Goal: Task Accomplishment & Management: Manage account settings

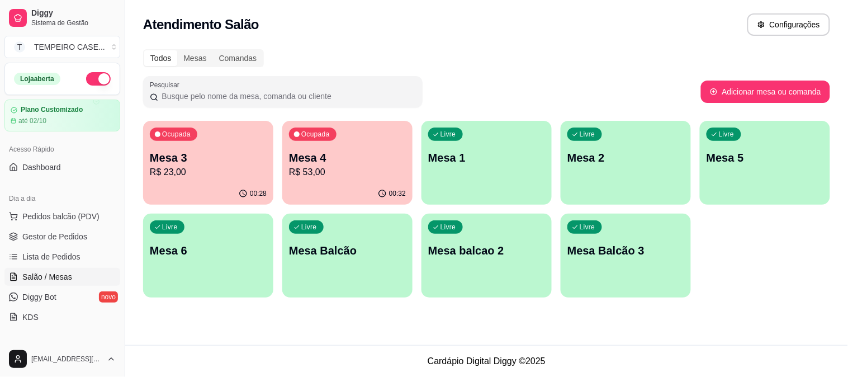
click at [219, 170] on p "R$ 23,00" at bounding box center [208, 171] width 117 height 13
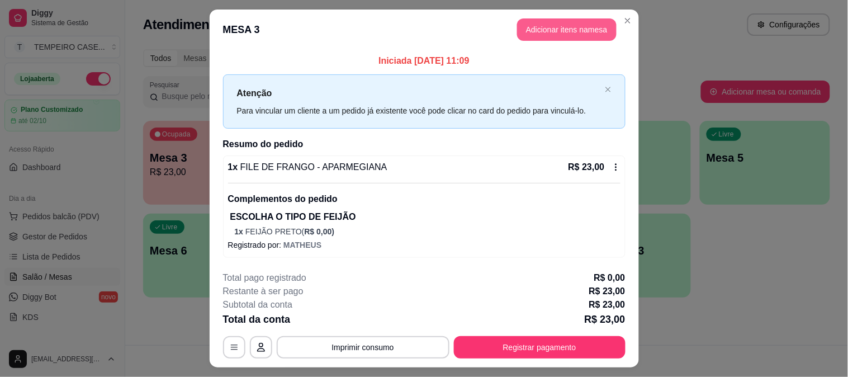
click at [533, 34] on button "Adicionar itens na mesa" at bounding box center [567, 29] width 100 height 22
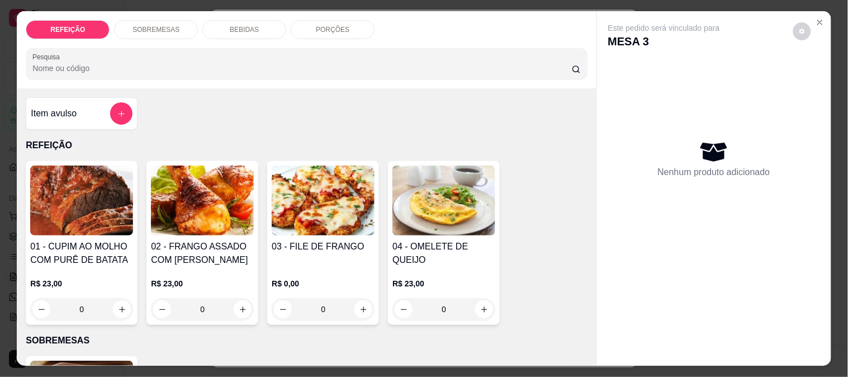
click at [267, 21] on div "BEBIDAS" at bounding box center [244, 29] width 84 height 19
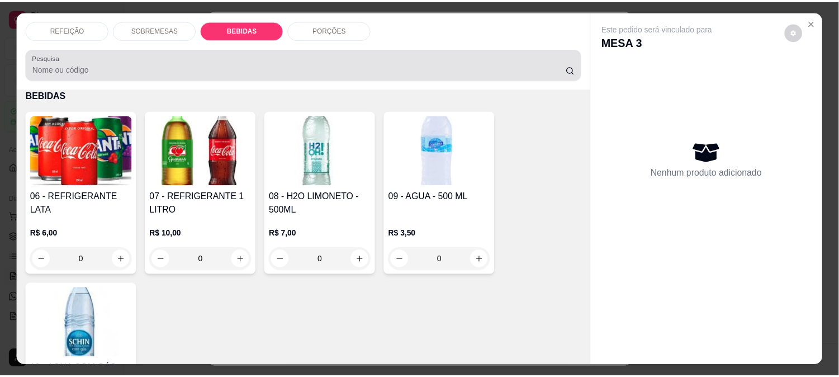
scroll to position [29, 0]
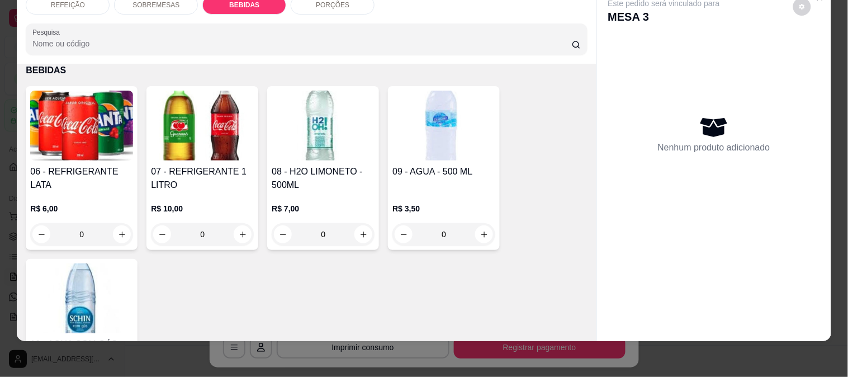
click at [99, 181] on div "06 - REFRIGERANTE LATA" at bounding box center [81, 178] width 103 height 27
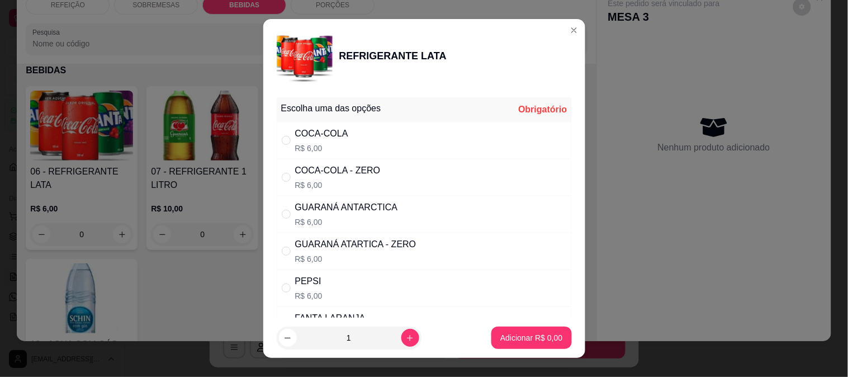
click at [354, 250] on div "GUARANÁ ATARTICA - ZERO" at bounding box center [355, 244] width 121 height 13
radio input "true"
click at [493, 326] on footer "1 Adicionar R$ 6,00" at bounding box center [424, 338] width 322 height 40
click at [496, 330] on button "Adicionar R$ 6,00" at bounding box center [531, 338] width 80 height 22
type input "1"
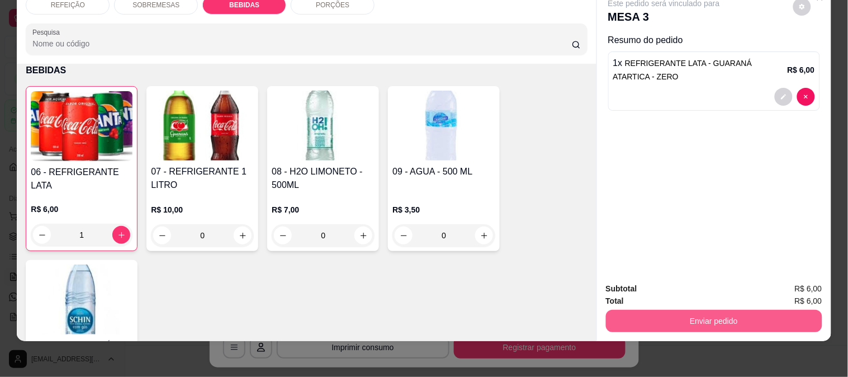
click at [701, 310] on button "Enviar pedido" at bounding box center [714, 321] width 216 height 22
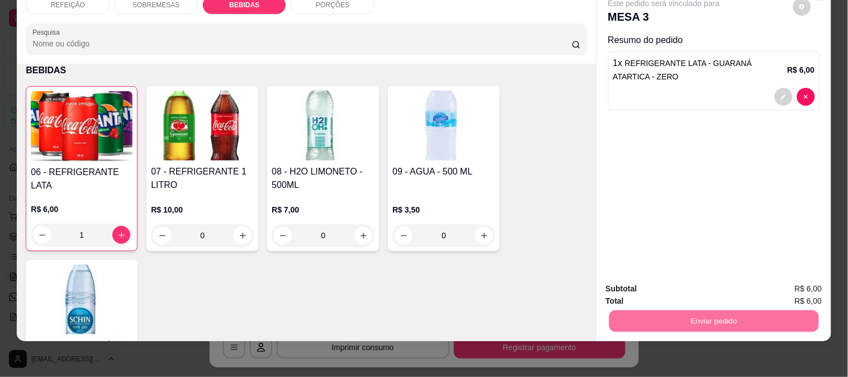
click at [654, 282] on button "Não registrar e enviar pedido" at bounding box center [677, 284] width 116 height 21
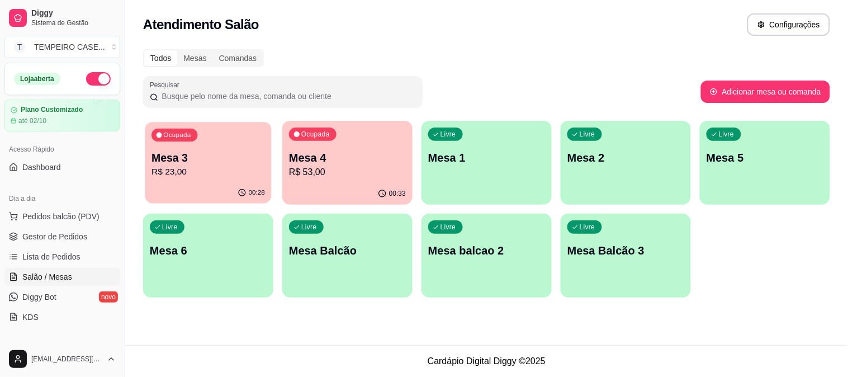
click at [233, 162] on p "Mesa 3" at bounding box center [208, 157] width 113 height 15
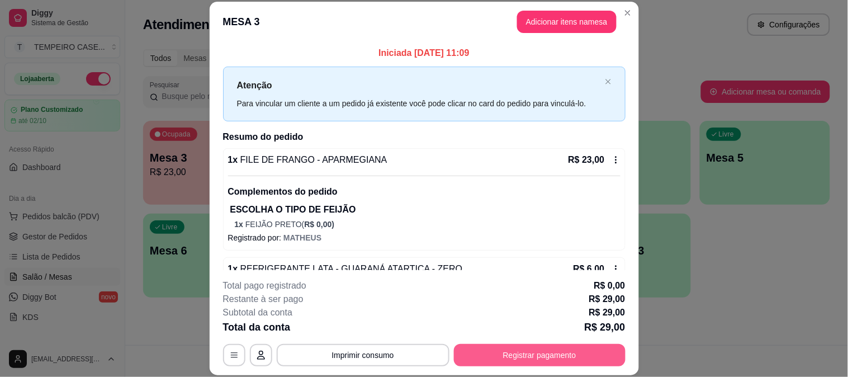
click at [513, 359] on button "Registrar pagamento" at bounding box center [540, 355] width 172 height 22
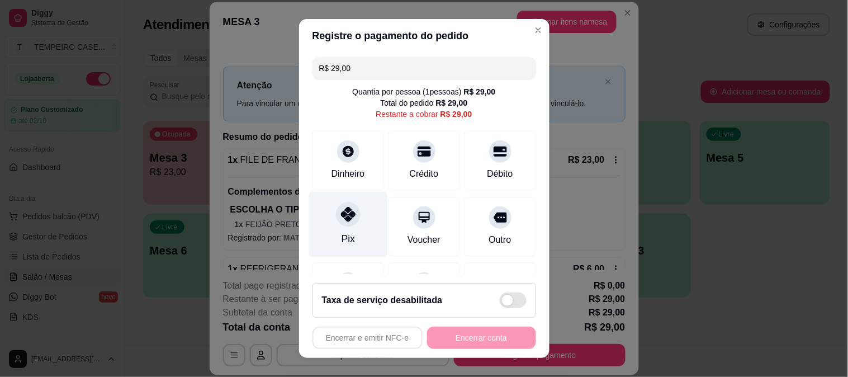
drag, startPoint x: 341, startPoint y: 214, endPoint x: 404, endPoint y: 225, distance: 63.7
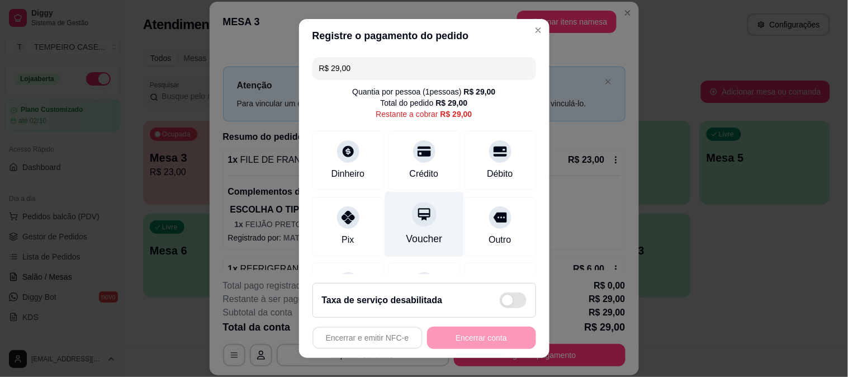
click at [344, 213] on icon at bounding box center [348, 217] width 13 height 13
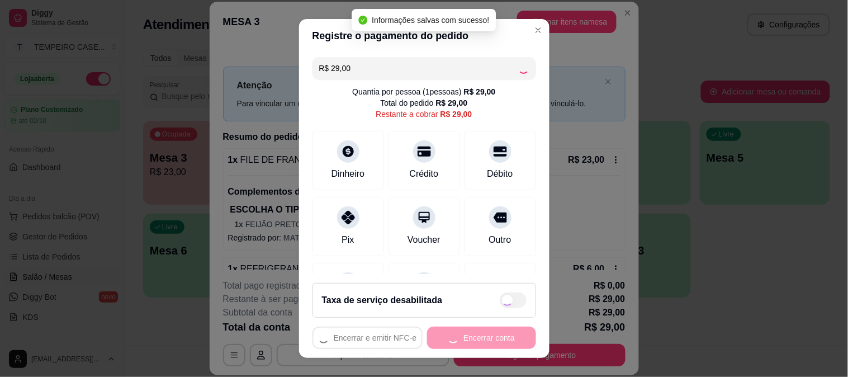
type input "R$ 0,00"
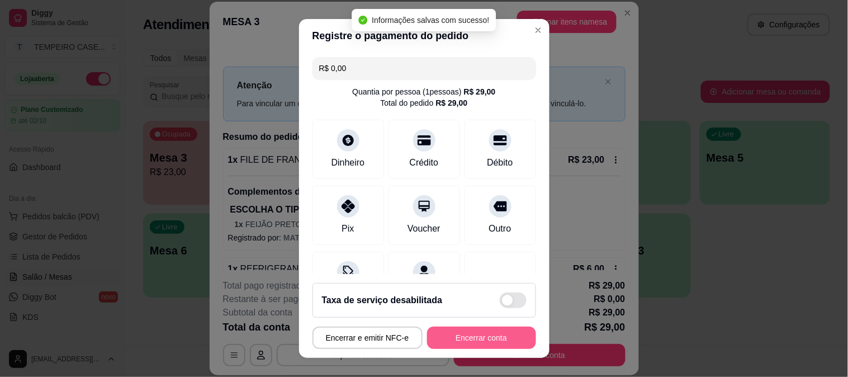
click at [480, 339] on button "Encerrar conta" at bounding box center [481, 338] width 109 height 22
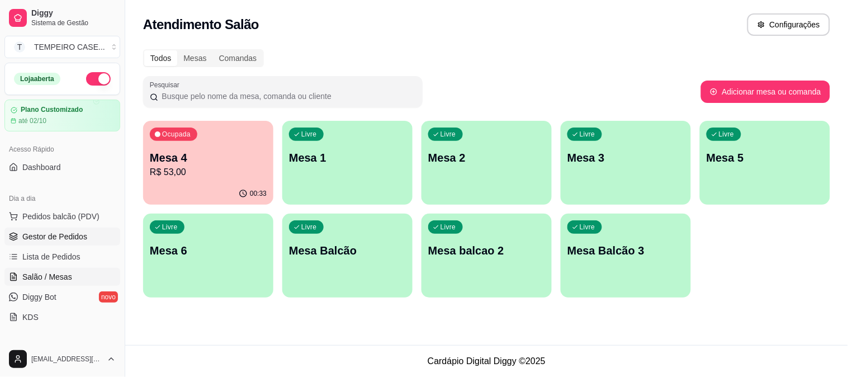
click at [81, 235] on span "Gestor de Pedidos" at bounding box center [54, 236] width 65 height 11
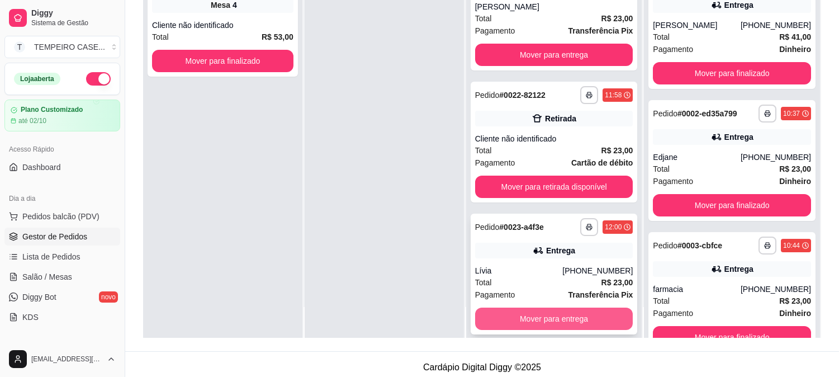
scroll to position [171, 0]
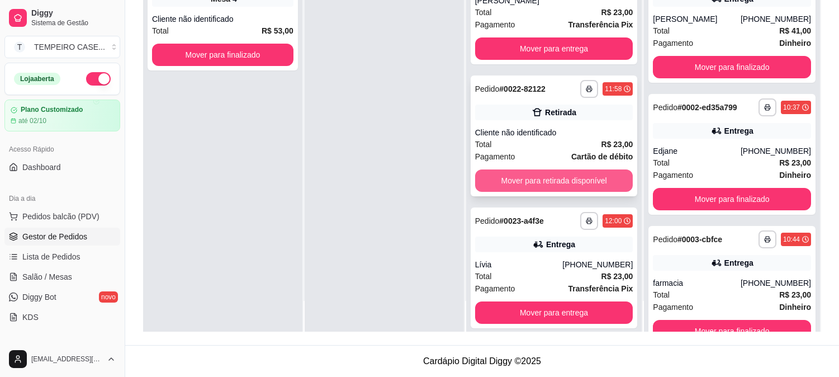
click at [596, 169] on button "Mover para retirada disponível" at bounding box center [554, 180] width 158 height 22
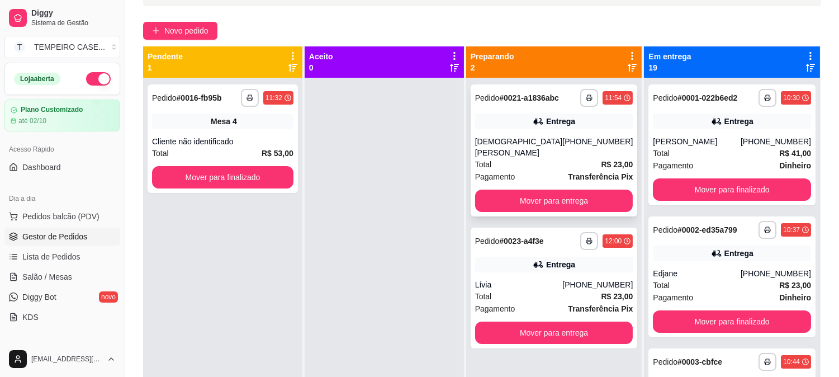
scroll to position [46, 0]
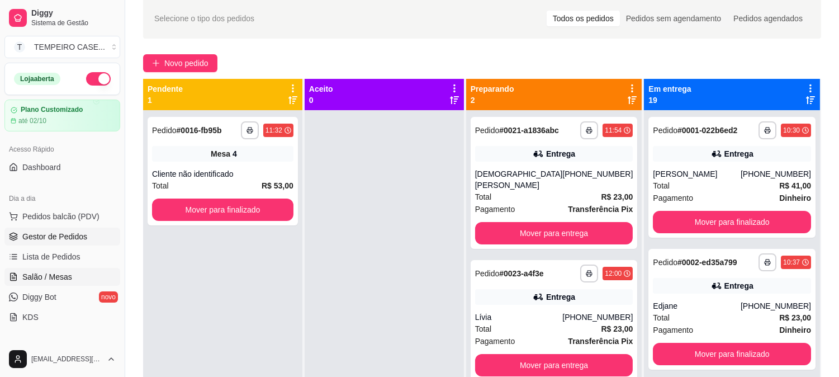
click at [59, 278] on span "Salão / Mesas" at bounding box center [47, 276] width 50 height 11
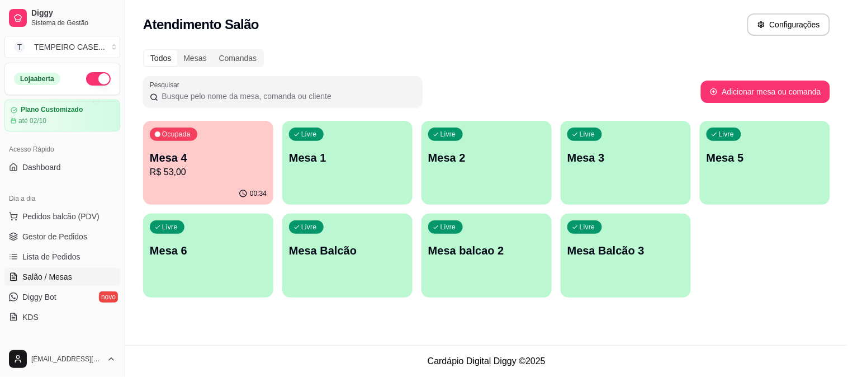
click at [244, 125] on div "Ocupada Mesa 4 R$ 53,00" at bounding box center [208, 152] width 130 height 62
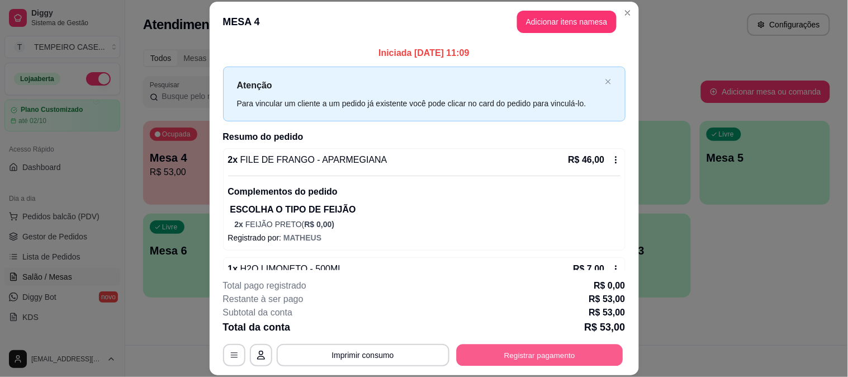
click at [515, 361] on button "Registrar pagamento" at bounding box center [539, 355] width 167 height 22
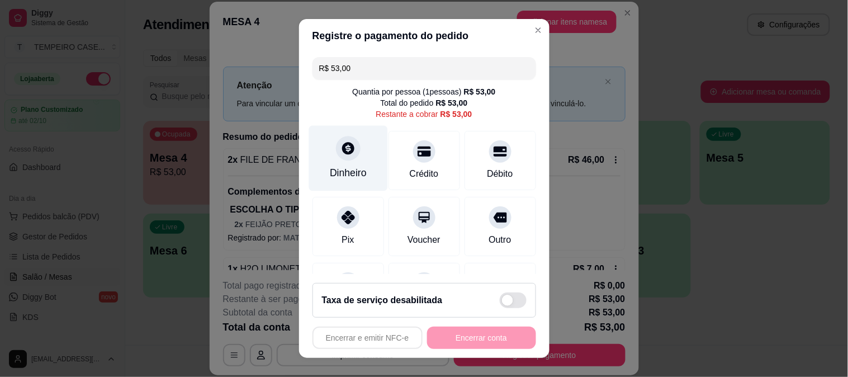
click at [342, 149] on icon at bounding box center [348, 148] width 12 height 12
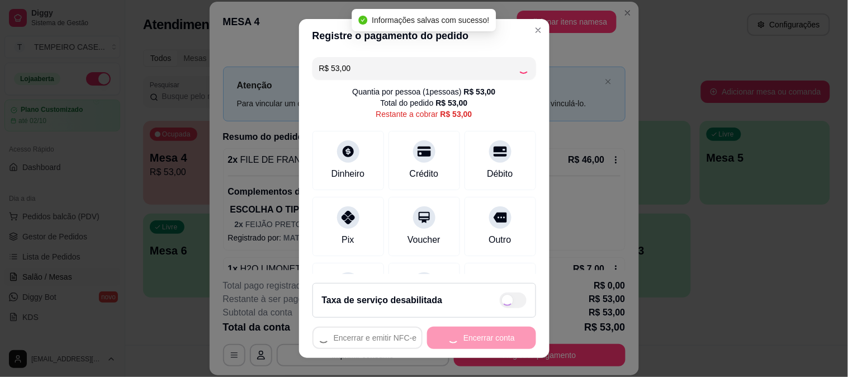
type input "R$ 0,00"
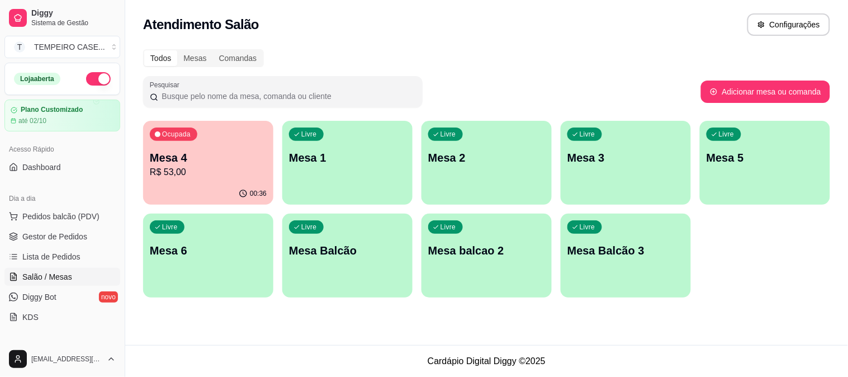
click at [242, 188] on div "00:36" at bounding box center [208, 194] width 130 height 22
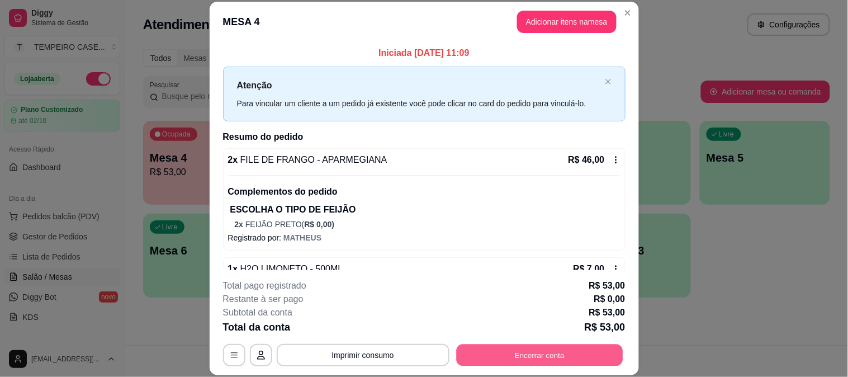
click at [543, 350] on button "Encerrar conta" at bounding box center [539, 355] width 167 height 22
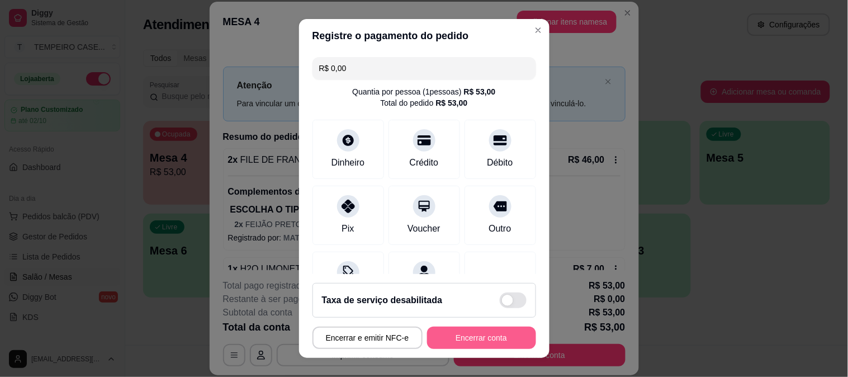
click at [453, 337] on button "Encerrar conta" at bounding box center [481, 338] width 109 height 22
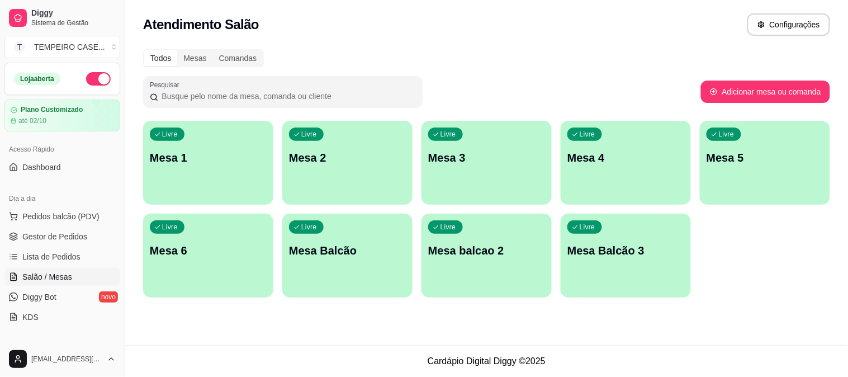
click at [140, 133] on div "Todos Mesas Comandas Pesquisar Adicionar mesa ou comanda Livre Mesa 1 Livre Mes…" at bounding box center [486, 176] width 723 height 268
click at [194, 154] on p "Mesa 1" at bounding box center [208, 158] width 117 height 16
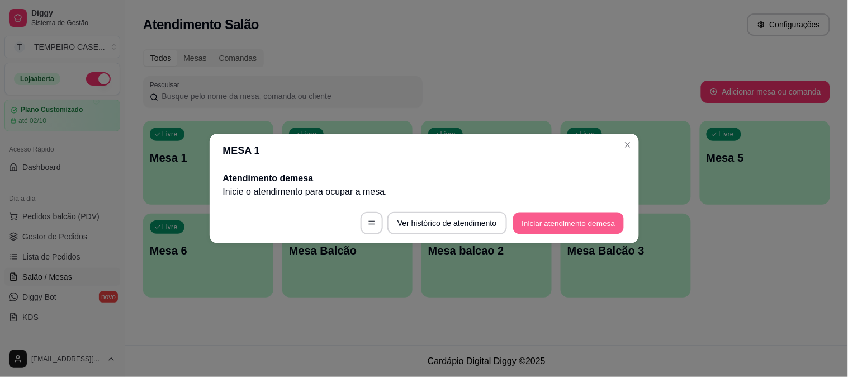
click at [539, 225] on button "Iniciar atendimento de mesa" at bounding box center [568, 223] width 111 height 22
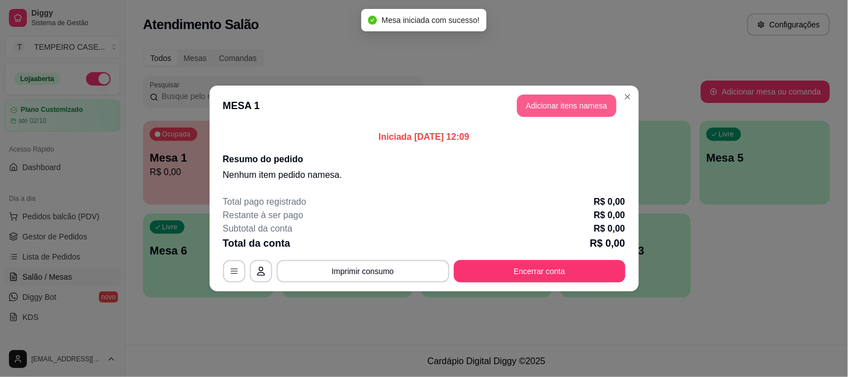
click at [577, 102] on button "Adicionar itens na mesa" at bounding box center [567, 105] width 100 height 22
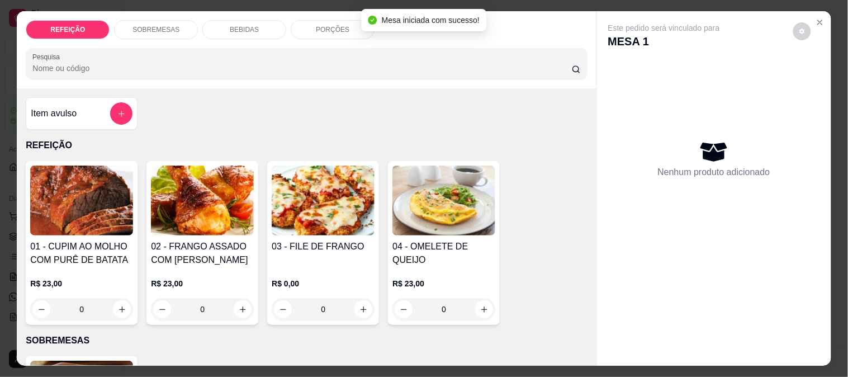
click at [287, 230] on img at bounding box center [323, 200] width 103 height 70
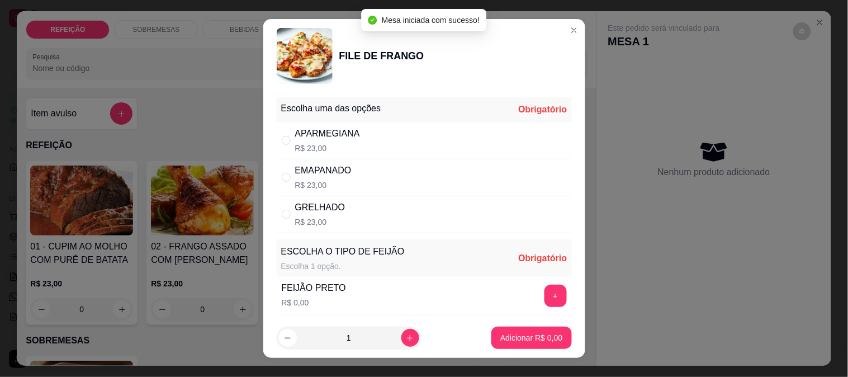
click at [319, 138] on div "APARMEGIANA" at bounding box center [327, 133] width 65 height 13
radio input "true"
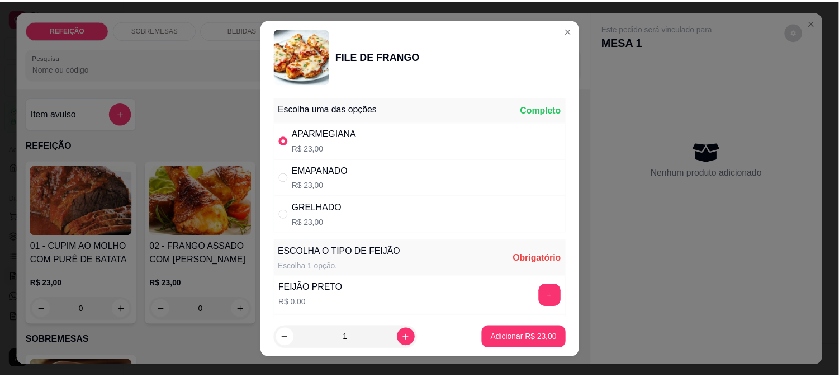
scroll to position [160, 0]
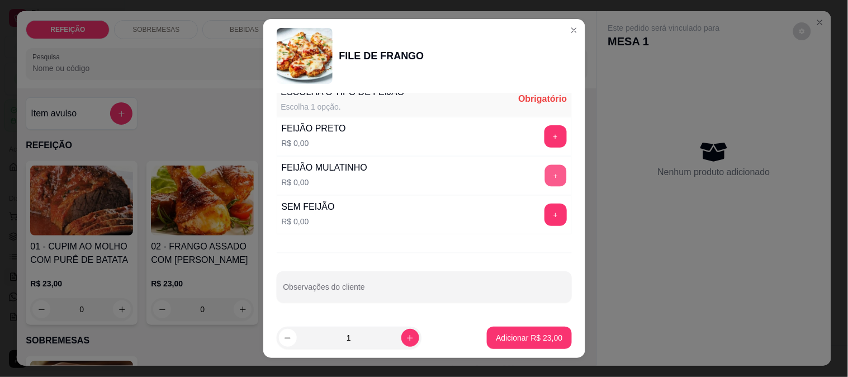
click at [545, 172] on button "+" at bounding box center [556, 175] width 22 height 22
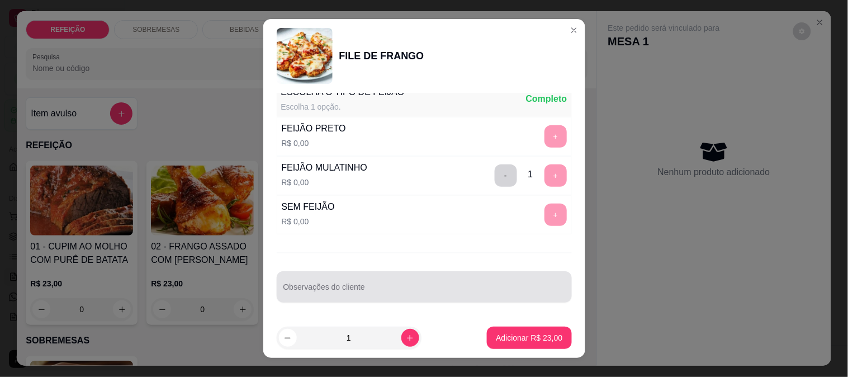
click at [421, 295] on input "Observações do cliente" at bounding box center [424, 291] width 282 height 11
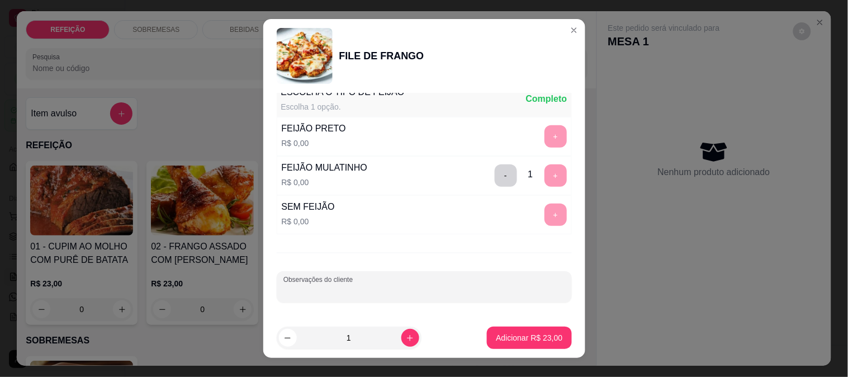
click at [422, 276] on div at bounding box center [424, 287] width 282 height 22
type input "s"
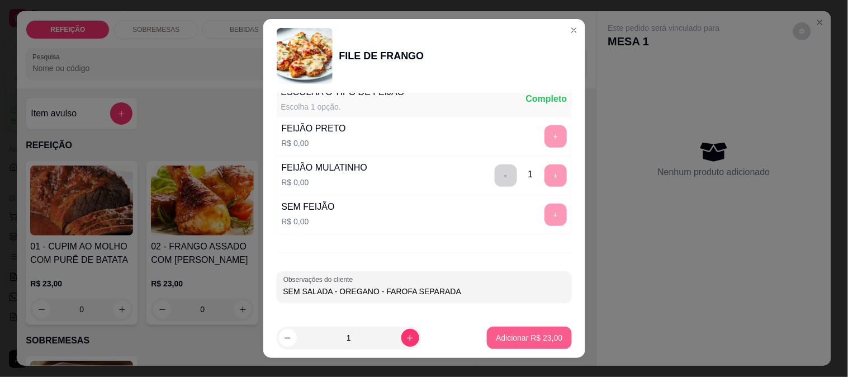
type input "SEM SALADA - OREGANO - FAROFA SEPARADA"
click at [517, 340] on p "Adicionar R$ 23,00" at bounding box center [529, 337] width 67 height 11
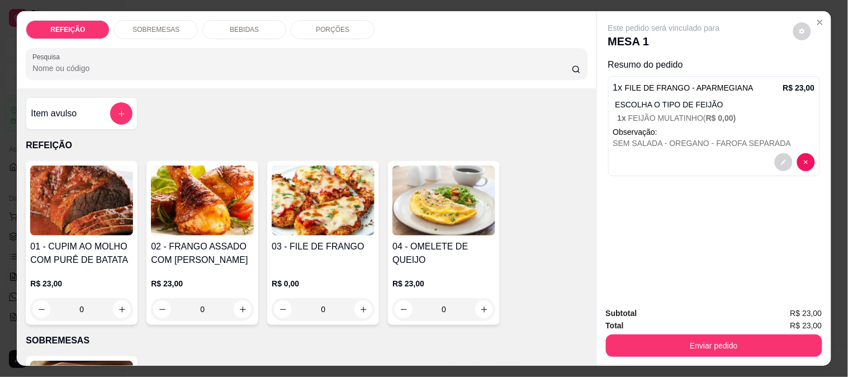
click at [146, 239] on div "02 - FRANGO ASSADO COM BATATA CORADA R$ 23,00 0" at bounding box center [202, 243] width 112 height 164
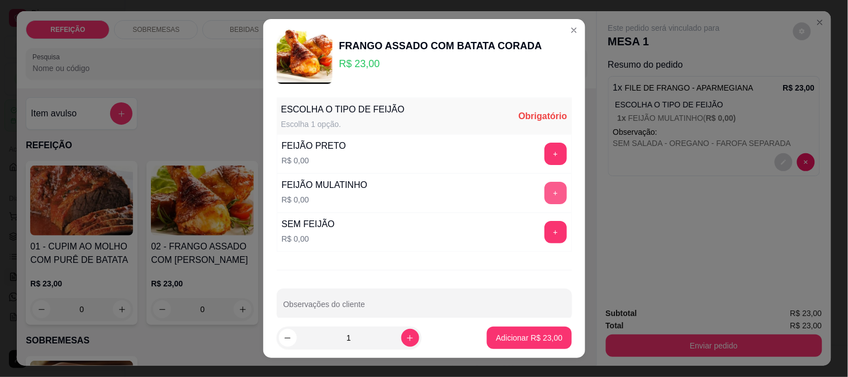
click at [545, 192] on button "+" at bounding box center [556, 193] width 22 height 22
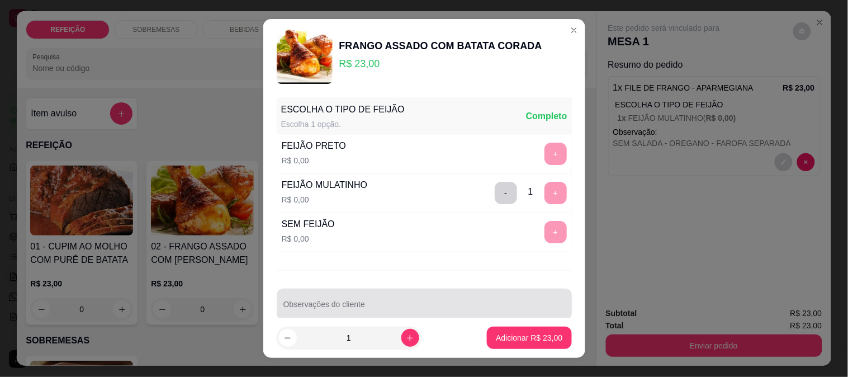
click at [370, 300] on div at bounding box center [424, 304] width 282 height 22
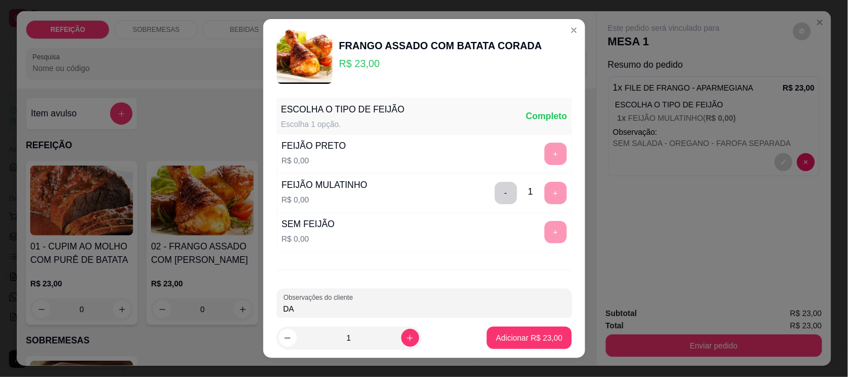
type input "D"
type input "FAROFA SEPARADA"
click at [534, 343] on p "Adicionar R$ 23,00" at bounding box center [529, 337] width 67 height 11
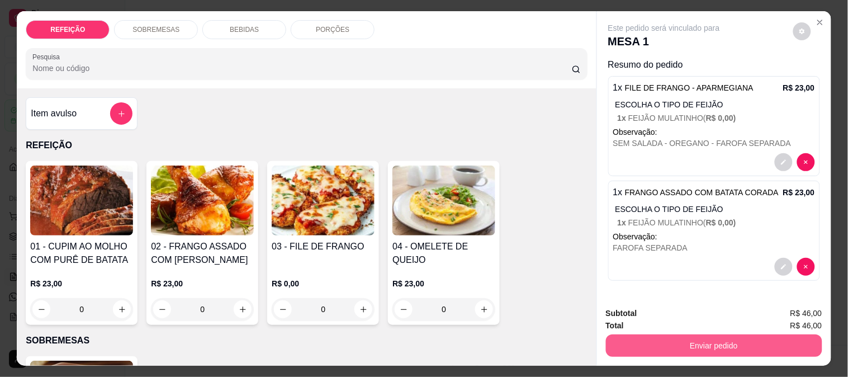
click at [644, 339] on button "Enviar pedido" at bounding box center [714, 345] width 216 height 22
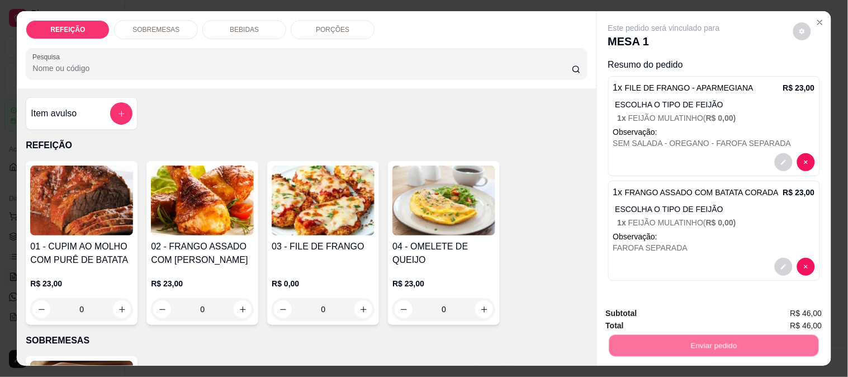
click at [660, 310] on button "Não registrar e enviar pedido" at bounding box center [677, 313] width 116 height 21
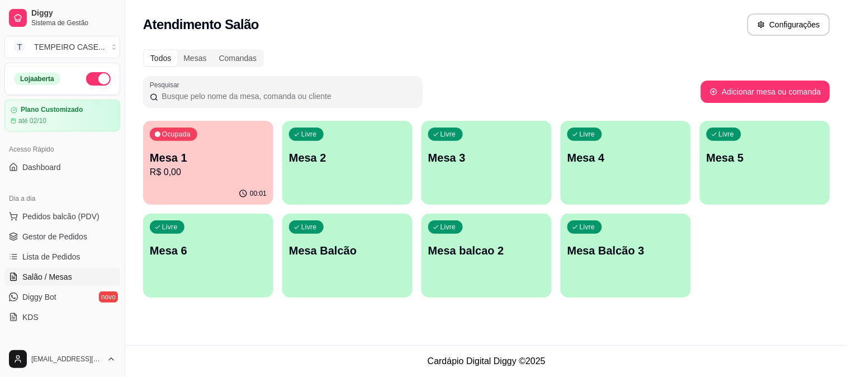
click at [599, 147] on div "Livre Mesa 4" at bounding box center [626, 156] width 130 height 70
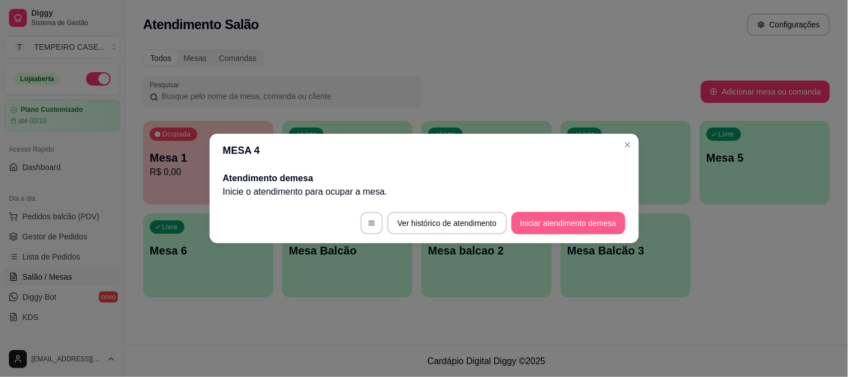
click at [569, 224] on button "Iniciar atendimento de mesa" at bounding box center [569, 223] width 114 height 22
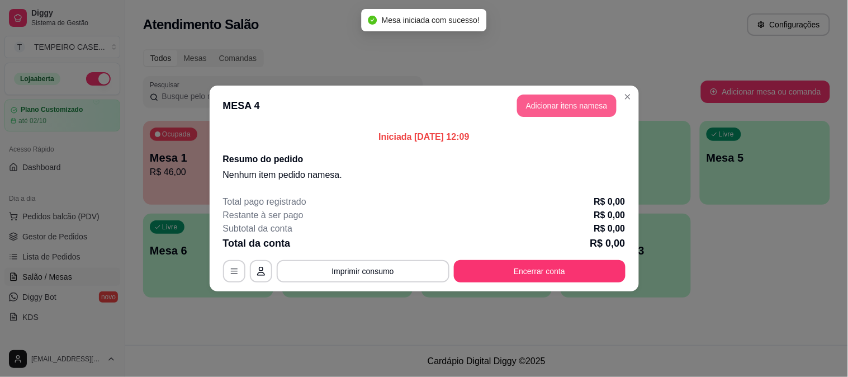
click at [571, 111] on button "Adicionar itens na mesa" at bounding box center [567, 105] width 100 height 22
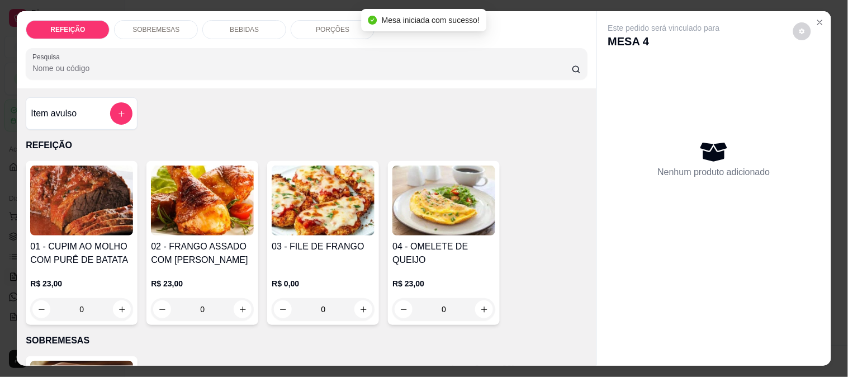
click at [199, 211] on img at bounding box center [202, 200] width 103 height 70
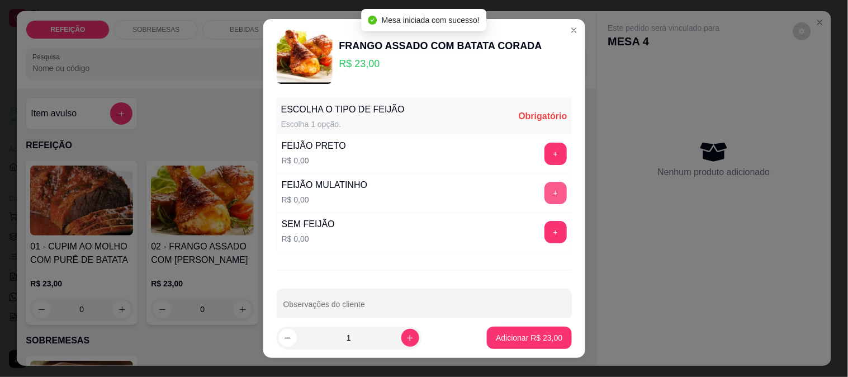
click at [545, 188] on button "+" at bounding box center [556, 193] width 22 height 22
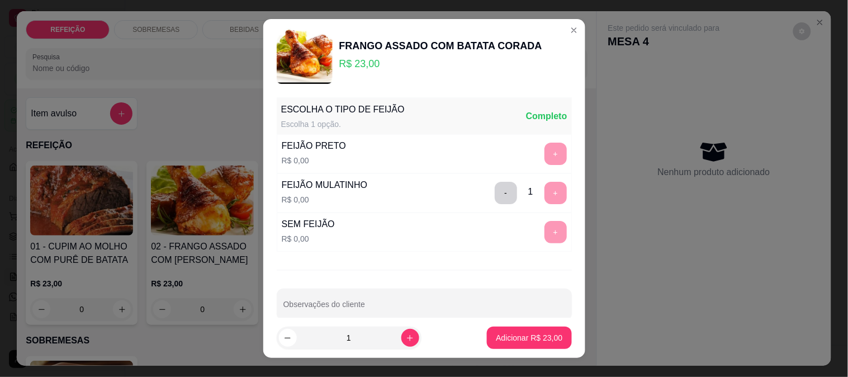
drag, startPoint x: 518, startPoint y: 349, endPoint x: 528, endPoint y: 341, distance: 13.1
click at [519, 348] on footer "1 Adicionar R$ 23,00" at bounding box center [424, 338] width 322 height 40
click at [528, 340] on p "Adicionar R$ 23,00" at bounding box center [529, 337] width 67 height 11
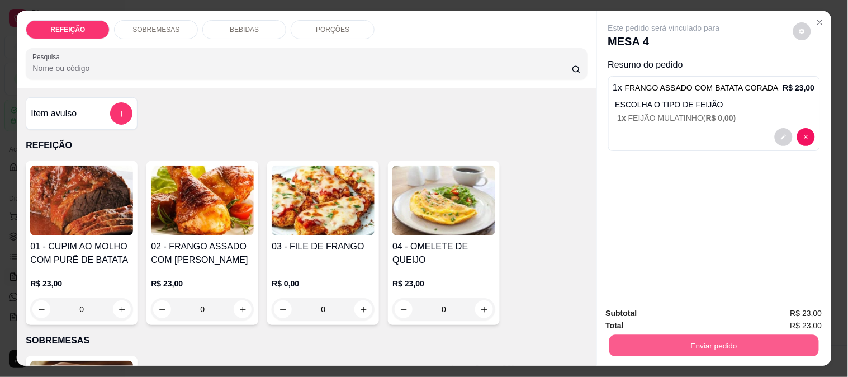
click at [671, 343] on button "Enviar pedido" at bounding box center [714, 345] width 210 height 22
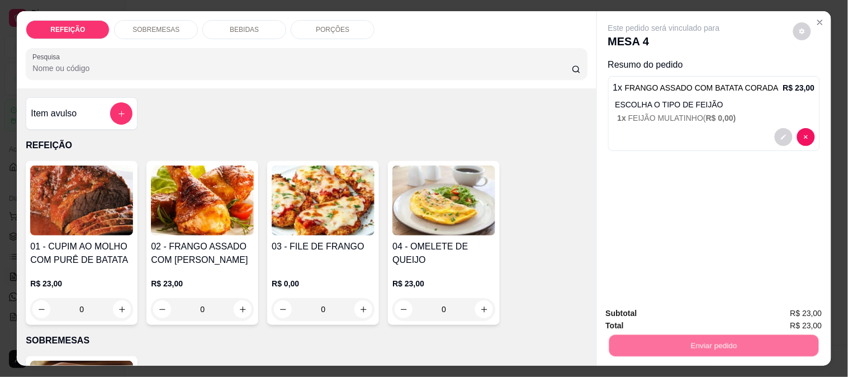
click at [669, 320] on button "Não registrar e enviar pedido" at bounding box center [677, 313] width 116 height 21
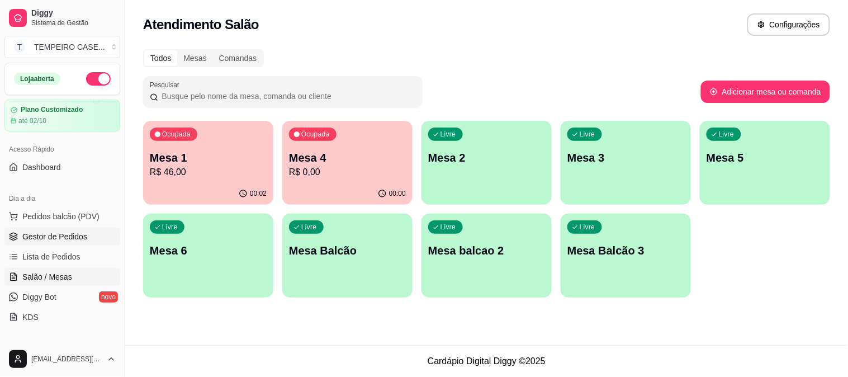
click at [64, 241] on span "Gestor de Pedidos" at bounding box center [54, 236] width 65 height 11
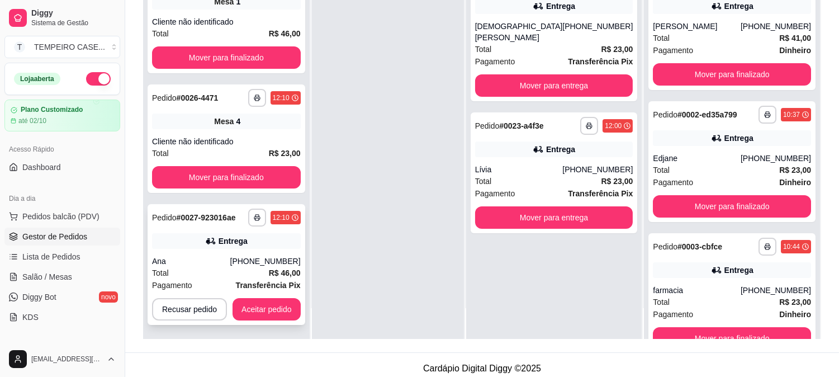
scroll to position [171, 0]
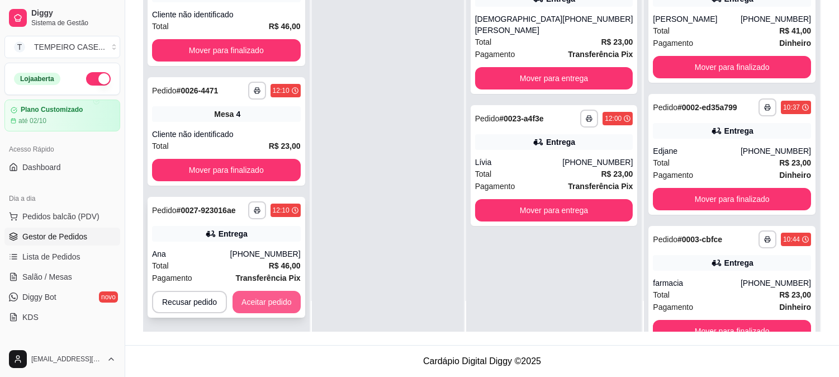
click at [269, 298] on button "Aceitar pedido" at bounding box center [267, 302] width 68 height 22
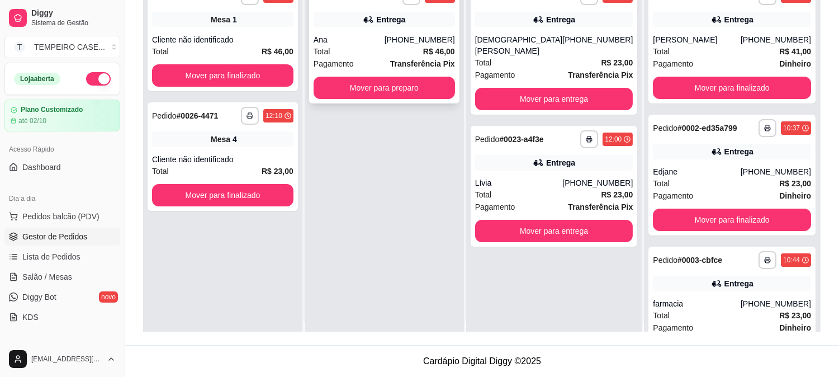
scroll to position [0, 0]
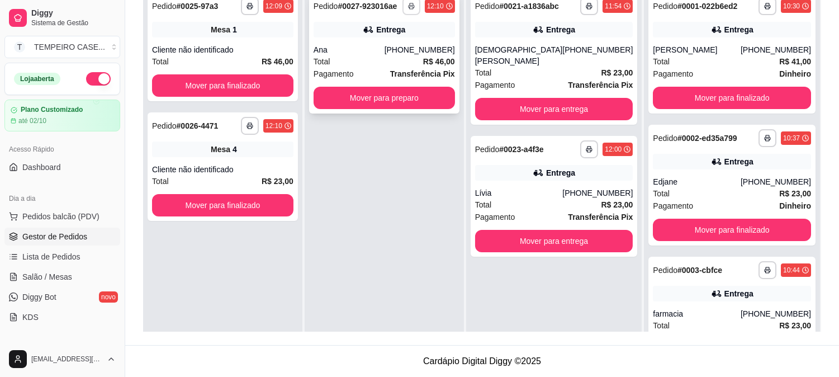
click at [413, 7] on rect "button" at bounding box center [411, 8] width 3 height 2
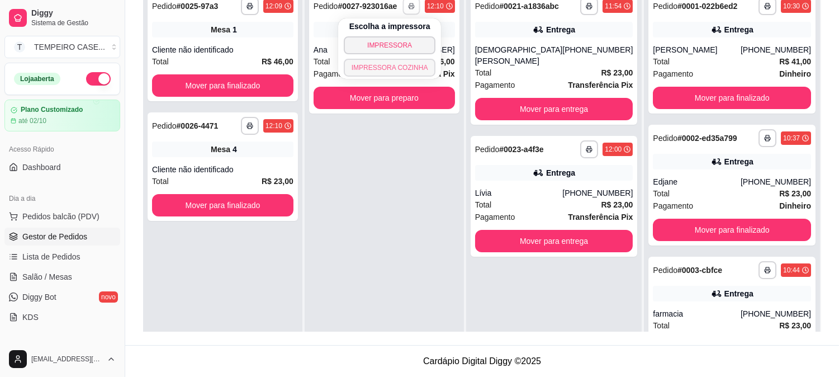
click at [373, 67] on button "IMPRESSORA COZINHA" at bounding box center [390, 68] width 92 height 18
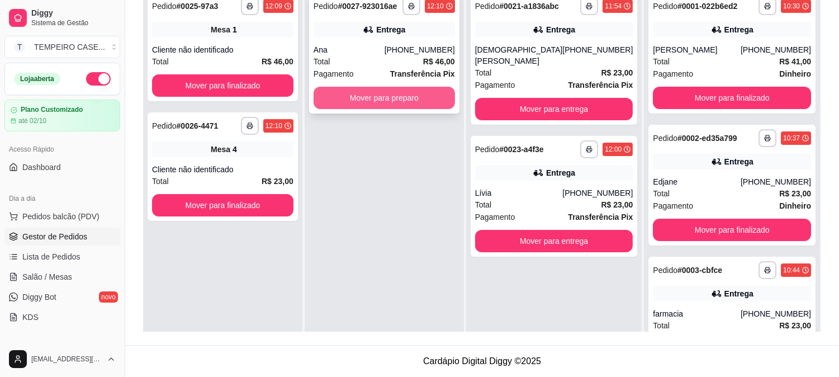
click at [387, 96] on button "Mover para preparo" at bounding box center [384, 98] width 141 height 22
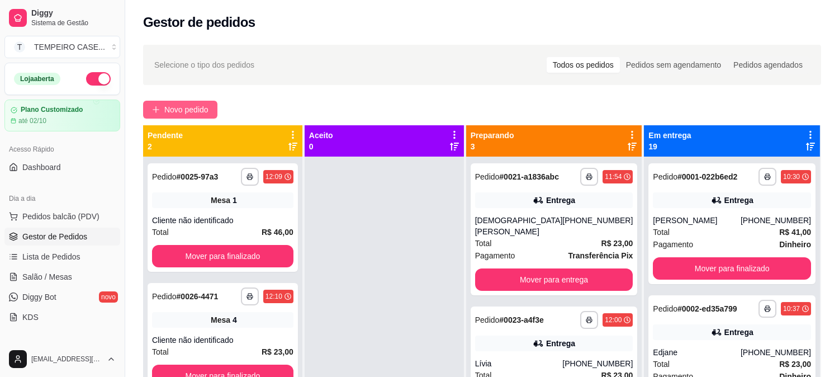
click at [188, 108] on span "Novo pedido" at bounding box center [186, 109] width 44 height 12
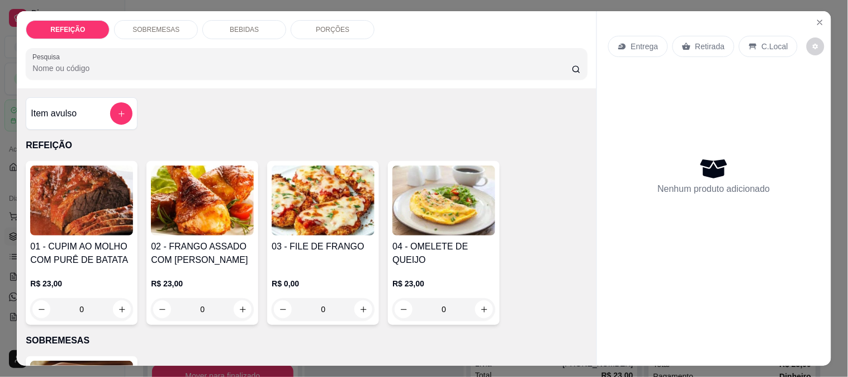
click at [87, 224] on img at bounding box center [81, 200] width 103 height 70
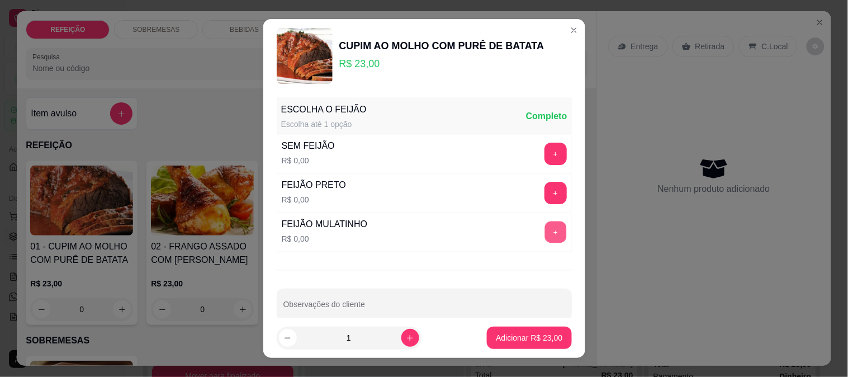
click at [545, 230] on button "+" at bounding box center [556, 232] width 22 height 22
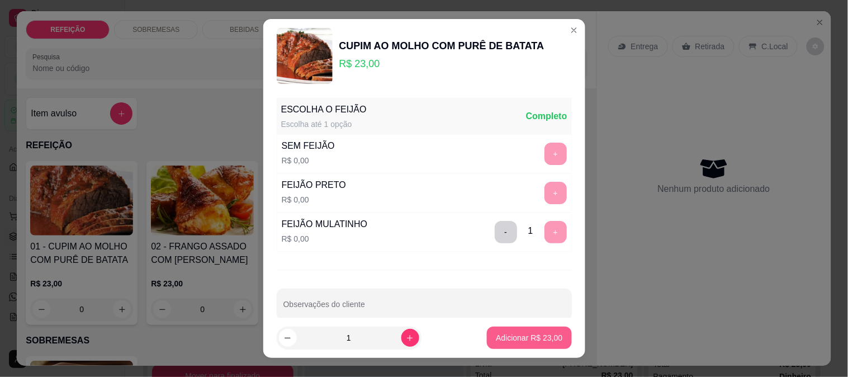
click at [512, 342] on p "Adicionar R$ 23,00" at bounding box center [529, 337] width 67 height 11
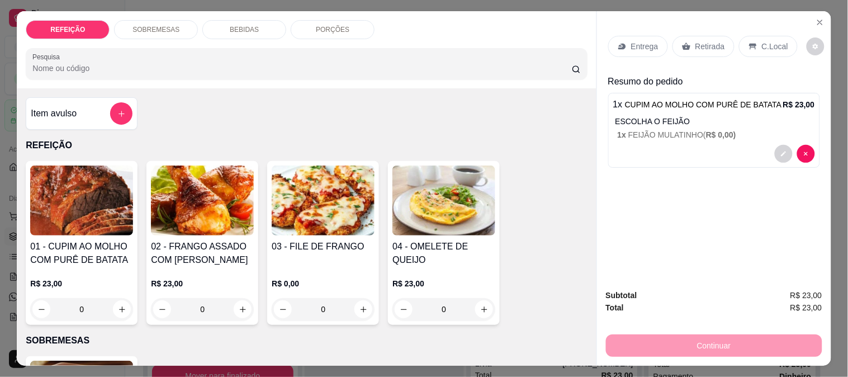
click at [630, 36] on div "Entrega" at bounding box center [638, 46] width 60 height 21
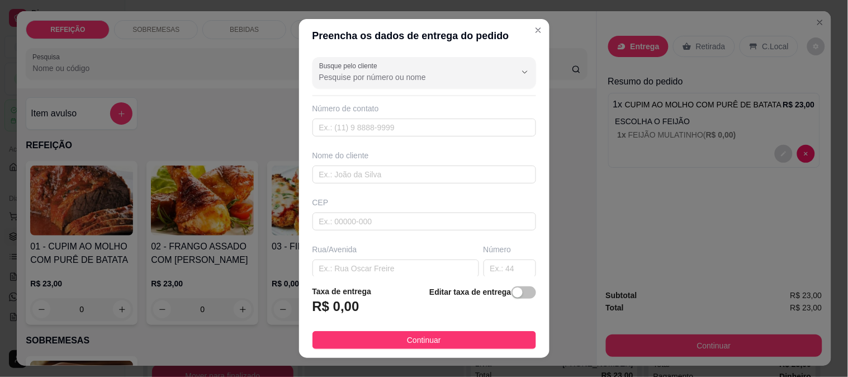
click at [381, 84] on div "Busque pelo cliente" at bounding box center [425, 72] width 224 height 31
paste input "[PERSON_NAME]"
type input "[PERSON_NAME]"
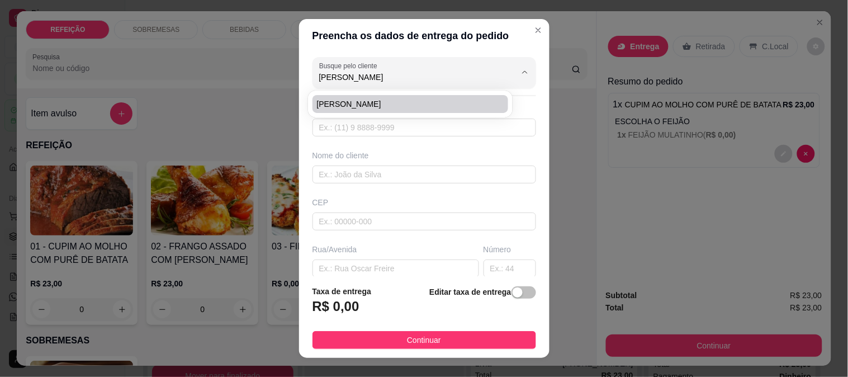
click at [351, 100] on span "[PERSON_NAME]" at bounding box center [405, 103] width 176 height 11
type input "8195356525"
type input "[PERSON_NAME]"
type input "[GEOGRAPHIC_DATA]"
type input "IPOJUCA"
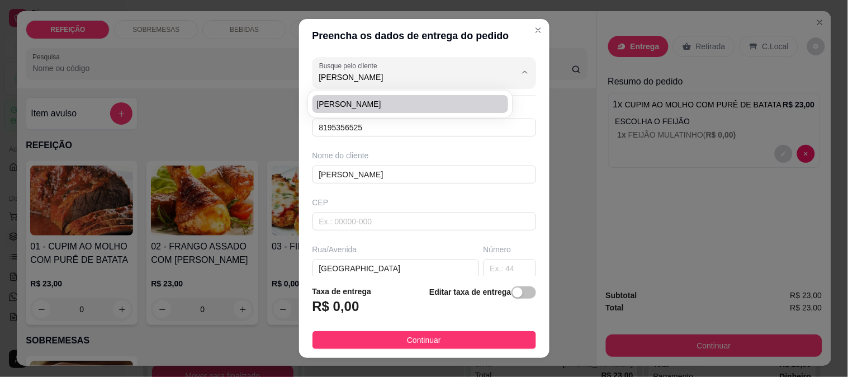
type input "ultima casa antes da pousada"
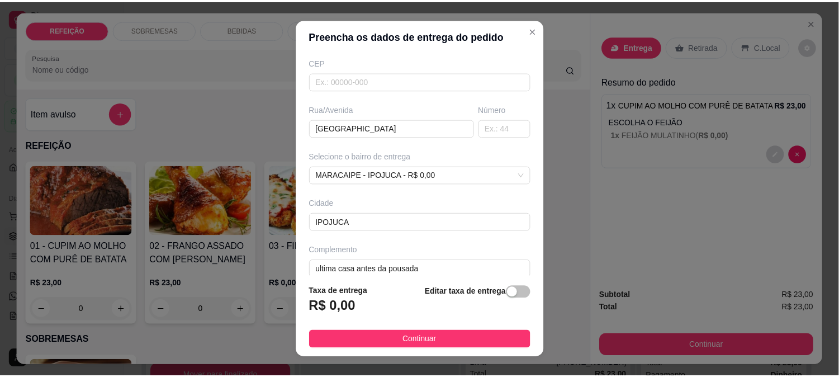
scroll to position [141, 0]
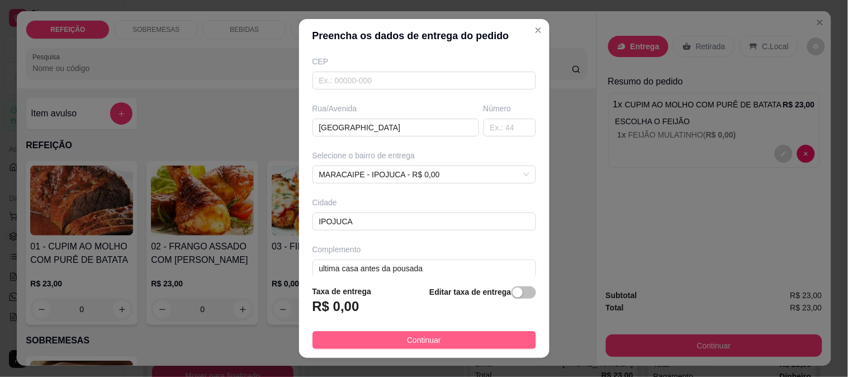
click at [414, 337] on span "Continuar" at bounding box center [424, 340] width 34 height 12
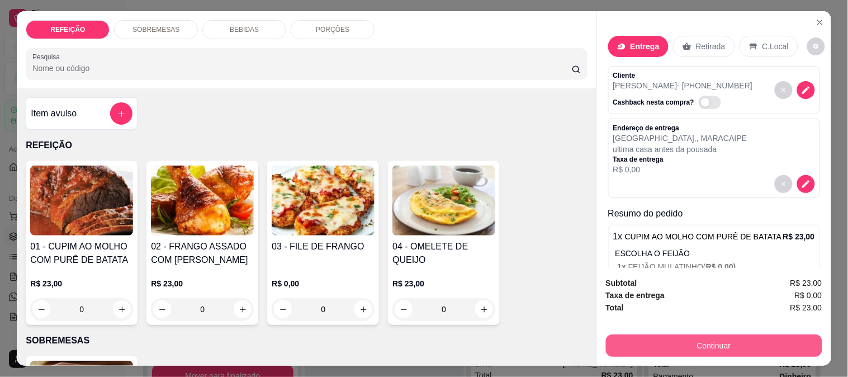
click at [657, 341] on button "Continuar" at bounding box center [714, 345] width 216 height 22
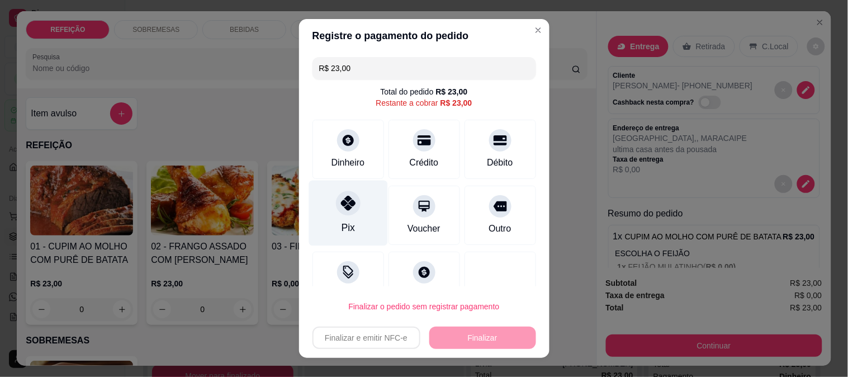
click at [346, 226] on div "Pix" at bounding box center [347, 227] width 13 height 15
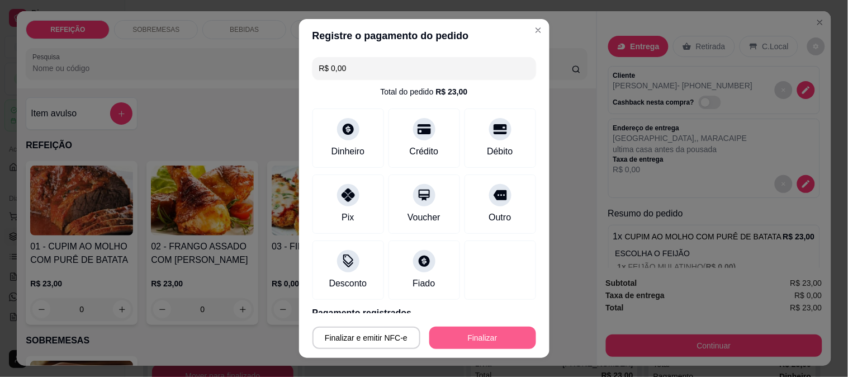
click at [475, 333] on button "Finalizar" at bounding box center [482, 338] width 107 height 22
type input "-R$ 23,00"
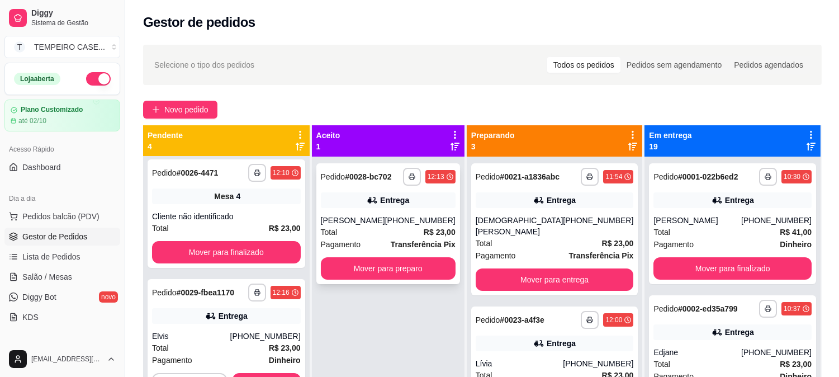
scroll to position [124, 0]
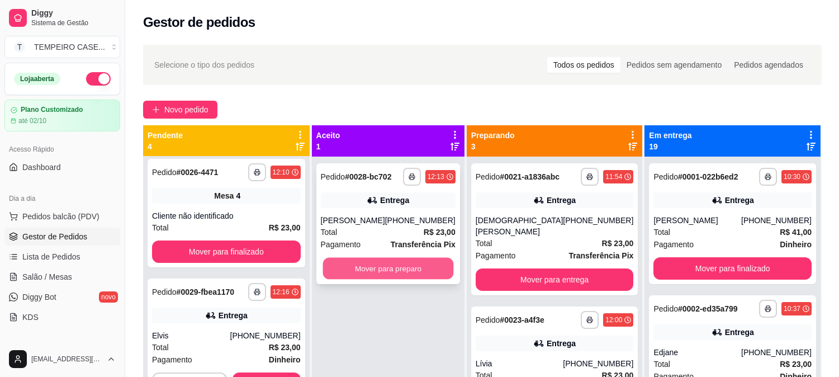
click at [363, 266] on button "Mover para preparo" at bounding box center [388, 269] width 131 height 22
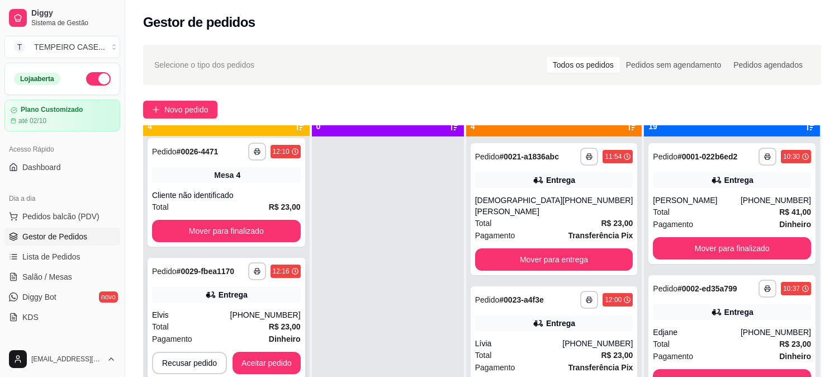
scroll to position [31, 0]
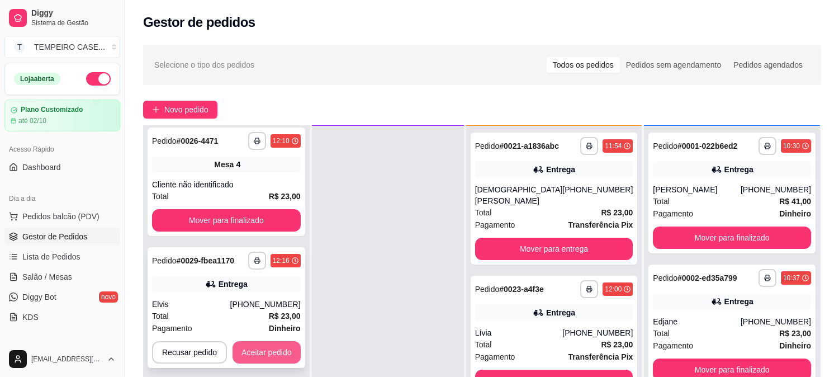
click at [245, 356] on button "Aceitar pedido" at bounding box center [267, 352] width 68 height 22
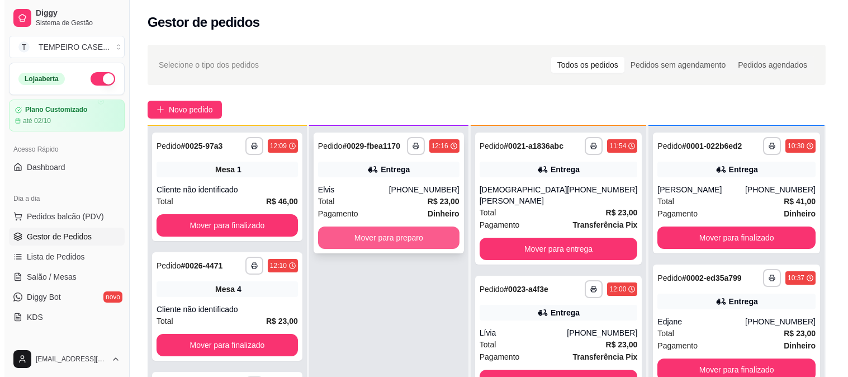
scroll to position [0, 0]
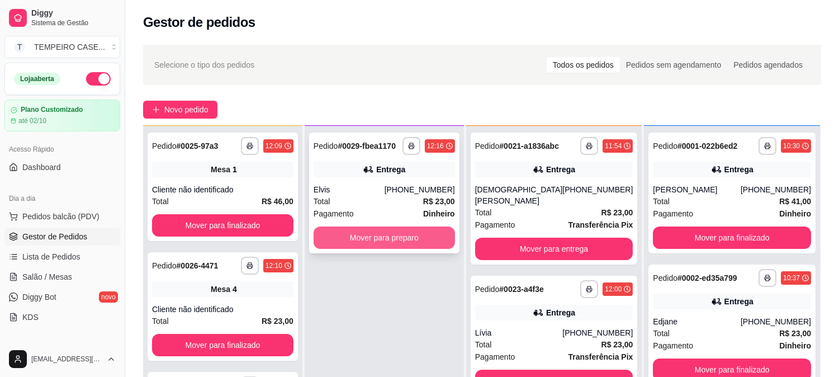
click at [377, 230] on button "Mover para preparo" at bounding box center [384, 237] width 141 height 22
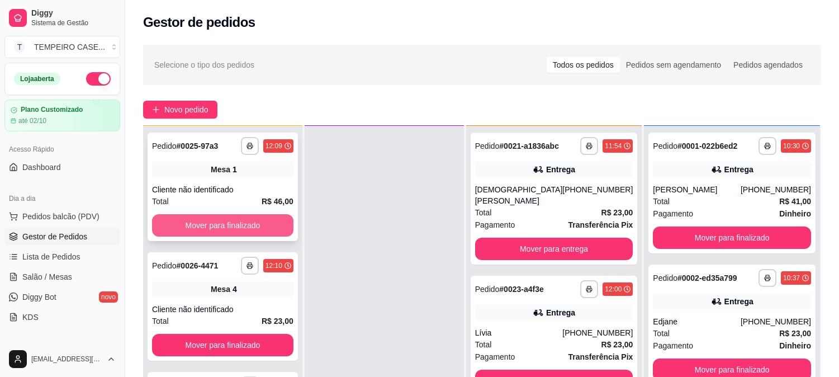
click at [216, 220] on button "Mover para finalizado" at bounding box center [222, 225] width 141 height 22
click at [215, 220] on button "Mover para finalizado" at bounding box center [222, 226] width 137 height 22
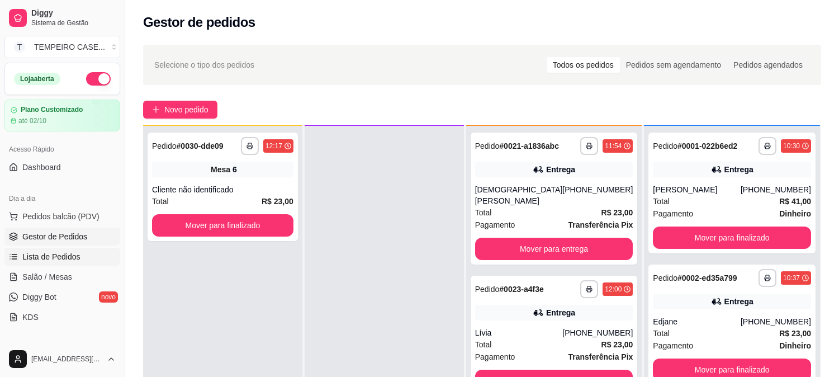
click at [68, 258] on span "Lista de Pedidos" at bounding box center [51, 256] width 58 height 11
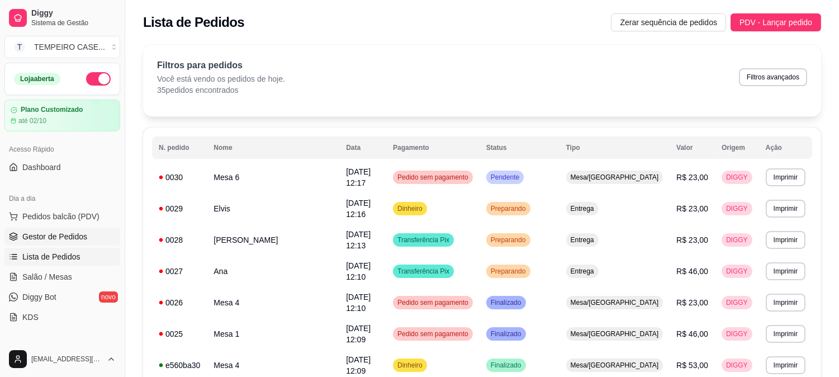
click at [63, 235] on span "Gestor de Pedidos" at bounding box center [54, 236] width 65 height 11
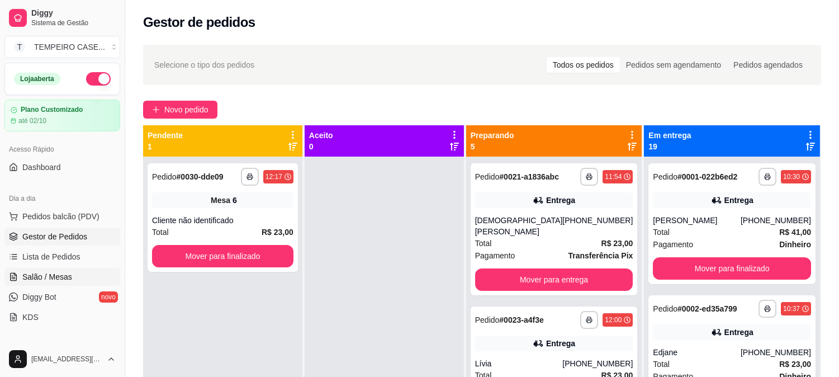
click at [65, 270] on link "Salão / Mesas" at bounding box center [62, 277] width 116 height 18
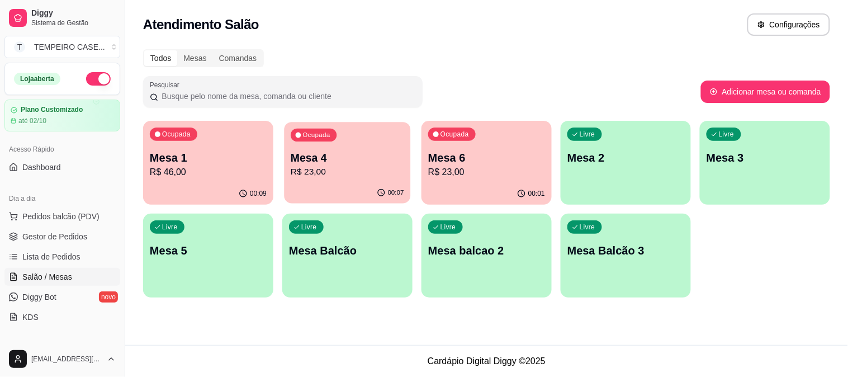
click at [335, 148] on div "Ocupada Mesa 4 R$ 23,00" at bounding box center [347, 152] width 126 height 60
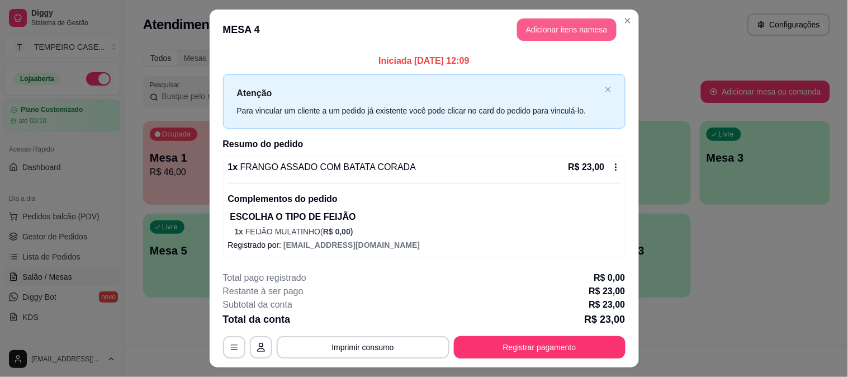
click at [543, 30] on button "Adicionar itens na mesa" at bounding box center [567, 29] width 100 height 22
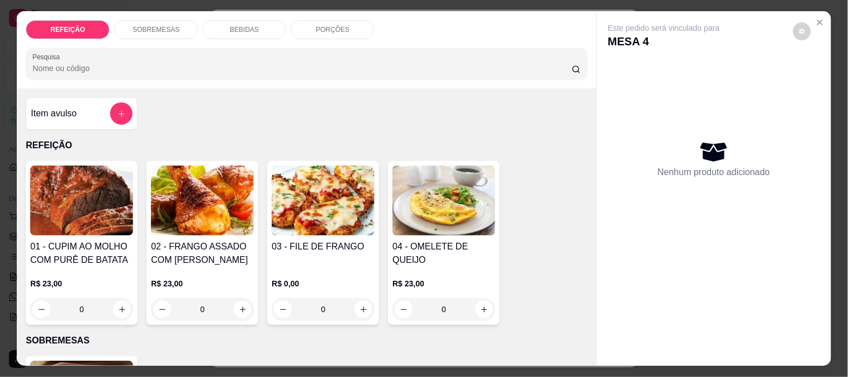
click at [238, 26] on p "BEBIDAS" at bounding box center [244, 29] width 29 height 9
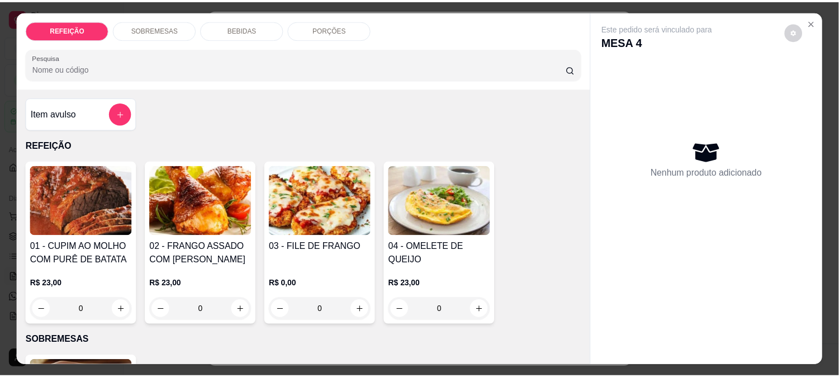
scroll to position [29, 0]
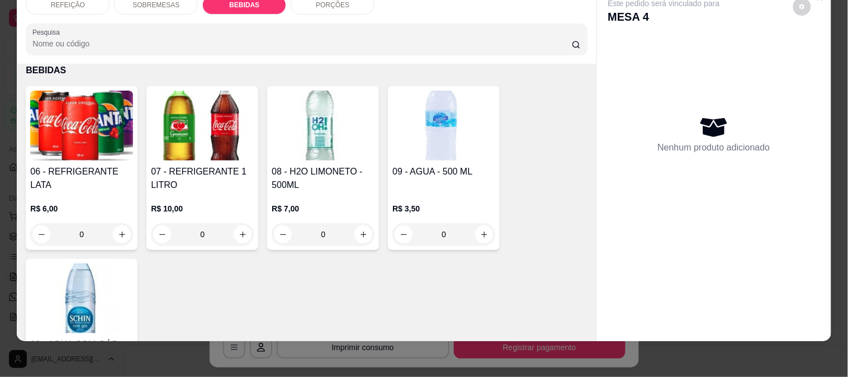
click at [64, 177] on div "06 - REFRIGERANTE LATA" at bounding box center [81, 178] width 103 height 27
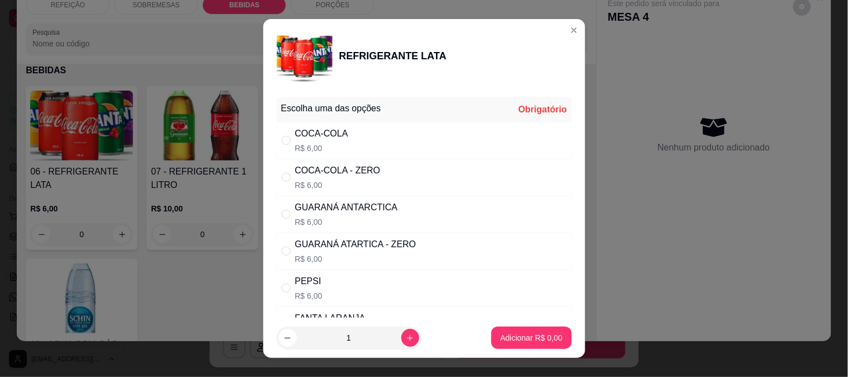
click at [349, 132] on div "COCA-COLA R$ 6,00" at bounding box center [424, 140] width 295 height 37
radio input "true"
click at [519, 337] on p "Adicionar R$ 6,00" at bounding box center [531, 337] width 62 height 11
type input "1"
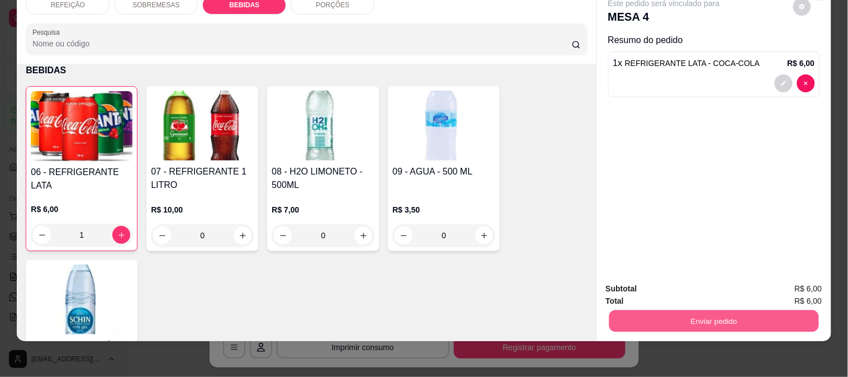
click at [687, 310] on button "Enviar pedido" at bounding box center [714, 321] width 210 height 22
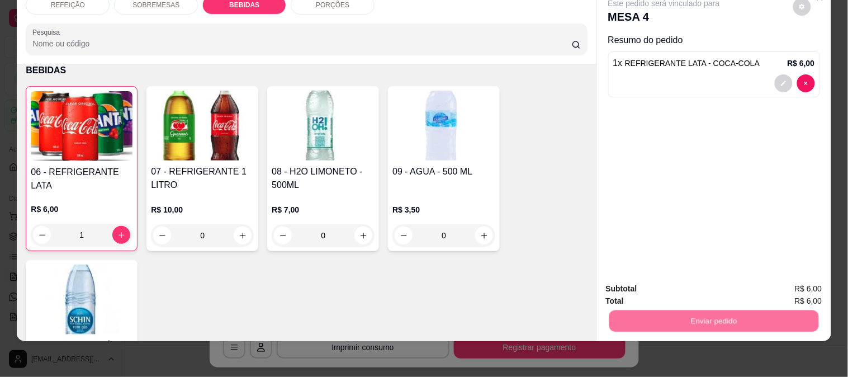
click at [679, 283] on button "Não registrar e enviar pedido" at bounding box center [677, 284] width 116 height 21
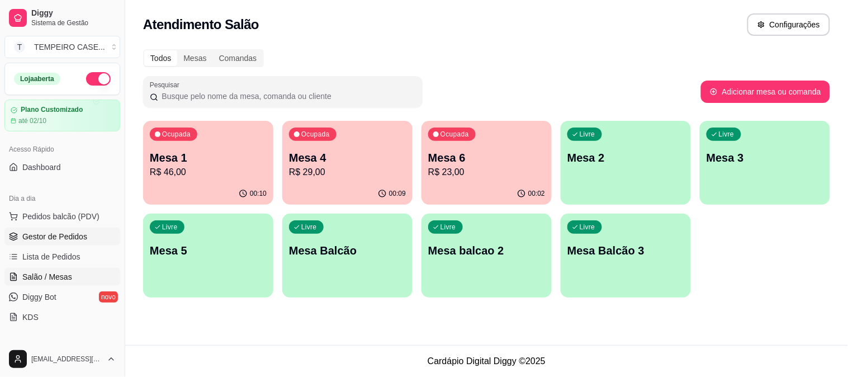
click at [34, 237] on span "Gestor de Pedidos" at bounding box center [54, 236] width 65 height 11
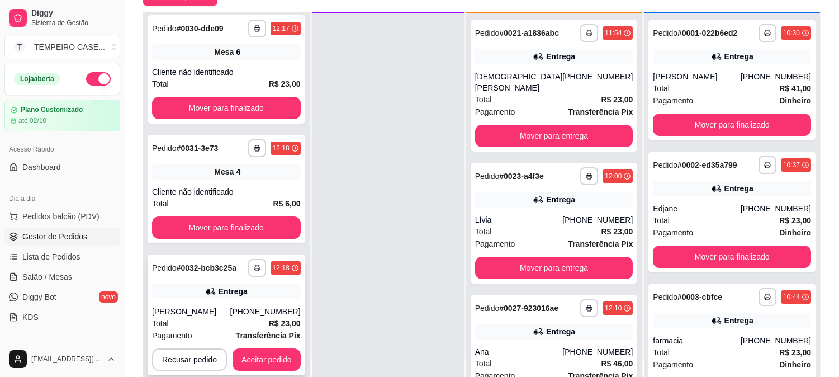
scroll to position [171, 0]
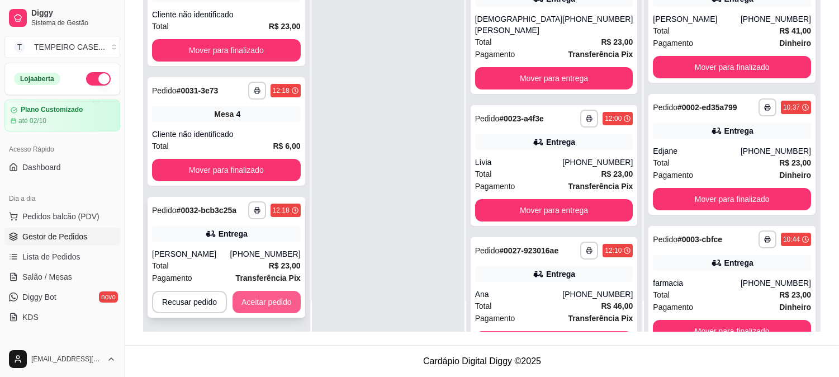
click at [272, 297] on button "Aceitar pedido" at bounding box center [267, 302] width 68 height 22
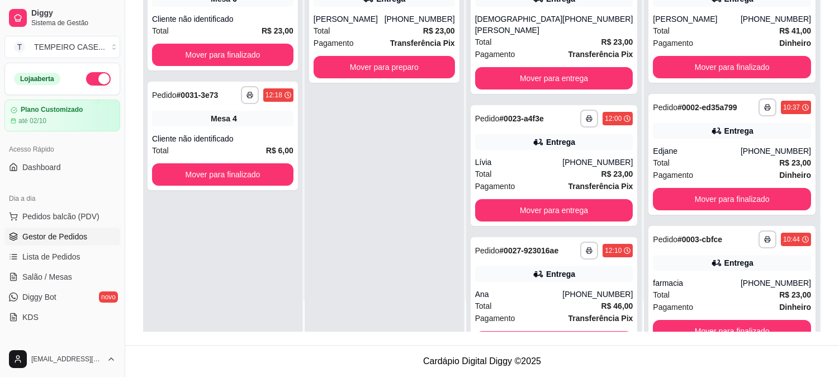
scroll to position [0, 0]
click at [406, 62] on button "Mover para preparo" at bounding box center [384, 67] width 141 height 22
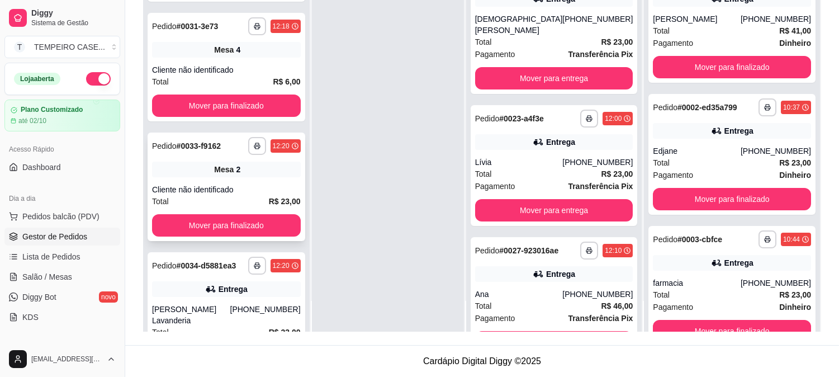
scroll to position [125, 0]
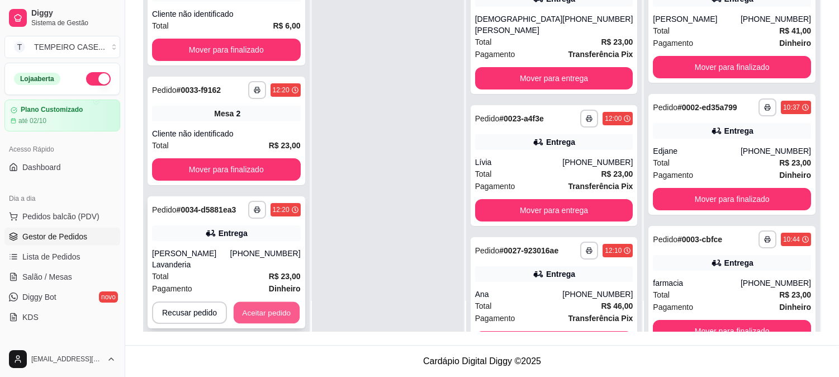
click at [253, 304] on button "Aceitar pedido" at bounding box center [267, 313] width 66 height 22
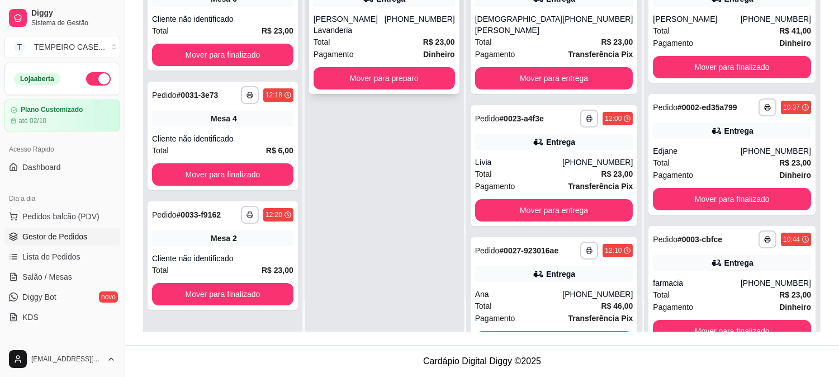
scroll to position [0, 0]
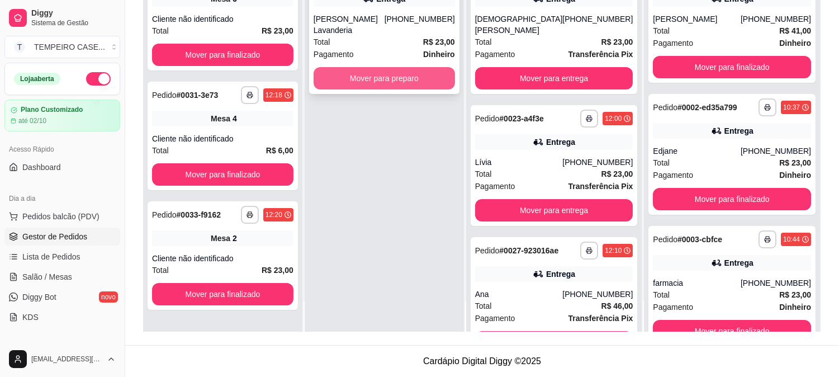
click at [386, 67] on button "Mover para preparo" at bounding box center [384, 78] width 141 height 22
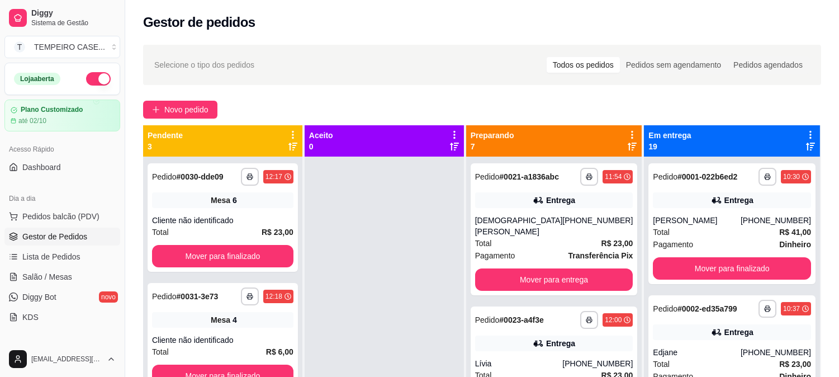
click at [481, 256] on div "**********" at bounding box center [554, 345] width 176 height 377
click at [47, 272] on span "Salão / Mesas" at bounding box center [47, 276] width 50 height 11
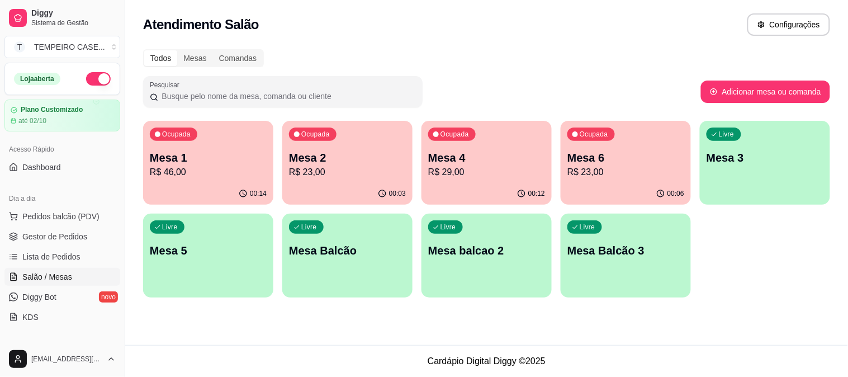
click at [611, 152] on p "Mesa 6" at bounding box center [625, 158] width 117 height 16
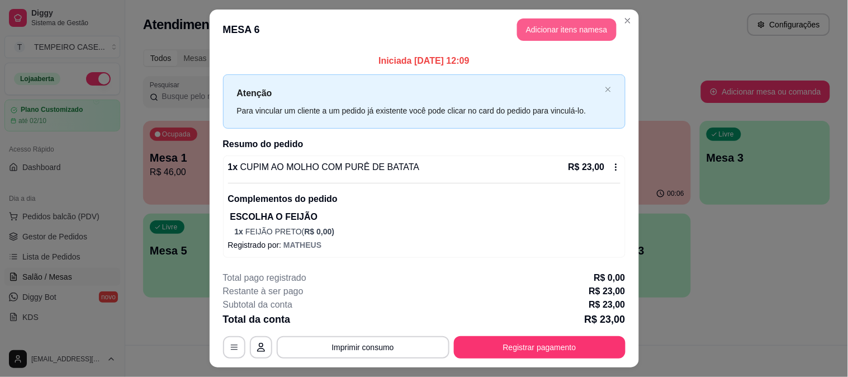
click at [535, 27] on button "Adicionar itens na mesa" at bounding box center [567, 29] width 100 height 22
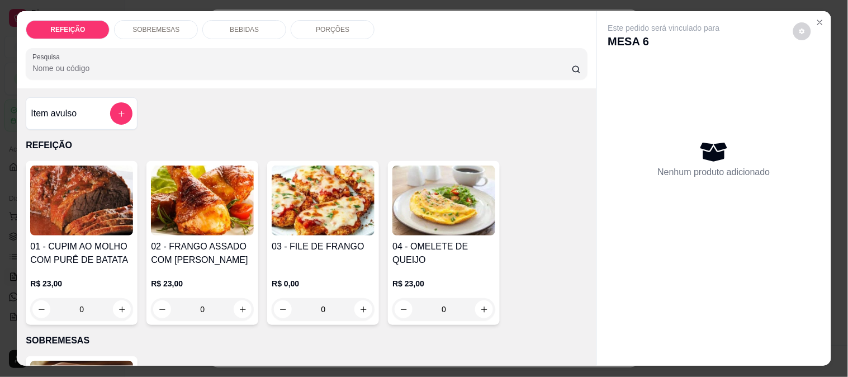
click at [241, 13] on div "REFEIÇÃO SOBREMESAS BEBIDAS PORÇÕES Pesquisa" at bounding box center [306, 49] width 579 height 77
click at [237, 20] on div "BEBIDAS" at bounding box center [244, 29] width 84 height 19
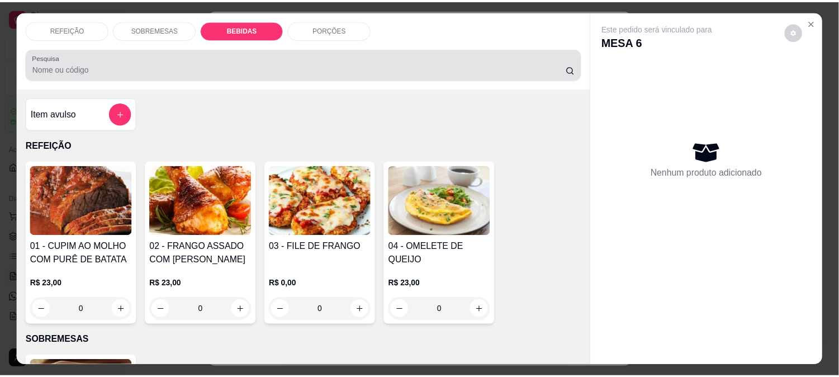
scroll to position [29, 0]
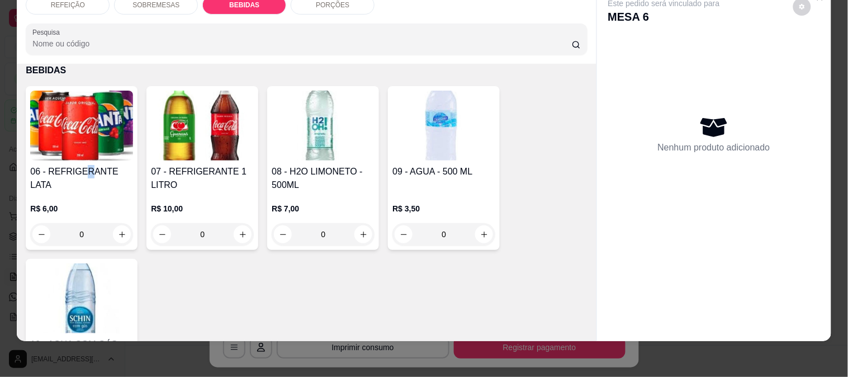
click at [81, 176] on div "06 - REFRIGERANTE LATA" at bounding box center [81, 178] width 103 height 27
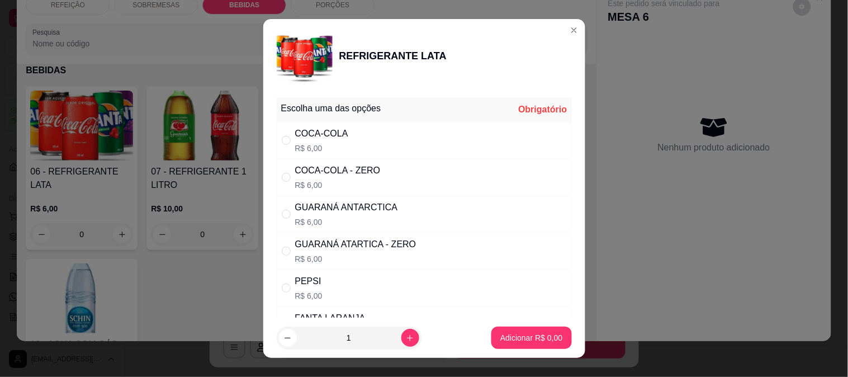
click at [401, 174] on div "COCA-COLA - ZERO R$ 6,00" at bounding box center [424, 177] width 295 height 37
radio input "true"
click at [537, 348] on button "Adicionar R$ 6,00" at bounding box center [531, 338] width 80 height 22
type input "1"
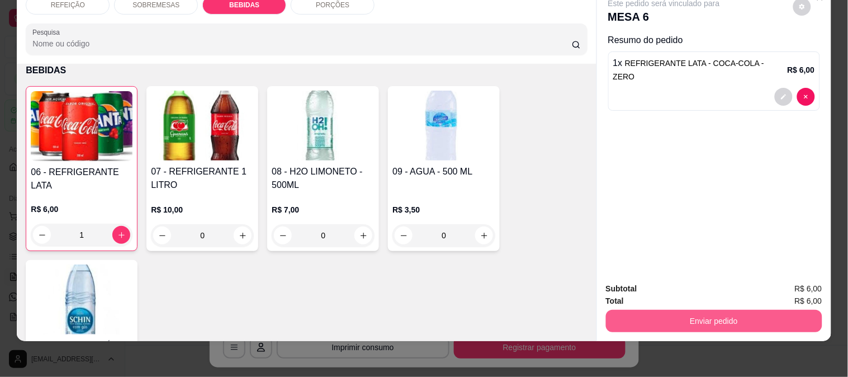
click at [662, 322] on button "Enviar pedido" at bounding box center [714, 321] width 216 height 22
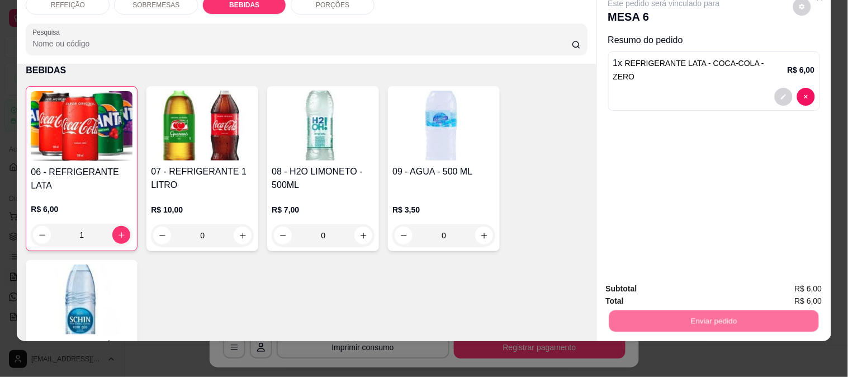
click at [656, 286] on button "Não registrar e enviar pedido" at bounding box center [677, 283] width 116 height 21
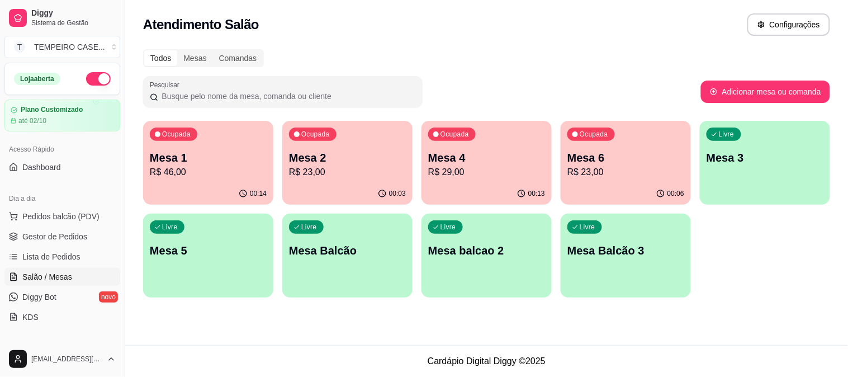
click at [433, 176] on p "R$ 29,00" at bounding box center [486, 171] width 117 height 13
click at [37, 240] on span "Gestor de Pedidos" at bounding box center [54, 236] width 65 height 11
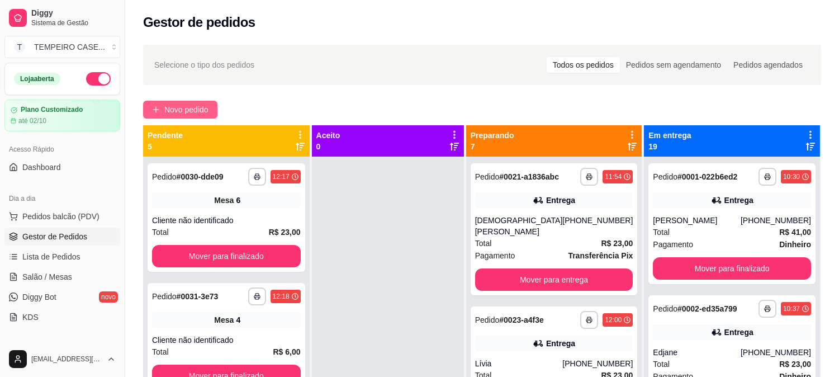
click at [176, 110] on span "Novo pedido" at bounding box center [186, 109] width 44 height 12
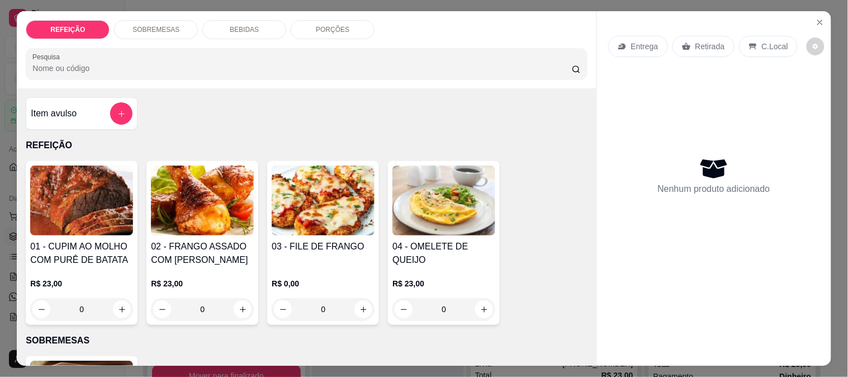
click at [91, 209] on img at bounding box center [81, 200] width 103 height 70
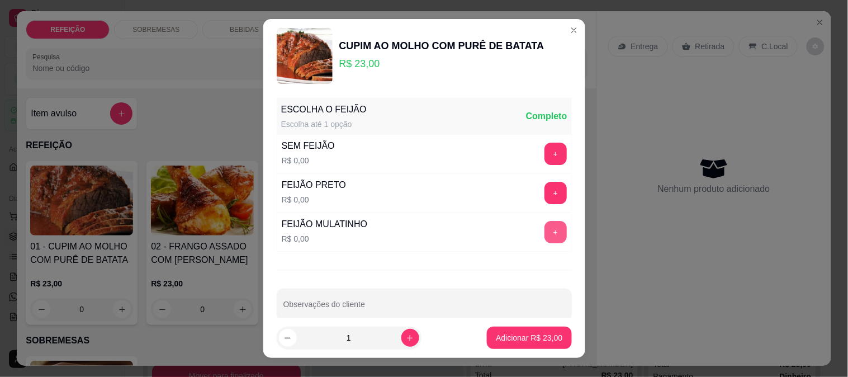
click at [545, 233] on button "+" at bounding box center [556, 232] width 22 height 22
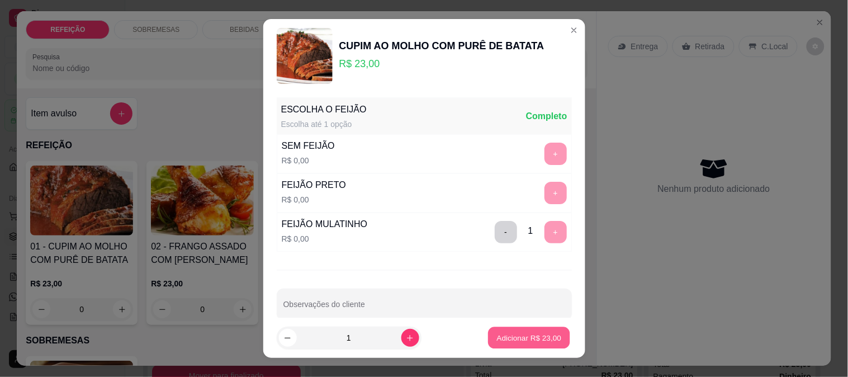
click at [521, 339] on p "Adicionar R$ 23,00" at bounding box center [529, 338] width 65 height 11
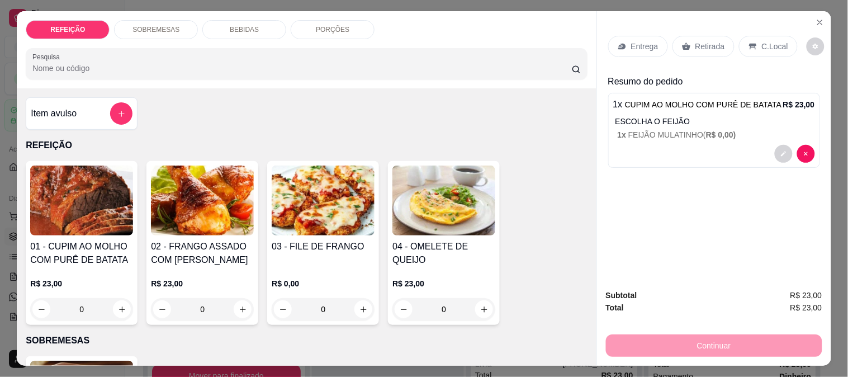
click at [696, 42] on p "Retirada" at bounding box center [711, 46] width 30 height 11
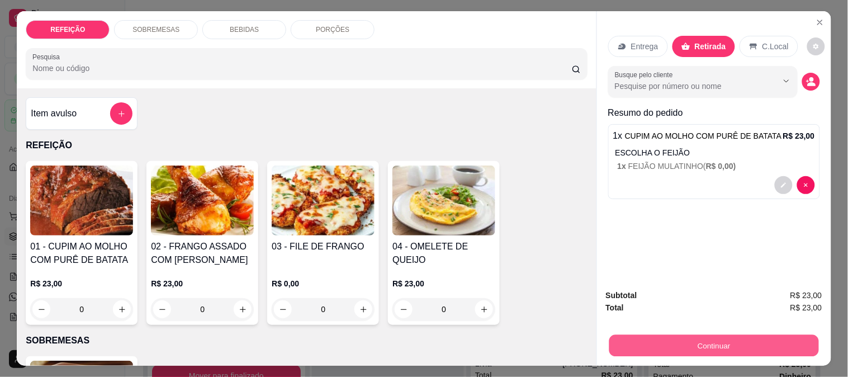
click at [687, 348] on button "Continuar" at bounding box center [714, 345] width 210 height 22
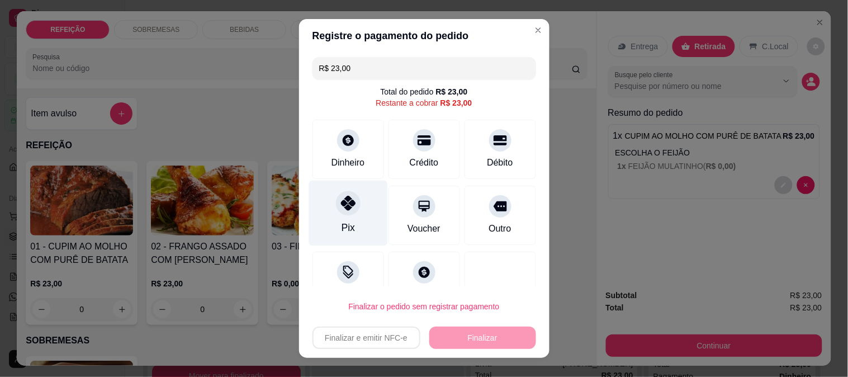
click at [341, 221] on div "Pix" at bounding box center [347, 227] width 13 height 15
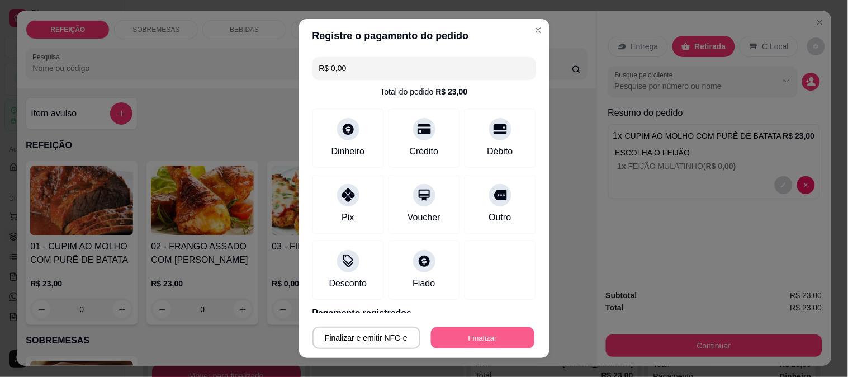
click at [481, 341] on button "Finalizar" at bounding box center [482, 338] width 103 height 22
type input "-R$ 23,00"
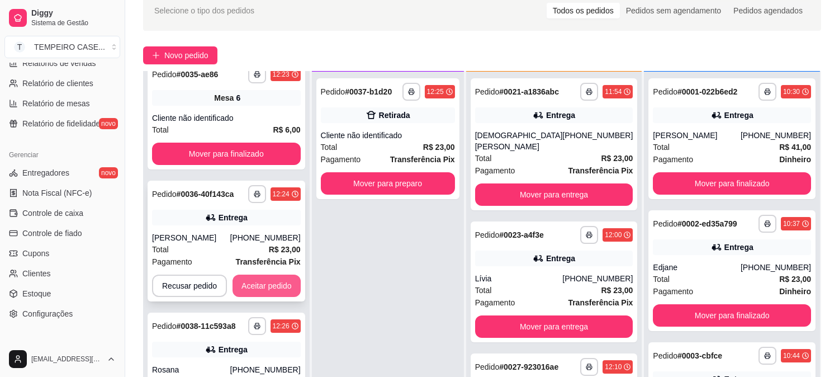
scroll to position [171, 0]
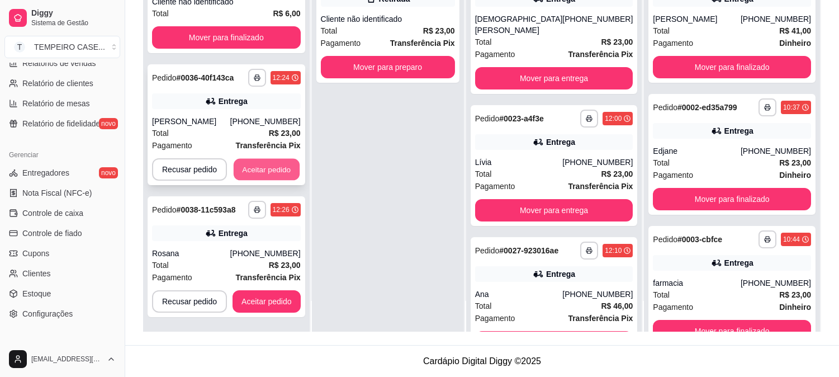
click at [274, 162] on button "Aceitar pedido" at bounding box center [267, 170] width 66 height 22
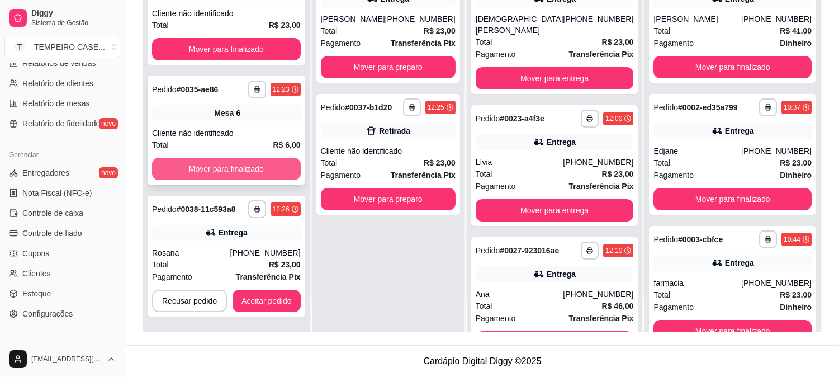
scroll to position [244, 0]
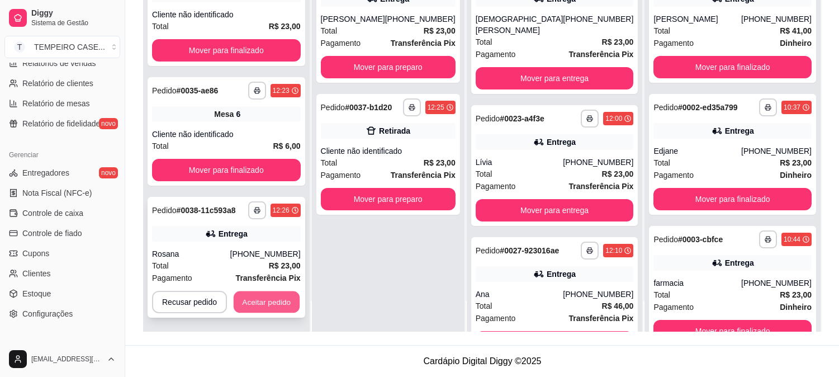
click at [273, 302] on button "Aceitar pedido" at bounding box center [267, 302] width 66 height 22
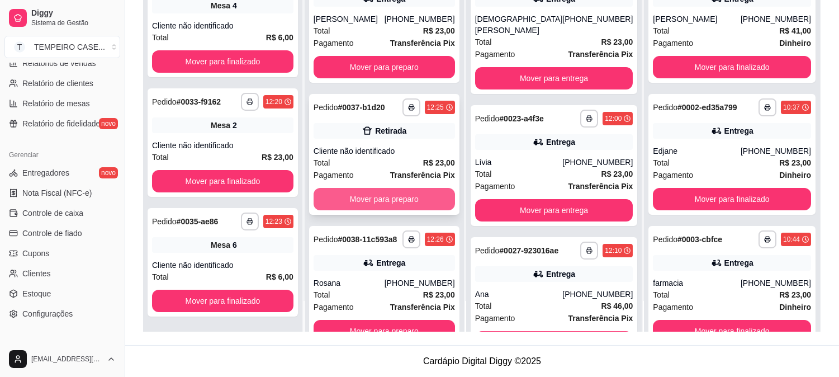
scroll to position [112, 0]
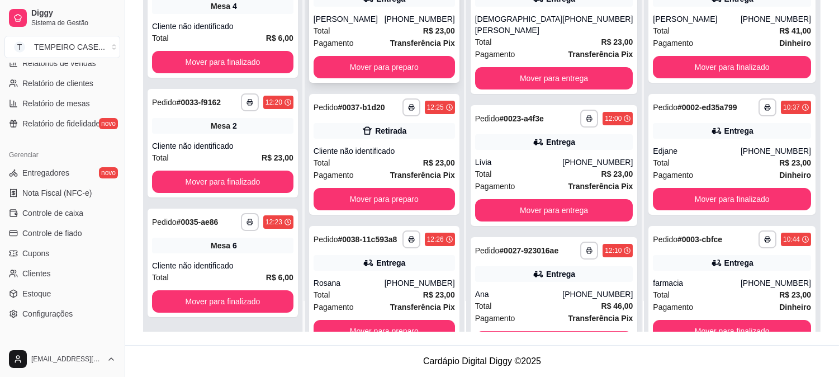
click at [407, 63] on button "Mover para preparo" at bounding box center [384, 67] width 141 height 22
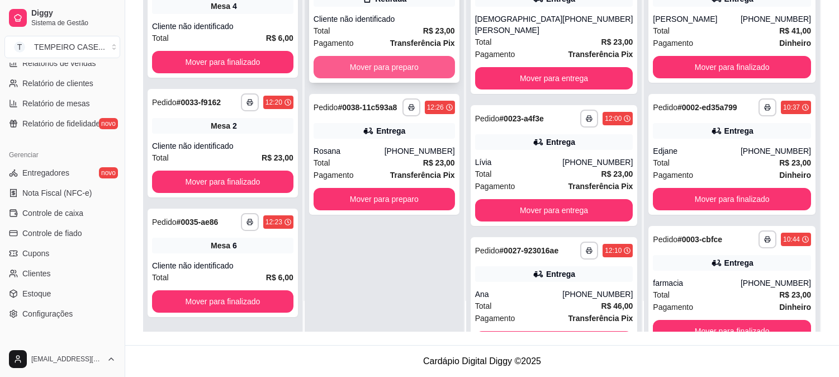
click at [409, 63] on button "Mover para preparo" at bounding box center [384, 67] width 141 height 22
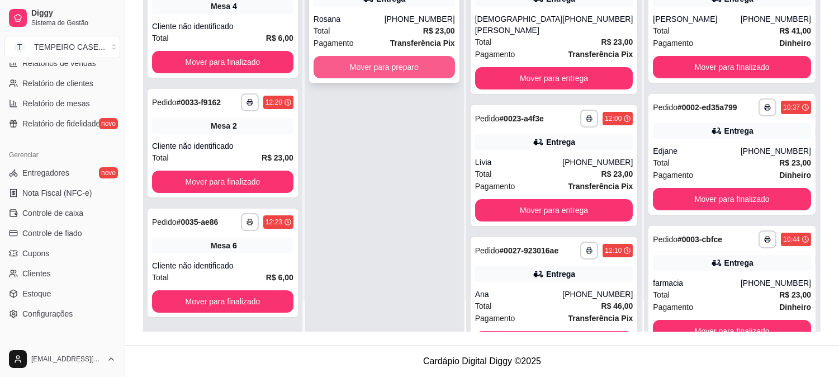
click at [410, 65] on button "Mover para preparo" at bounding box center [384, 67] width 141 height 22
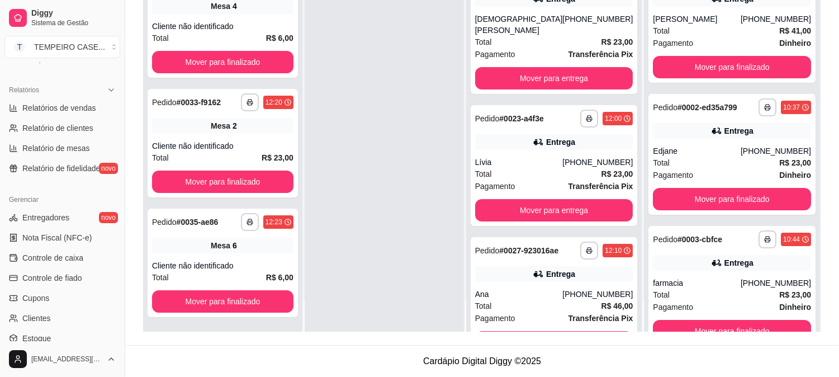
scroll to position [186, 0]
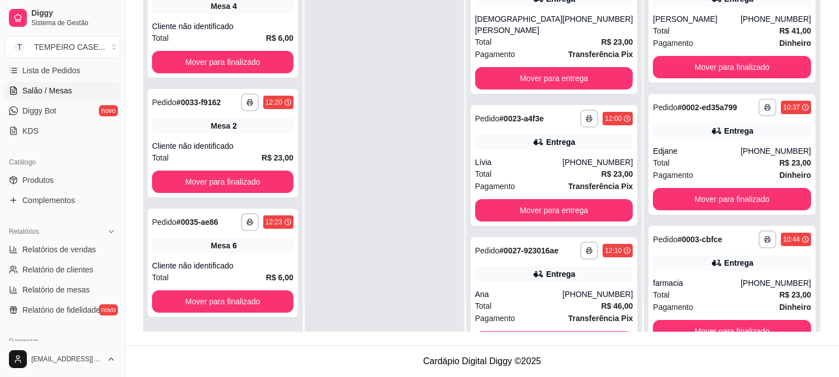
click at [55, 91] on span "Salão / Mesas" at bounding box center [47, 90] width 50 height 11
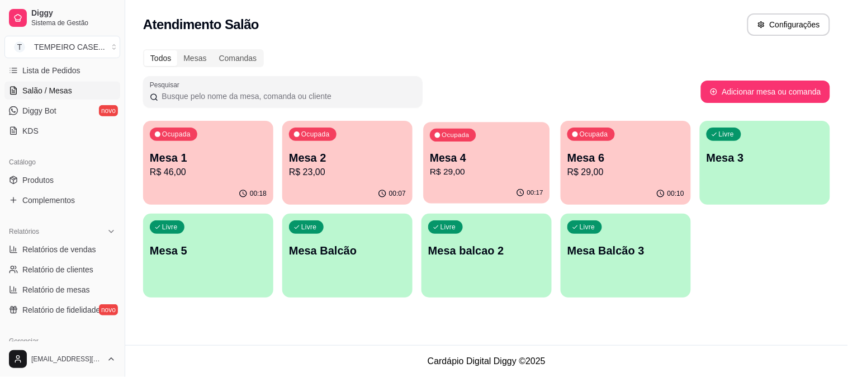
click at [477, 164] on p "Mesa 4" at bounding box center [486, 157] width 113 height 15
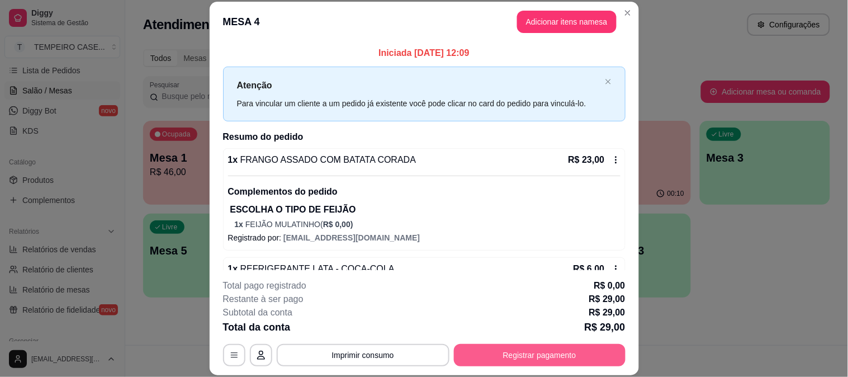
click at [520, 354] on button "Registrar pagamento" at bounding box center [540, 355] width 172 height 22
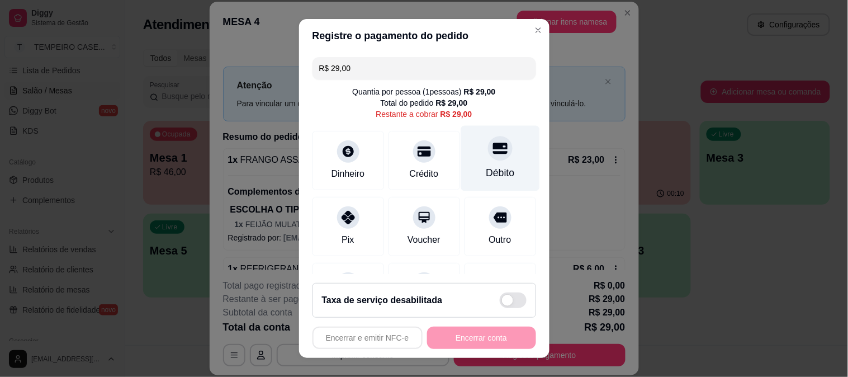
click at [493, 153] on icon at bounding box center [500, 148] width 15 height 11
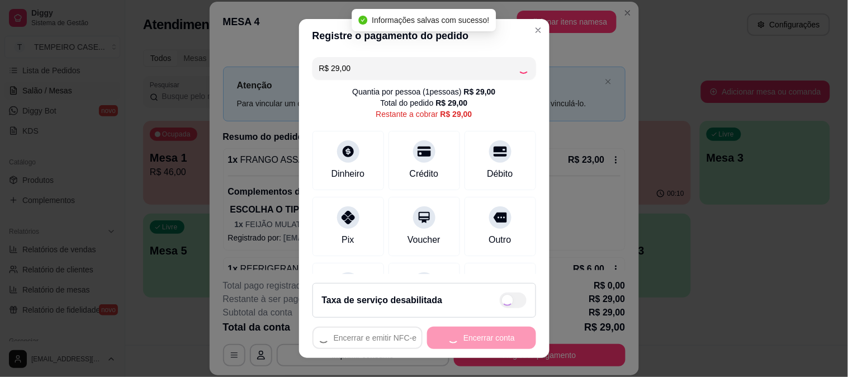
type input "R$ 0,00"
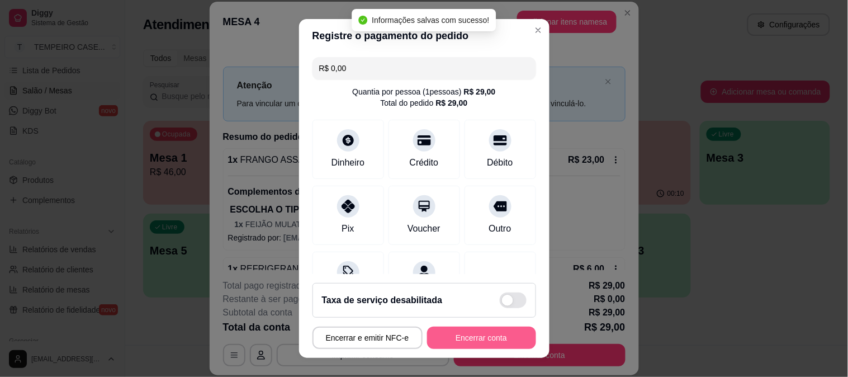
click at [454, 338] on button "Encerrar conta" at bounding box center [481, 338] width 109 height 22
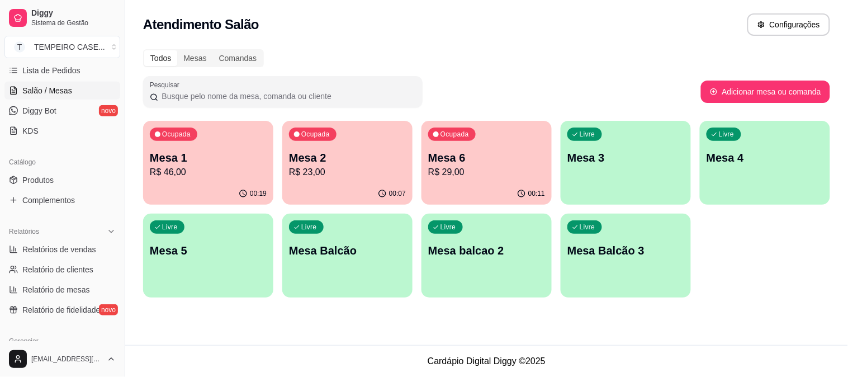
click at [627, 169] on div "Livre Mesa 3" at bounding box center [626, 156] width 130 height 70
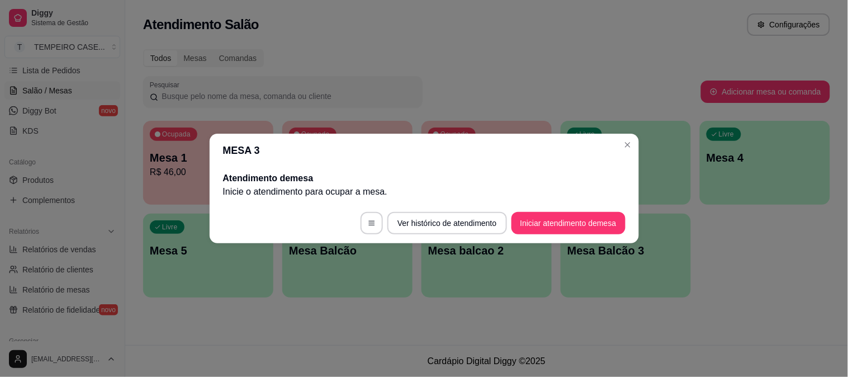
click at [583, 238] on footer "Ver histórico de atendimento Iniciar atendimento de mesa" at bounding box center [424, 223] width 429 height 40
click at [583, 231] on button "Iniciar atendimento de mesa" at bounding box center [568, 223] width 111 height 22
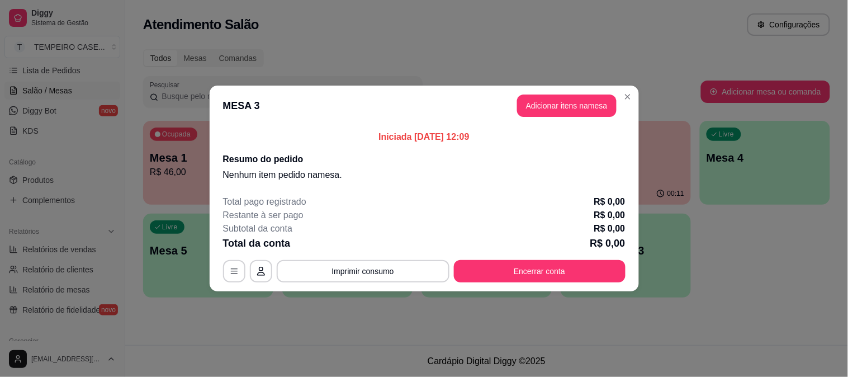
click at [556, 107] on button "Adicionar itens na mesa" at bounding box center [567, 105] width 100 height 22
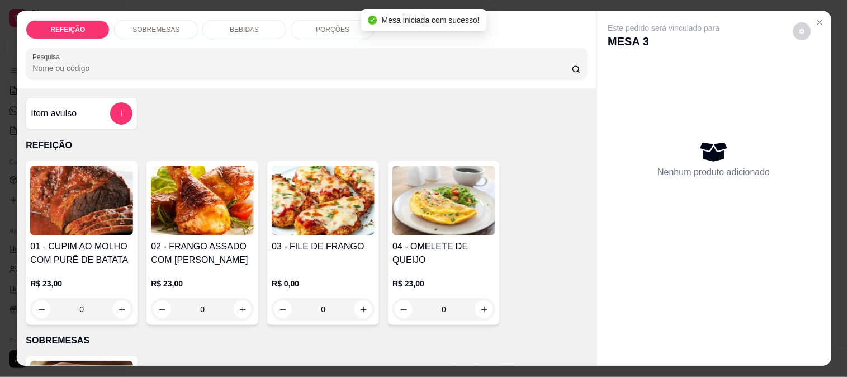
click at [69, 225] on img at bounding box center [81, 200] width 103 height 70
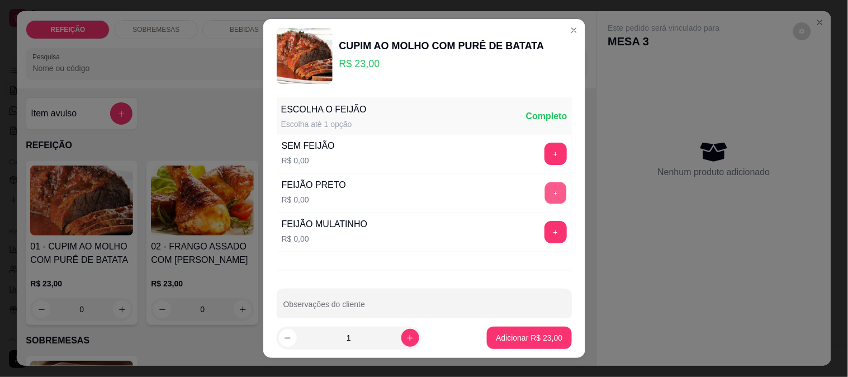
click at [545, 186] on button "+" at bounding box center [556, 193] width 22 height 22
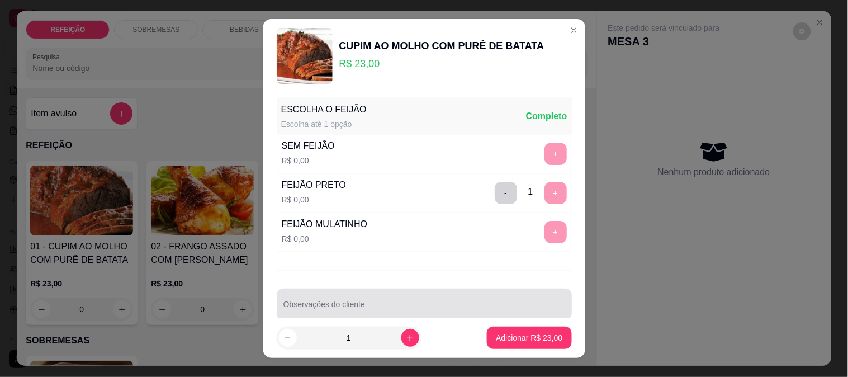
click at [429, 309] on input "Observações do cliente" at bounding box center [424, 308] width 282 height 11
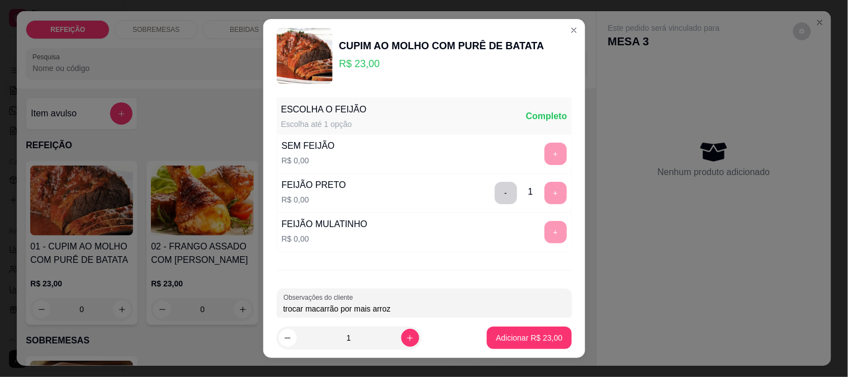
type input "trocar macarrão por mais arroz"
click at [526, 334] on p "Adicionar R$ 23,00" at bounding box center [529, 338] width 65 height 11
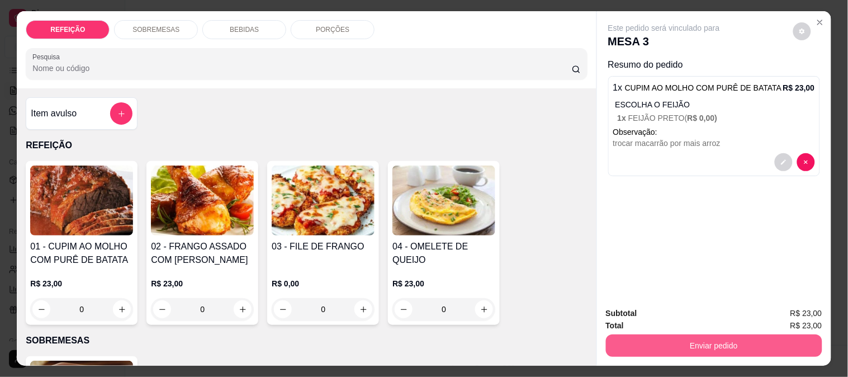
click at [632, 346] on button "Enviar pedido" at bounding box center [714, 345] width 216 height 22
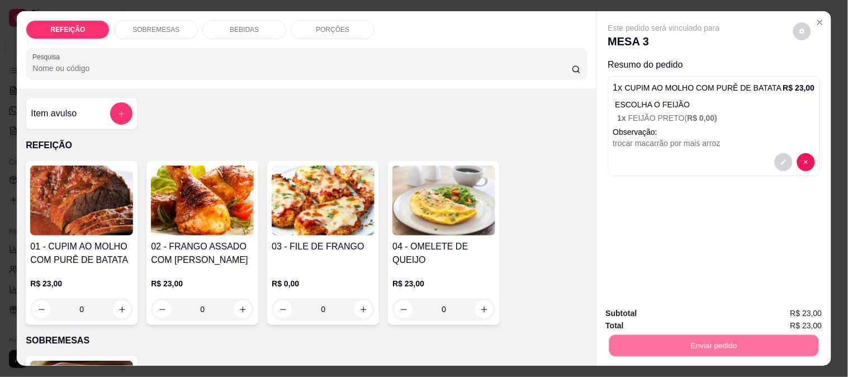
click at [644, 310] on button "Não registrar e enviar pedido" at bounding box center [677, 313] width 116 height 21
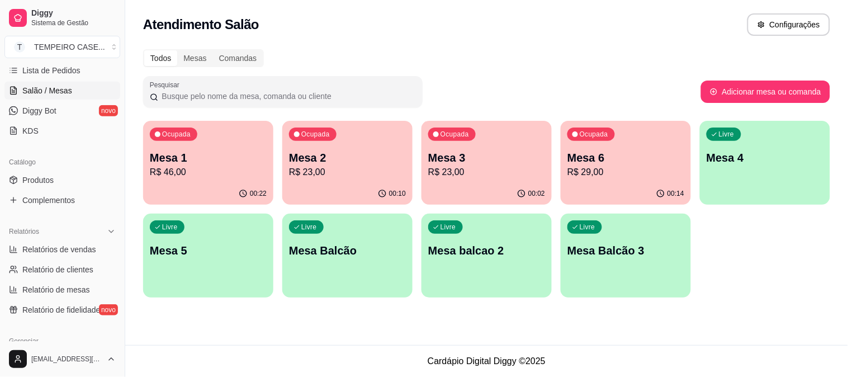
click at [326, 180] on div "Ocupada Mesa 2 R$ 23,00" at bounding box center [347, 152] width 130 height 62
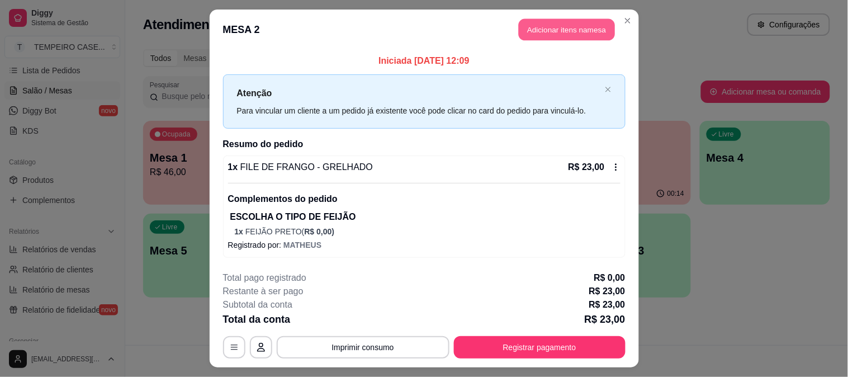
click at [565, 35] on button "Adicionar itens na mesa" at bounding box center [567, 30] width 96 height 22
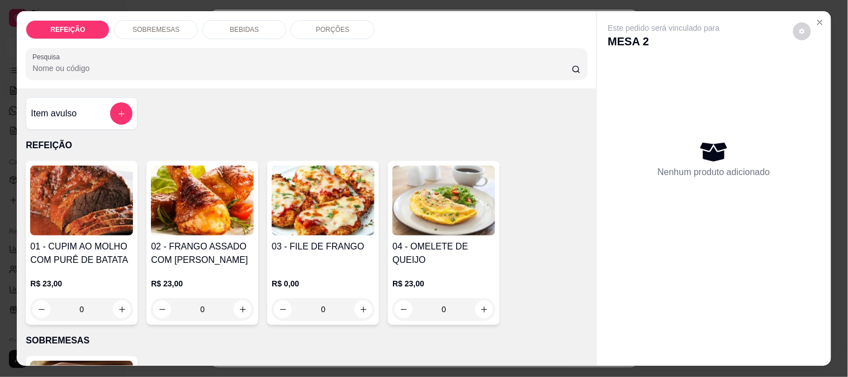
click at [248, 25] on p "BEBIDAS" at bounding box center [244, 29] width 29 height 9
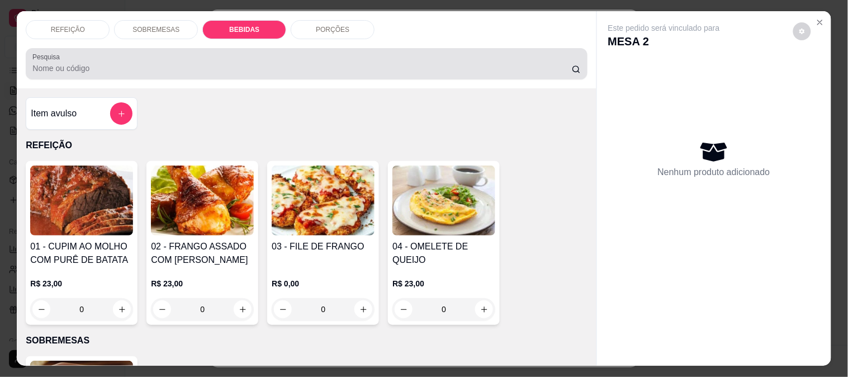
scroll to position [29, 0]
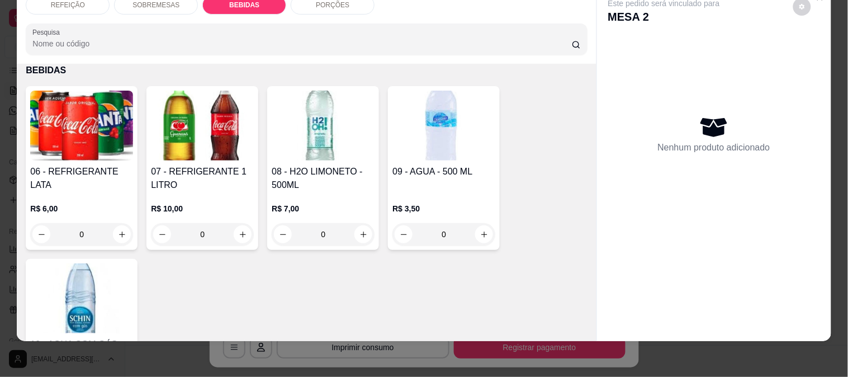
click at [330, 124] on img at bounding box center [323, 126] width 103 height 70
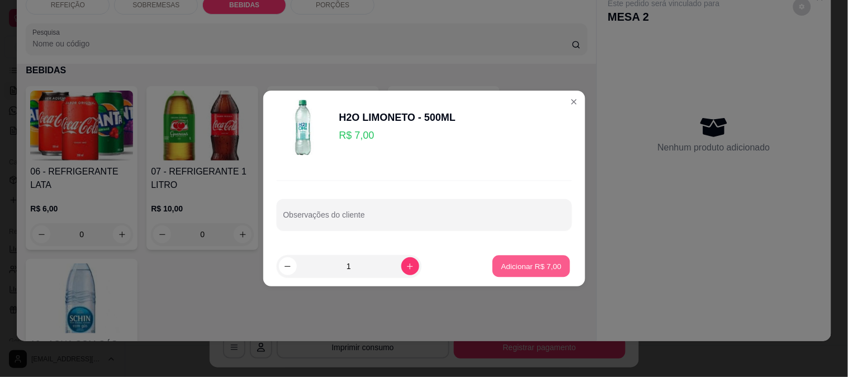
click at [533, 266] on p "Adicionar R$ 7,00" at bounding box center [532, 266] width 60 height 11
type input "1"
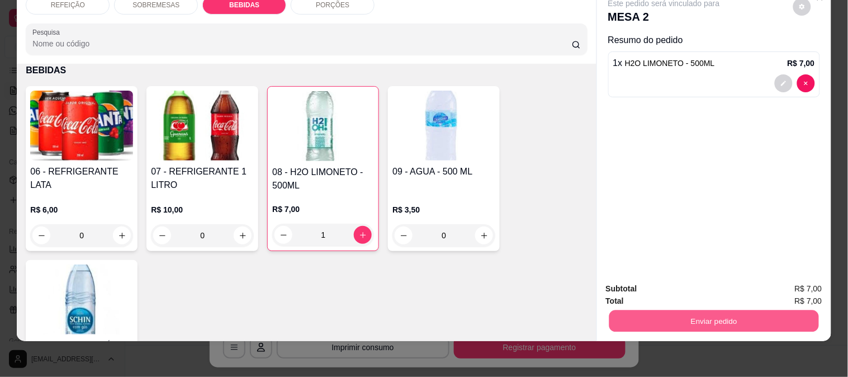
click at [737, 316] on button "Enviar pedido" at bounding box center [714, 321] width 210 height 22
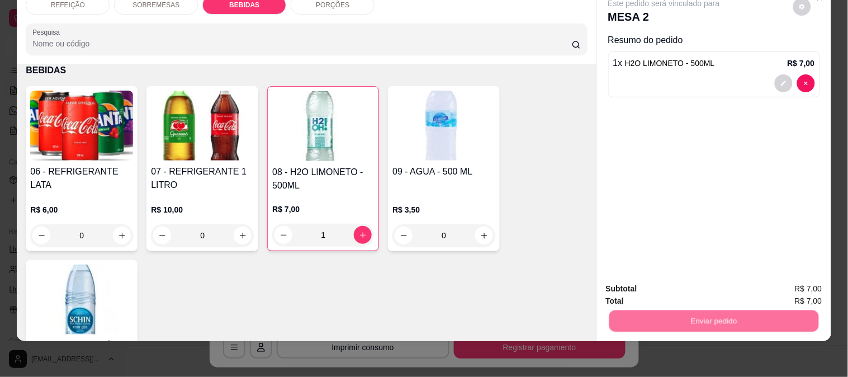
click at [702, 287] on button "Não registrar e enviar pedido" at bounding box center [677, 283] width 116 height 21
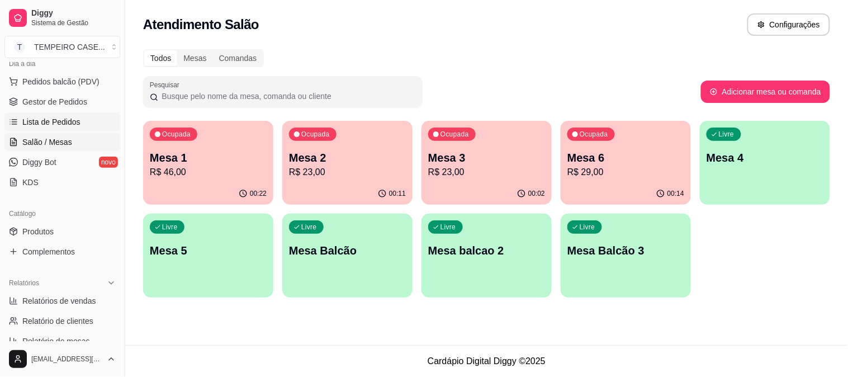
scroll to position [62, 0]
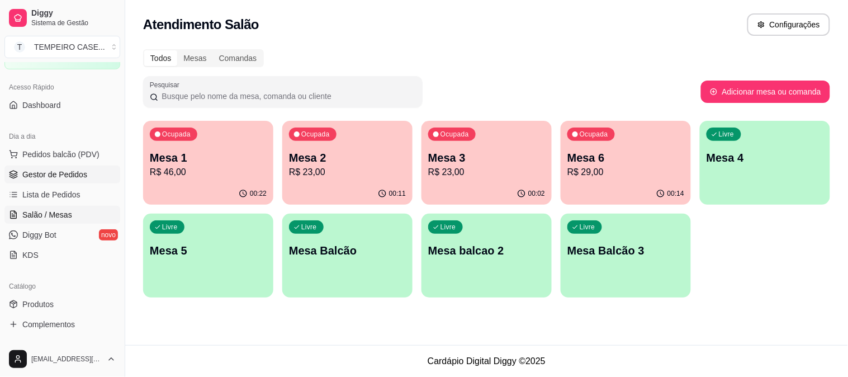
click at [59, 171] on span "Gestor de Pedidos" at bounding box center [54, 174] width 65 height 11
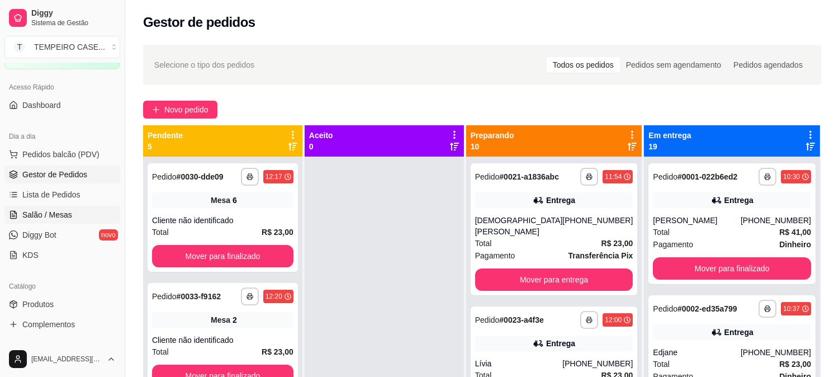
click at [35, 217] on span "Salão / Mesas" at bounding box center [47, 214] width 50 height 11
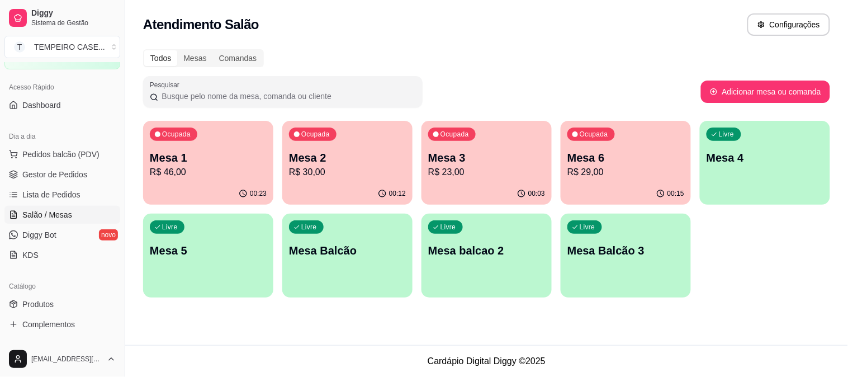
click at [216, 252] on p "Mesa 5" at bounding box center [208, 251] width 117 height 16
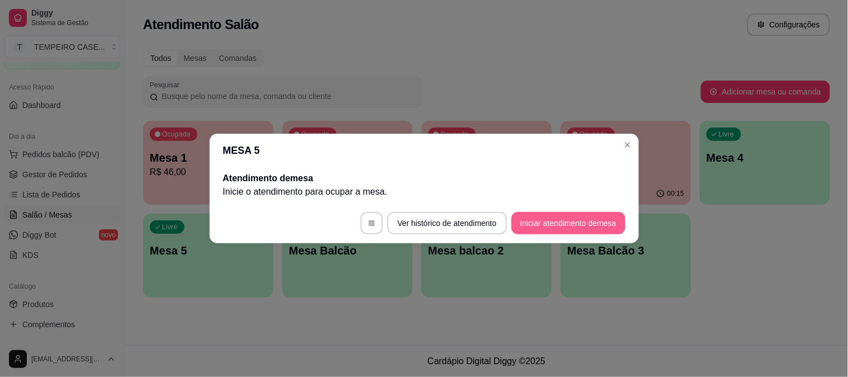
click at [571, 221] on button "Iniciar atendimento de mesa" at bounding box center [569, 223] width 114 height 22
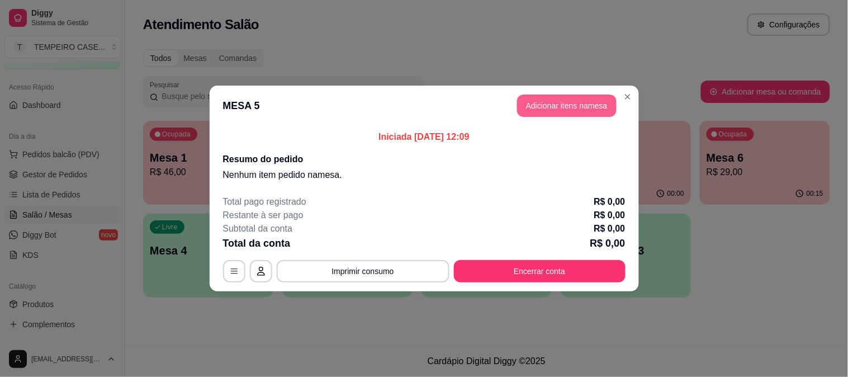
click at [551, 98] on button "Adicionar itens na mesa" at bounding box center [567, 105] width 100 height 22
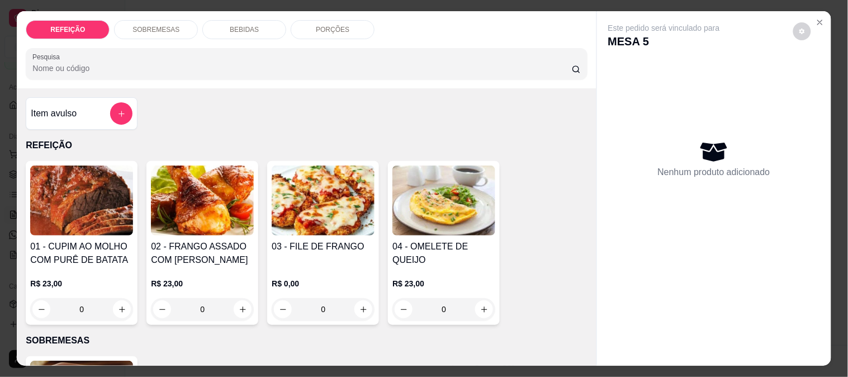
click at [85, 204] on img at bounding box center [81, 200] width 103 height 70
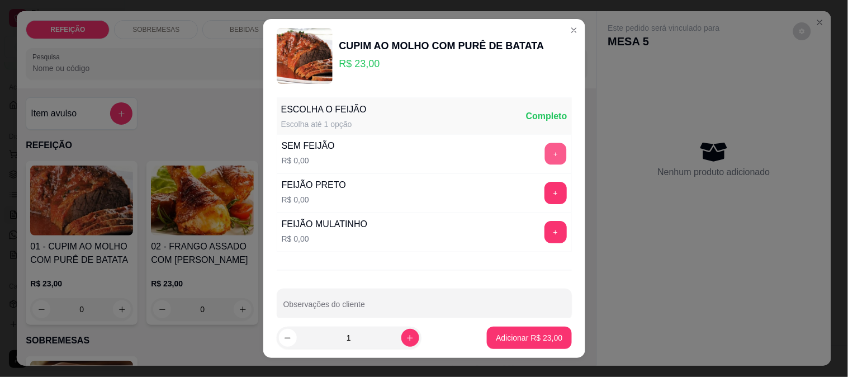
click at [545, 154] on button "+" at bounding box center [556, 154] width 22 height 22
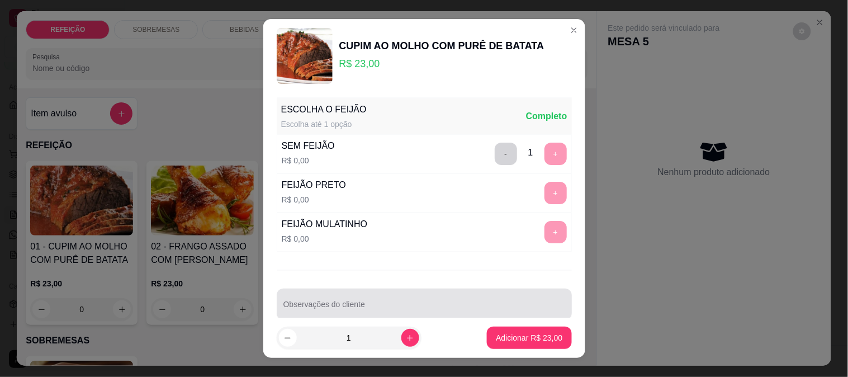
click at [435, 311] on input "Observações do cliente" at bounding box center [424, 308] width 282 height 11
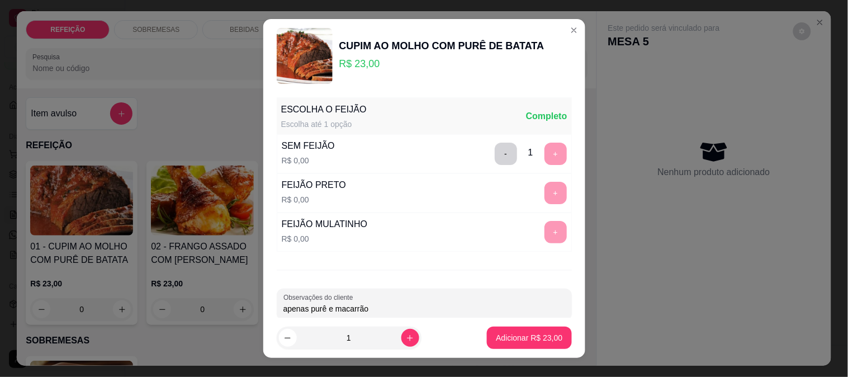
type input "apenas purê e macarrão"
click at [496, 339] on p "Adicionar R$ 23,00" at bounding box center [529, 337] width 67 height 11
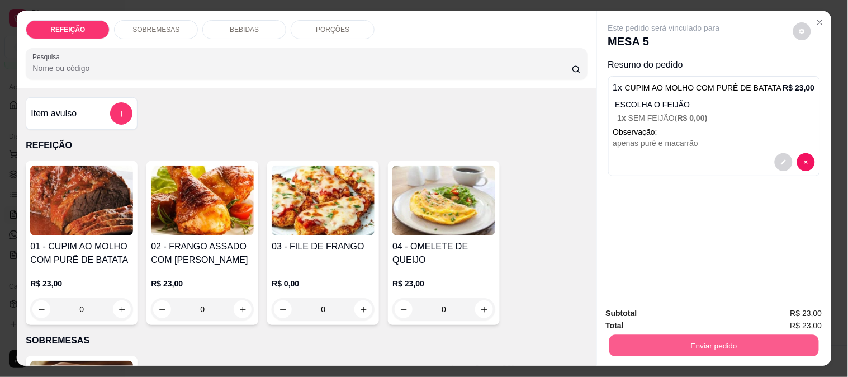
click at [666, 348] on button "Enviar pedido" at bounding box center [714, 345] width 210 height 22
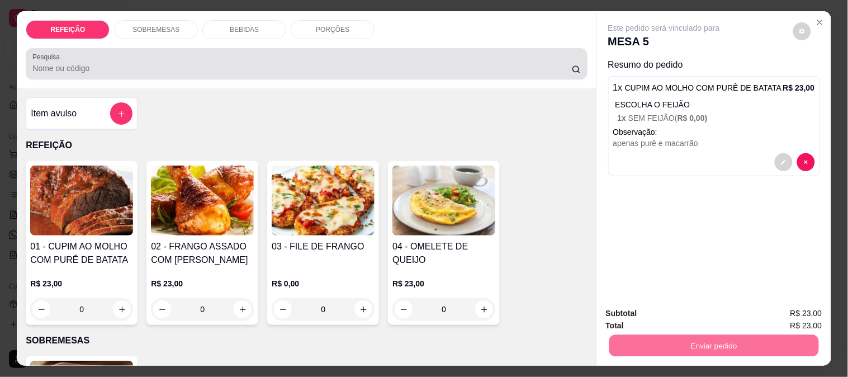
click at [252, 63] on input "Pesquisa" at bounding box center [302, 68] width 540 height 11
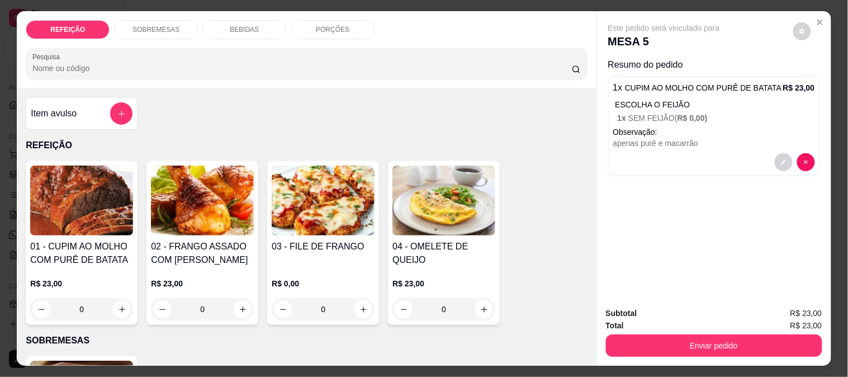
click at [249, 29] on p "BEBIDAS" at bounding box center [244, 29] width 29 height 9
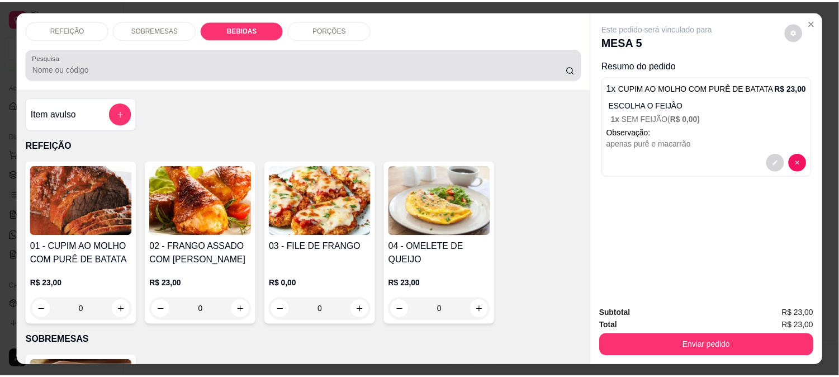
scroll to position [29, 0]
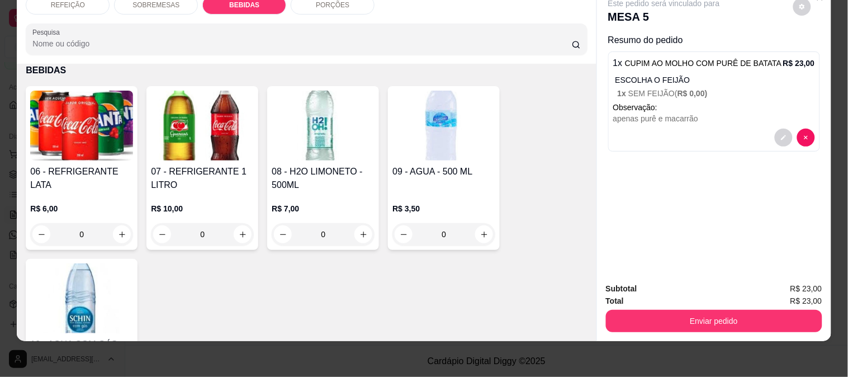
click at [79, 165] on h4 "06 - REFRIGERANTE LATA" at bounding box center [81, 178] width 103 height 27
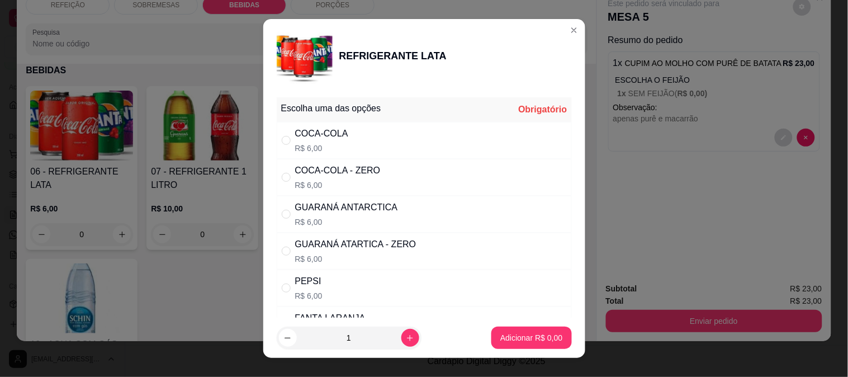
click at [362, 246] on div "GUARANÁ ATARTICA - ZERO" at bounding box center [355, 244] width 121 height 13
radio input "true"
click at [522, 342] on p "Adicionar R$ 6,00" at bounding box center [531, 337] width 62 height 11
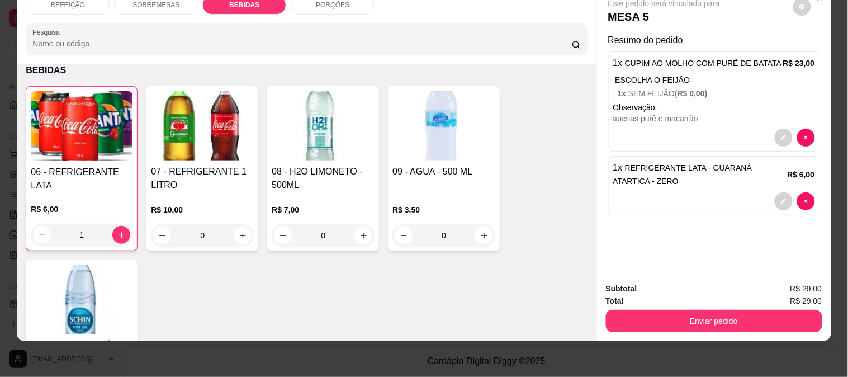
type input "1"
click at [670, 310] on button "Enviar pedido" at bounding box center [714, 321] width 216 height 22
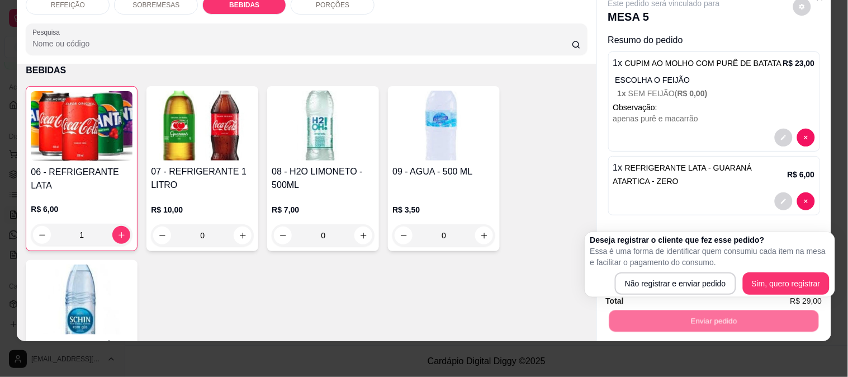
drag, startPoint x: 604, startPoint y: 280, endPoint x: 619, endPoint y: 281, distance: 15.1
click at [607, 280] on div "Não registrar e enviar pedido Sim, quero registrar" at bounding box center [709, 283] width 239 height 22
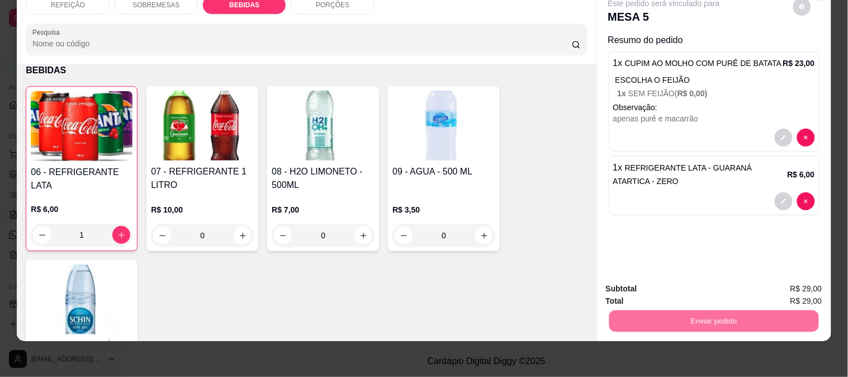
click at [623, 281] on button "Não registrar e enviar pedido" at bounding box center [677, 283] width 116 height 21
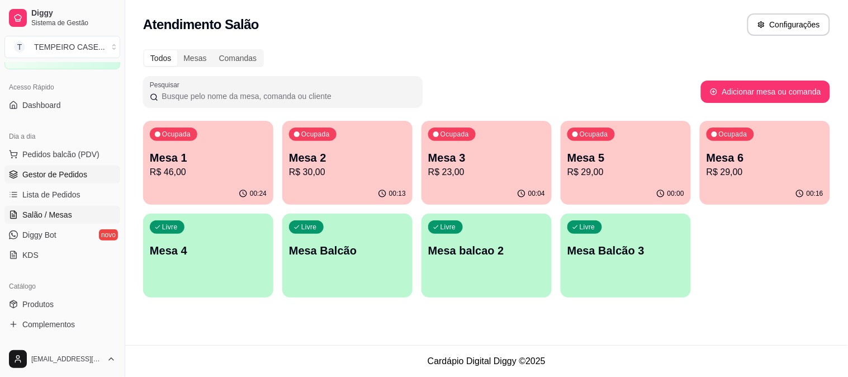
click at [53, 170] on span "Gestor de Pedidos" at bounding box center [54, 174] width 65 height 11
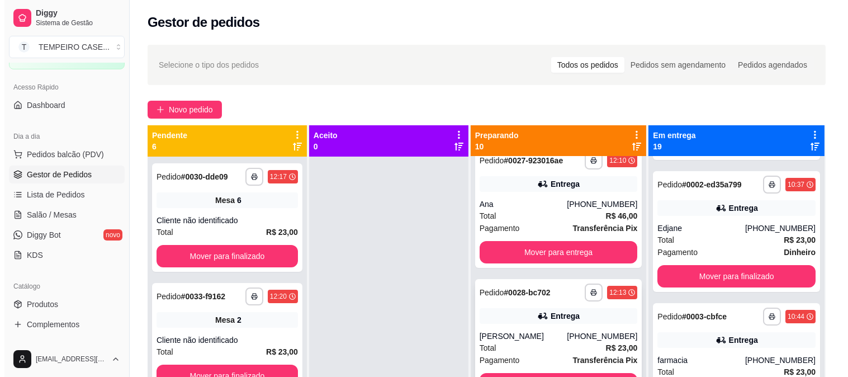
scroll to position [207, 0]
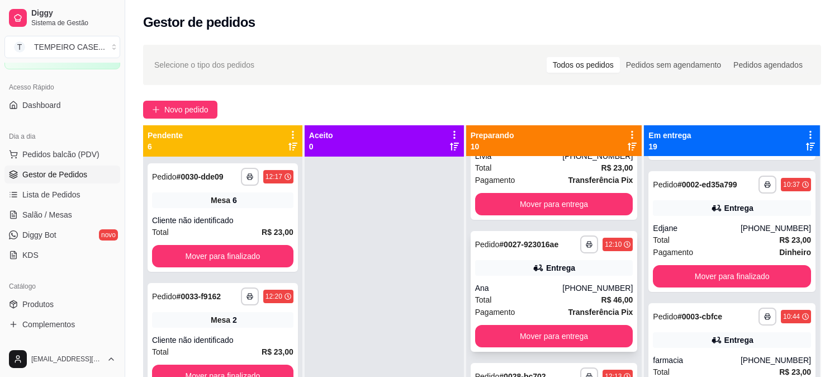
click at [546, 269] on div "**********" at bounding box center [554, 291] width 167 height 121
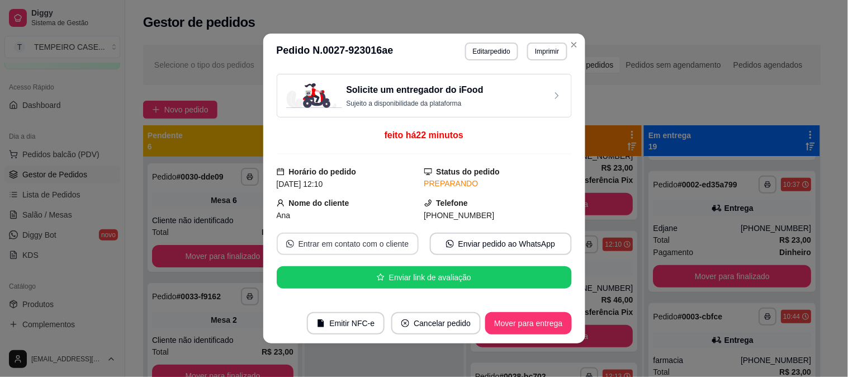
click at [325, 246] on button "Entrar em contato com o cliente" at bounding box center [348, 244] width 142 height 22
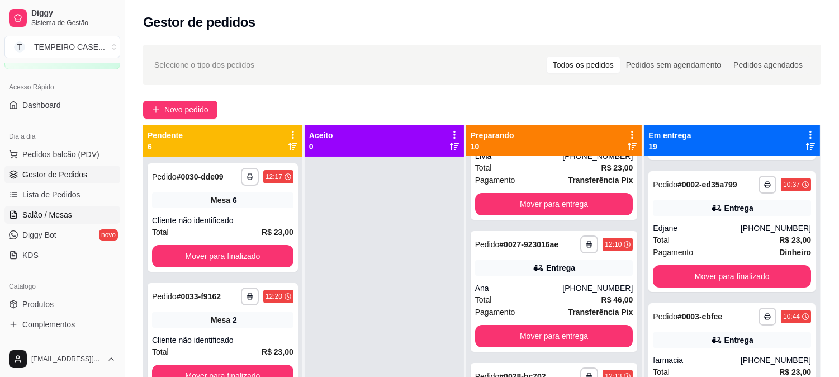
click at [42, 215] on span "Salão / Mesas" at bounding box center [47, 214] width 50 height 11
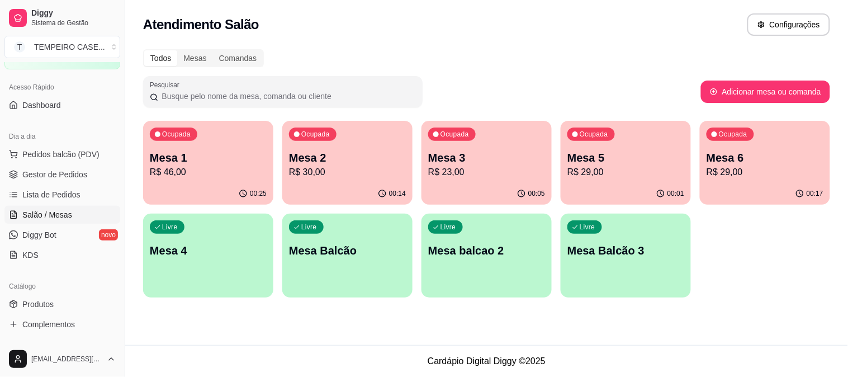
click at [226, 252] on p "Mesa 4" at bounding box center [208, 251] width 117 height 16
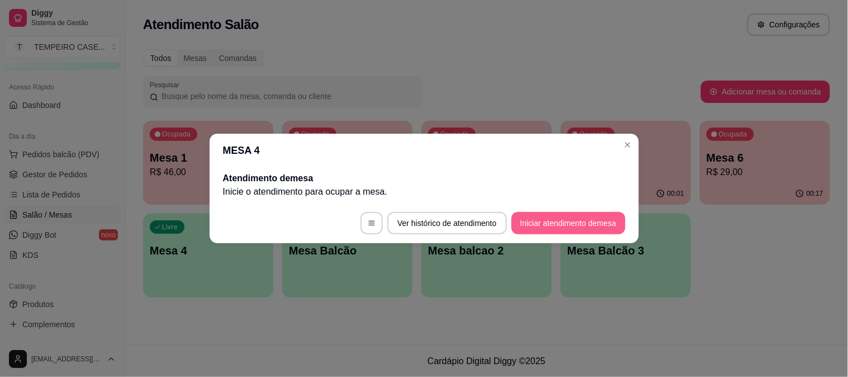
click at [578, 223] on button "Iniciar atendimento de mesa" at bounding box center [569, 223] width 114 height 22
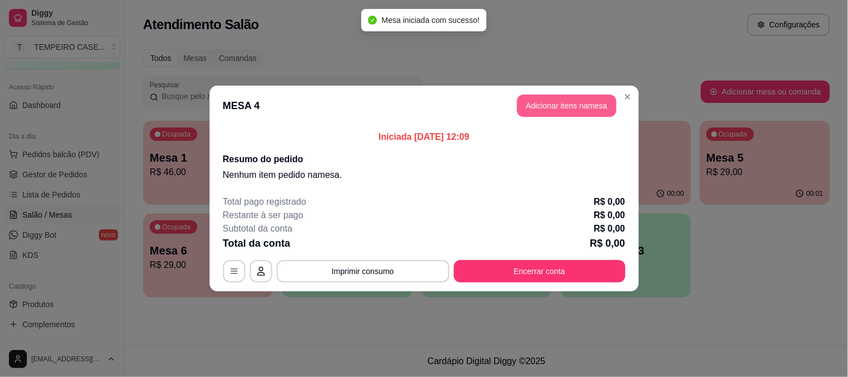
click at [588, 108] on button "Adicionar itens na mesa" at bounding box center [567, 105] width 100 height 22
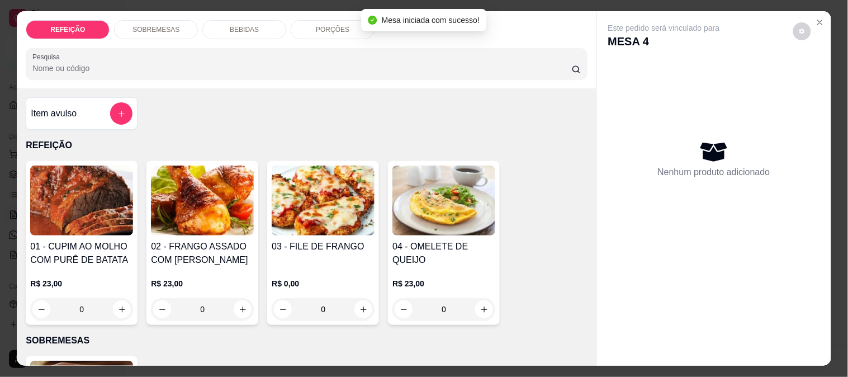
click at [241, 209] on img at bounding box center [202, 200] width 103 height 70
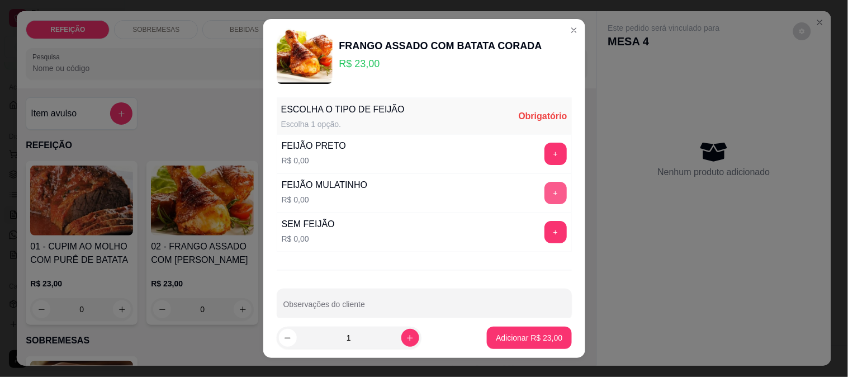
click at [545, 193] on button "+" at bounding box center [556, 193] width 22 height 22
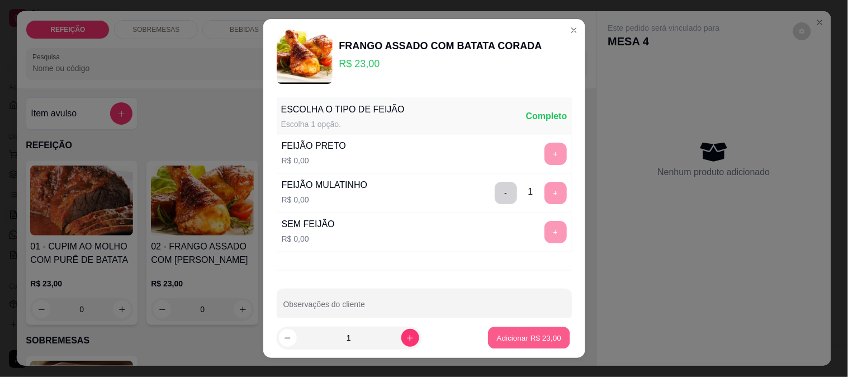
click at [516, 333] on p "Adicionar R$ 23,00" at bounding box center [529, 338] width 65 height 11
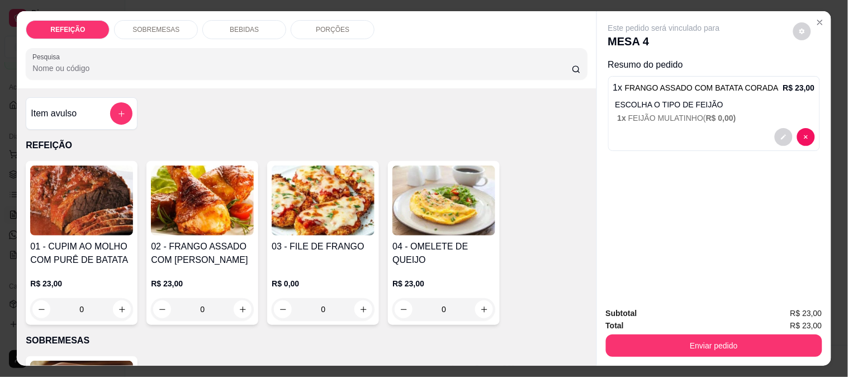
click at [343, 233] on div "03 - FILE DE FRANGO R$ 0,00 0" at bounding box center [323, 243] width 112 height 164
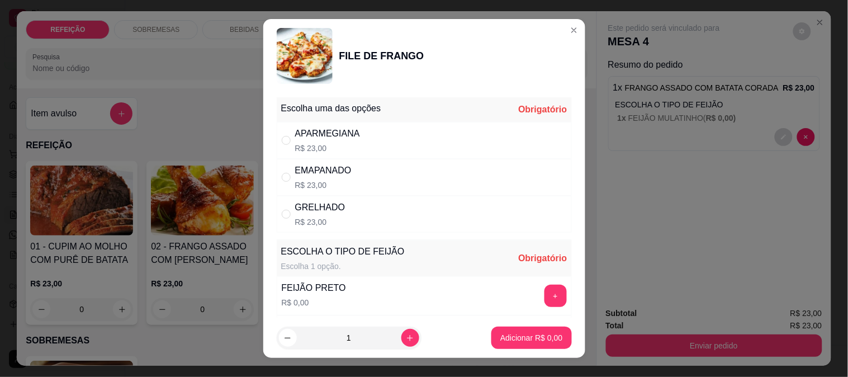
click at [364, 172] on div "EMAPANADO R$ 23,00" at bounding box center [424, 177] width 295 height 37
radio input "true"
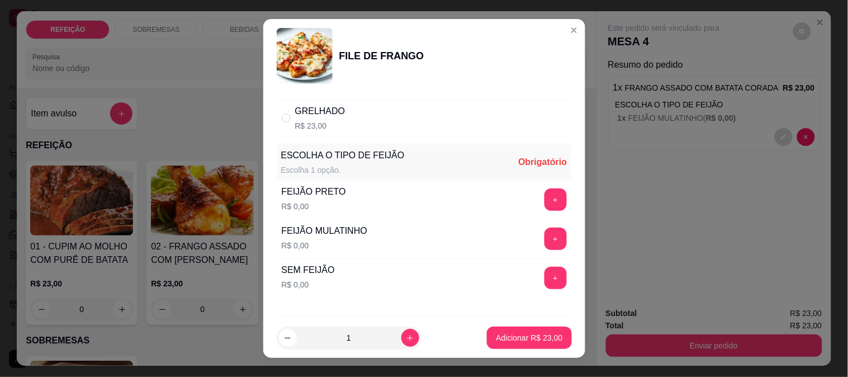
scroll to position [124, 0]
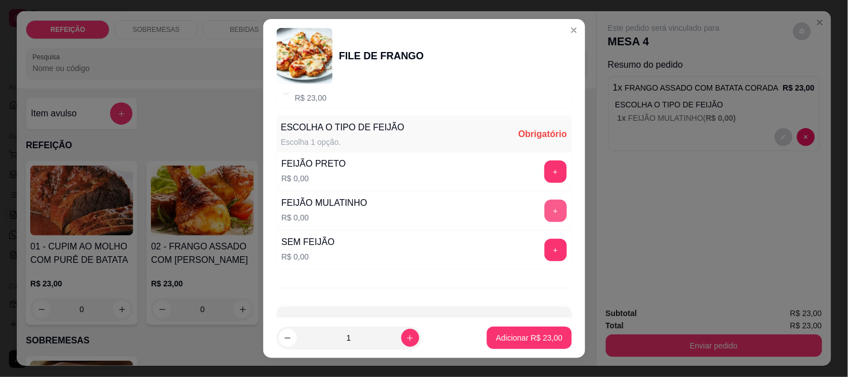
click at [545, 217] on button "+" at bounding box center [556, 211] width 22 height 22
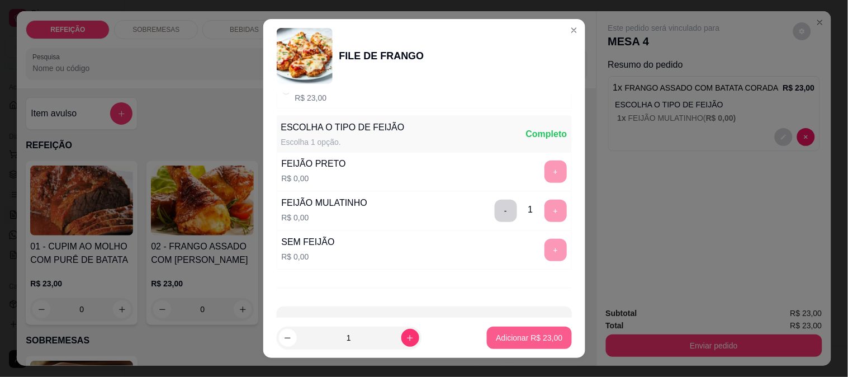
click at [516, 334] on p "Adicionar R$ 23,00" at bounding box center [529, 337] width 67 height 11
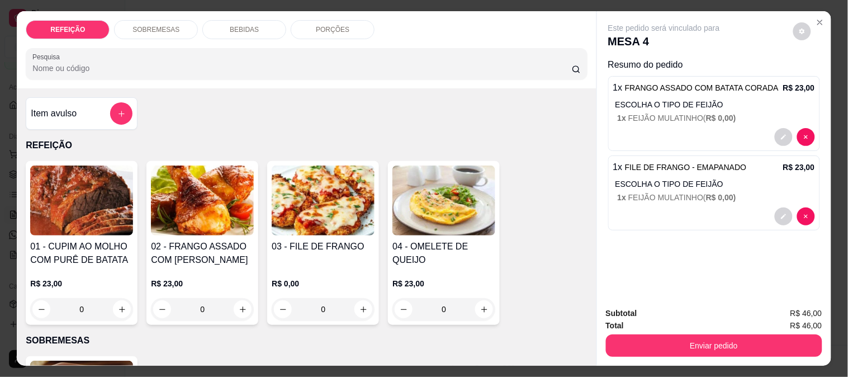
click at [213, 240] on h4 "02 - FRANGO ASSADO COM [PERSON_NAME]" at bounding box center [202, 253] width 103 height 27
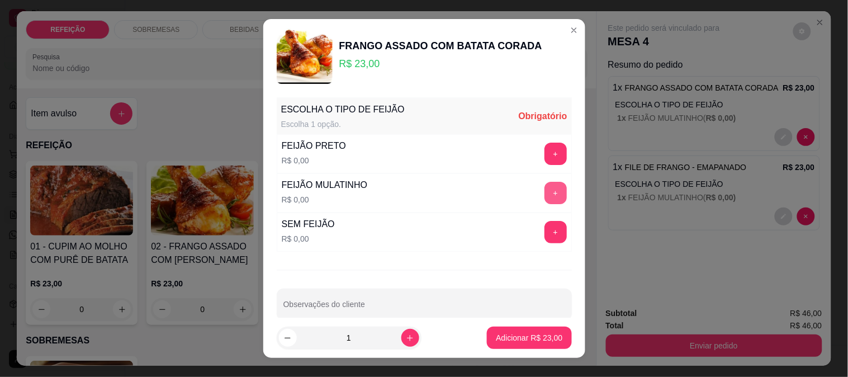
click at [545, 189] on button "+" at bounding box center [556, 193] width 22 height 22
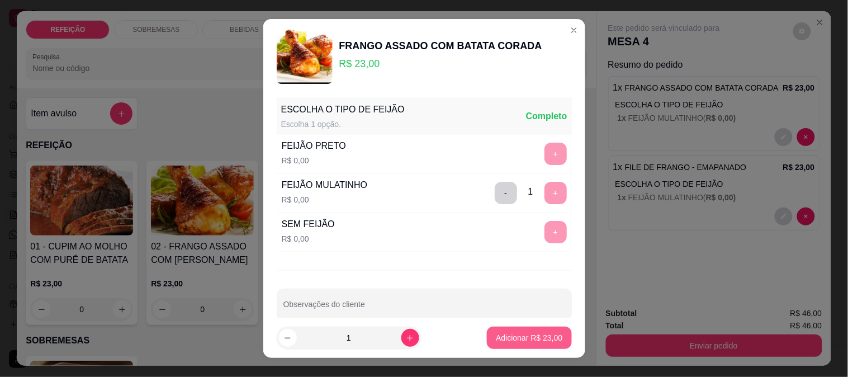
click at [523, 338] on p "Adicionar R$ 23,00" at bounding box center [529, 337] width 67 height 11
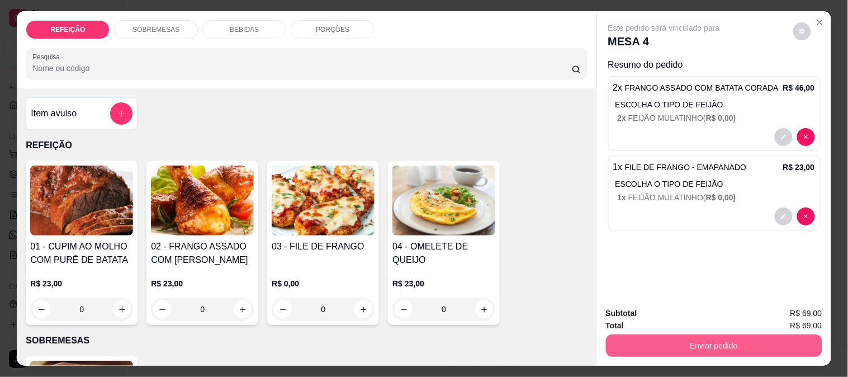
click at [684, 342] on button "Enviar pedido" at bounding box center [714, 345] width 216 height 22
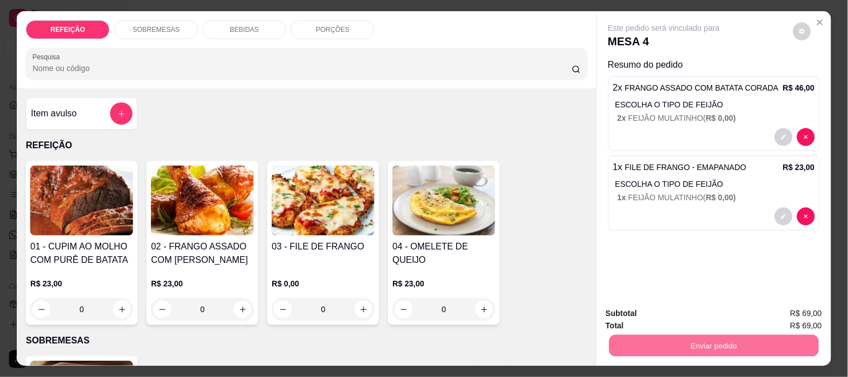
click at [645, 313] on button "Não registrar e enviar pedido" at bounding box center [677, 313] width 113 height 21
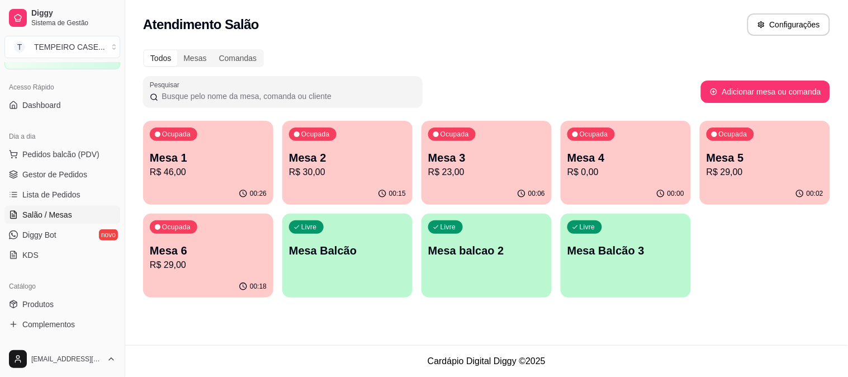
click at [622, 167] on p "R$ 0,00" at bounding box center [625, 171] width 117 height 13
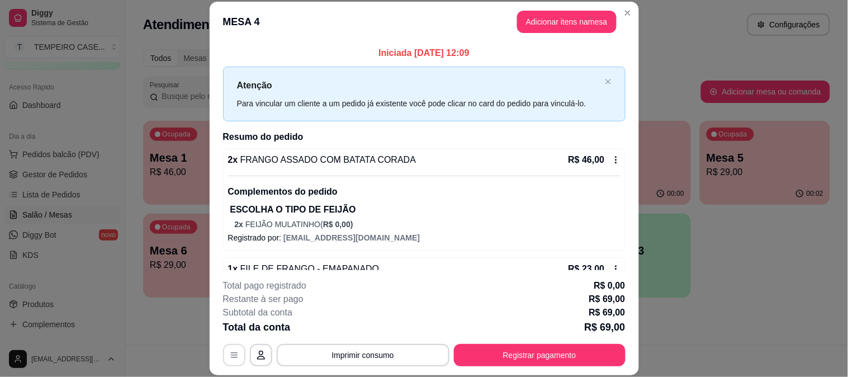
click at [226, 360] on button "button" at bounding box center [234, 355] width 22 height 22
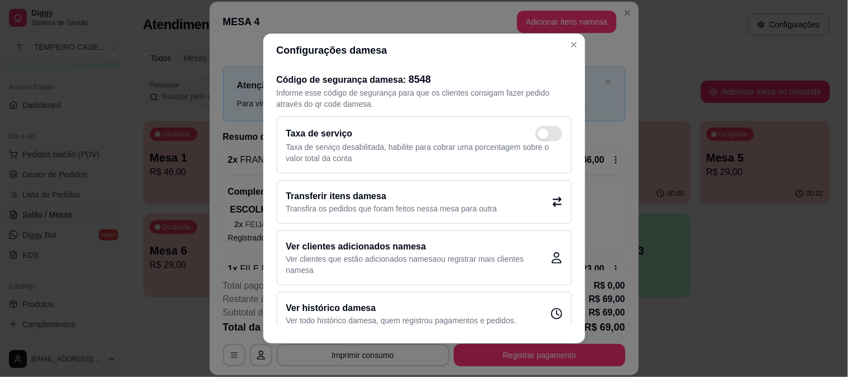
click at [481, 205] on p "Transfira os pedidos que foram feitos nessa mesa para outra" at bounding box center [391, 208] width 211 height 11
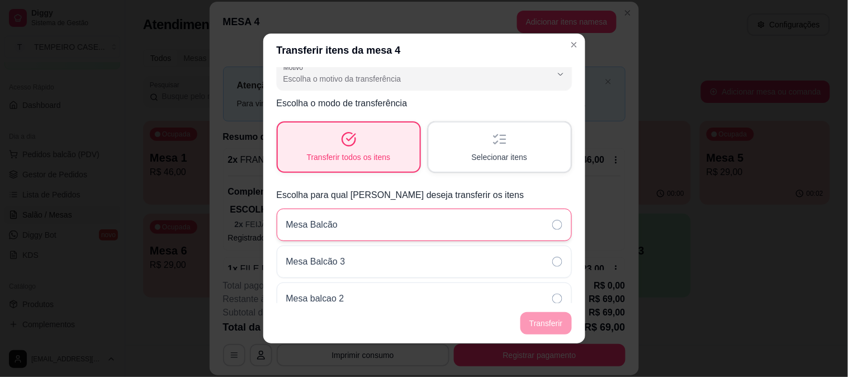
scroll to position [0, 0]
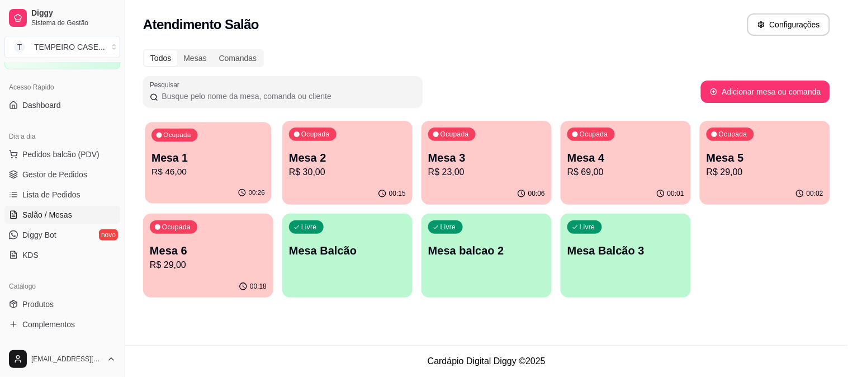
click at [187, 146] on div "Ocupada Mesa 1 R$ 46,00" at bounding box center [208, 152] width 126 height 60
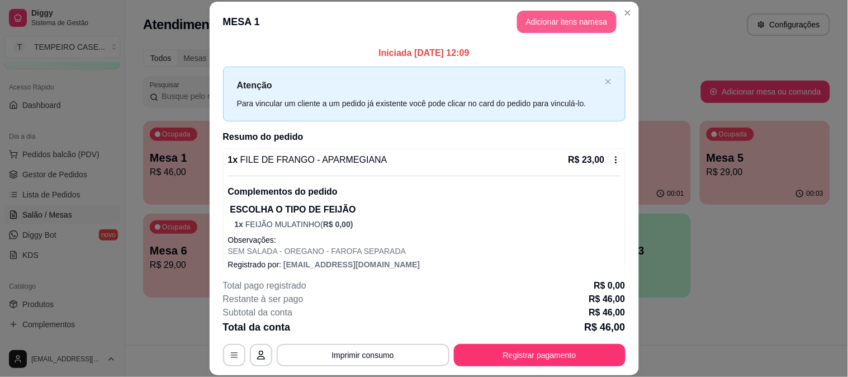
click at [544, 25] on button "Adicionar itens na mesa" at bounding box center [567, 22] width 100 height 22
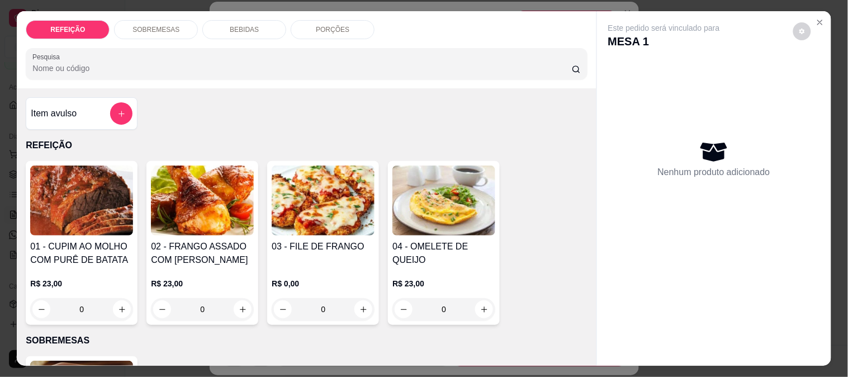
click at [75, 117] on div "Item avulso" at bounding box center [82, 113] width 102 height 22
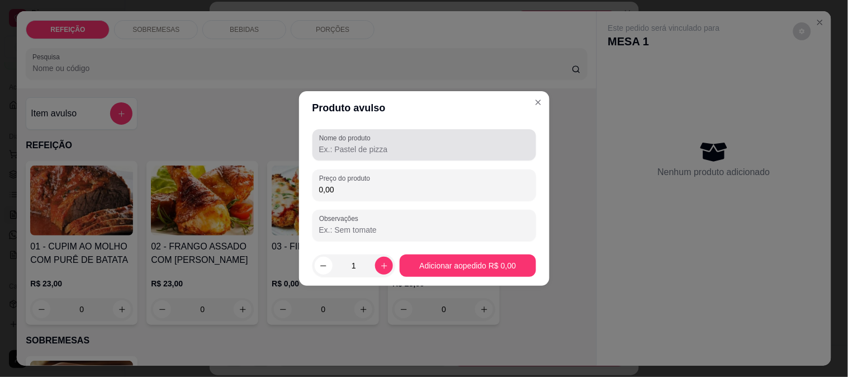
click at [470, 147] on input "Nome do produto" at bounding box center [424, 149] width 210 height 11
click at [341, 153] on input "PURÊ -PEQUENO" at bounding box center [424, 149] width 210 height 11
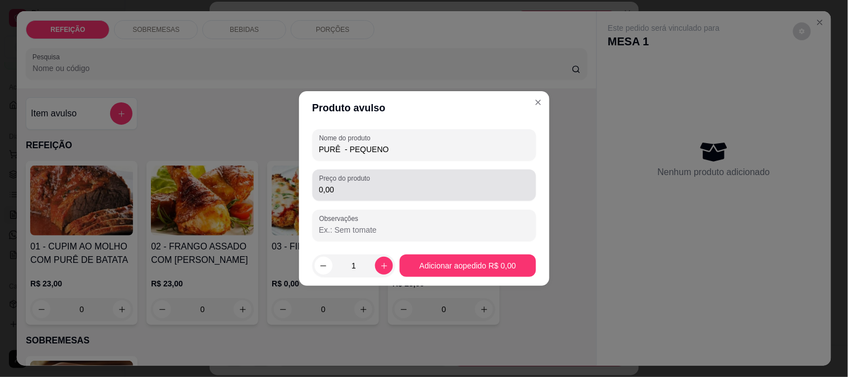
type input "PURÊ - PEQUENO"
click at [362, 193] on input "0,00" at bounding box center [424, 189] width 210 height 11
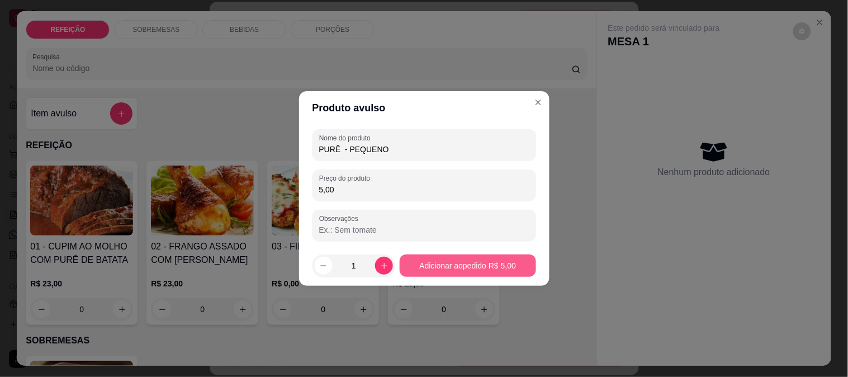
type input "5,00"
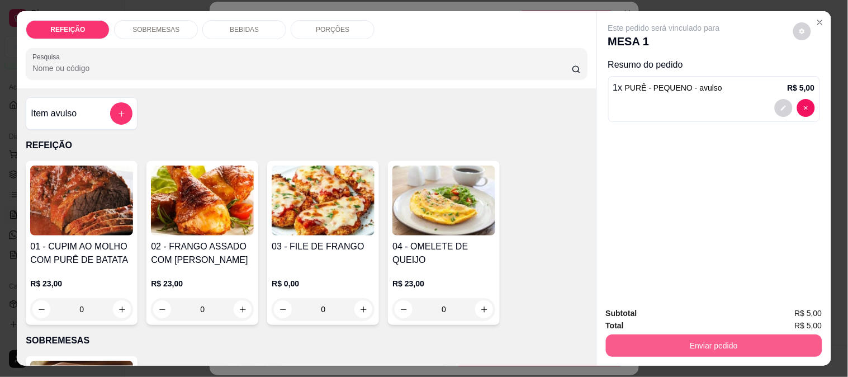
click at [756, 342] on button "Enviar pedido" at bounding box center [714, 345] width 216 height 22
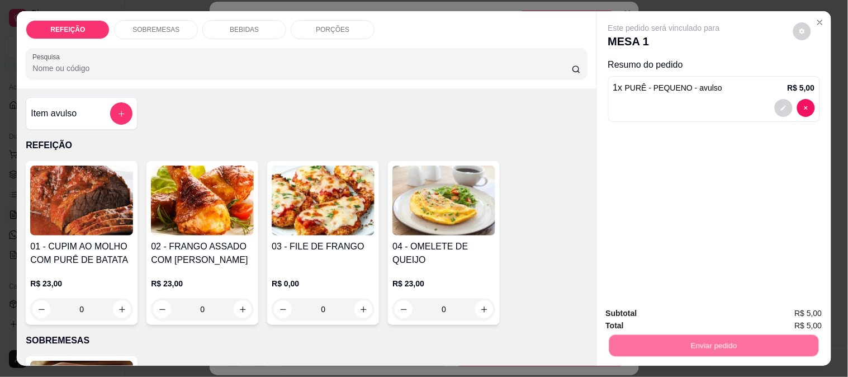
click at [680, 310] on button "Não registrar e enviar pedido" at bounding box center [677, 313] width 116 height 21
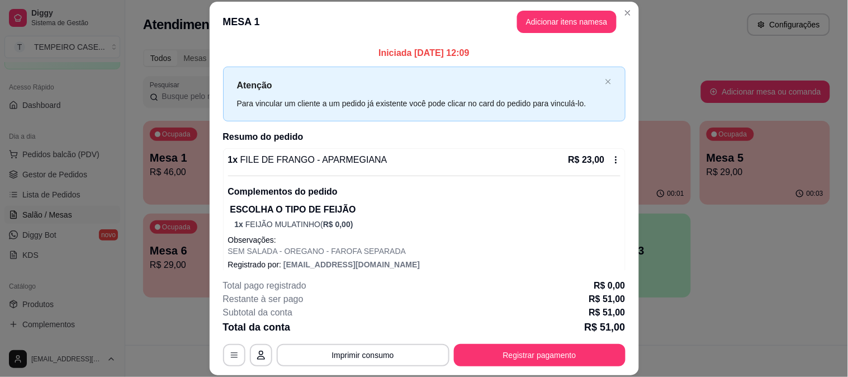
click at [603, 328] on p "R$ 51,00" at bounding box center [604, 327] width 41 height 16
copy p "51,00"
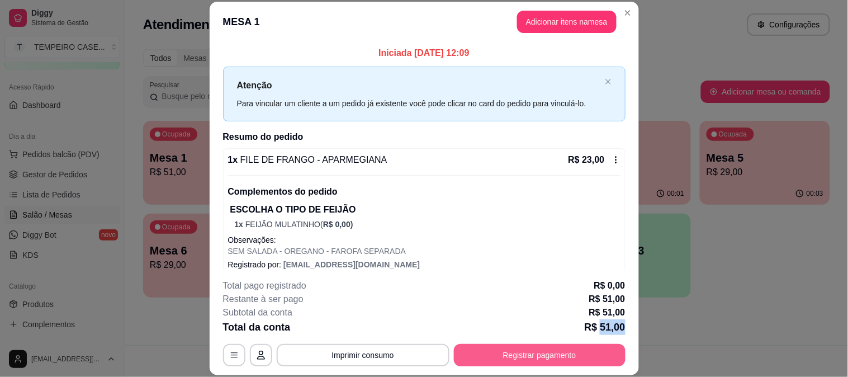
click at [543, 364] on button "Registrar pagamento" at bounding box center [540, 355] width 172 height 22
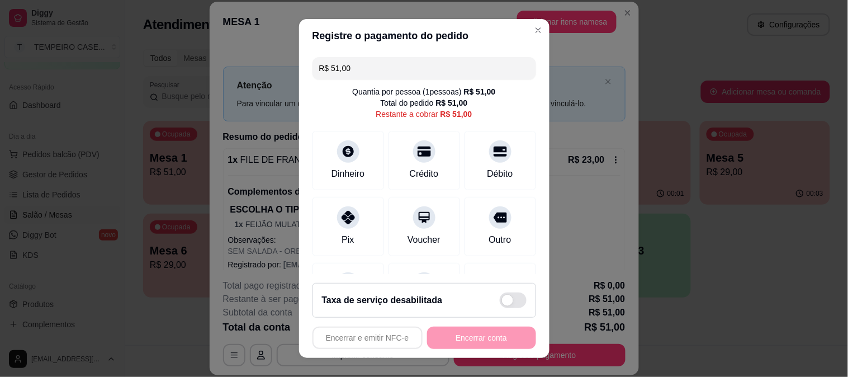
drag, startPoint x: 352, startPoint y: 228, endPoint x: 423, endPoint y: 299, distance: 100.0
click at [354, 228] on div "Pix" at bounding box center [349, 226] width 72 height 59
type input "R$ 0,00"
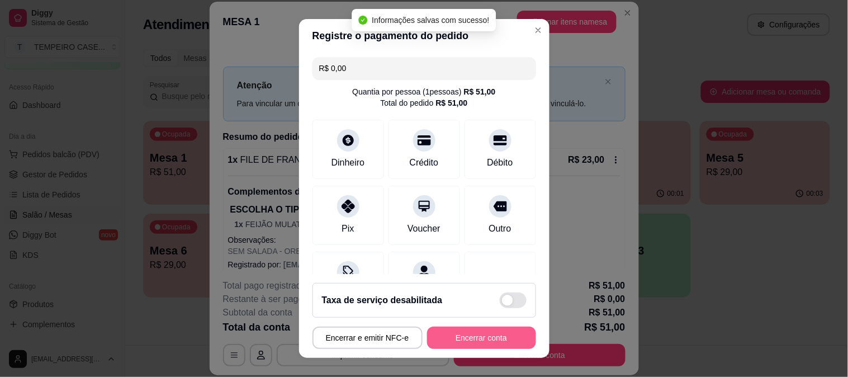
click at [444, 336] on button "Encerrar conta" at bounding box center [481, 338] width 109 height 22
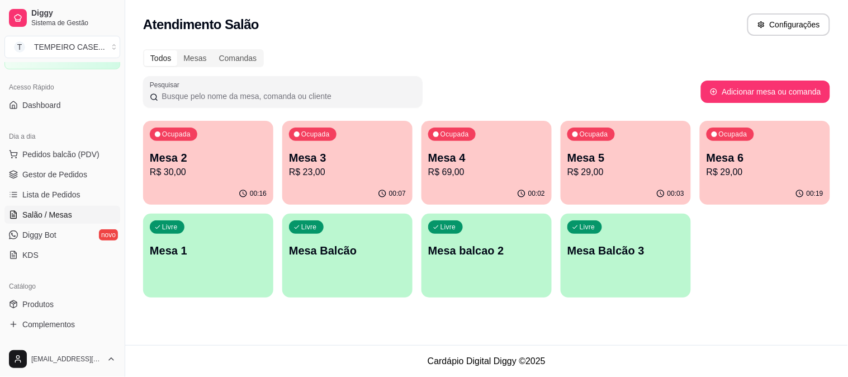
click at [459, 145] on div "Ocupada Mesa 4 R$ 69,00" at bounding box center [487, 152] width 130 height 62
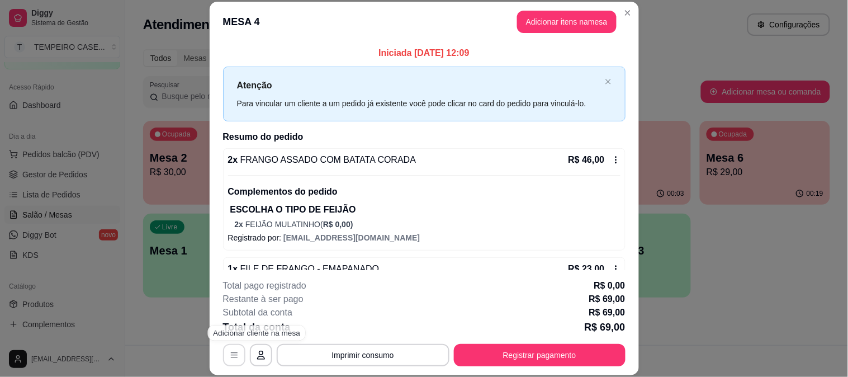
click at [224, 361] on button "button" at bounding box center [234, 355] width 22 height 22
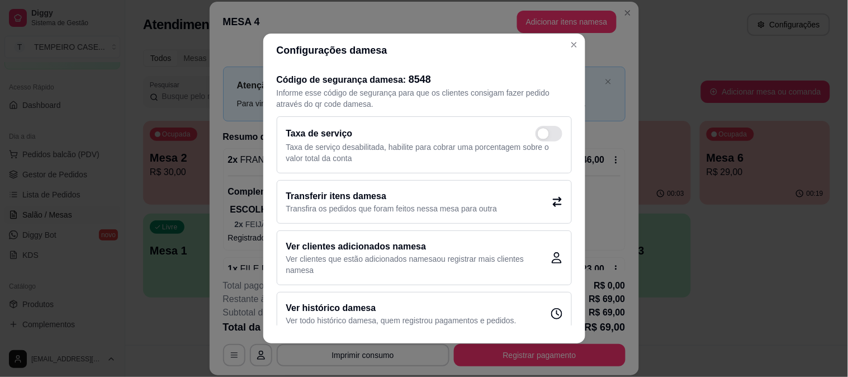
click at [489, 214] on p "Transfira os pedidos que foram feitos nessa mesa para outra" at bounding box center [391, 208] width 211 height 11
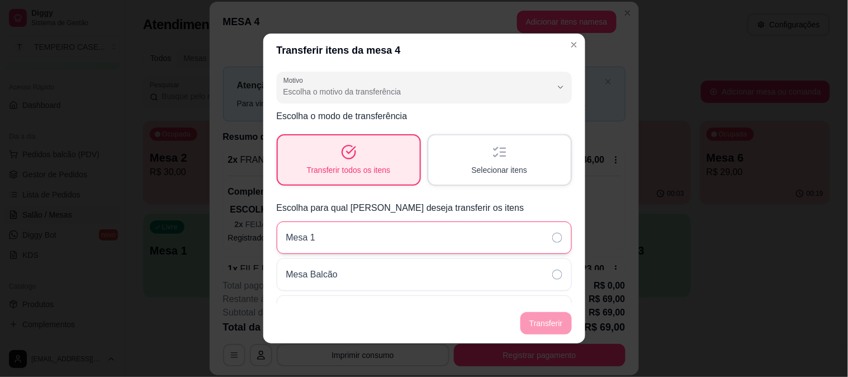
click at [350, 238] on div "Mesa 1" at bounding box center [424, 237] width 295 height 32
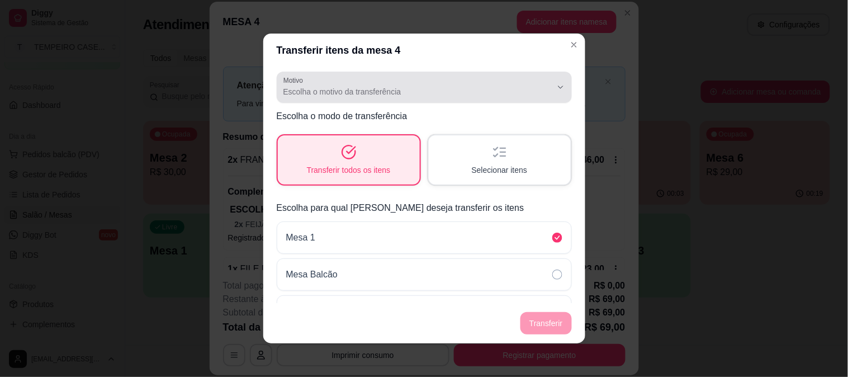
click at [446, 74] on button "Motivo Escolha o motivo da transferência" at bounding box center [424, 87] width 295 height 31
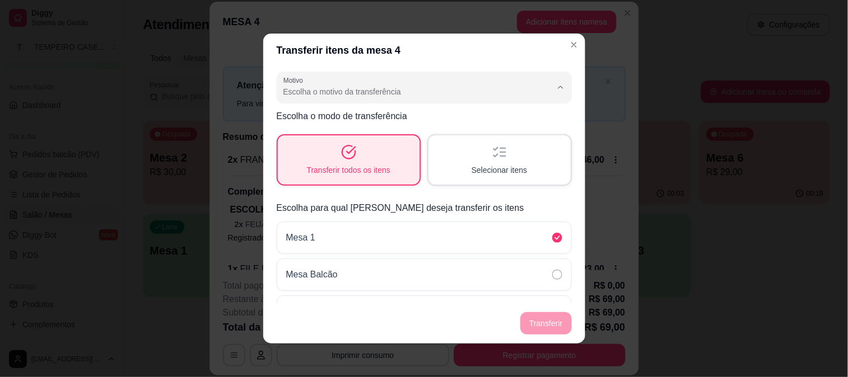
click at [316, 140] on span "Mudança de mesa" at bounding box center [409, 136] width 247 height 11
type input "TABLE_TRANSFER"
select select "TABLE_TRANSFER"
click at [539, 327] on button "Transferir" at bounding box center [546, 323] width 51 height 22
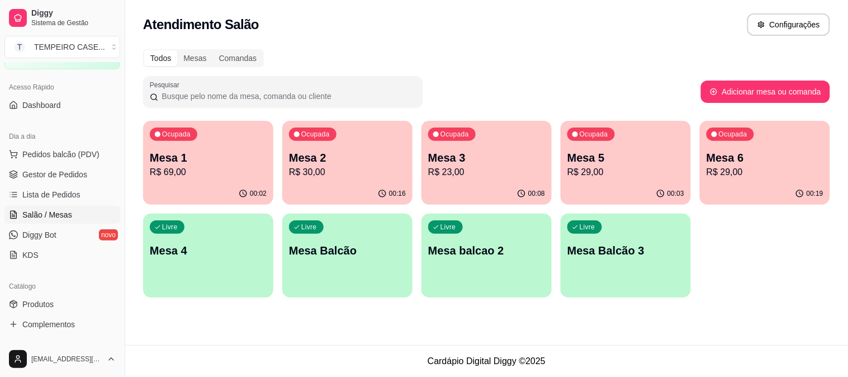
click at [755, 167] on p "R$ 29,00" at bounding box center [765, 171] width 117 height 13
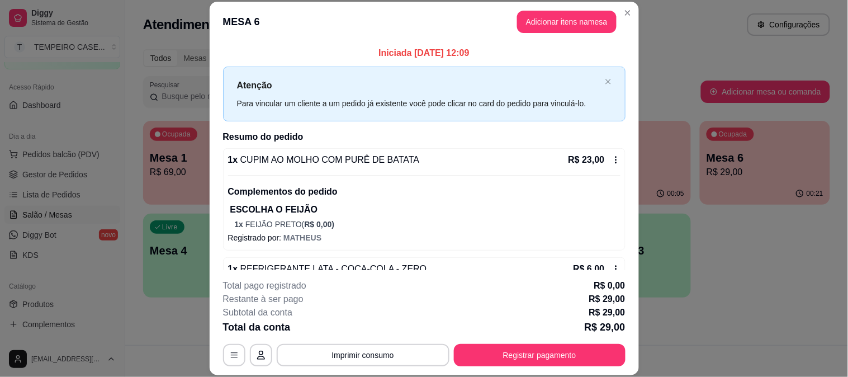
click at [548, 350] on button "Registrar pagamento" at bounding box center [540, 355] width 172 height 22
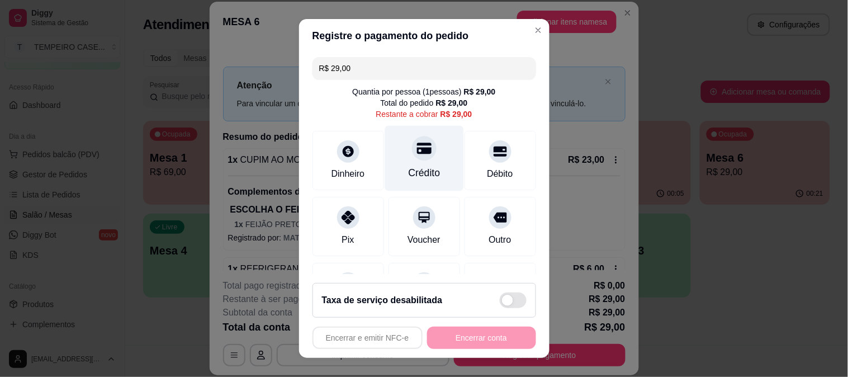
click at [421, 172] on div "Crédito" at bounding box center [424, 172] width 32 height 15
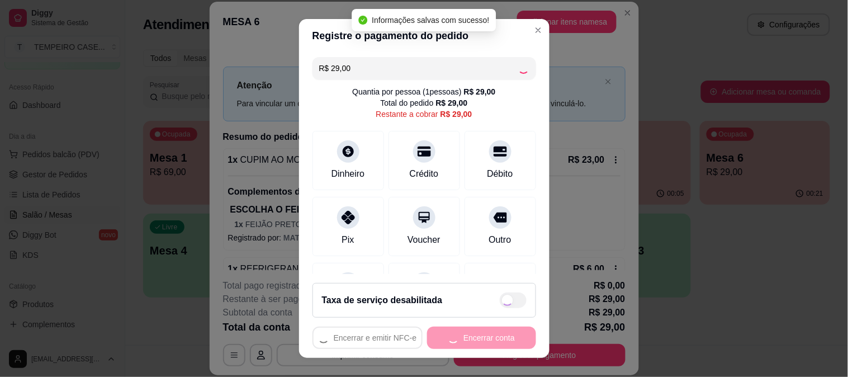
type input "R$ 0,00"
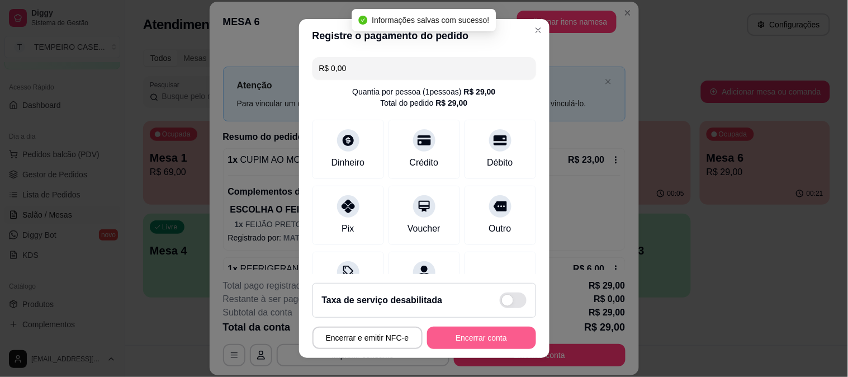
click at [476, 335] on button "Encerrar conta" at bounding box center [481, 338] width 109 height 22
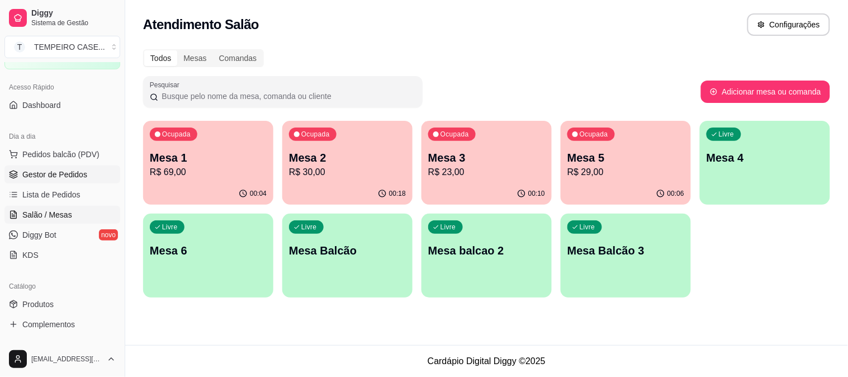
click at [31, 183] on link "Gestor de Pedidos" at bounding box center [62, 174] width 116 height 18
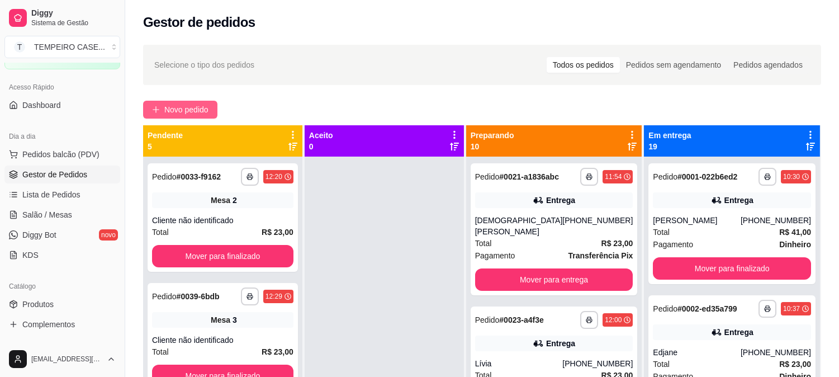
click at [193, 101] on button "Novo pedido" at bounding box center [180, 110] width 74 height 18
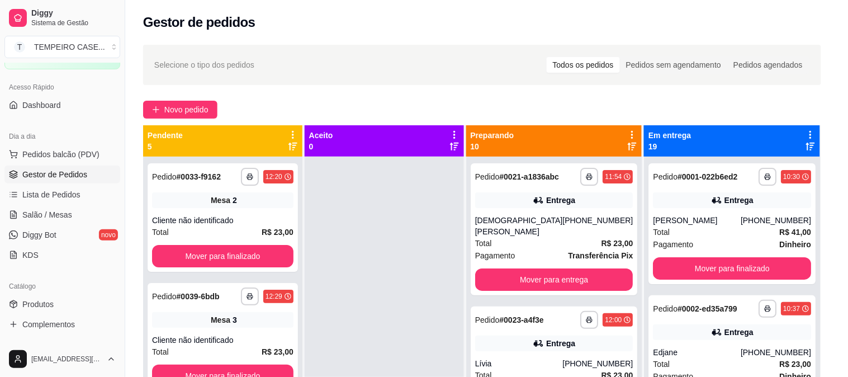
click at [192, 180] on img at bounding box center [202, 200] width 103 height 70
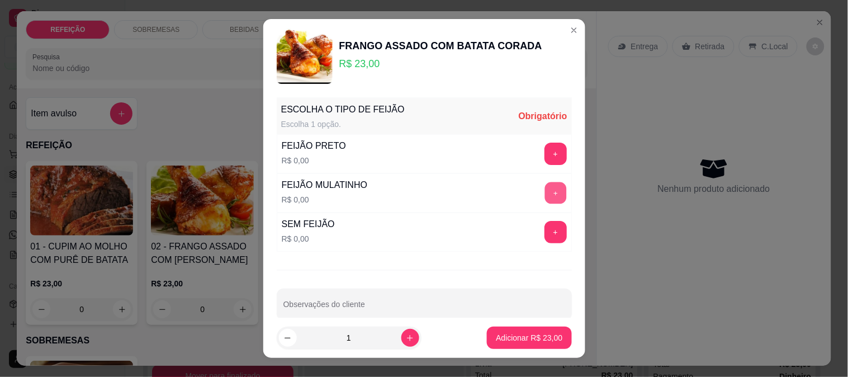
click at [545, 186] on button "+" at bounding box center [556, 193] width 22 height 22
click at [449, 320] on footer "1 Adicionar R$ 23,00" at bounding box center [424, 338] width 322 height 40
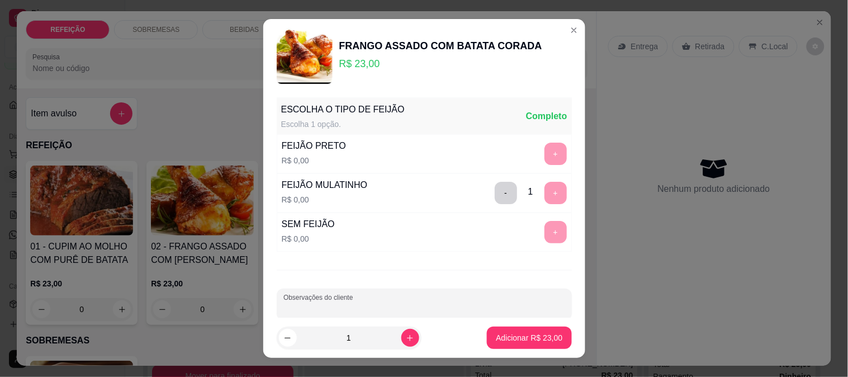
click at [449, 309] on input "Observações do cliente" at bounding box center [424, 308] width 282 height 11
type input "sem farofa"
click at [507, 337] on p "Adicionar R$ 23,00" at bounding box center [529, 338] width 65 height 11
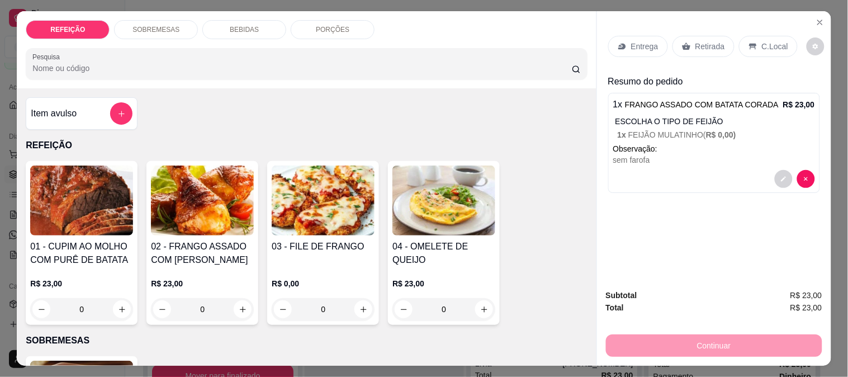
click at [295, 246] on h4 "03 - FILE DE FRANGO" at bounding box center [323, 246] width 103 height 13
click at [352, 140] on div "APARMEGIANA R$ 23,00" at bounding box center [327, 140] width 65 height 27
radio input "true"
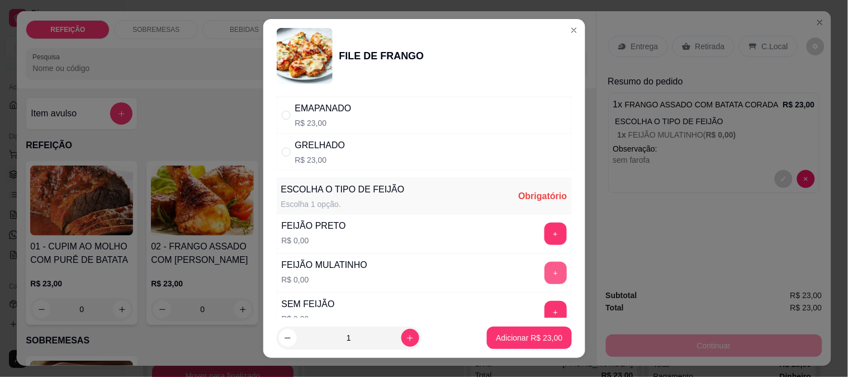
click at [545, 275] on button "+" at bounding box center [556, 273] width 22 height 22
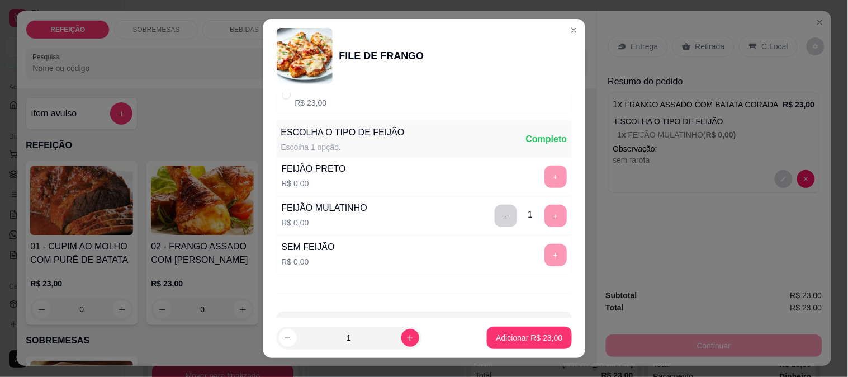
scroll to position [160, 0]
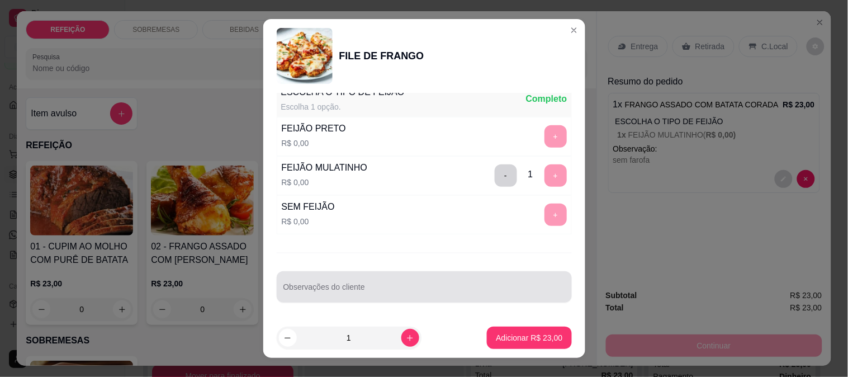
click at [342, 282] on div at bounding box center [424, 287] width 282 height 22
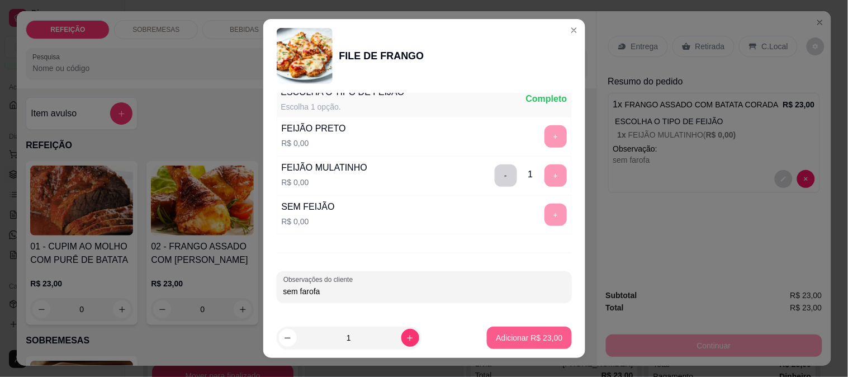
type input "sem farofa"
click at [524, 334] on p "Adicionar R$ 23,00" at bounding box center [529, 338] width 65 height 11
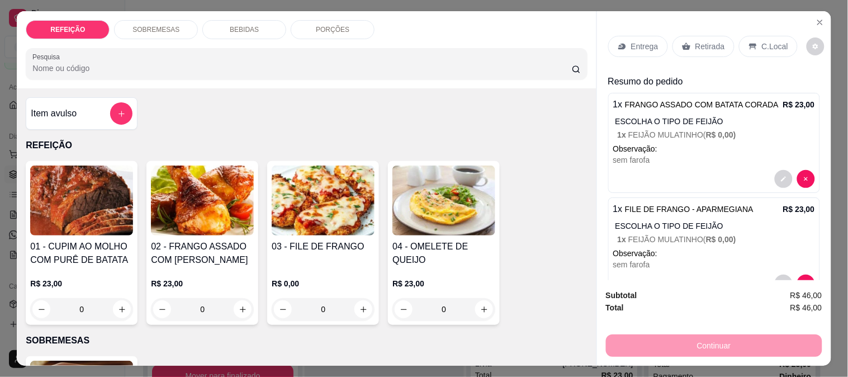
click at [637, 41] on p "Entrega" at bounding box center [644, 46] width 27 height 11
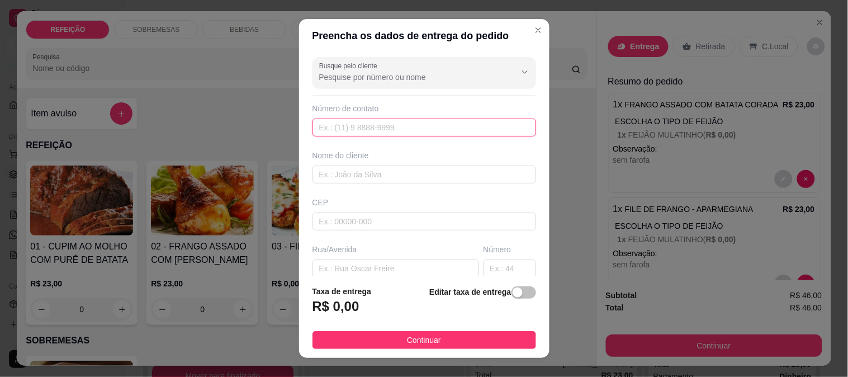
click at [366, 127] on input "text" at bounding box center [425, 128] width 224 height 18
paste input "[PHONE_NUMBER]"
type input "[PHONE_NUMBER]"
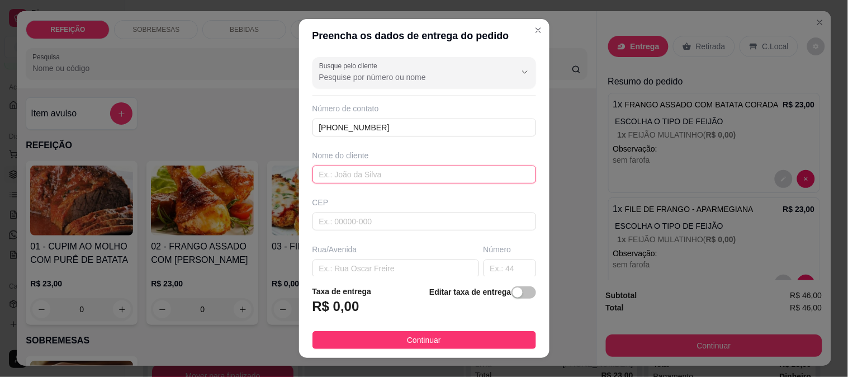
click at [320, 176] on input "text" at bounding box center [425, 174] width 224 height 18
paste input "Thuanny"
type input "Thuanny"
click at [347, 260] on input "text" at bounding box center [396, 268] width 167 height 18
paste input "Privê pontal maracai"
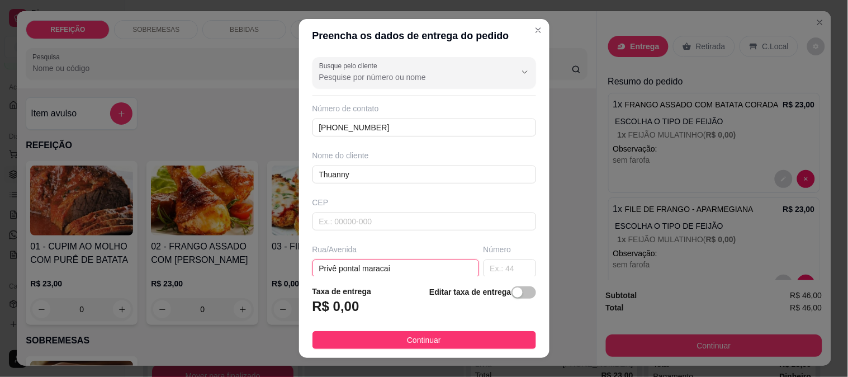
type input "Privê pontal maracai"
drag, startPoint x: 360, startPoint y: 320, endPoint x: 382, endPoint y: 258, distance: 66.0
click at [381, 261] on section "Preencha os dados de entrega do pedido Busque pelo cliente Número de contato [P…" at bounding box center [424, 188] width 250 height 339
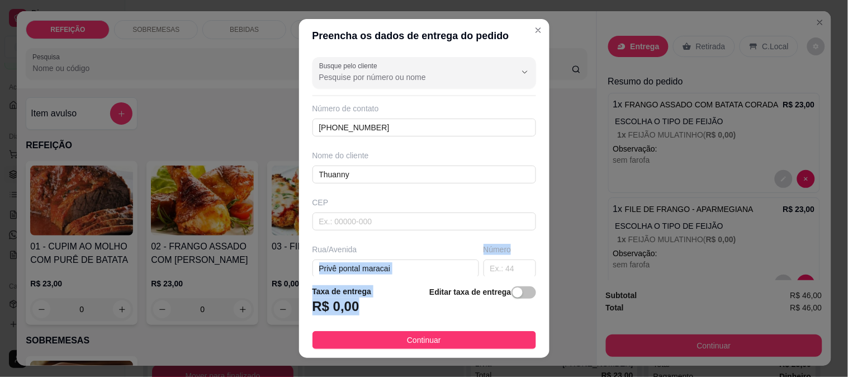
scroll to position [124, 0]
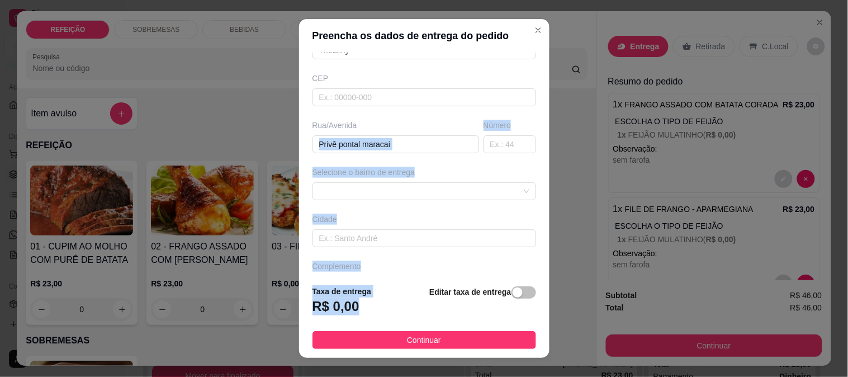
click at [368, 202] on div "Busque pelo cliente Número de contato [PHONE_NUMBER] Nome do cliente Thuanny CE…" at bounding box center [424, 165] width 250 height 224
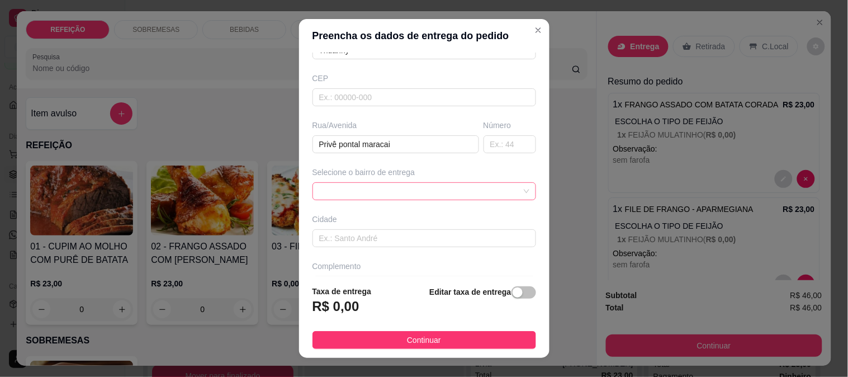
click at [368, 196] on span at bounding box center [424, 191] width 210 height 17
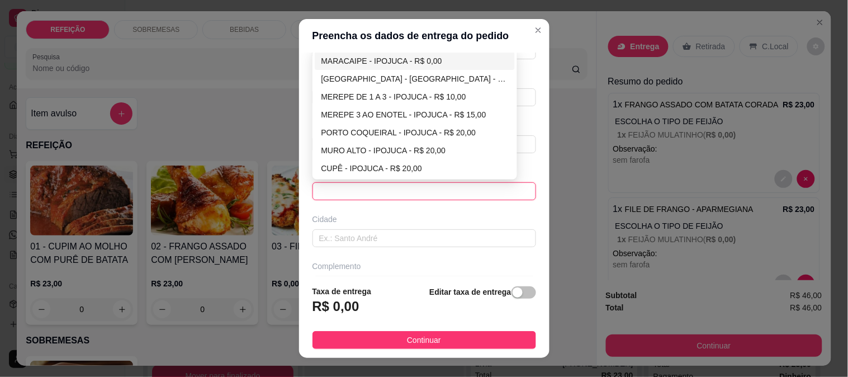
click at [349, 59] on div "MARACAIPE - IPOJUCA - R$ 0,00" at bounding box center [414, 61] width 187 height 12
type input "IPOJUCA"
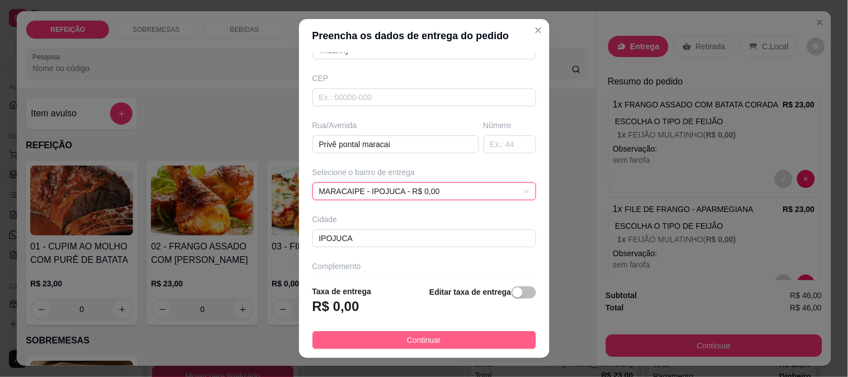
click at [423, 342] on span "Continuar" at bounding box center [424, 340] width 34 height 12
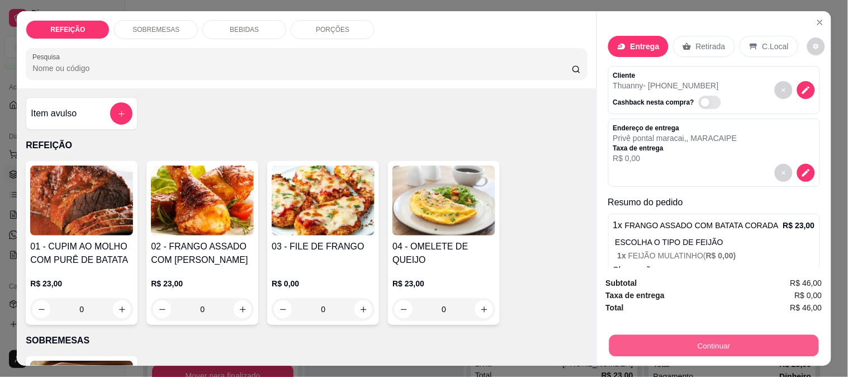
click at [628, 336] on button "Continuar" at bounding box center [714, 345] width 210 height 22
click at [672, 338] on button "Continuar" at bounding box center [714, 345] width 210 height 22
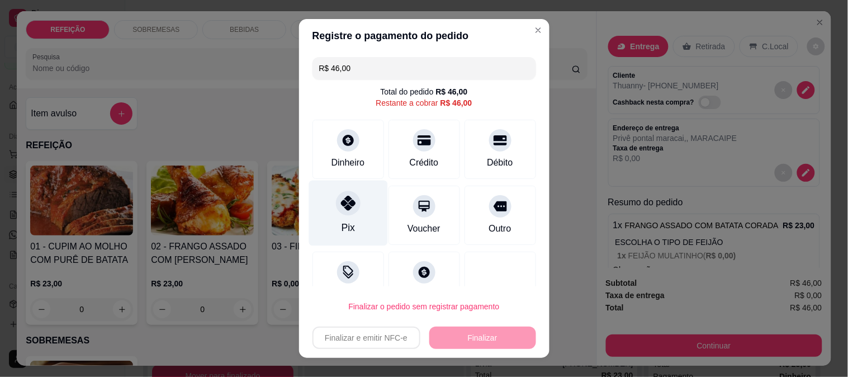
click at [355, 210] on div "Pix" at bounding box center [348, 212] width 79 height 65
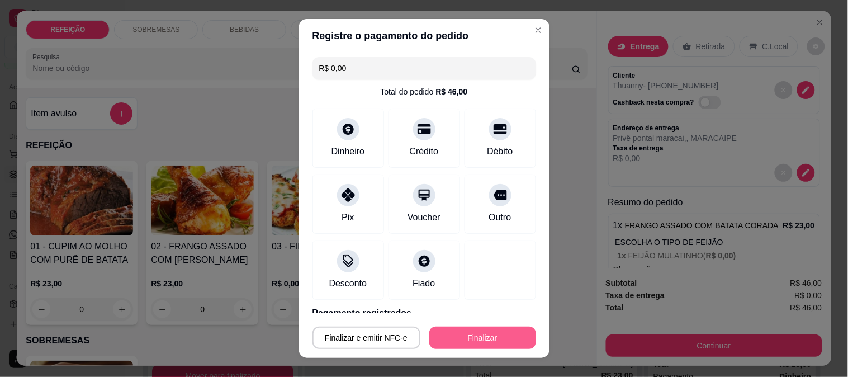
click at [470, 342] on button "Finalizar" at bounding box center [482, 338] width 107 height 22
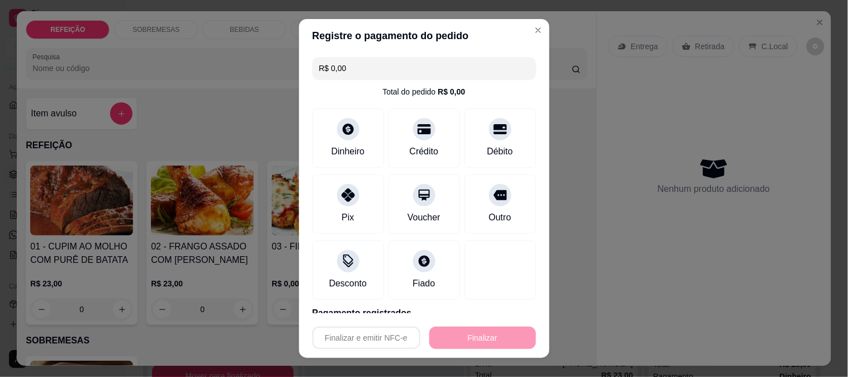
type input "-R$ 46,00"
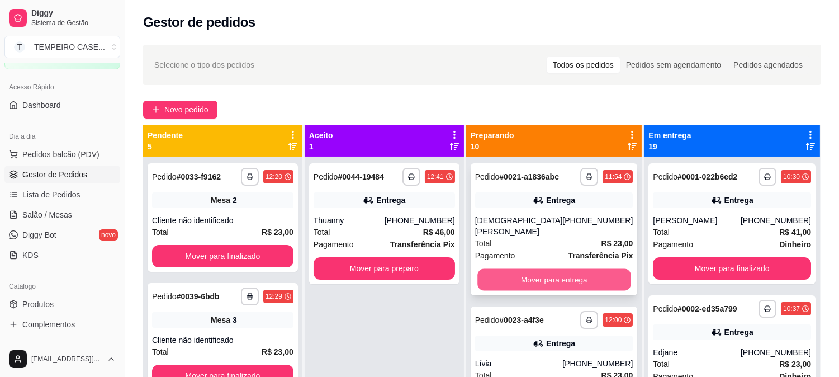
click at [523, 269] on button "Mover para entrega" at bounding box center [553, 280] width 153 height 22
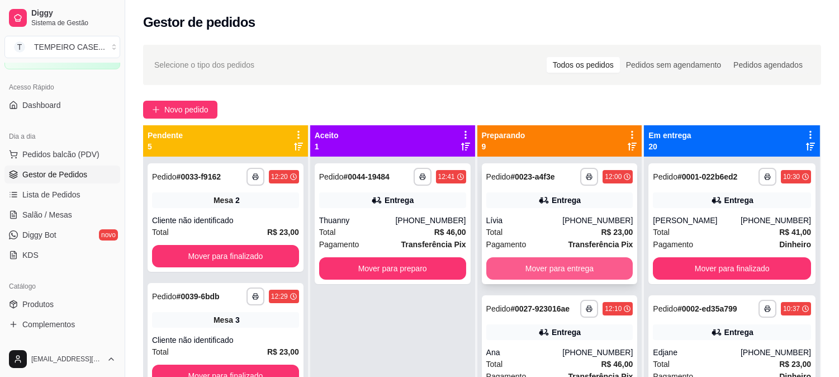
click at [537, 270] on button "Mover para entrega" at bounding box center [559, 268] width 147 height 22
click at [550, 272] on button "Mover para entrega" at bounding box center [559, 268] width 147 height 22
click at [560, 272] on button "Mover para entrega" at bounding box center [560, 269] width 143 height 22
click at [569, 270] on button "Mover para entrega" at bounding box center [560, 269] width 143 height 22
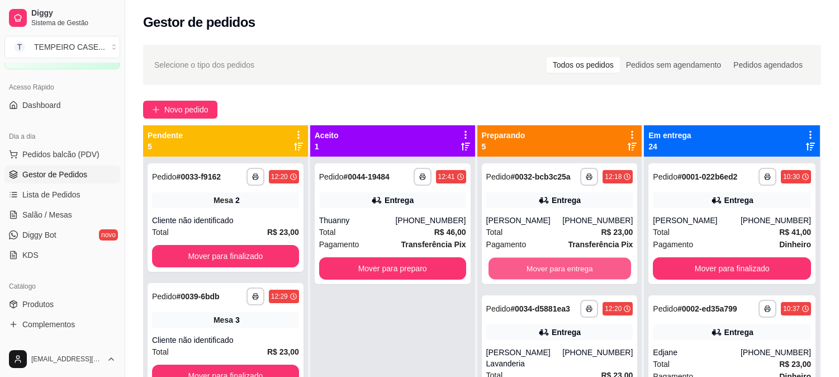
click at [569, 270] on button "Mover para entrega" at bounding box center [560, 269] width 143 height 22
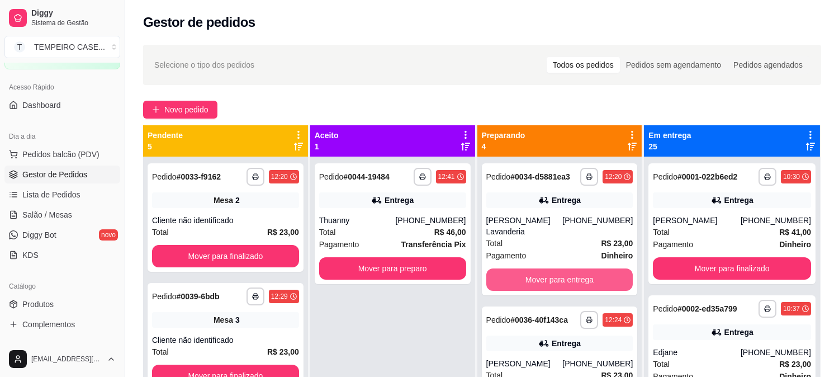
click at [569, 270] on button "Mover para entrega" at bounding box center [559, 279] width 147 height 22
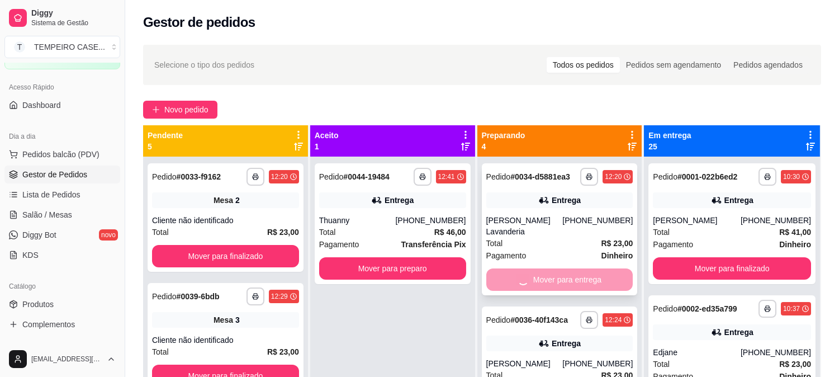
click at [570, 269] on div "Mover para entrega" at bounding box center [559, 279] width 147 height 22
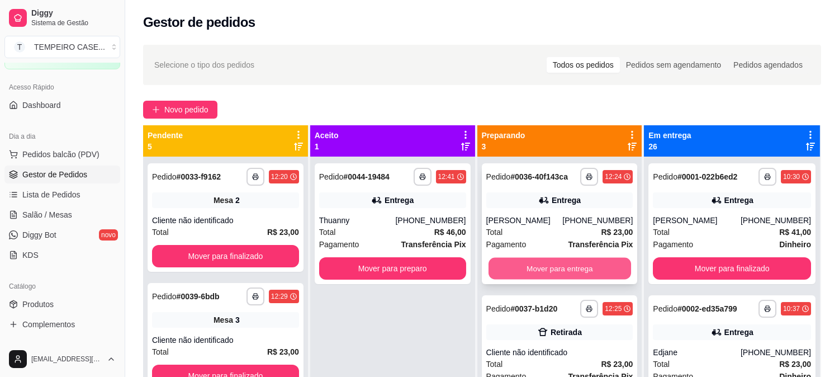
click at [602, 276] on button "Mover para entrega" at bounding box center [560, 269] width 143 height 22
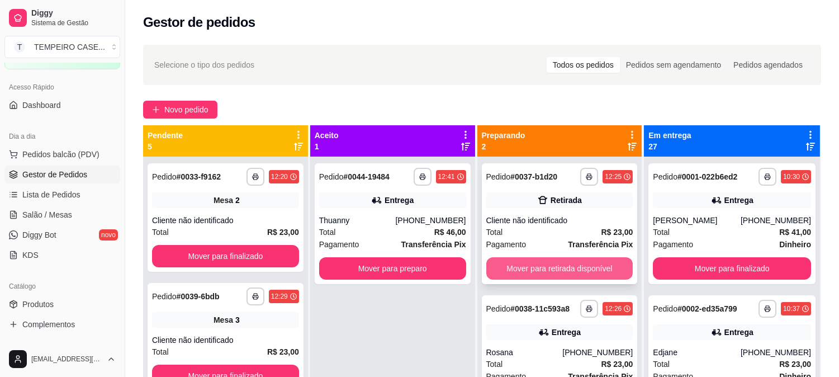
click at [572, 271] on button "Mover para retirada disponível" at bounding box center [559, 268] width 147 height 22
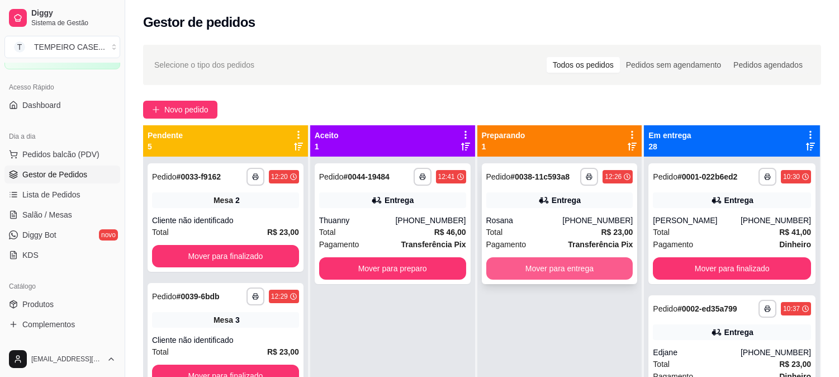
click at [570, 267] on button "Mover para entrega" at bounding box center [559, 268] width 147 height 22
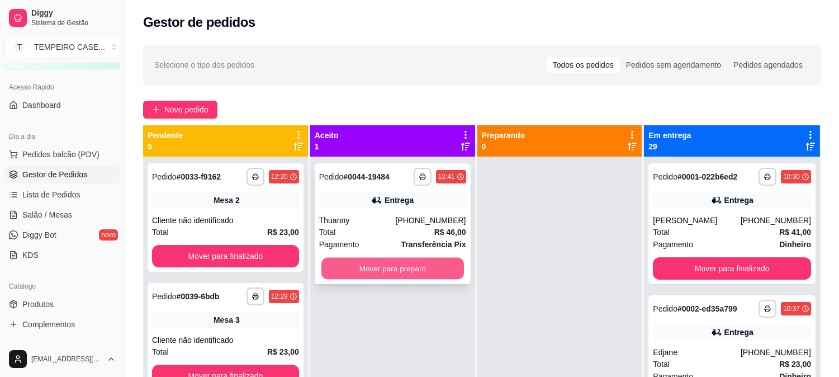
click at [386, 267] on button "Mover para preparo" at bounding box center [392, 269] width 143 height 22
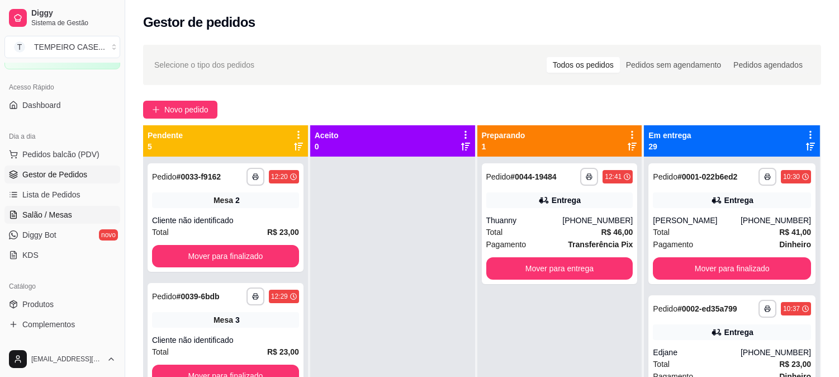
click at [58, 218] on span "Salão / Mesas" at bounding box center [47, 214] width 50 height 11
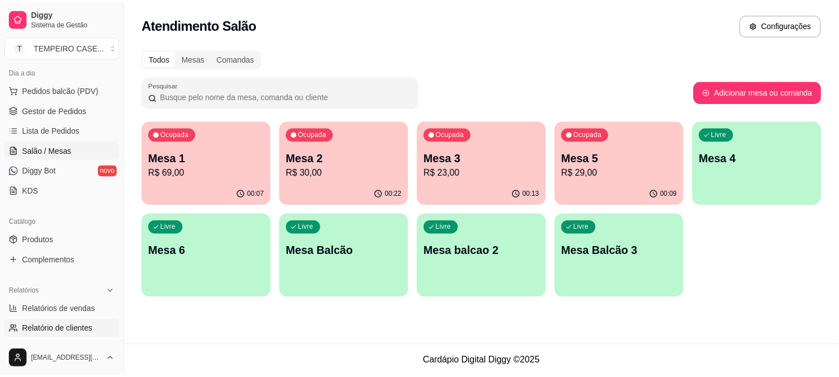
scroll to position [186, 0]
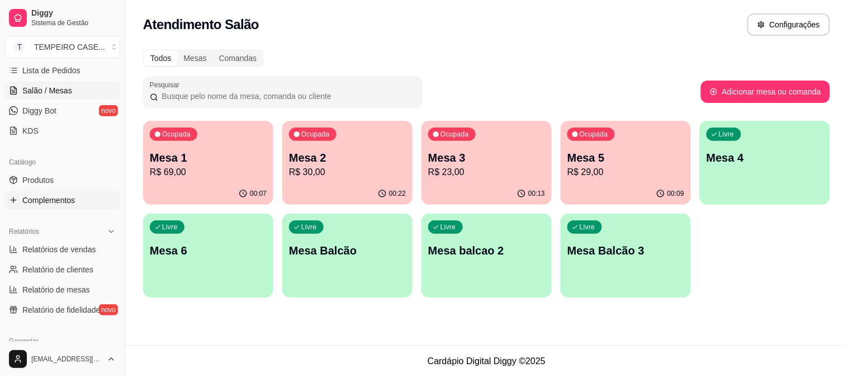
click at [58, 197] on span "Complementos" at bounding box center [48, 200] width 53 height 11
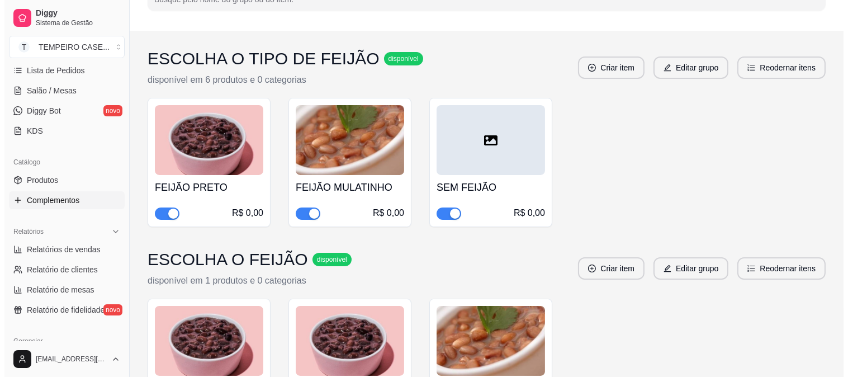
scroll to position [124, 0]
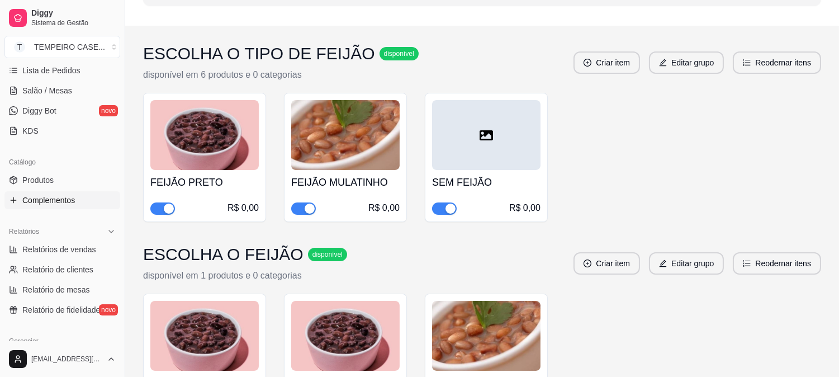
click at [304, 215] on div "FEIJÃO MULATINHO R$ 0,00" at bounding box center [345, 157] width 123 height 129
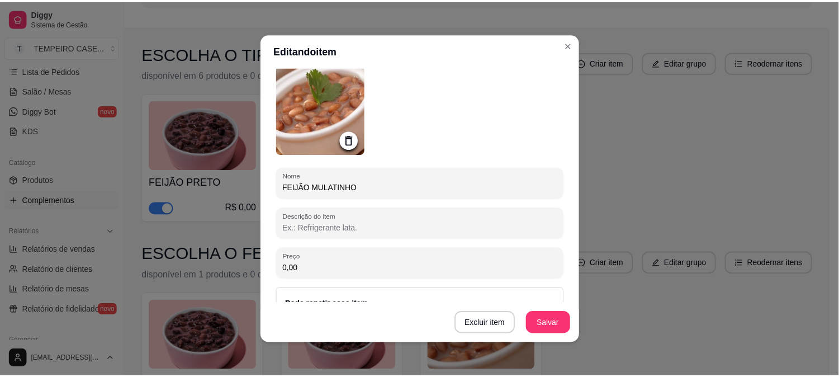
scroll to position [62, 0]
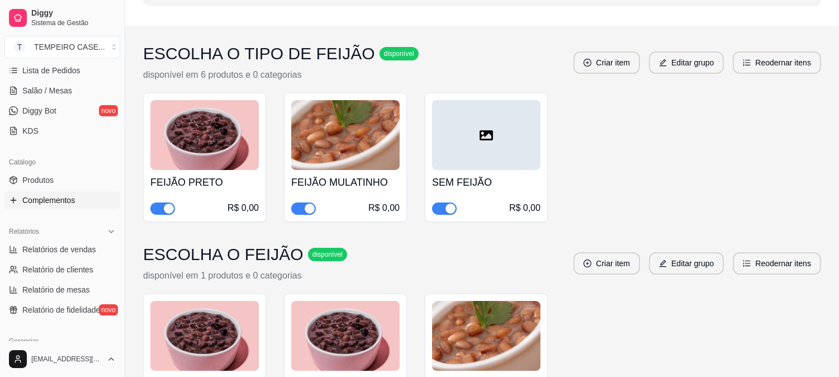
click at [304, 204] on span "button" at bounding box center [303, 208] width 25 height 12
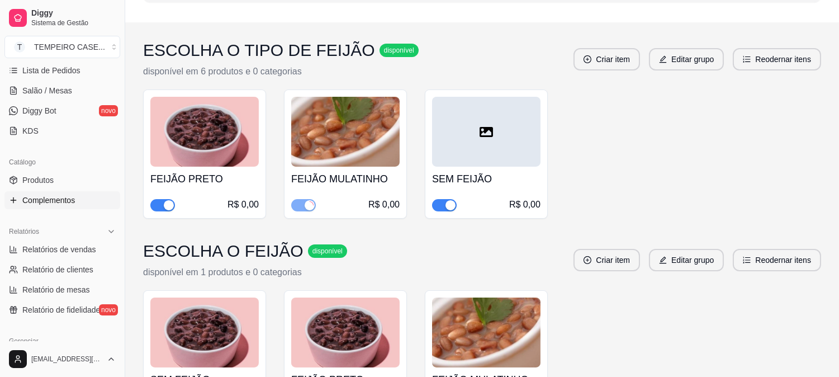
scroll to position [238, 0]
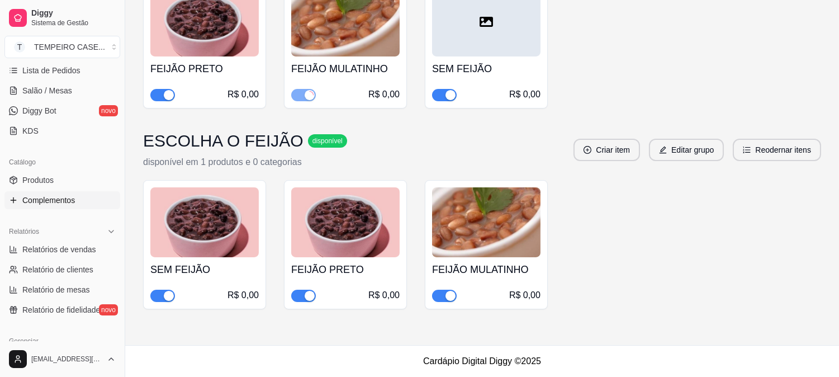
click at [300, 293] on span "button" at bounding box center [303, 296] width 25 height 12
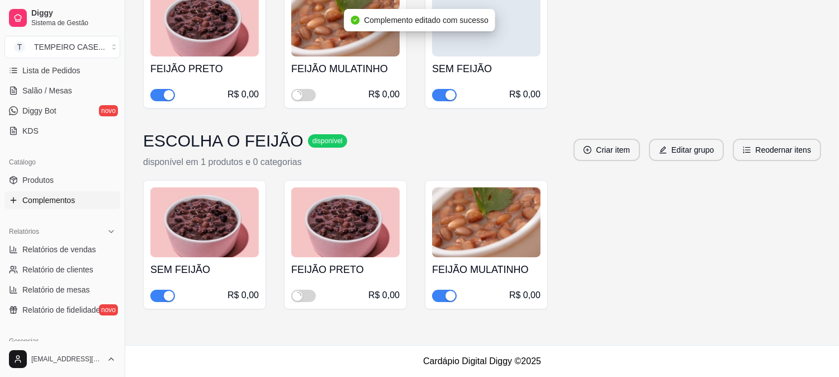
click at [453, 288] on div "R$ 0,00" at bounding box center [486, 294] width 108 height 13
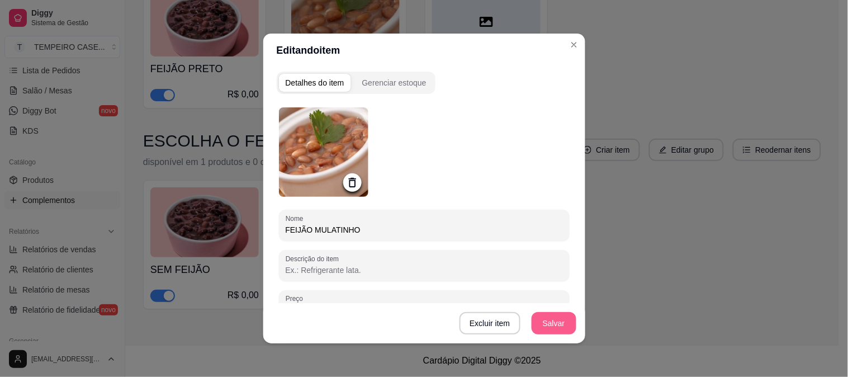
click at [558, 328] on button "Salvar" at bounding box center [554, 323] width 45 height 22
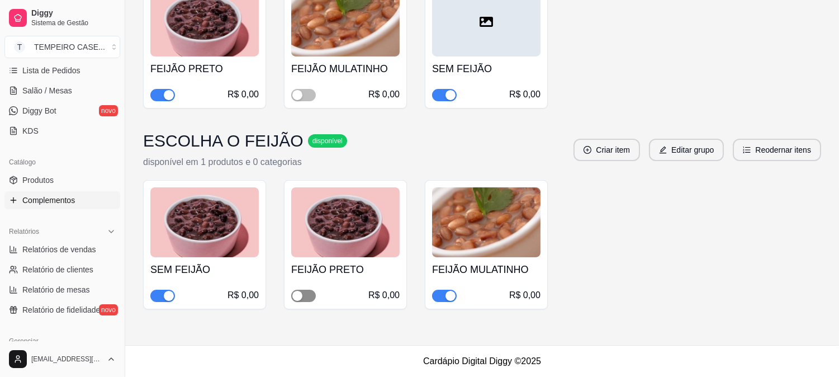
click at [300, 291] on div "button" at bounding box center [297, 296] width 10 height 10
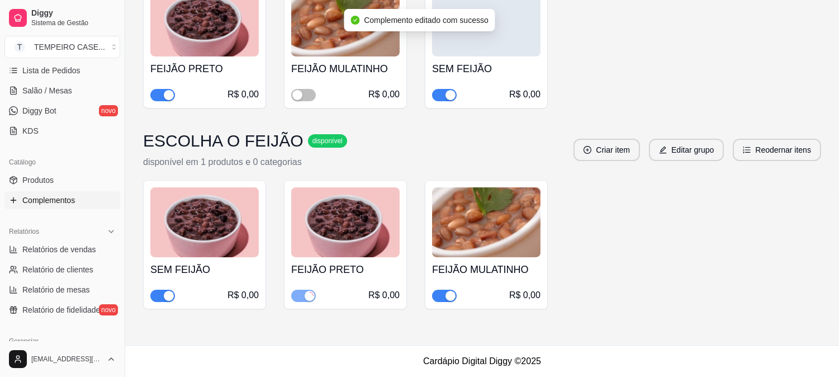
click at [447, 297] on div "button" at bounding box center [451, 296] width 10 height 10
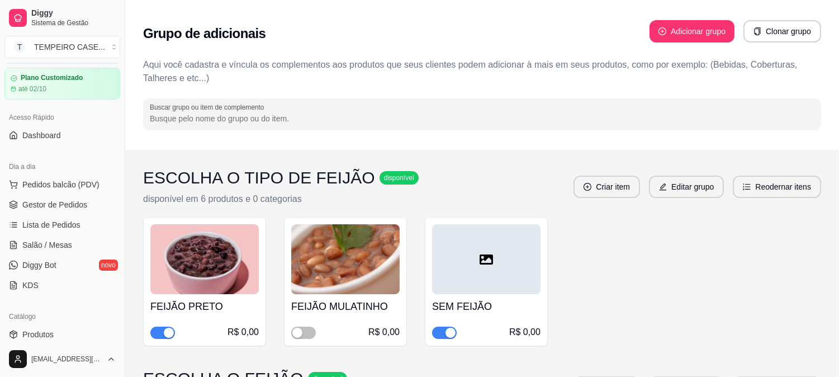
scroll to position [0, 0]
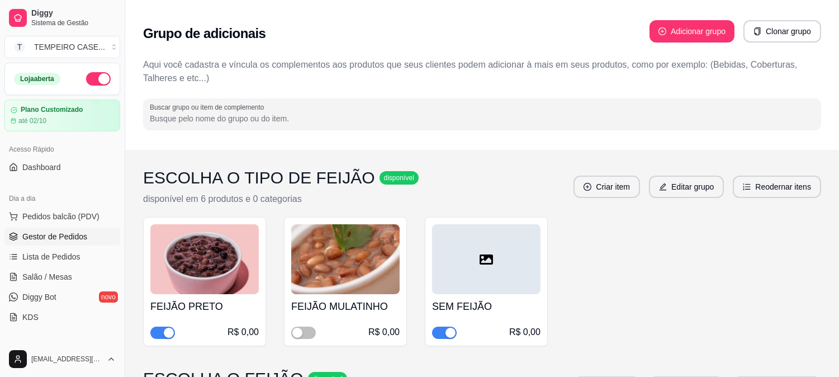
drag, startPoint x: 56, startPoint y: 241, endPoint x: 98, endPoint y: 237, distance: 42.2
click at [57, 240] on span "Gestor de Pedidos" at bounding box center [54, 236] width 65 height 11
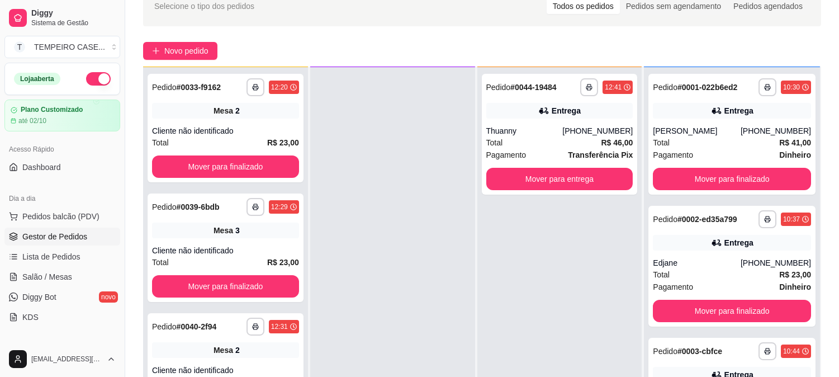
scroll to position [46, 0]
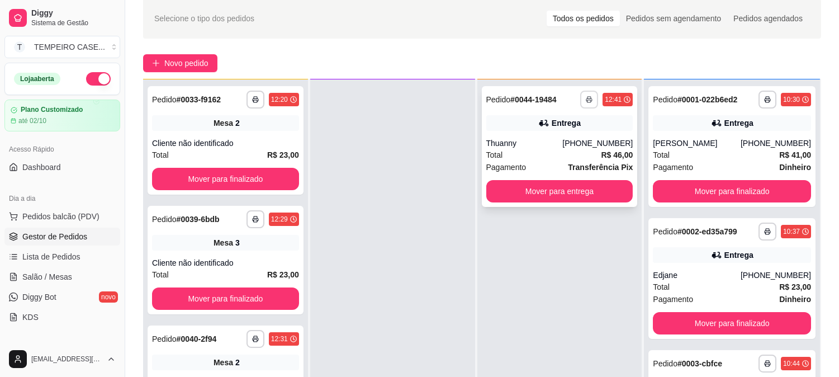
click at [588, 102] on button "button" at bounding box center [589, 100] width 18 height 18
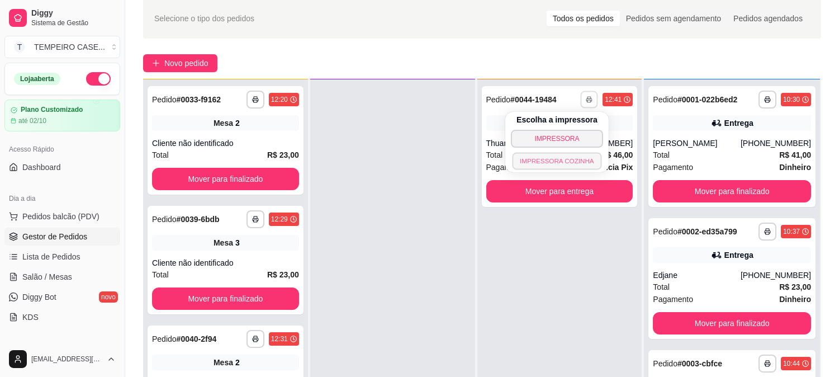
click at [561, 158] on button "IMPRESSORA COZINHA" at bounding box center [557, 160] width 89 height 17
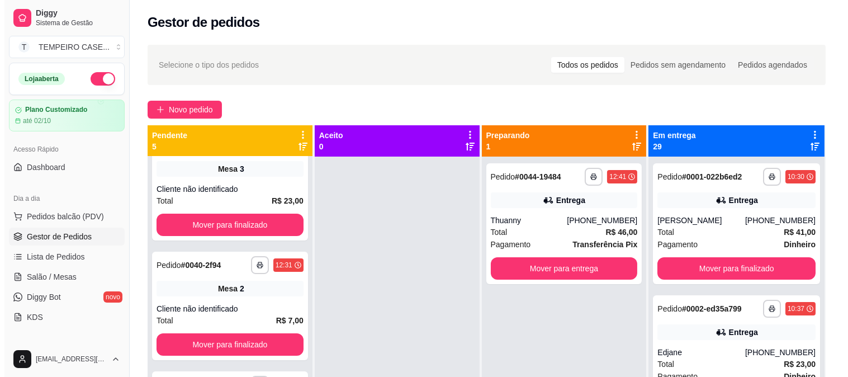
scroll to position [0, 0]
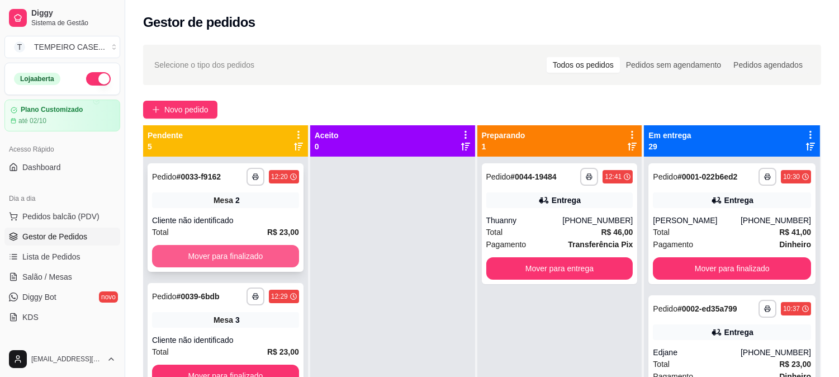
click at [218, 255] on button "Mover para finalizado" at bounding box center [225, 256] width 147 height 22
click at [226, 254] on button "Mover para finalizado" at bounding box center [225, 256] width 147 height 22
click at [233, 254] on button "Mover para finalizado" at bounding box center [225, 256] width 147 height 22
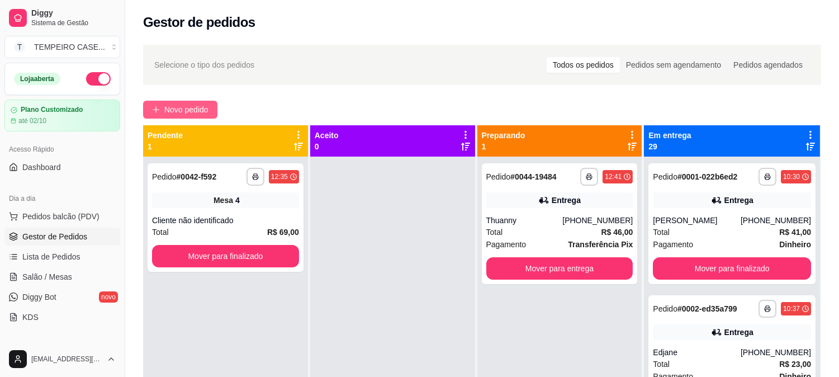
click at [179, 103] on span "Novo pedido" at bounding box center [186, 109] width 44 height 12
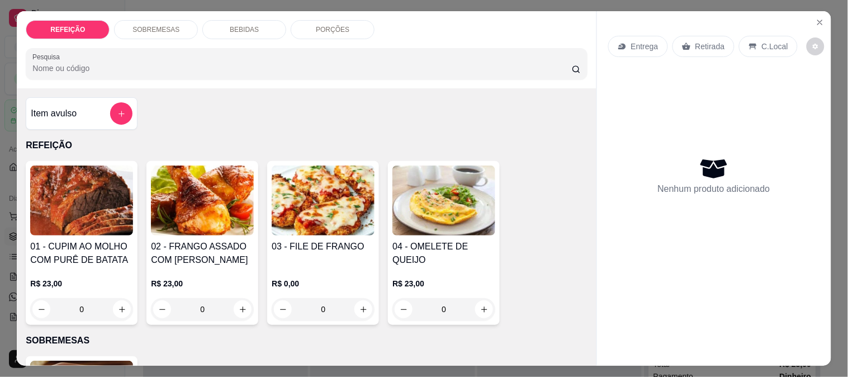
click at [87, 226] on img at bounding box center [81, 200] width 103 height 70
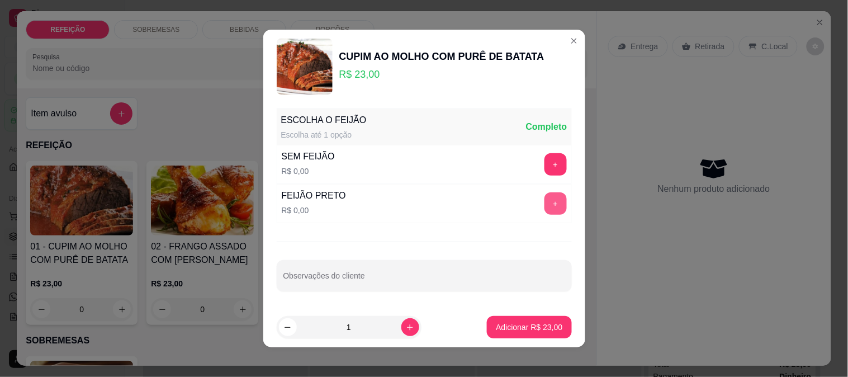
click at [547, 207] on button "+" at bounding box center [556, 203] width 22 height 22
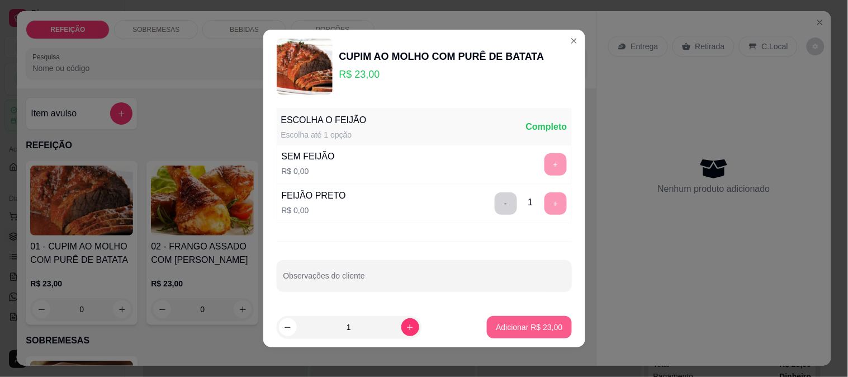
click at [522, 323] on p "Adicionar R$ 23,00" at bounding box center [529, 326] width 67 height 11
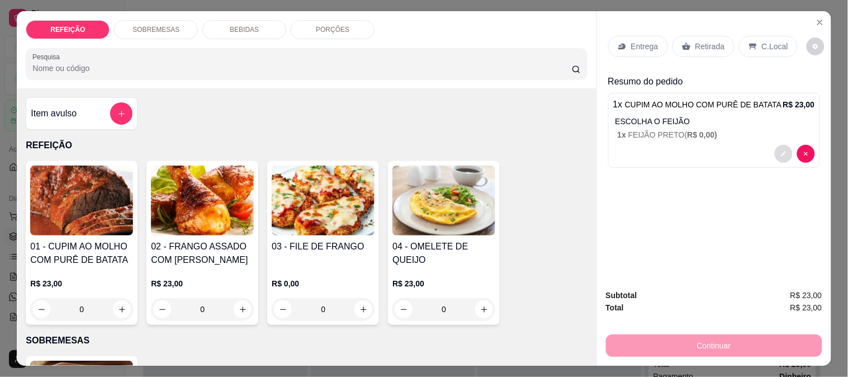
click at [781, 150] on icon "decrease-product-quantity" at bounding box center [784, 153] width 7 height 7
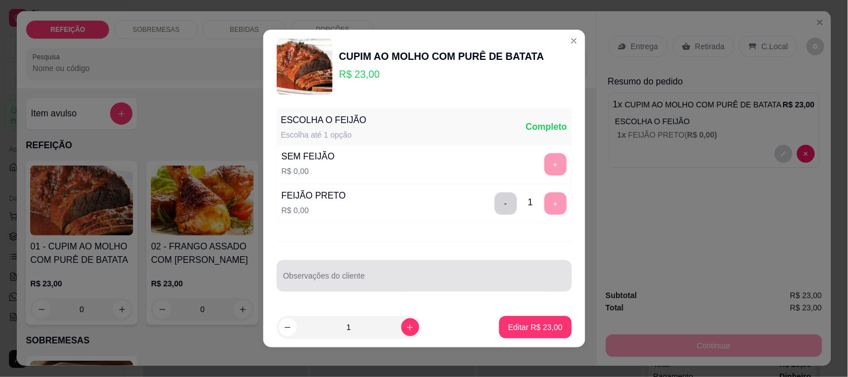
click at [323, 278] on input "Observações do cliente" at bounding box center [424, 280] width 282 height 11
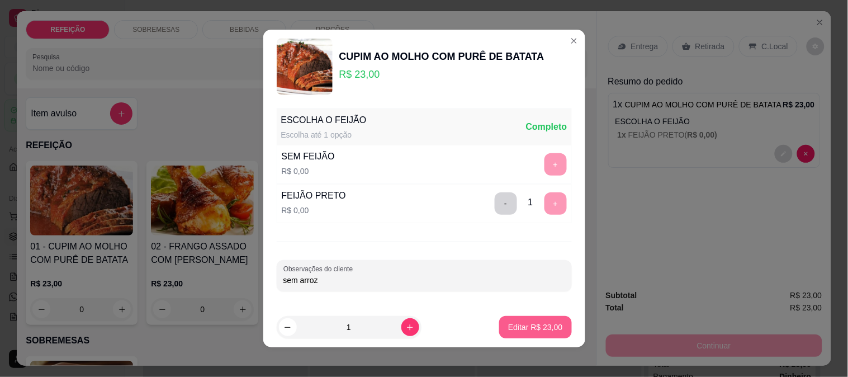
type input "sem arroz"
click at [550, 320] on button "Editar R$ 23,00" at bounding box center [535, 327] width 72 height 22
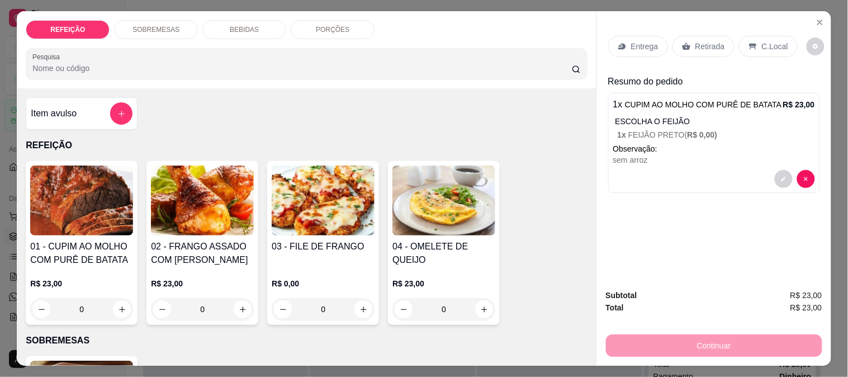
click at [635, 49] on div "Entrega" at bounding box center [638, 46] width 60 height 21
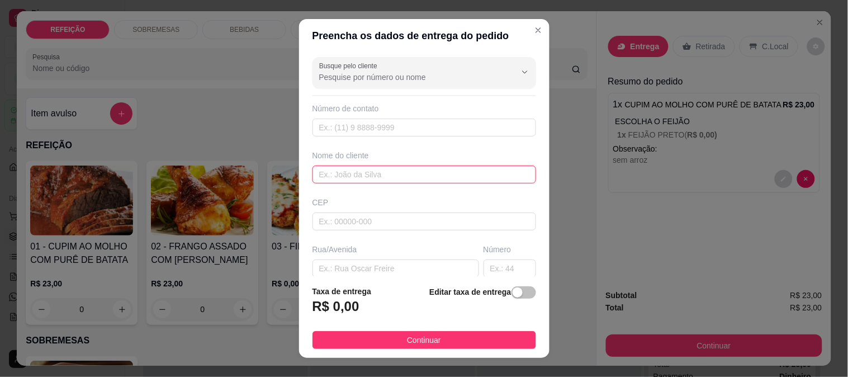
click at [349, 181] on input "text" at bounding box center [425, 174] width 224 height 18
paste input "[GEOGRAPHIC_DATA] 2"
type input "[GEOGRAPHIC_DATA] 2"
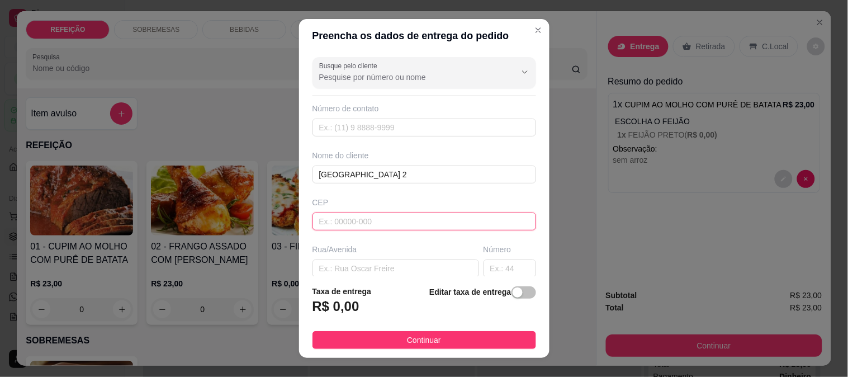
click at [354, 225] on input "text" at bounding box center [425, 221] width 224 height 18
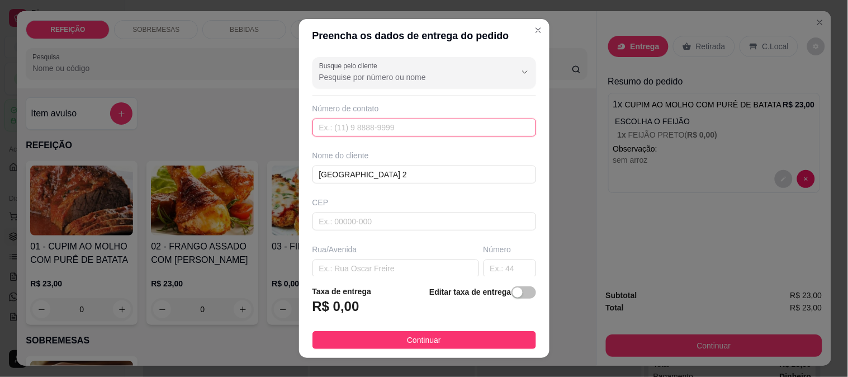
click at [390, 124] on input "text" at bounding box center [425, 128] width 224 height 18
paste input "[PHONE_NUMBER]"
type input "[PHONE_NUMBER]"
click at [378, 159] on div "Busque pelo cliente Número de contato [PHONE_NUMBER] Nome do cliente [GEOGRAPHI…" at bounding box center [424, 165] width 250 height 224
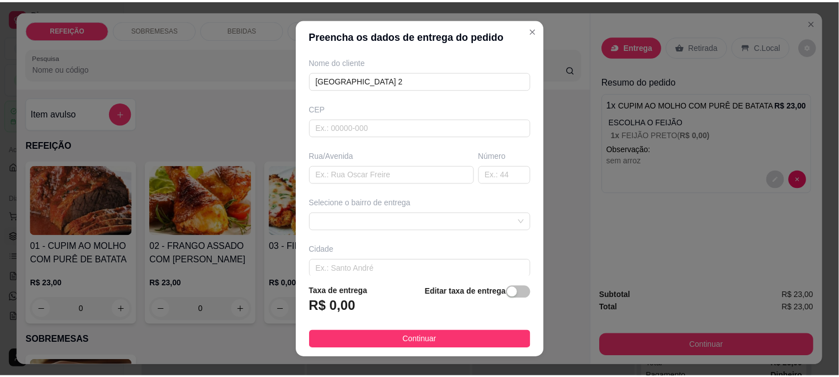
scroll to position [124, 0]
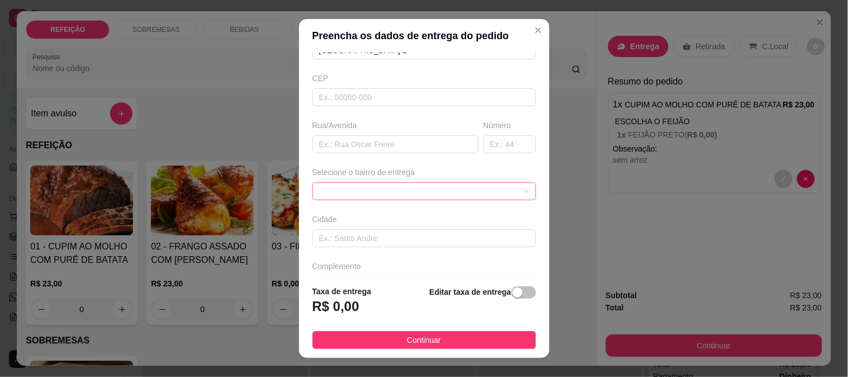
click at [347, 188] on span at bounding box center [424, 191] width 210 height 17
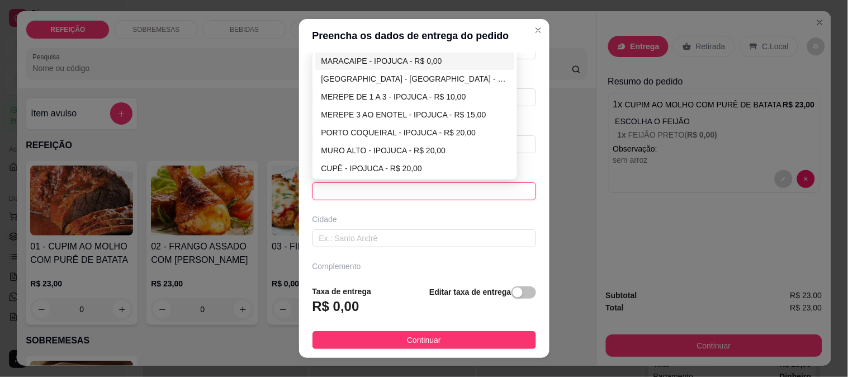
click at [365, 56] on div "MARACAIPE - IPOJUCA - R$ 0,00" at bounding box center [414, 61] width 187 height 12
type input "IPOJUCA"
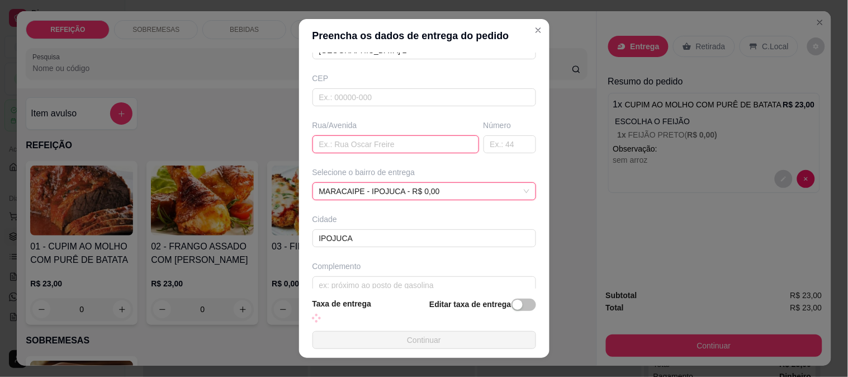
click at [333, 146] on input "text" at bounding box center [396, 144] width 167 height 18
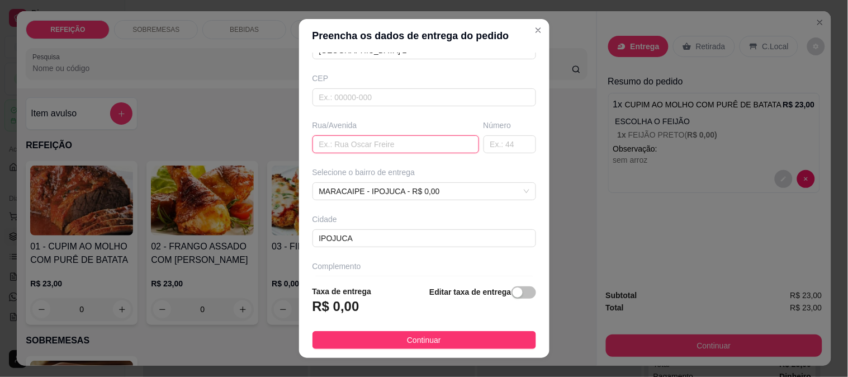
paste input "[GEOGRAPHIC_DATA] 2"
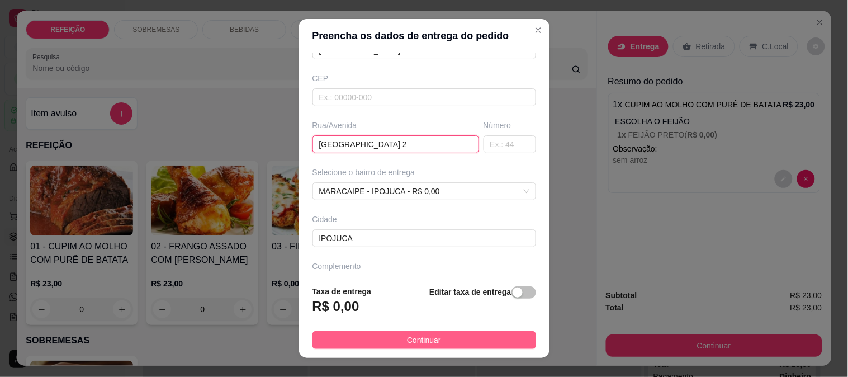
type input "[GEOGRAPHIC_DATA] 2"
click at [376, 333] on button "Continuar" at bounding box center [425, 340] width 224 height 18
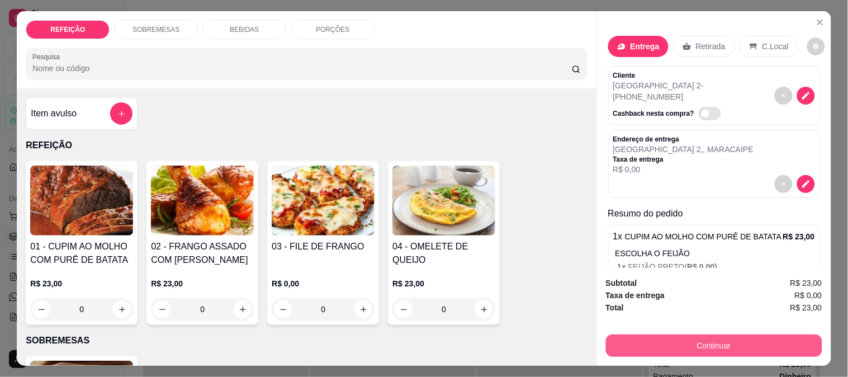
click at [658, 344] on button "Continuar" at bounding box center [714, 345] width 216 height 22
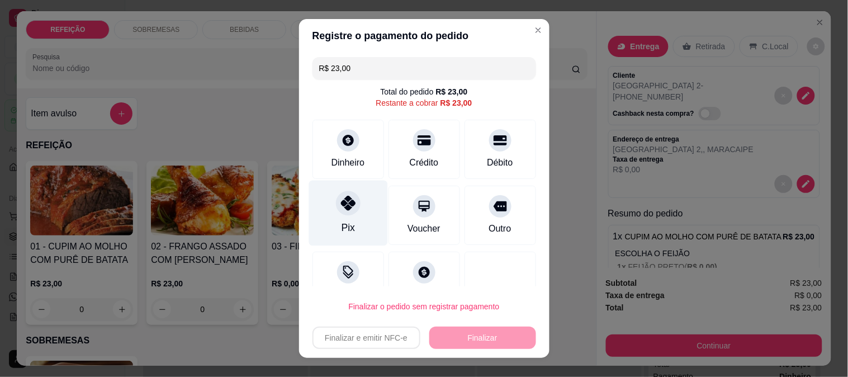
click at [342, 225] on div "Pix" at bounding box center [347, 227] width 13 height 15
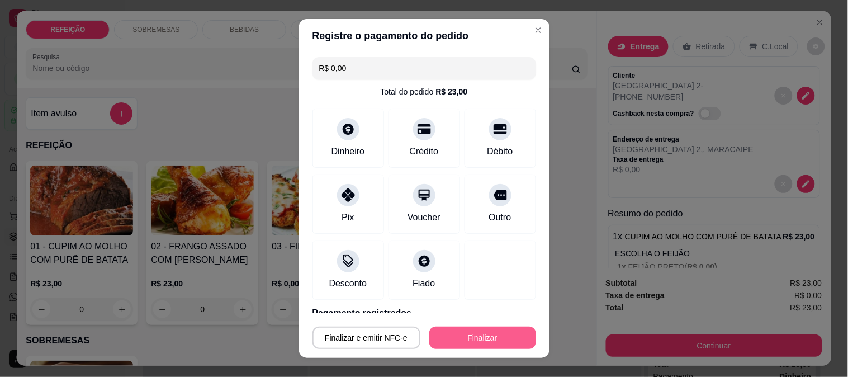
click at [439, 337] on button "Finalizar" at bounding box center [482, 338] width 107 height 22
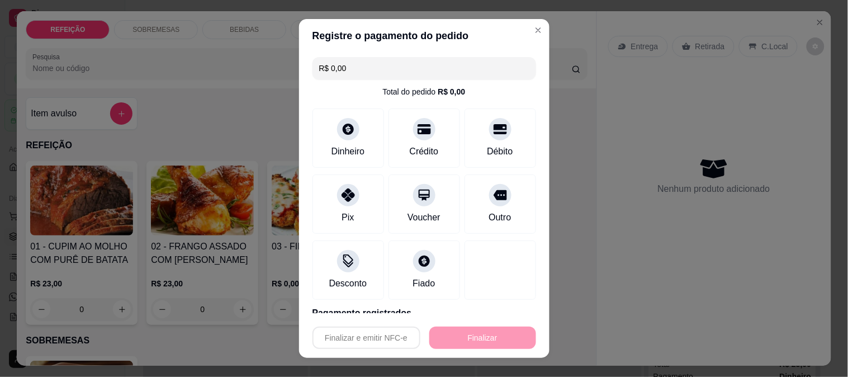
type input "-R$ 23,00"
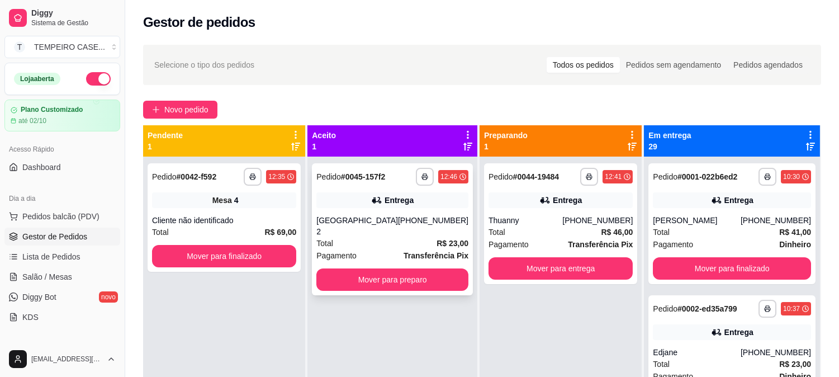
click at [425, 283] on div "**********" at bounding box center [392, 229] width 161 height 132
click at [386, 250] on div "**********" at bounding box center [392, 229] width 161 height 132
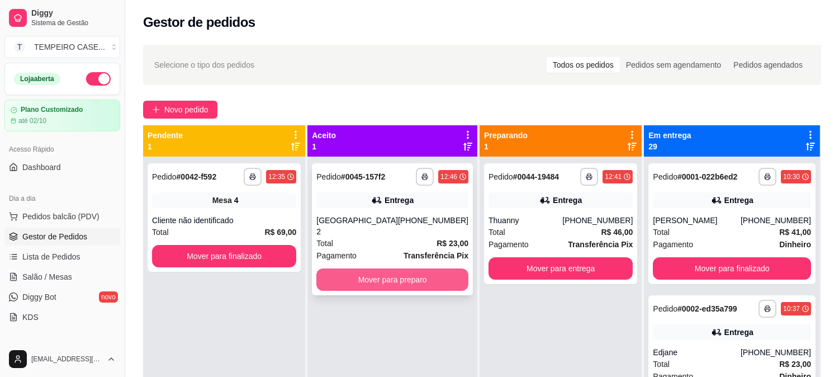
click at [397, 271] on button "Mover para preparo" at bounding box center [392, 279] width 152 height 22
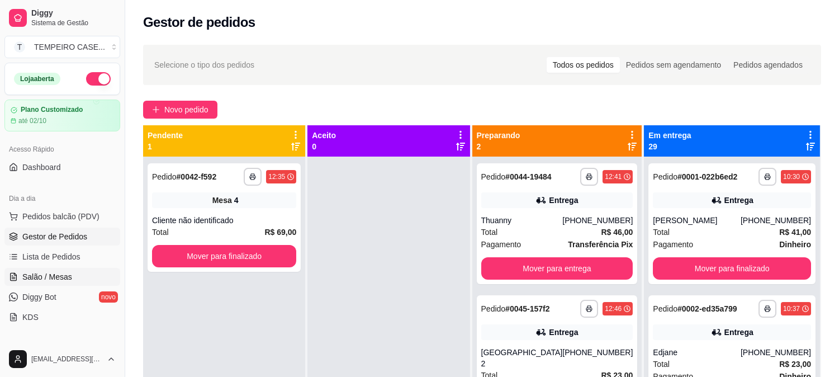
click at [63, 280] on span "Salão / Mesas" at bounding box center [47, 276] width 50 height 11
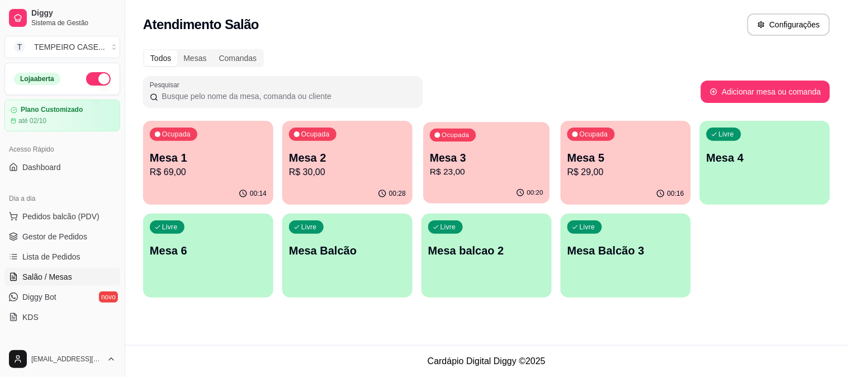
click at [485, 174] on p "R$ 23,00" at bounding box center [486, 171] width 113 height 13
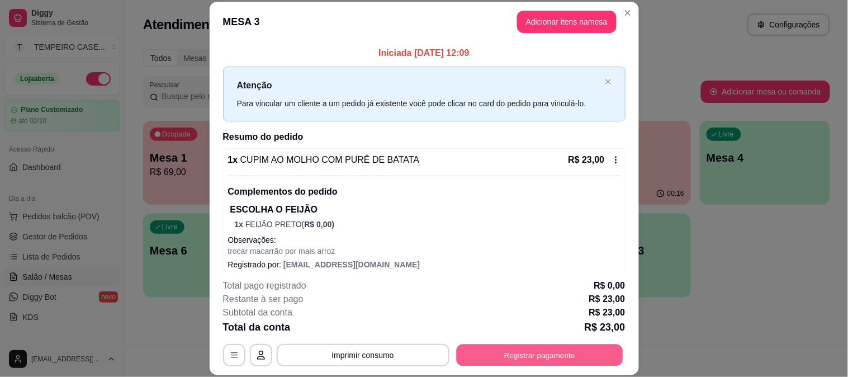
click at [537, 353] on button "Registrar pagamento" at bounding box center [539, 355] width 167 height 22
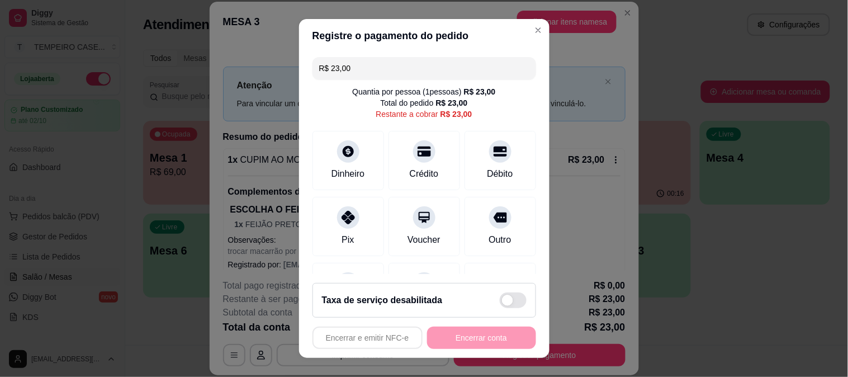
click at [324, 224] on div "Pix" at bounding box center [349, 226] width 72 height 59
type input "R$ 0,00"
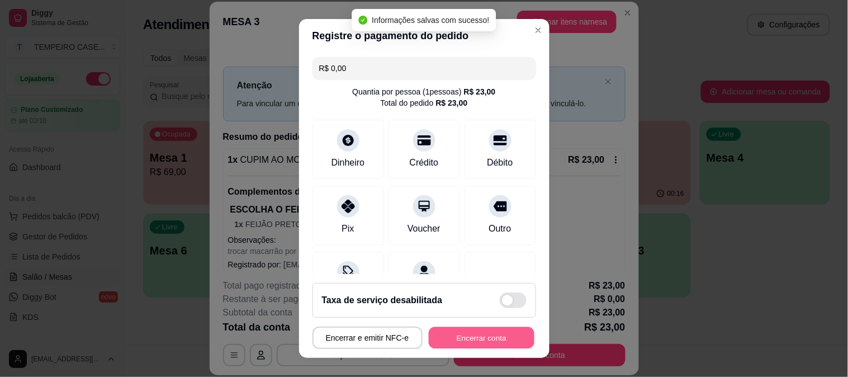
click at [460, 337] on button "Encerrar conta" at bounding box center [482, 338] width 106 height 22
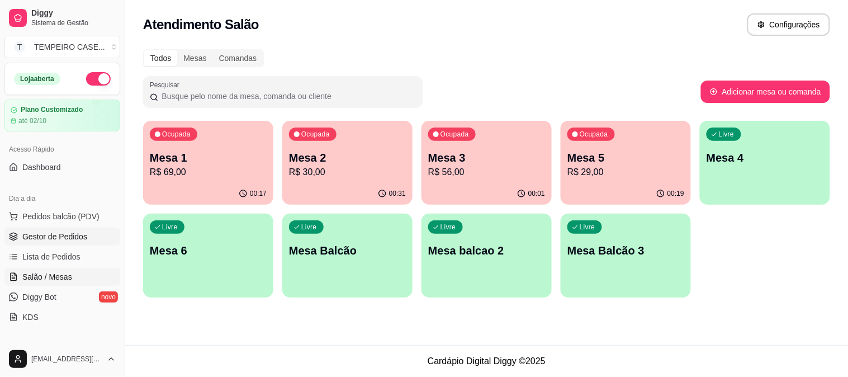
click at [56, 240] on span "Gestor de Pedidos" at bounding box center [54, 236] width 65 height 11
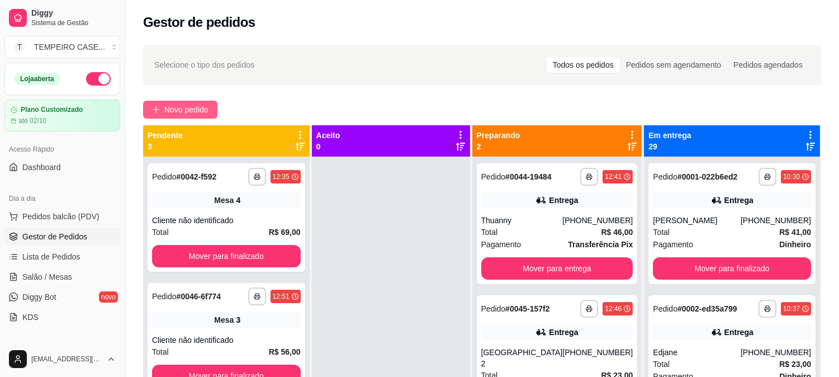
click at [185, 107] on span "Novo pedido" at bounding box center [186, 109] width 44 height 12
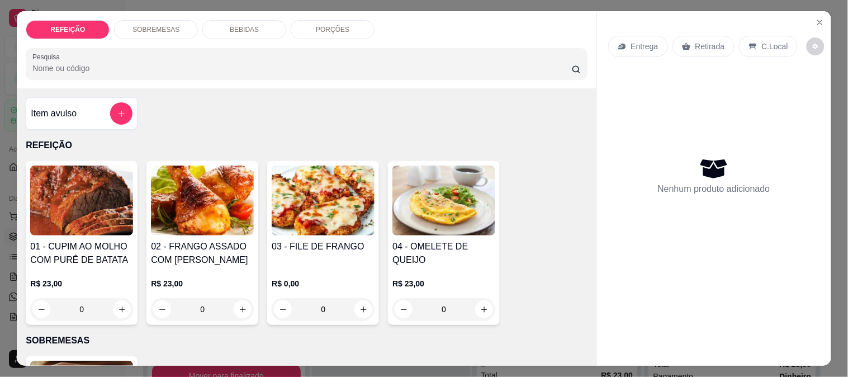
click at [91, 197] on img at bounding box center [81, 200] width 103 height 70
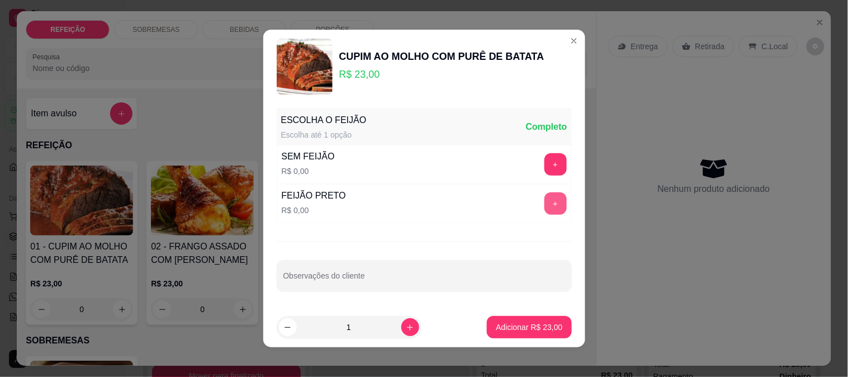
click at [545, 204] on button "+" at bounding box center [556, 203] width 22 height 22
click at [519, 322] on p "Adicionar R$ 23,00" at bounding box center [529, 326] width 67 height 11
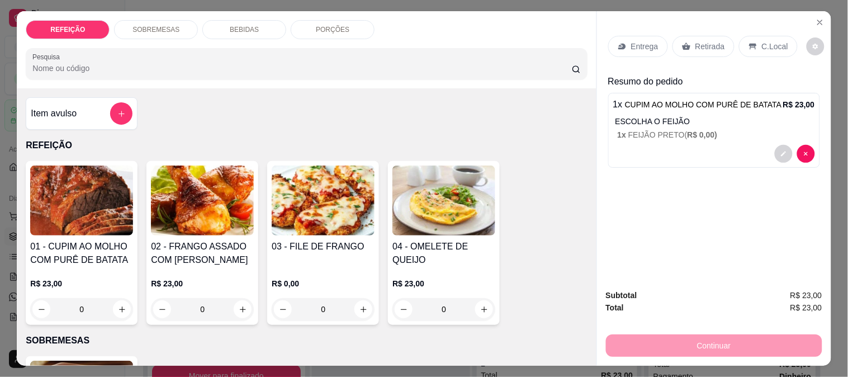
click at [696, 41] on p "Retirada" at bounding box center [711, 46] width 30 height 11
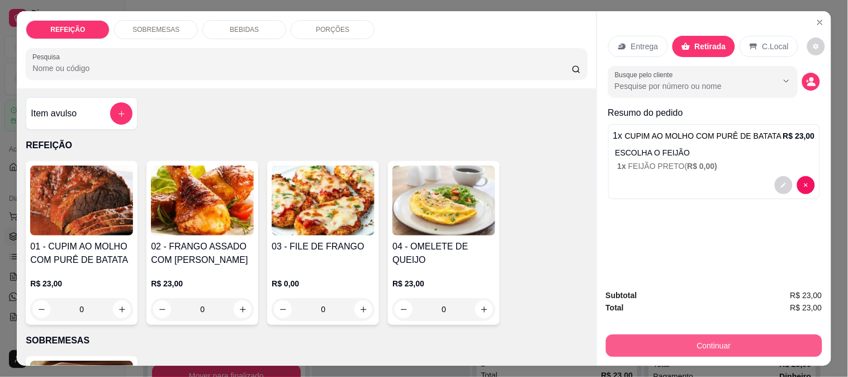
click at [677, 334] on button "Continuar" at bounding box center [714, 345] width 216 height 22
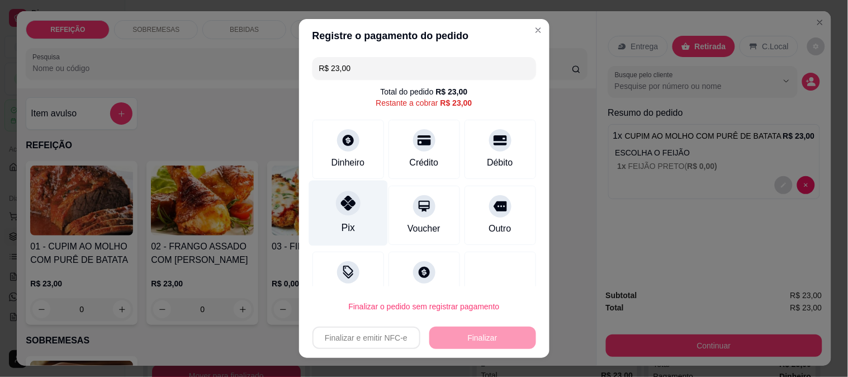
click at [349, 196] on div "Pix" at bounding box center [348, 212] width 79 height 65
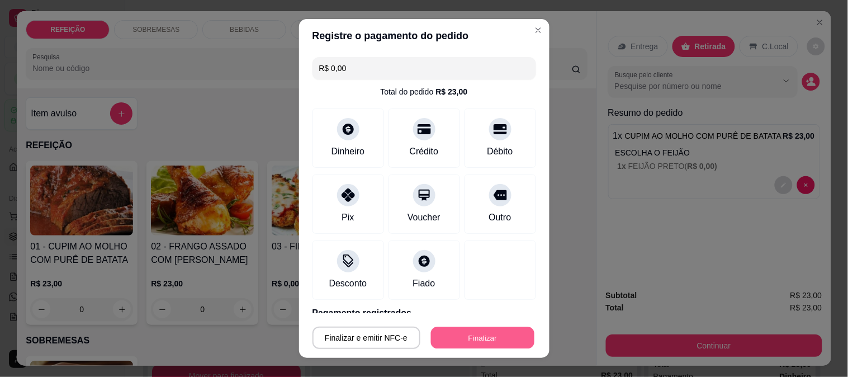
click at [469, 346] on button "Finalizar" at bounding box center [482, 338] width 103 height 22
type input "-R$ 23,00"
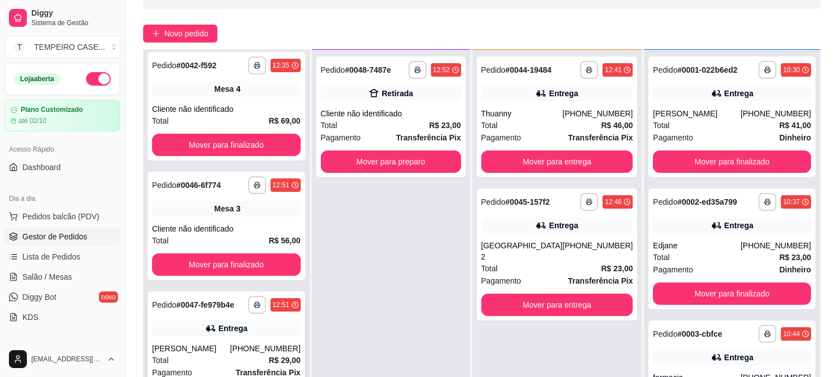
scroll to position [171, 0]
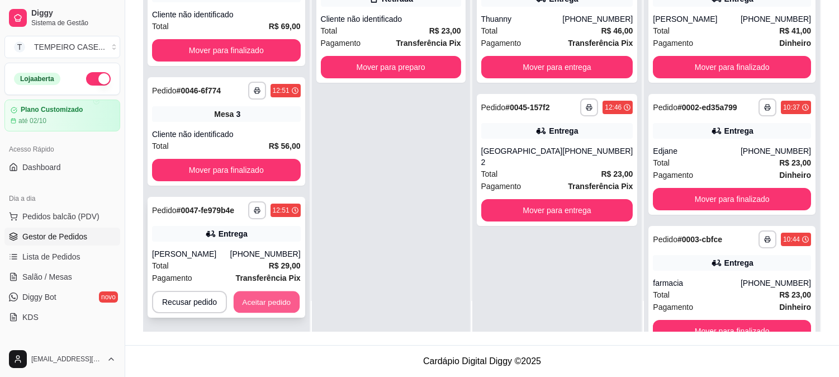
click at [269, 301] on button "Aceitar pedido" at bounding box center [267, 302] width 66 height 22
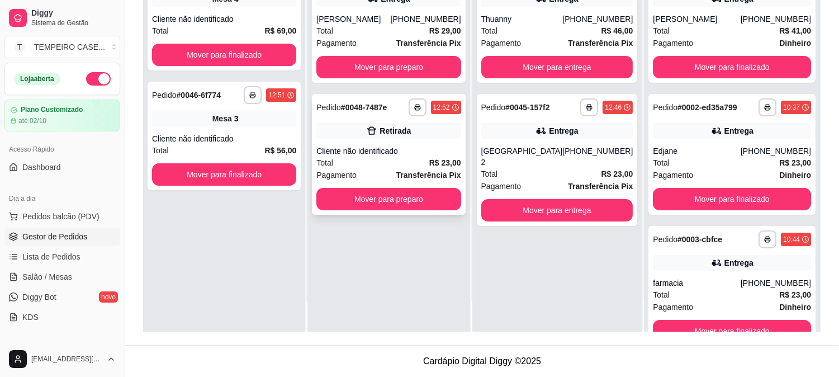
scroll to position [0, 0]
click at [419, 105] on polyline "button" at bounding box center [417, 106] width 3 height 2
click at [417, 288] on div "**********" at bounding box center [389, 143] width 162 height 377
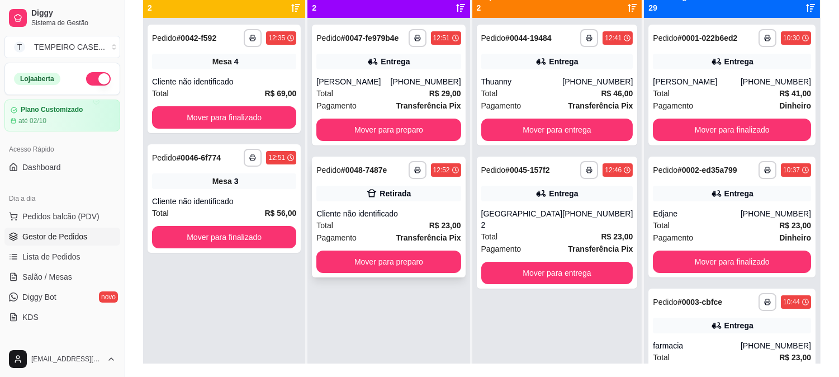
scroll to position [108, 0]
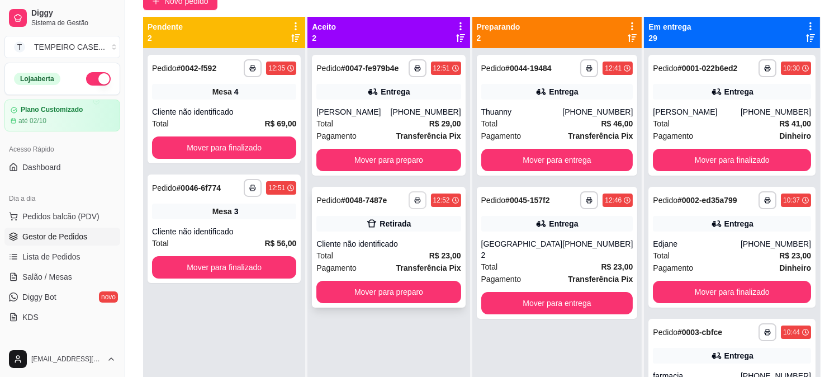
click at [420, 200] on icon "button" at bounding box center [418, 201] width 6 height 3
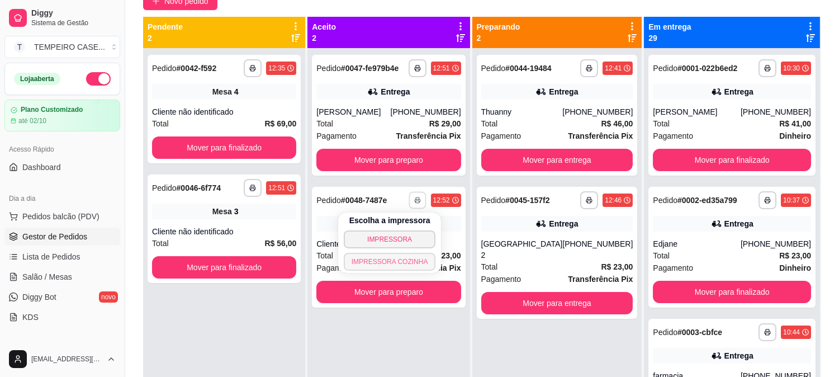
click at [400, 258] on button "IMPRESSORA COZINHA" at bounding box center [390, 262] width 92 height 18
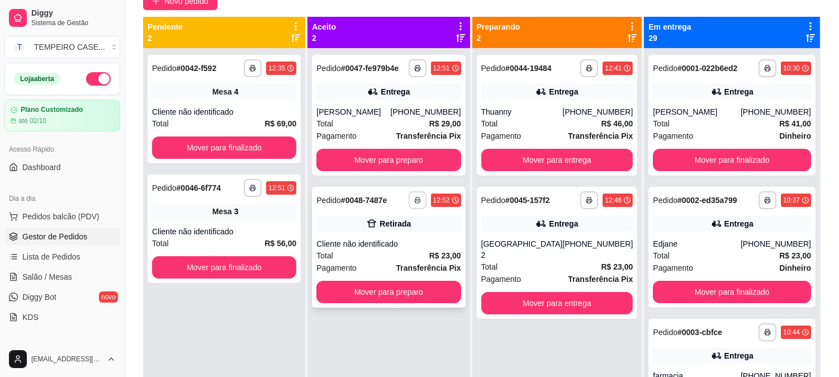
click at [427, 204] on button "button" at bounding box center [418, 200] width 18 height 18
click at [409, 259] on button "IMPRESSORA COZINHA" at bounding box center [400, 252] width 74 height 15
click at [420, 68] on icon "button" at bounding box center [418, 69] width 6 height 3
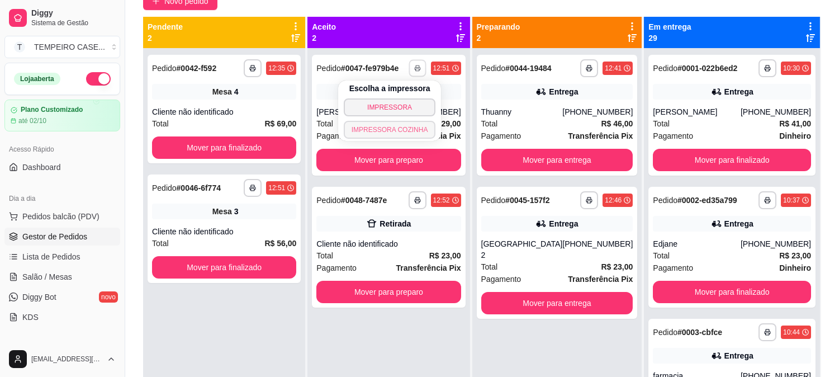
click at [396, 126] on button "IMPRESSORA COZINHA" at bounding box center [390, 130] width 92 height 18
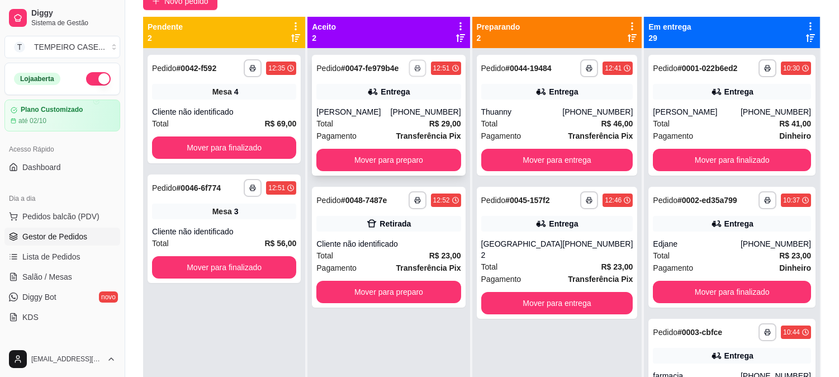
click at [421, 68] on icon "button" at bounding box center [417, 68] width 7 height 7
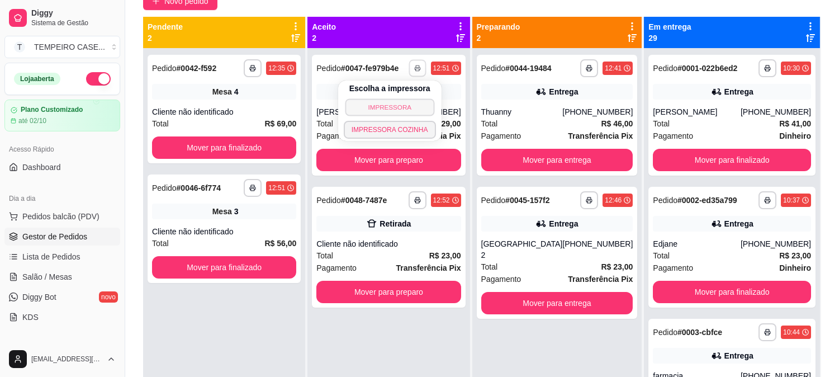
click at [395, 109] on button "IMPRESSORA" at bounding box center [389, 106] width 89 height 17
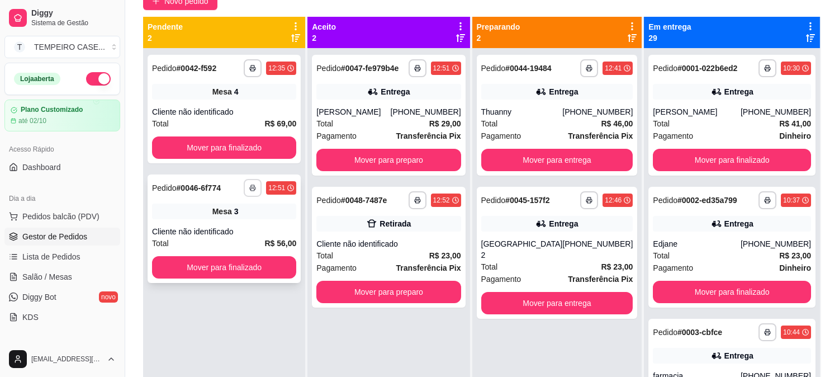
click at [254, 191] on button "button" at bounding box center [253, 188] width 18 height 18
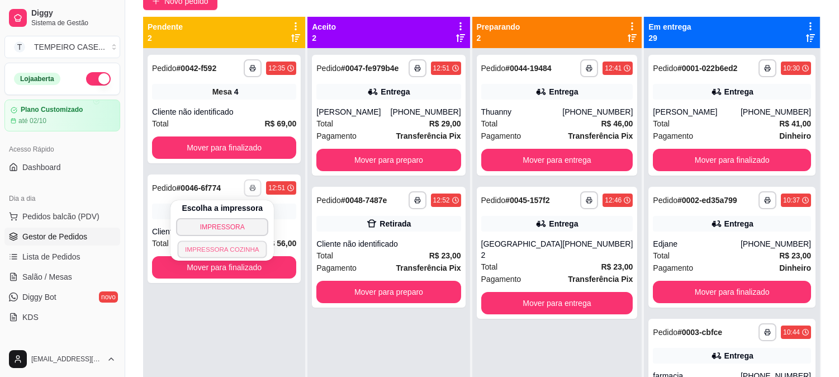
click at [228, 249] on button "IMPRESSORA COZINHA" at bounding box center [222, 248] width 89 height 17
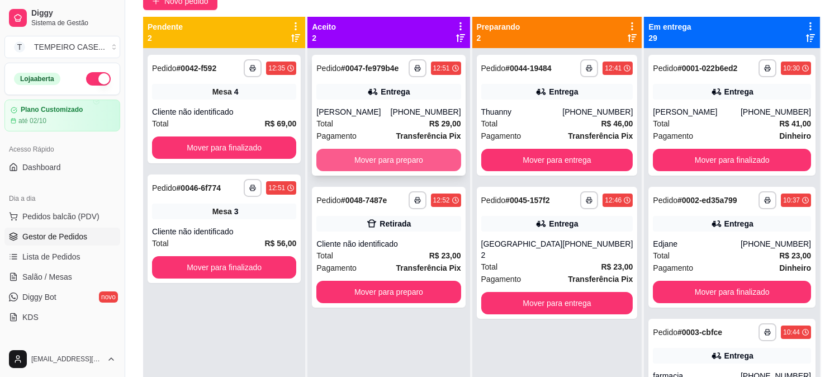
click at [392, 159] on button "Mover para preparo" at bounding box center [388, 160] width 144 height 22
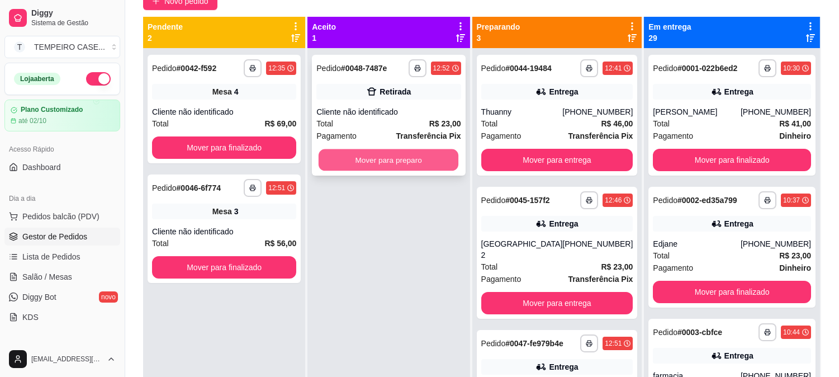
click at [399, 160] on button "Mover para preparo" at bounding box center [389, 160] width 140 height 22
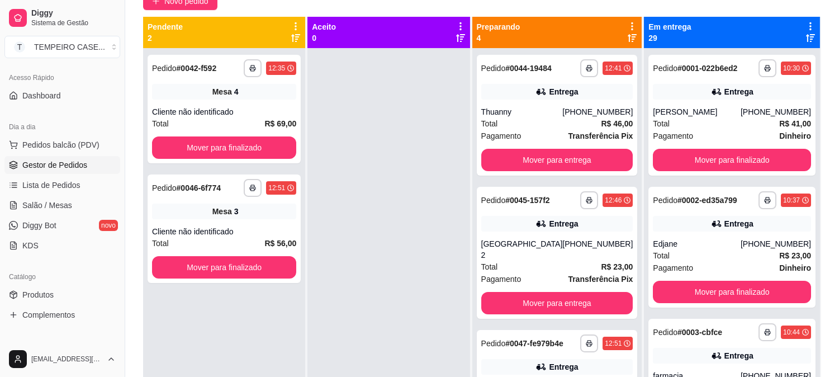
scroll to position [186, 0]
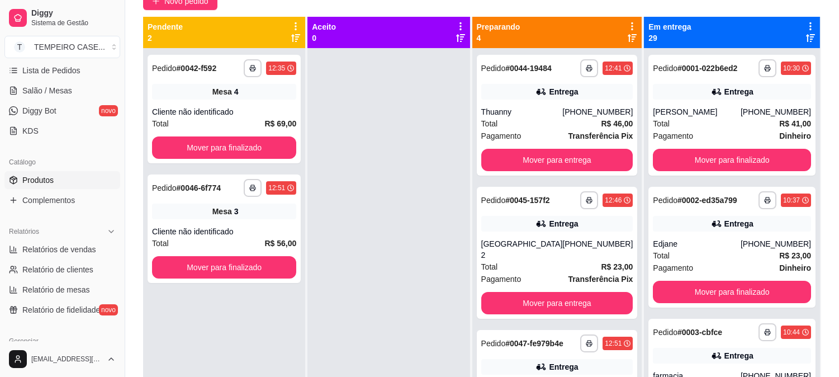
click at [39, 180] on span "Produtos" at bounding box center [37, 179] width 31 height 11
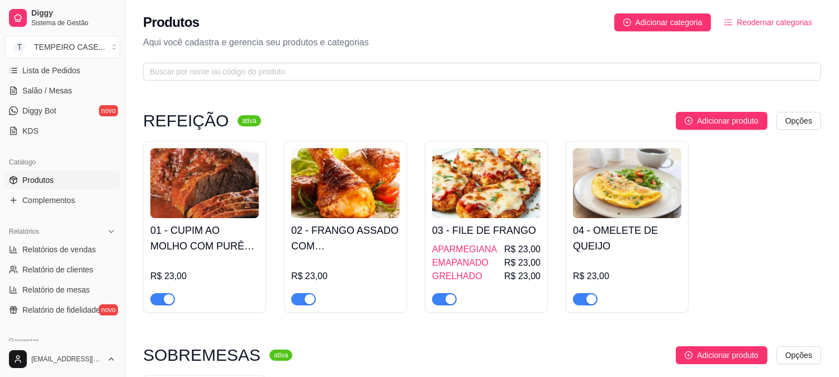
click at [339, 187] on img at bounding box center [345, 183] width 108 height 70
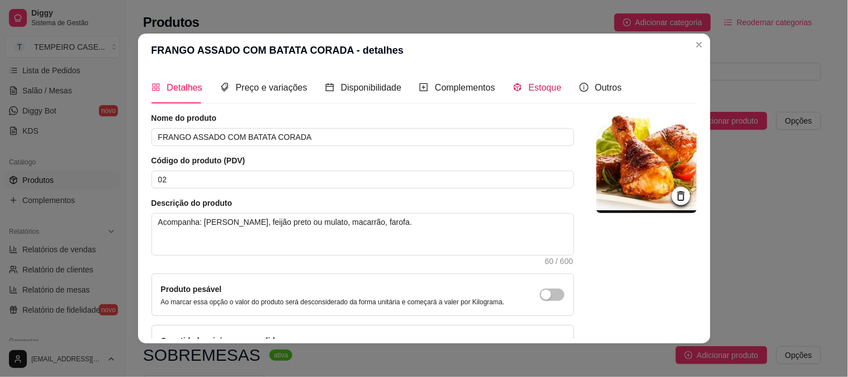
click at [529, 90] on span "Estoque" at bounding box center [545, 88] width 33 height 10
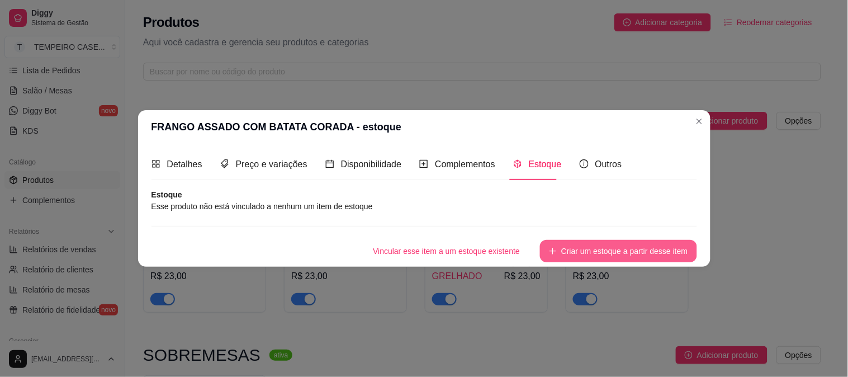
click at [562, 250] on button "Criar um estoque a partir desse item" at bounding box center [618, 251] width 157 height 22
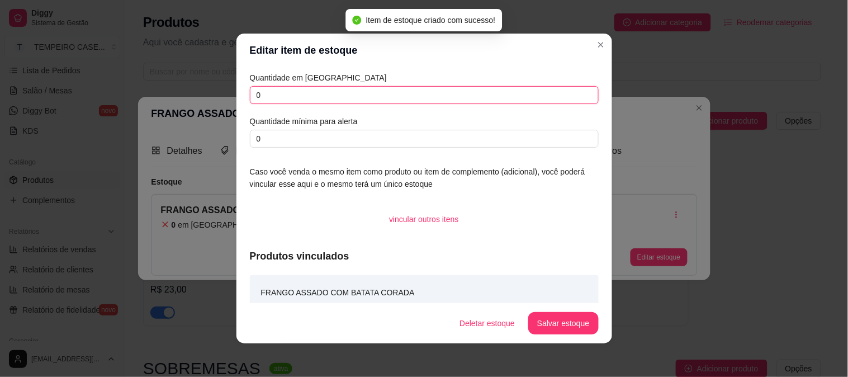
click at [331, 91] on input "0" at bounding box center [424, 95] width 349 height 18
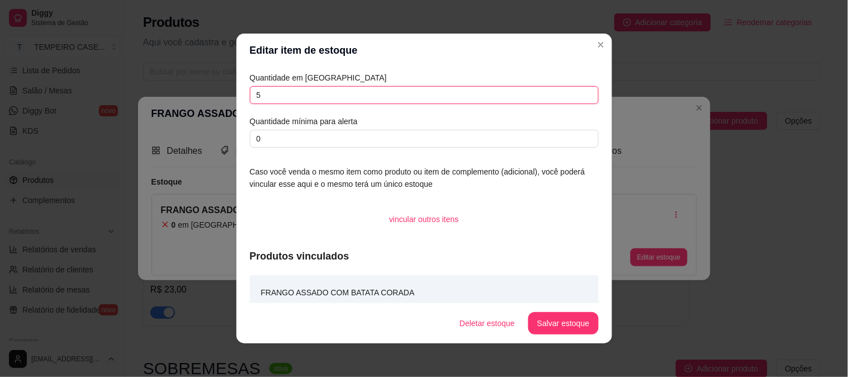
type input "5"
click at [590, 320] on button "Salvar estoque" at bounding box center [563, 324] width 68 height 22
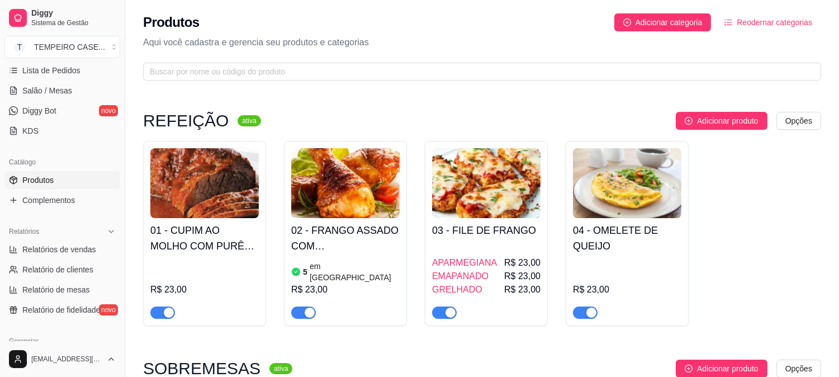
click at [679, 242] on h4 "04 - OMELETE DE QUEIJO" at bounding box center [627, 238] width 108 height 31
click at [209, 259] on div "R$ 23,00" at bounding box center [204, 288] width 108 height 60
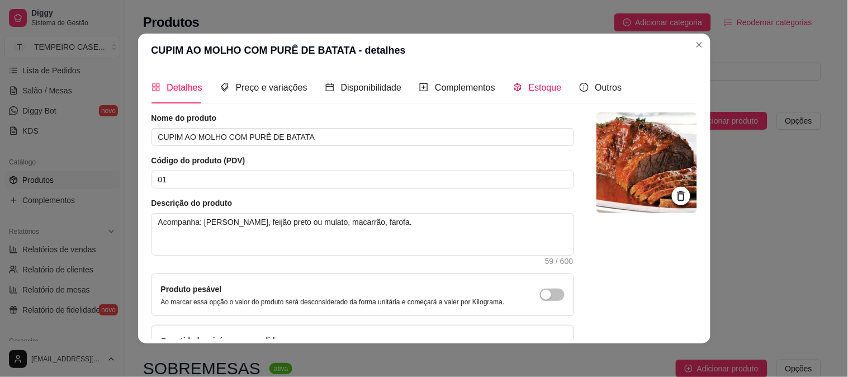
click at [518, 91] on div "Estoque" at bounding box center [537, 88] width 49 height 14
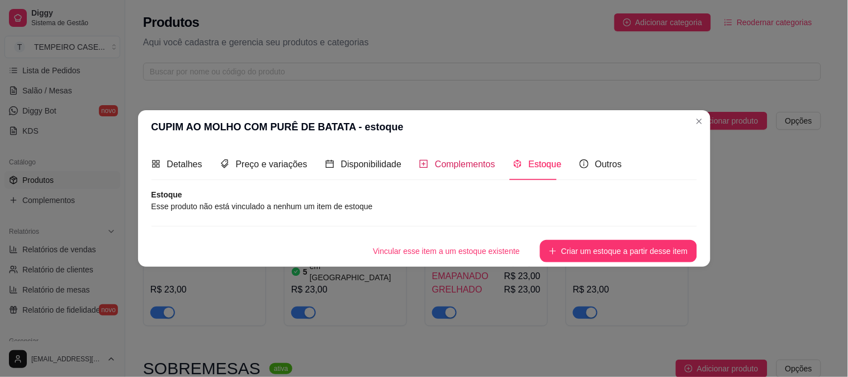
click at [446, 160] on span "Complementos" at bounding box center [465, 164] width 60 height 10
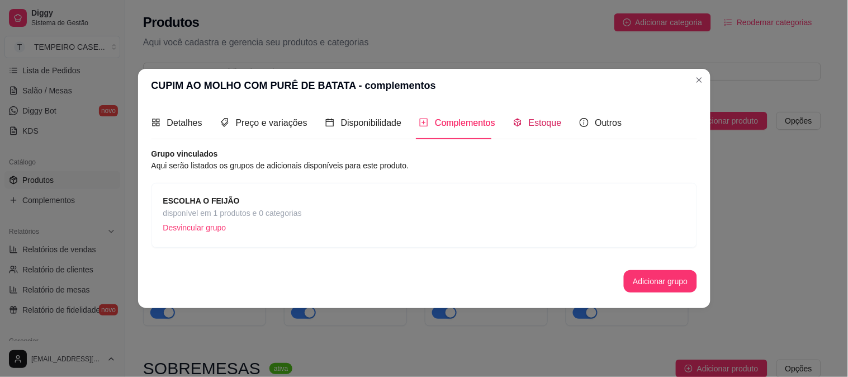
click at [538, 120] on span "Estoque" at bounding box center [545, 123] width 33 height 10
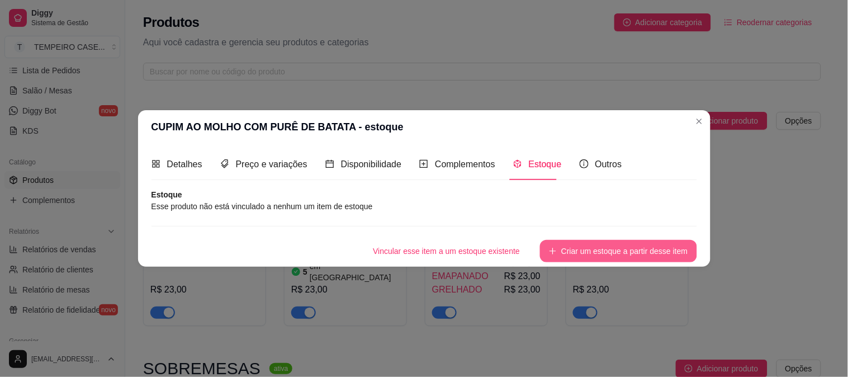
click at [655, 255] on button "Criar um estoque a partir desse item" at bounding box center [618, 251] width 157 height 22
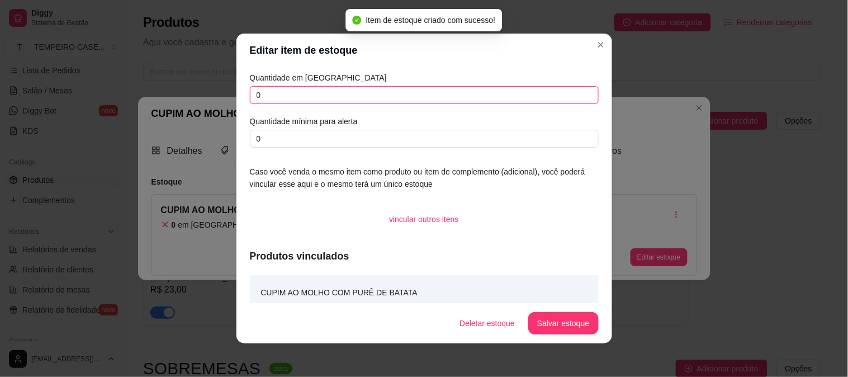
drag, startPoint x: 253, startPoint y: 92, endPoint x: 148, endPoint y: 95, distance: 105.1
click at [149, 96] on div "Editar item de estoque Quantidade em estoque 0 Quantidade mínima para alerta 0 …" at bounding box center [424, 188] width 848 height 377
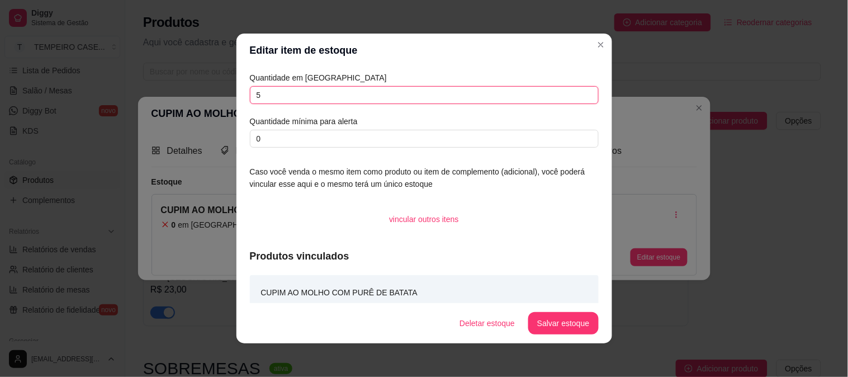
type input "5"
click at [545, 325] on button "Salvar estoque" at bounding box center [563, 324] width 68 height 22
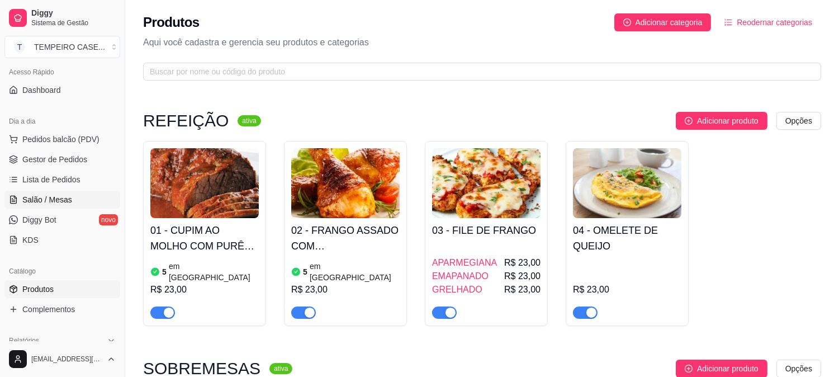
scroll to position [62, 0]
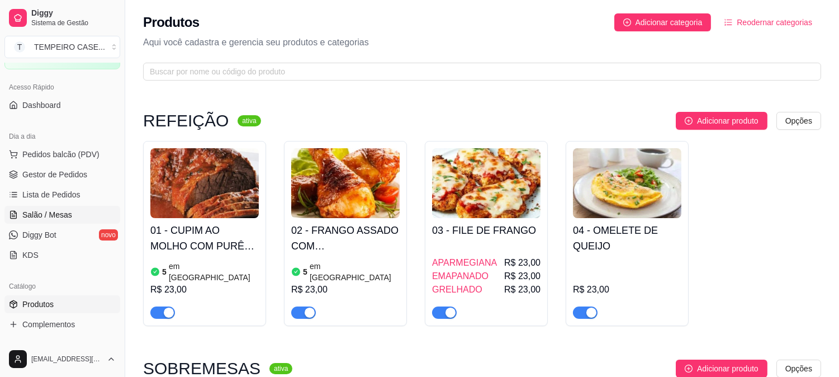
click at [51, 209] on span "Salão / Mesas" at bounding box center [47, 214] width 50 height 11
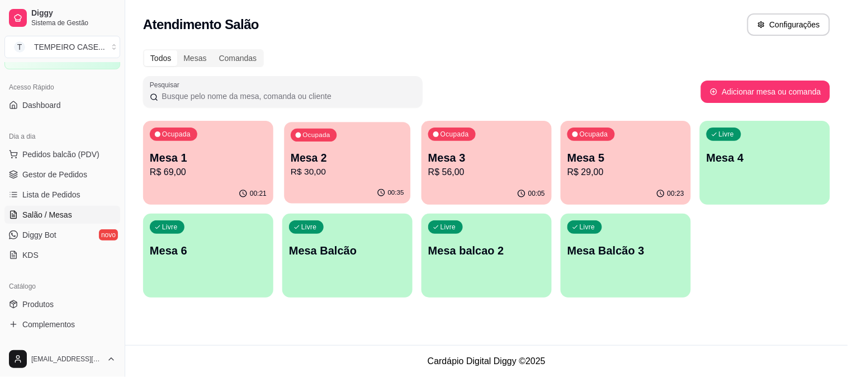
click at [364, 173] on p "R$ 30,00" at bounding box center [347, 171] width 113 height 13
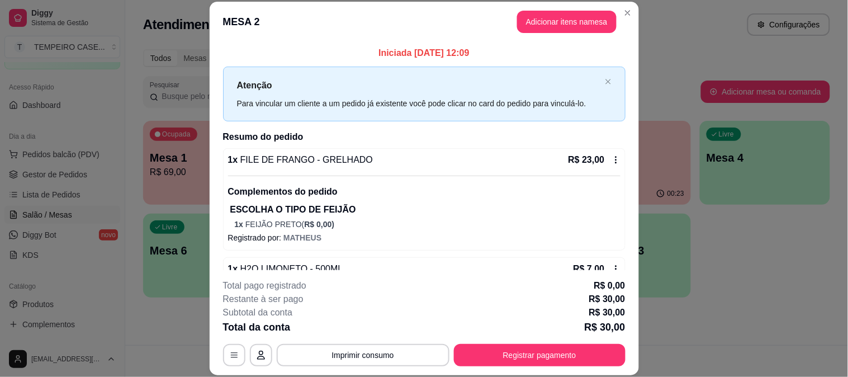
click at [528, 368] on footer "**********" at bounding box center [424, 322] width 429 height 105
click at [527, 356] on button "Registrar pagamento" at bounding box center [540, 355] width 172 height 22
click at [486, 165] on div "Débito" at bounding box center [500, 172] width 29 height 15
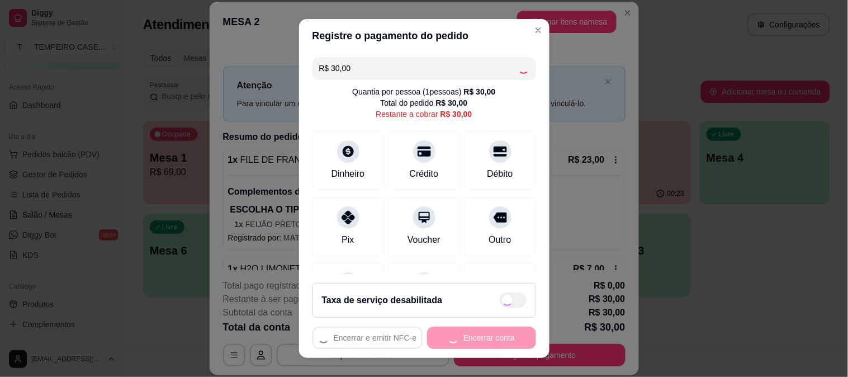
type input "R$ 0,00"
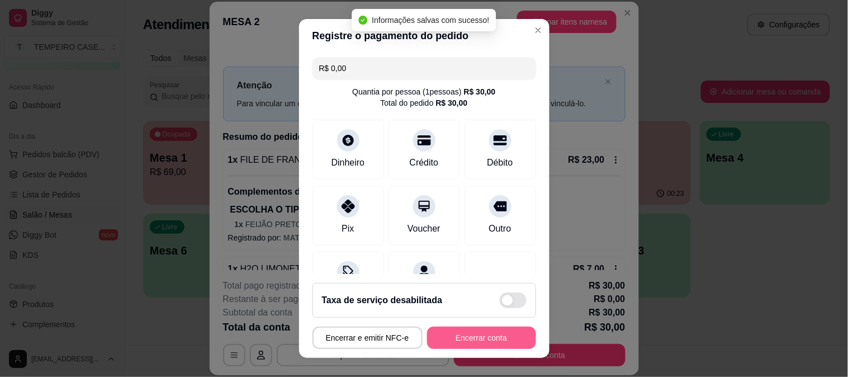
click at [489, 342] on button "Encerrar conta" at bounding box center [481, 338] width 109 height 22
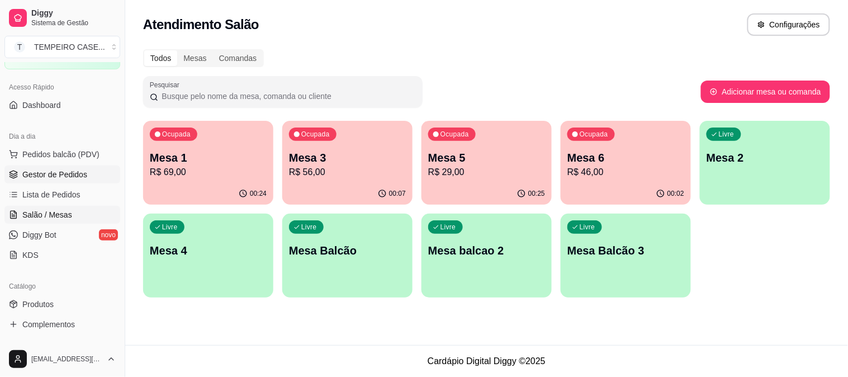
click at [38, 174] on span "Gestor de Pedidos" at bounding box center [54, 174] width 65 height 11
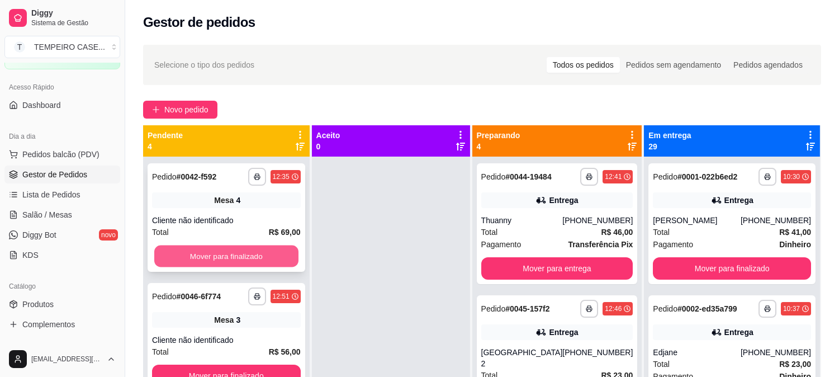
click at [238, 255] on button "Mover para finalizado" at bounding box center [226, 256] width 144 height 22
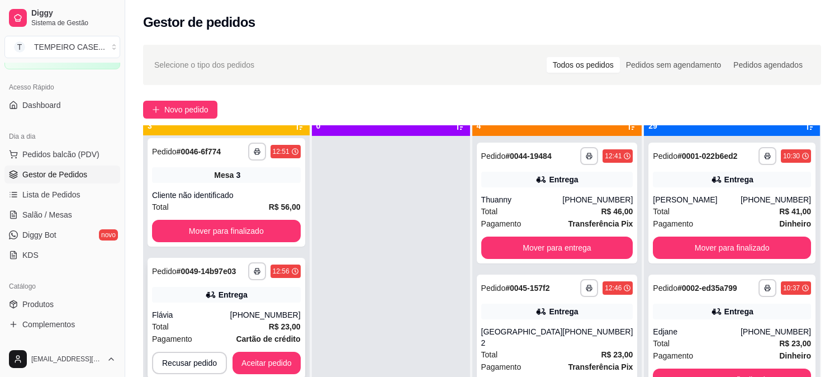
scroll to position [31, 0]
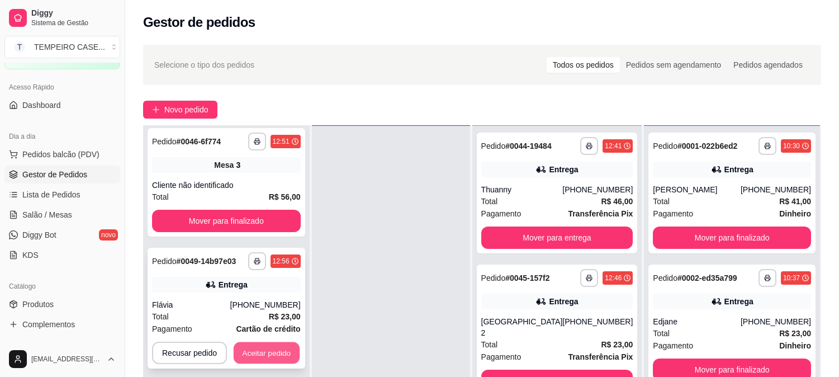
click at [264, 349] on button "Aceitar pedido" at bounding box center [267, 353] width 66 height 22
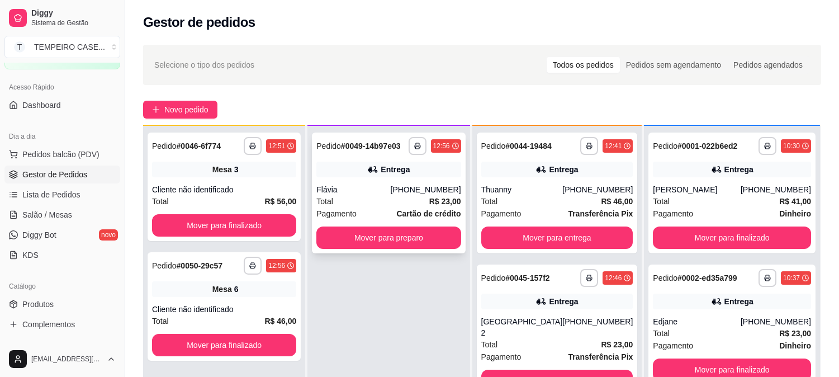
scroll to position [0, 0]
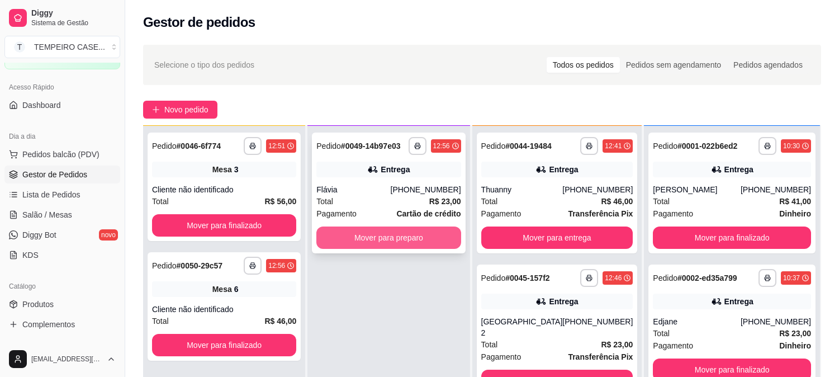
click at [409, 239] on button "Mover para preparo" at bounding box center [388, 237] width 144 height 22
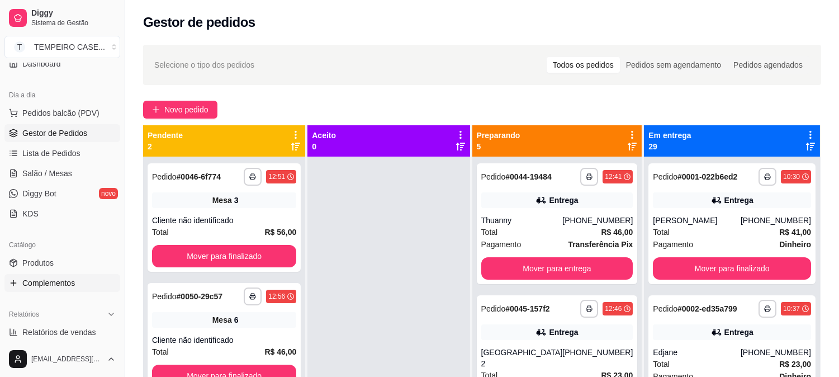
scroll to position [186, 0]
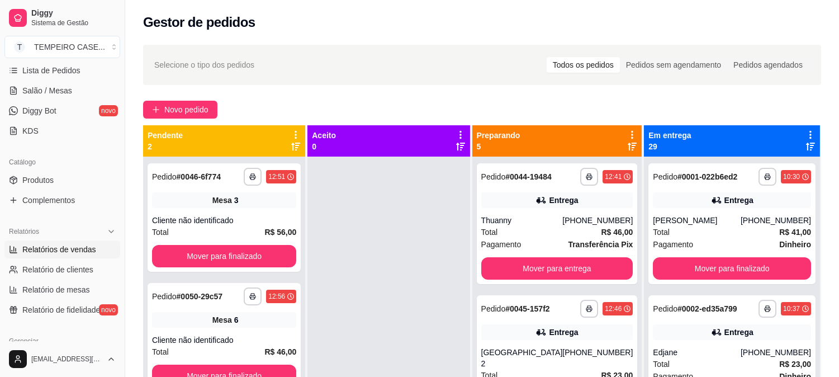
click at [75, 254] on span "Relatórios de vendas" at bounding box center [59, 249] width 74 height 11
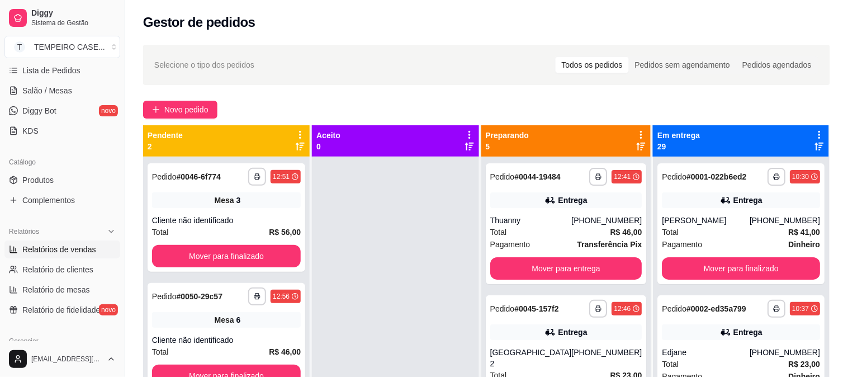
select select "ALL"
select select "0"
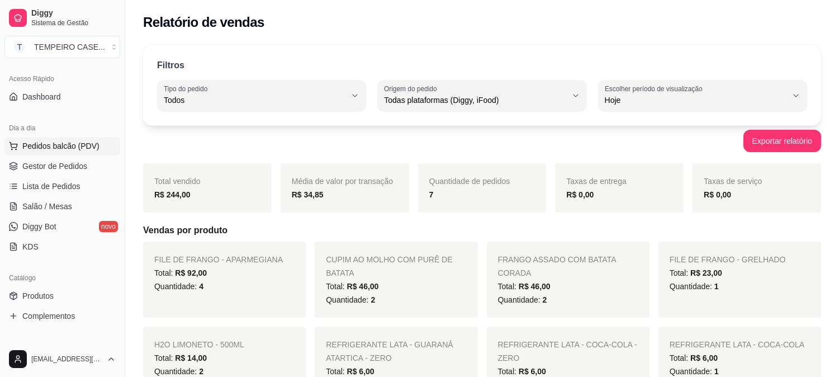
scroll to position [62, 0]
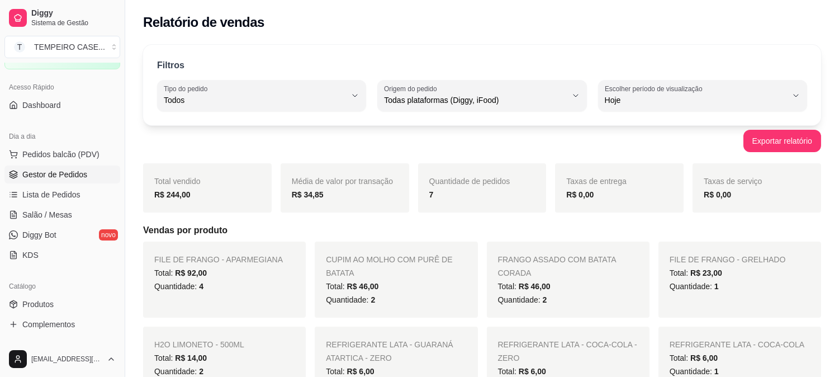
click at [49, 179] on span "Gestor de Pedidos" at bounding box center [54, 174] width 65 height 11
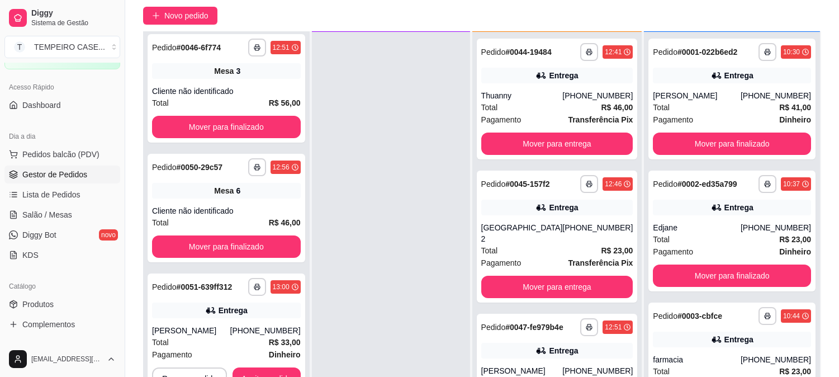
scroll to position [171, 0]
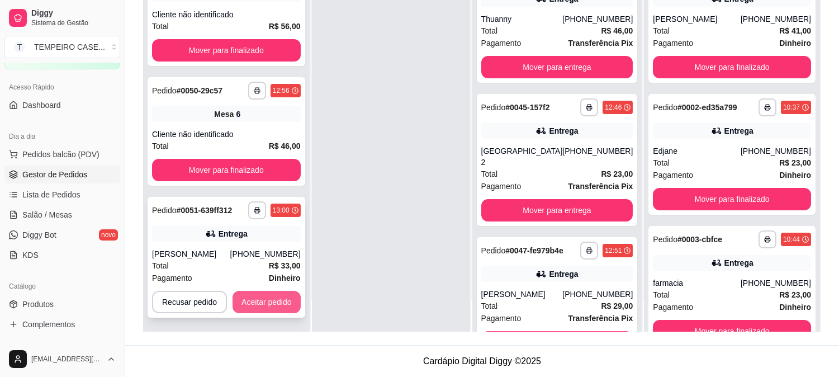
click at [278, 304] on button "Aceitar pedido" at bounding box center [267, 302] width 68 height 22
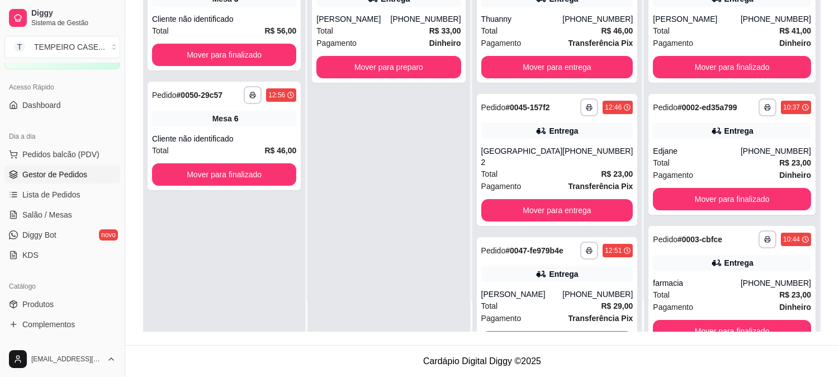
scroll to position [0, 0]
click at [439, 74] on button "Mover para preparo" at bounding box center [388, 67] width 144 height 22
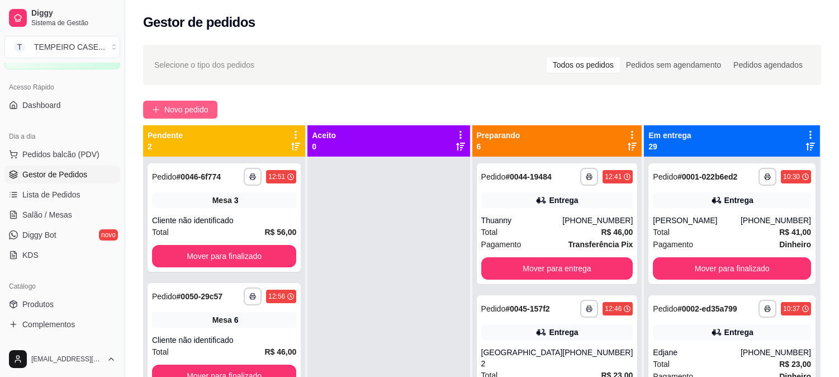
click at [182, 108] on span "Novo pedido" at bounding box center [186, 109] width 44 height 12
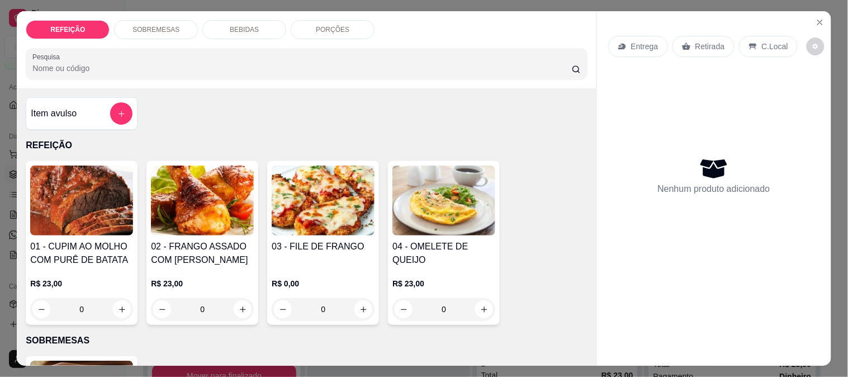
click at [325, 252] on div "03 - FILE DE FRANGO" at bounding box center [323, 253] width 103 height 27
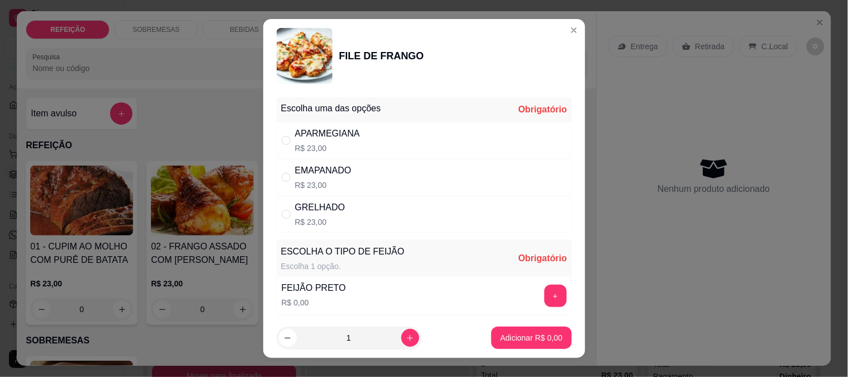
click at [340, 200] on div "GRELHADO R$ 23,00" at bounding box center [424, 214] width 295 height 37
radio input "true"
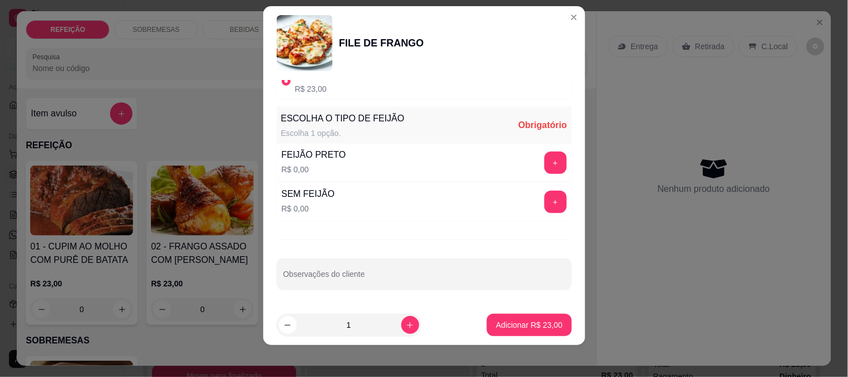
scroll to position [17, 0]
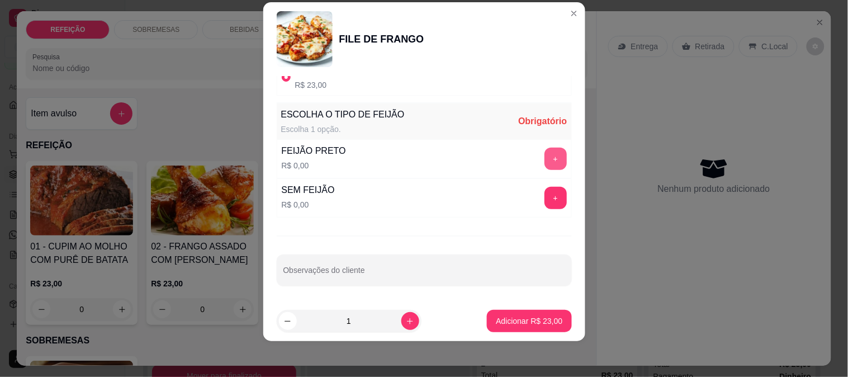
click at [545, 152] on button "+" at bounding box center [556, 159] width 22 height 22
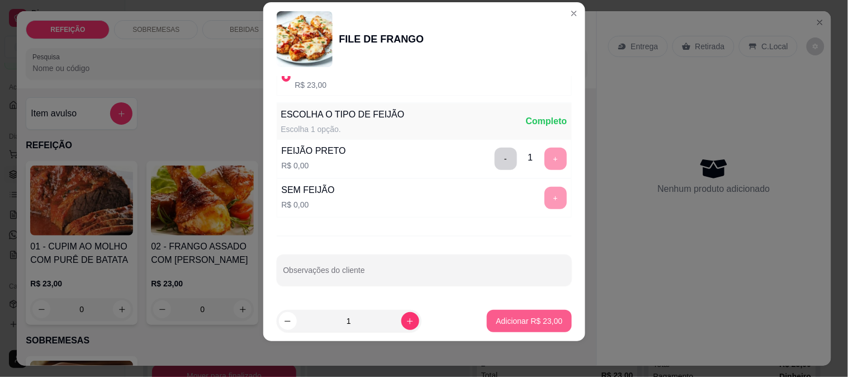
click at [520, 322] on p "Adicionar R$ 23,00" at bounding box center [529, 320] width 67 height 11
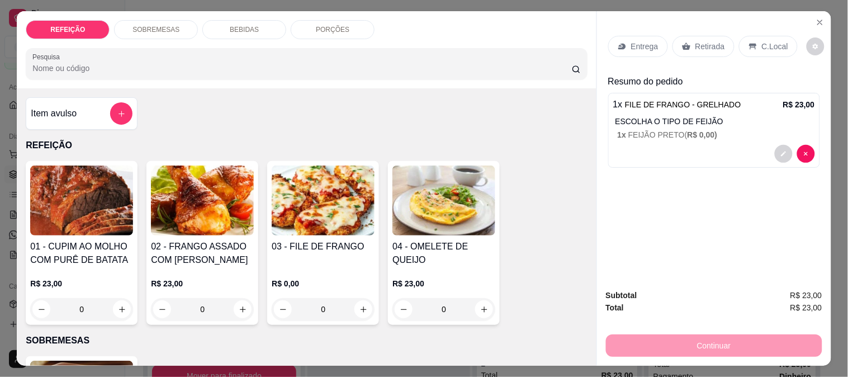
click at [713, 41] on p "Retirada" at bounding box center [711, 46] width 30 height 11
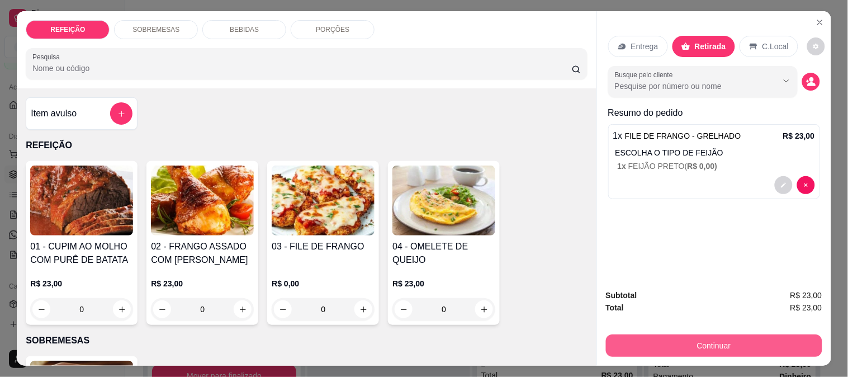
click at [692, 345] on button "Continuar" at bounding box center [714, 345] width 216 height 22
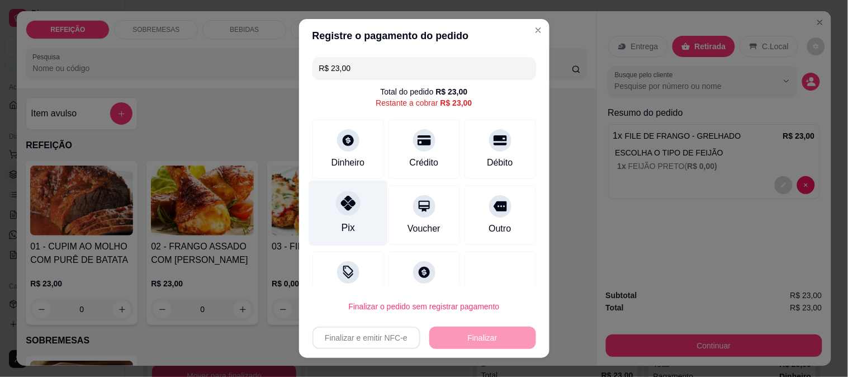
click at [340, 209] on icon at bounding box center [347, 203] width 15 height 15
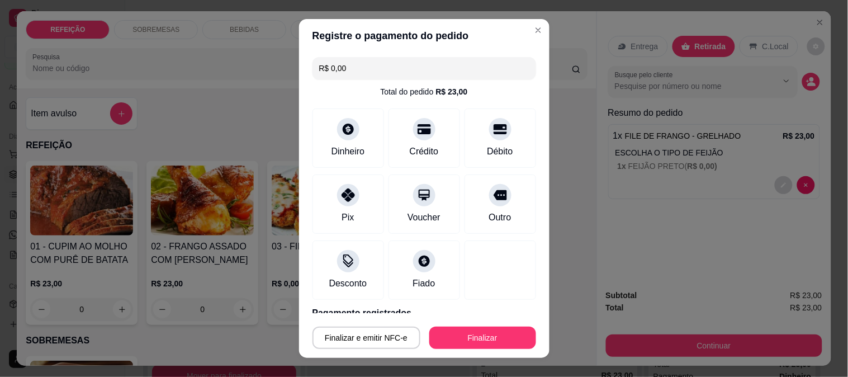
click at [491, 349] on footer "Finalizar e emitir NFC-e Finalizar" at bounding box center [424, 335] width 250 height 45
click at [493, 335] on button "Finalizar" at bounding box center [482, 338] width 103 height 22
type input "-R$ 23,00"
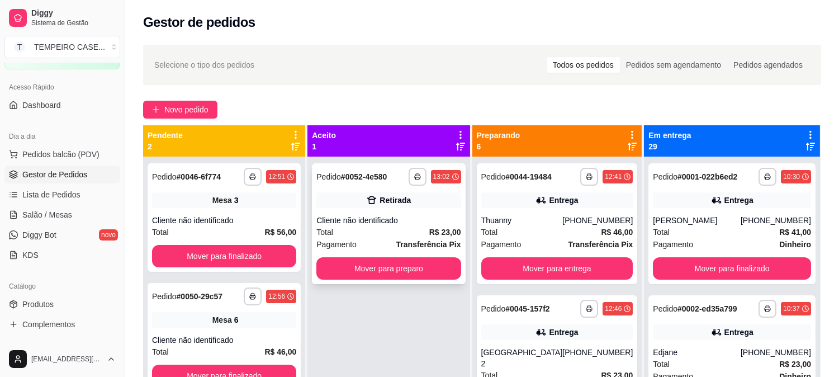
click at [337, 203] on div "Retirada" at bounding box center [388, 200] width 144 height 16
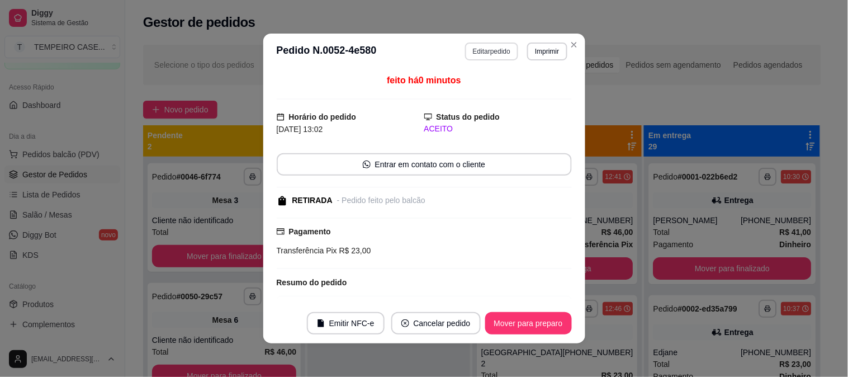
click at [484, 45] on button "Editar pedido" at bounding box center [491, 51] width 53 height 18
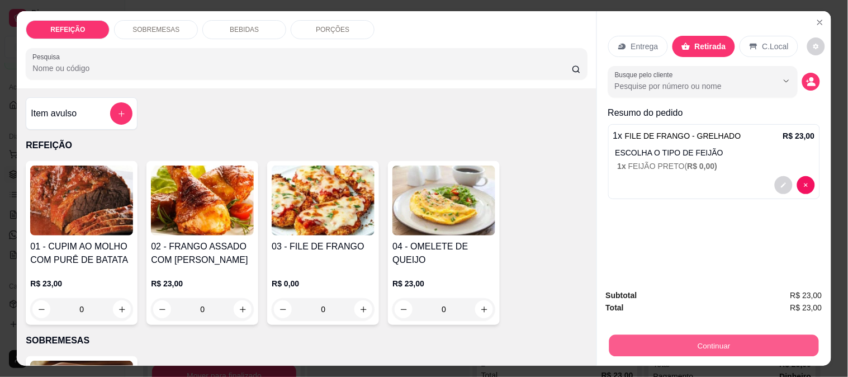
click at [671, 346] on button "Continuar" at bounding box center [714, 345] width 210 height 22
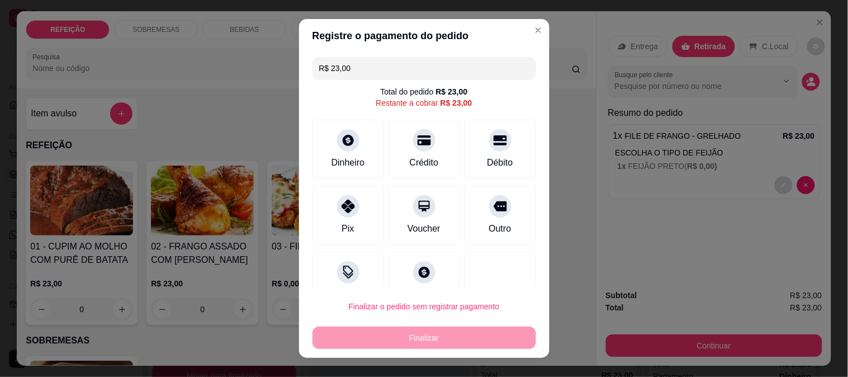
click at [466, 117] on div "R$ 23,00 Total do pedido R$ 23,00 Restante a cobrar R$ 23,00 Dinheiro Crédito D…" at bounding box center [424, 170] width 250 height 234
drag, startPoint x: 469, startPoint y: 144, endPoint x: 462, endPoint y: 174, distance: 30.8
click at [470, 145] on div "Débito" at bounding box center [501, 149] width 72 height 59
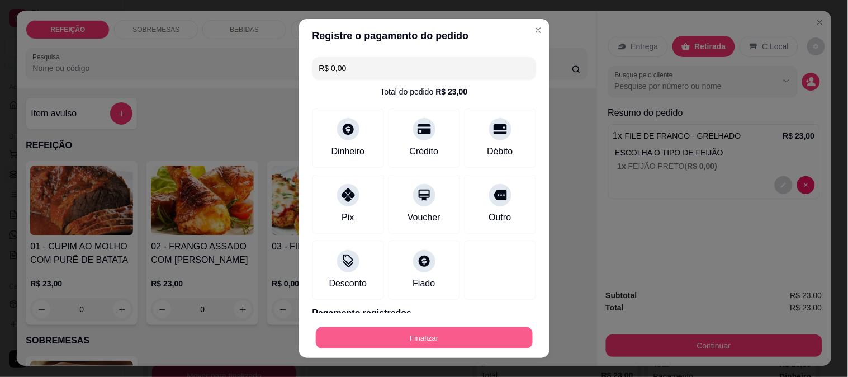
click at [459, 337] on button "Finalizar" at bounding box center [424, 338] width 217 height 22
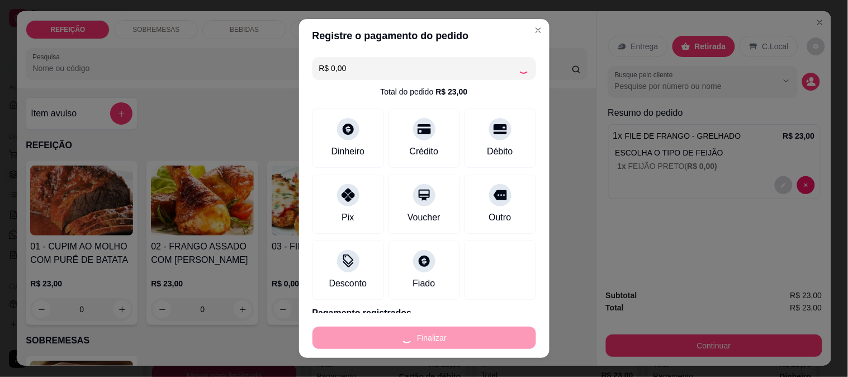
type input "-R$ 23,00"
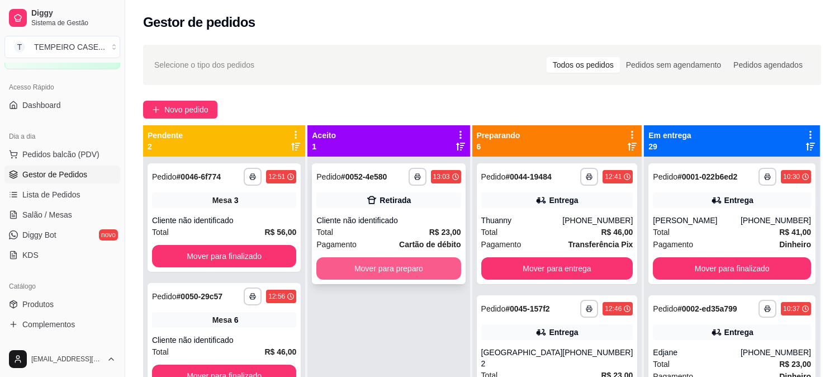
click at [418, 268] on button "Mover para preparo" at bounding box center [388, 268] width 144 height 22
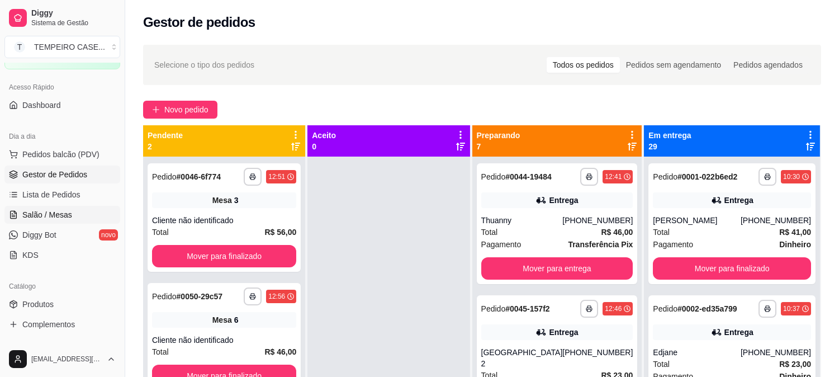
click at [42, 208] on link "Salão / Mesas" at bounding box center [62, 215] width 116 height 18
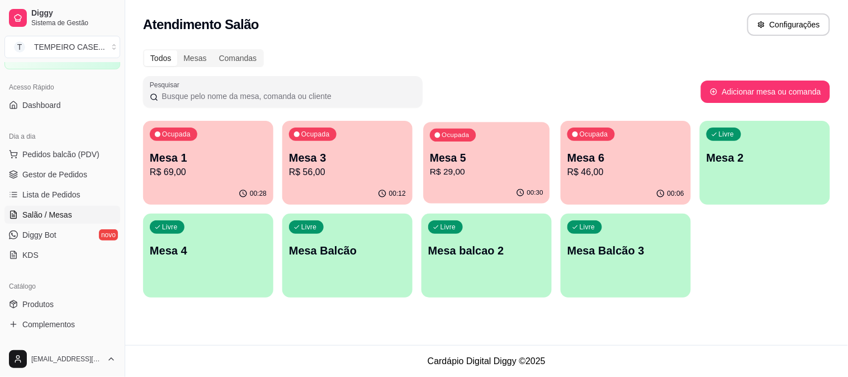
click at [479, 185] on div "00:30" at bounding box center [486, 192] width 126 height 21
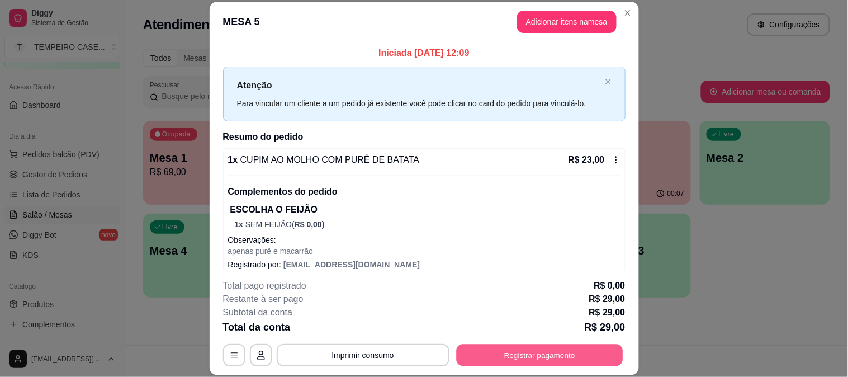
click at [501, 360] on button "Registrar pagamento" at bounding box center [539, 355] width 167 height 22
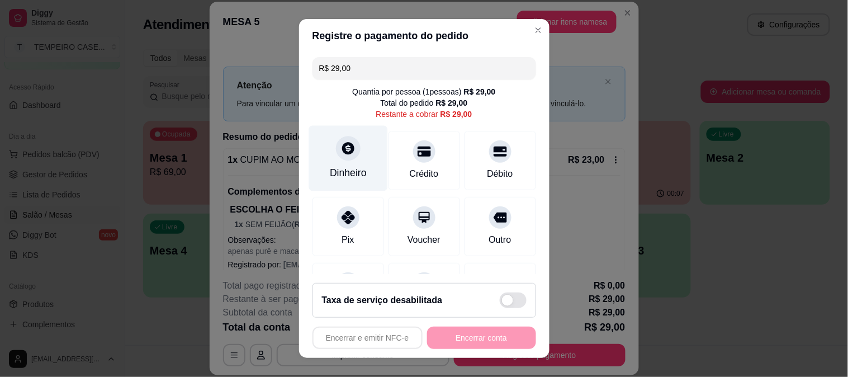
click at [361, 165] on div "Dinheiro" at bounding box center [348, 157] width 79 height 65
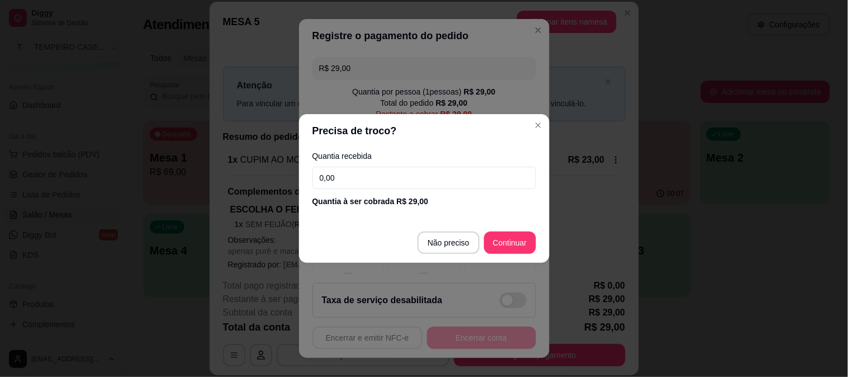
click at [388, 173] on input "0,00" at bounding box center [425, 178] width 224 height 22
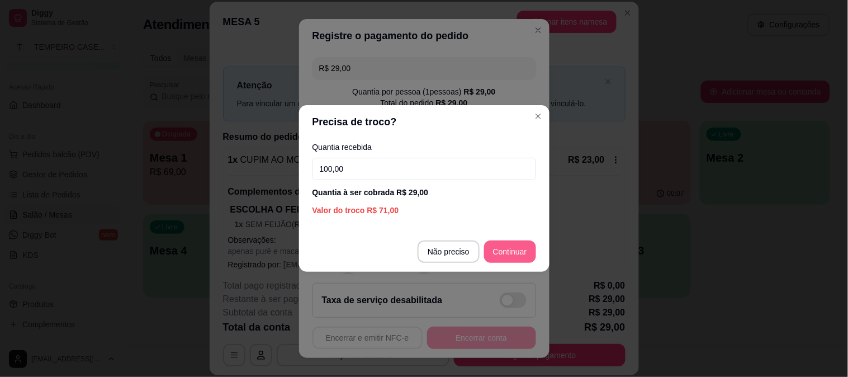
type input "100,00"
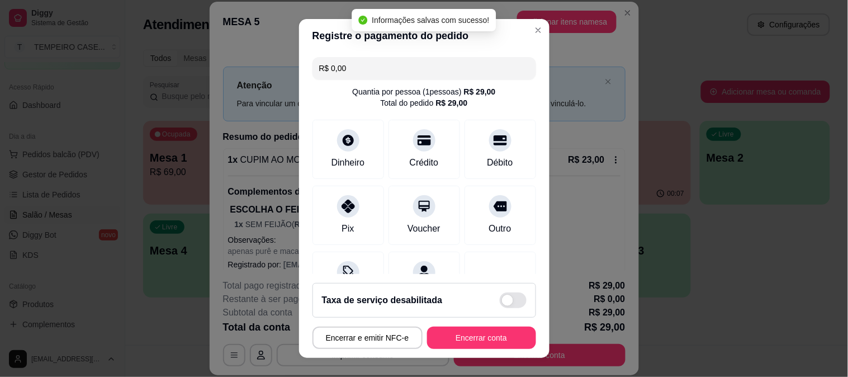
type input "R$ 0,00"
click at [484, 335] on button "Encerrar conta" at bounding box center [481, 338] width 109 height 22
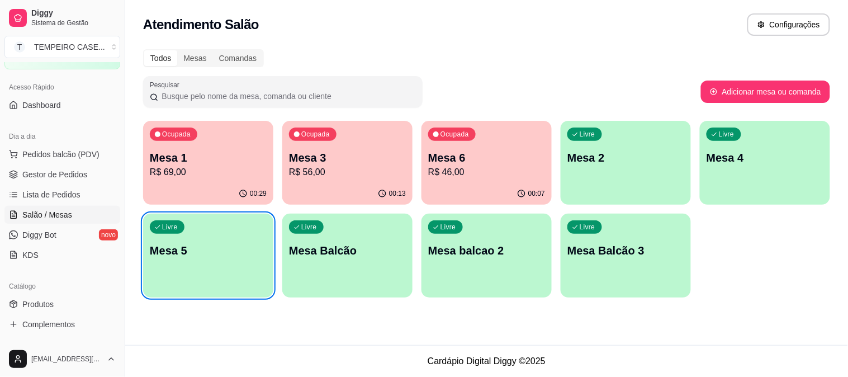
click at [200, 179] on div "Ocupada Mesa 1 R$ 69,00" at bounding box center [208, 152] width 130 height 62
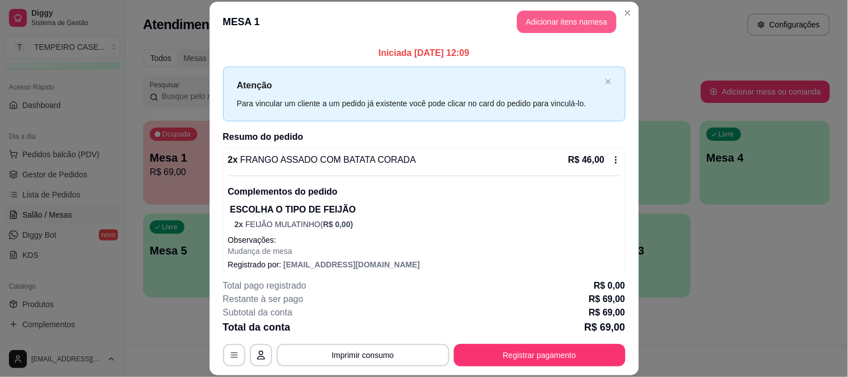
click at [560, 20] on button "Adicionar itens na mesa" at bounding box center [567, 22] width 100 height 22
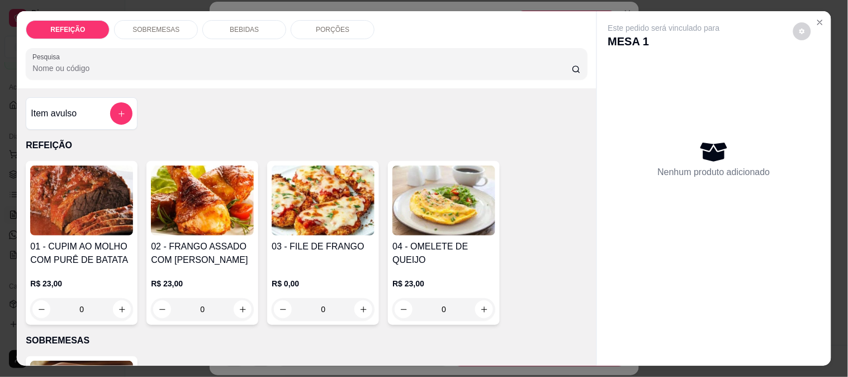
click at [234, 29] on p "BEBIDAS" at bounding box center [244, 29] width 29 height 9
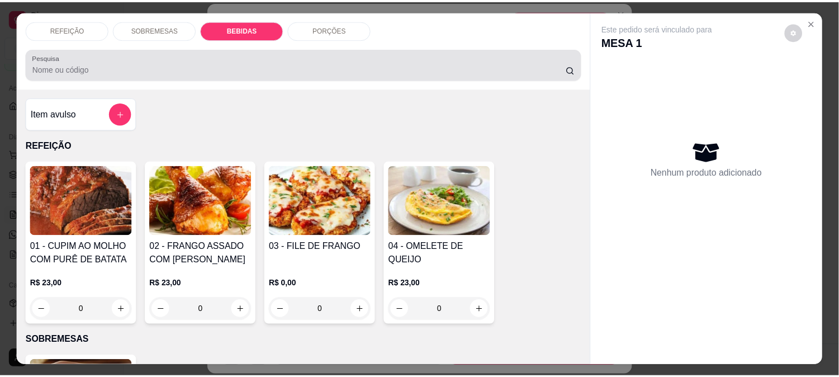
scroll to position [29, 0]
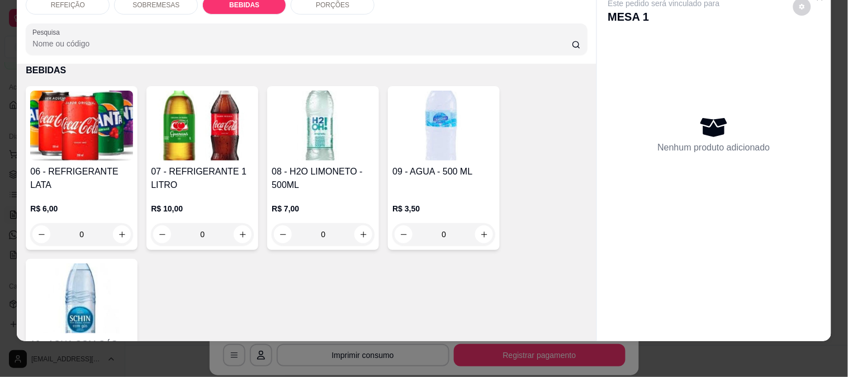
click at [81, 165] on h4 "06 - REFRIGERANTE LATA" at bounding box center [81, 178] width 103 height 27
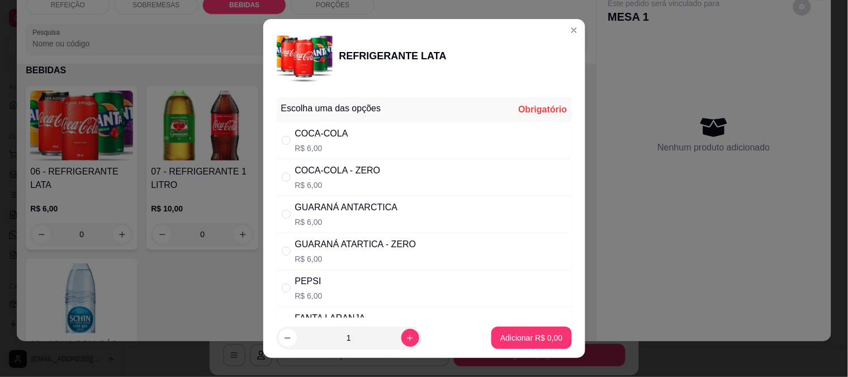
click at [401, 206] on div "GUARANÁ [GEOGRAPHIC_DATA] R$ 6,00" at bounding box center [424, 214] width 295 height 37
click at [395, 253] on p "R$ 6,00" at bounding box center [355, 258] width 121 height 11
radio input "false"
radio input "true"
click at [518, 335] on p "Adicionar R$ 6,00" at bounding box center [531, 337] width 62 height 11
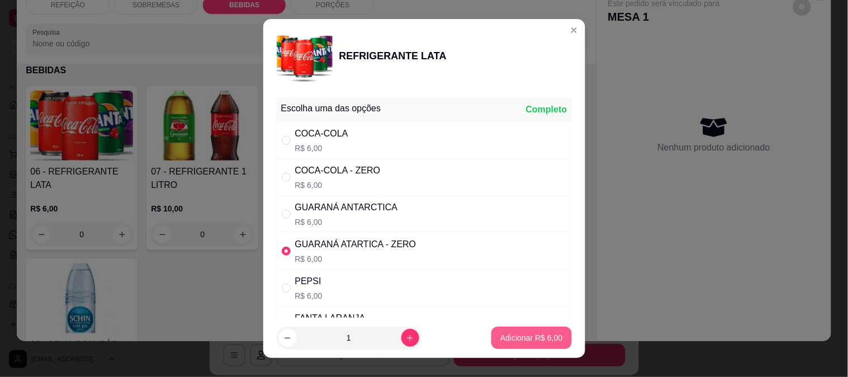
type input "1"
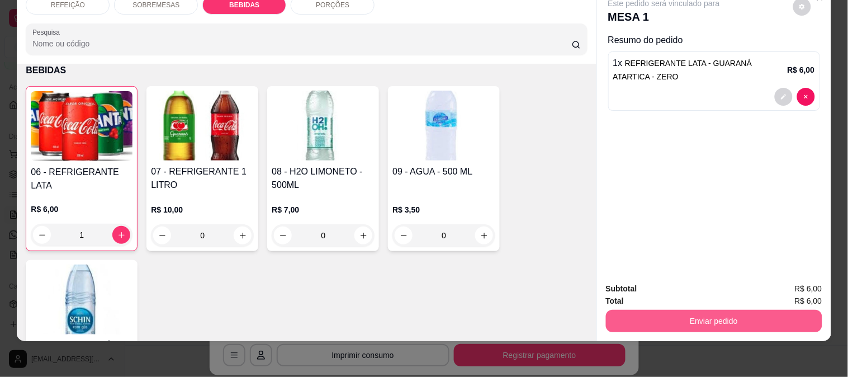
click at [727, 310] on button "Enviar pedido" at bounding box center [714, 321] width 216 height 22
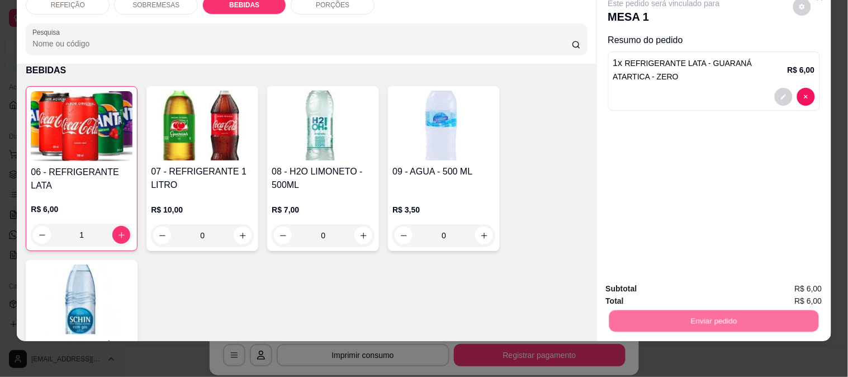
click at [691, 284] on button "Não registrar e enviar pedido" at bounding box center [677, 284] width 116 height 21
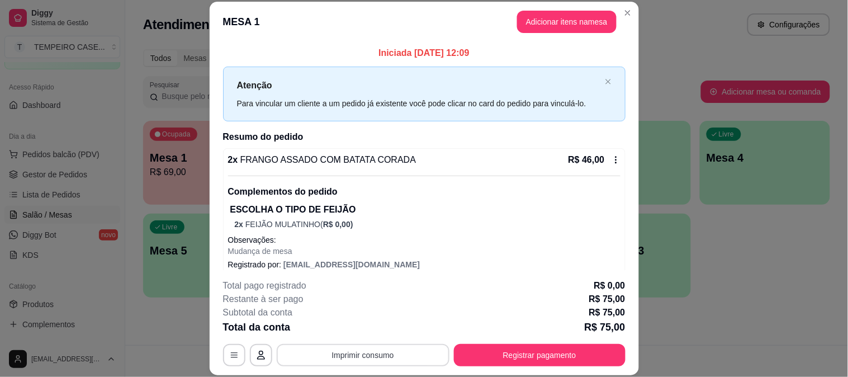
click at [363, 362] on button "Imprimir consumo" at bounding box center [363, 355] width 173 height 22
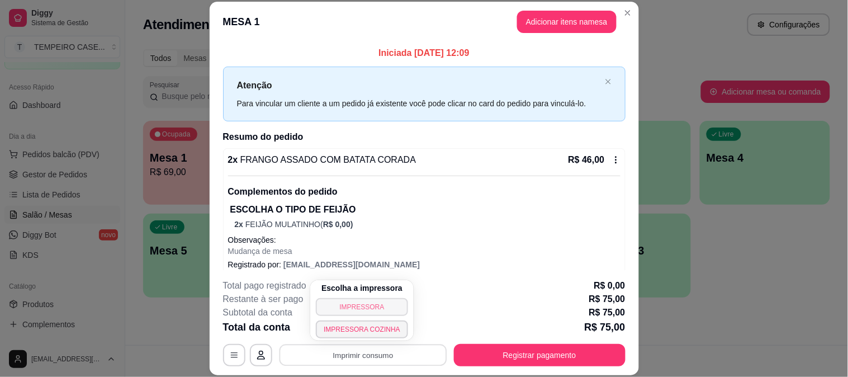
click at [369, 304] on button "IMPRESSORA" at bounding box center [362, 307] width 92 height 18
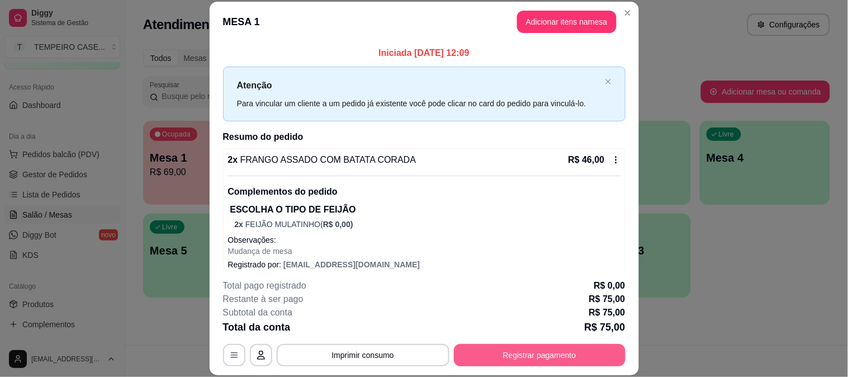
click at [565, 360] on button "Registrar pagamento" at bounding box center [540, 355] width 172 height 22
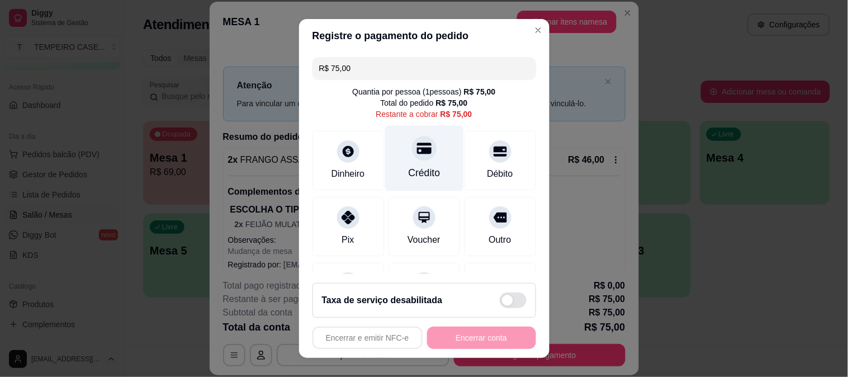
click at [417, 148] on icon at bounding box center [424, 148] width 15 height 11
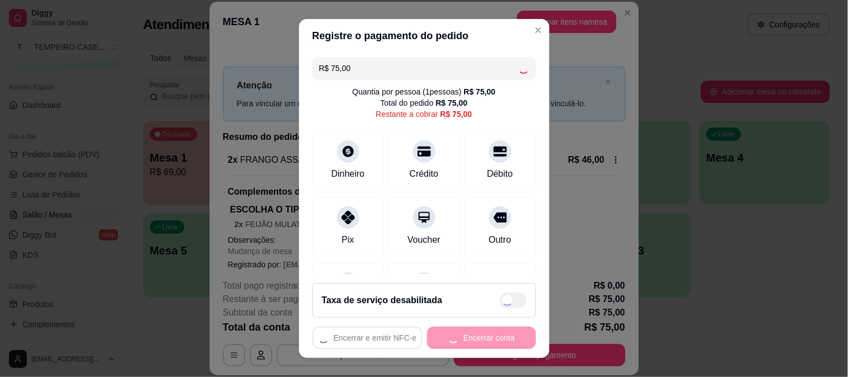
type input "R$ 0,00"
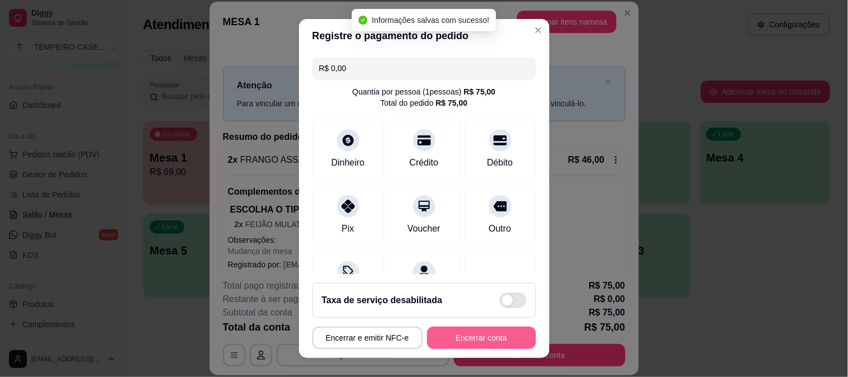
click at [472, 334] on button "Encerrar conta" at bounding box center [481, 338] width 109 height 22
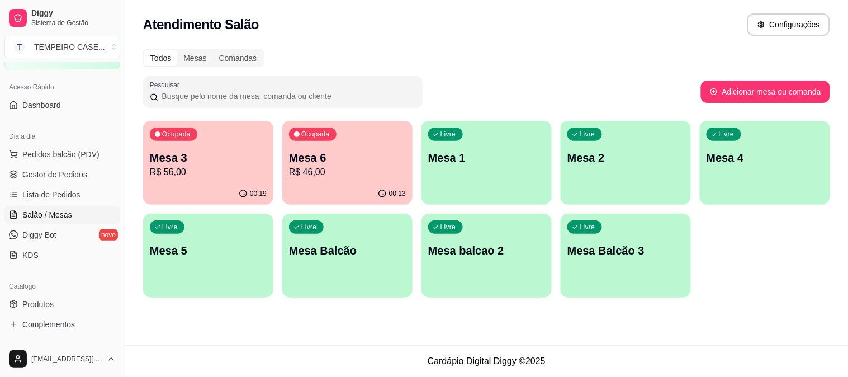
click at [280, 210] on div "Ocupada Mesa 3 R$ 56,00 00:19 Ocupada Mesa 6 R$ 46,00 00:13 Livre Mesa 1 Livre …" at bounding box center [486, 209] width 687 height 177
click at [277, 203] on div "Ocupada Mesa 3 R$ 56,00 00:19 Ocupada Mesa 6 R$ 46,00 00:13 Livre Mesa 1 Livre …" at bounding box center [486, 209] width 687 height 177
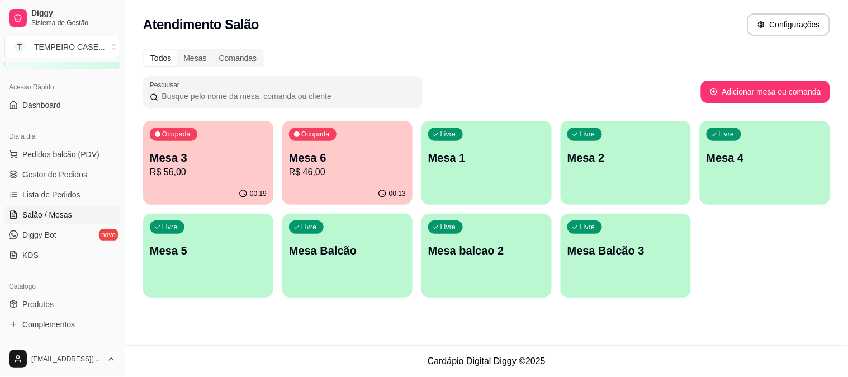
click at [277, 207] on div "Ocupada Mesa 3 R$ 56,00 00:19 Ocupada Mesa 6 R$ 46,00 00:13 Livre Mesa 1 Livre …" at bounding box center [486, 209] width 687 height 177
click at [63, 179] on span "Gestor de Pedidos" at bounding box center [54, 174] width 65 height 11
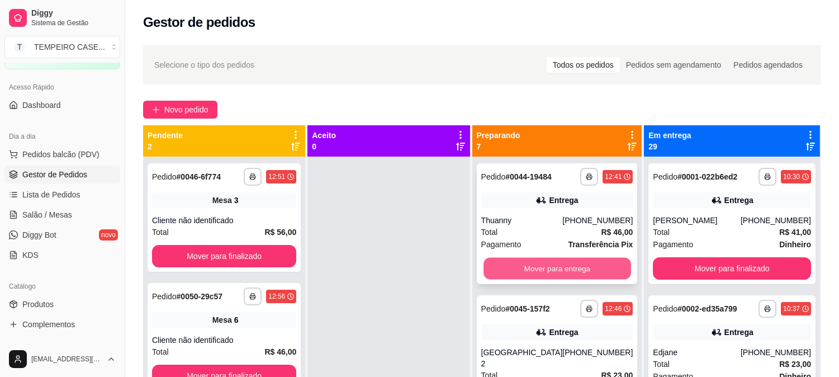
click at [567, 270] on button "Mover para entrega" at bounding box center [558, 269] width 148 height 22
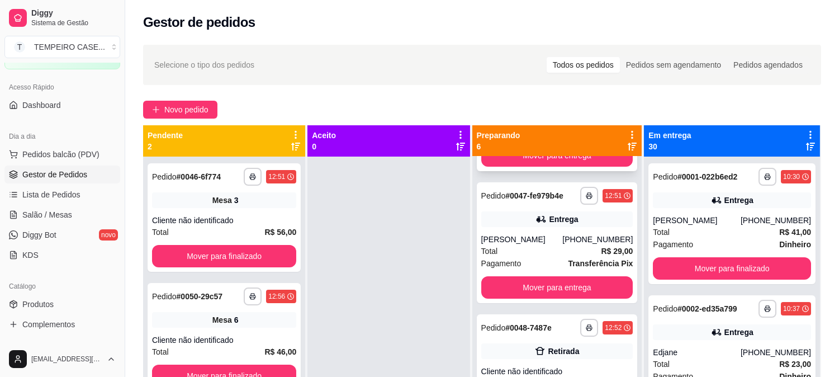
scroll to position [62, 0]
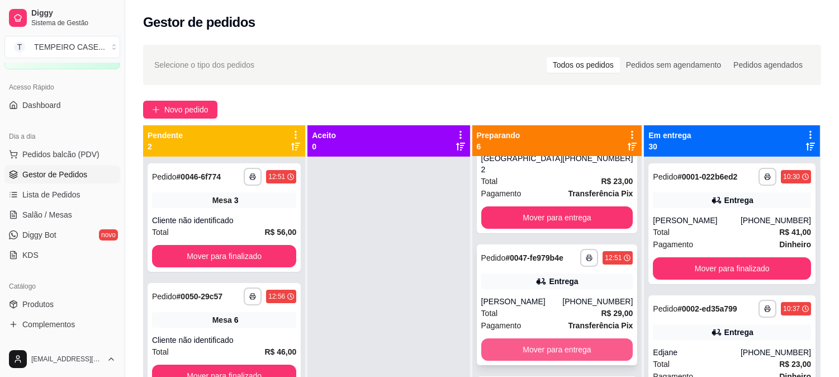
click at [551, 345] on button "Mover para entrega" at bounding box center [557, 349] width 152 height 22
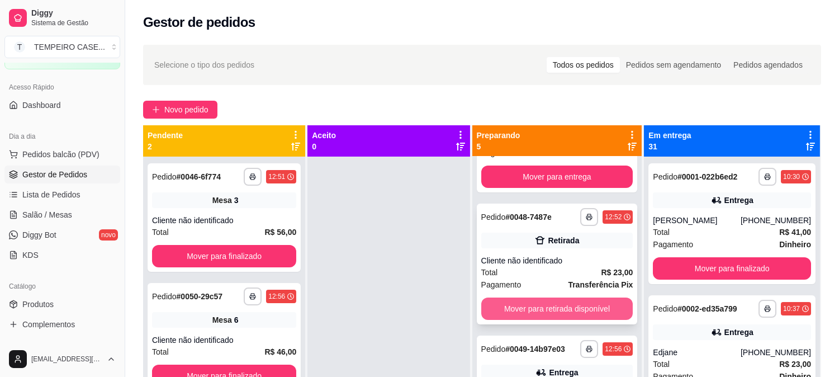
scroll to position [124, 0]
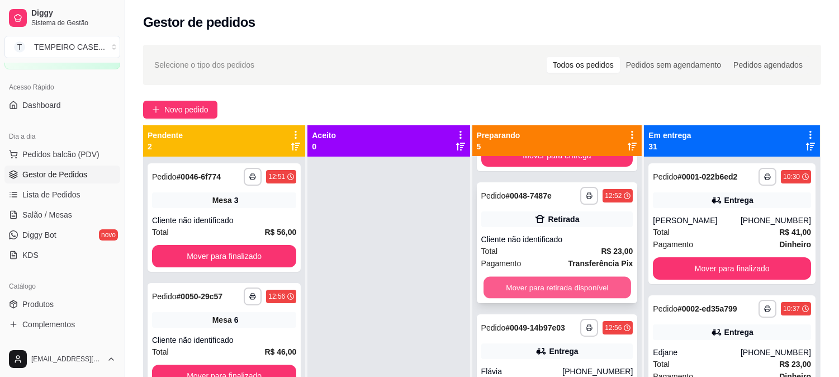
click at [536, 286] on button "Mover para retirada disponível" at bounding box center [558, 288] width 148 height 22
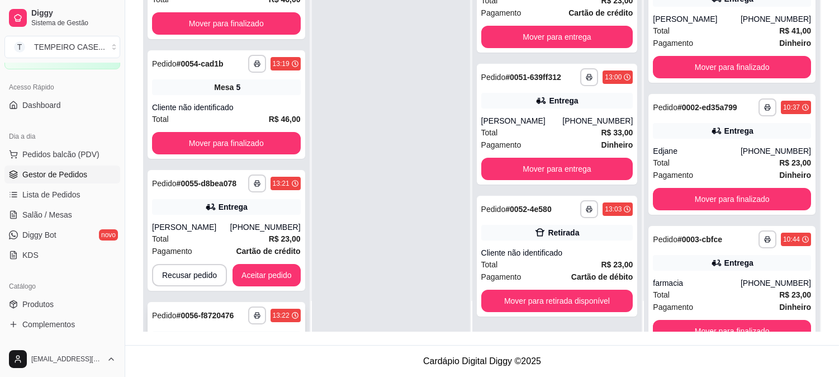
scroll to position [256, 0]
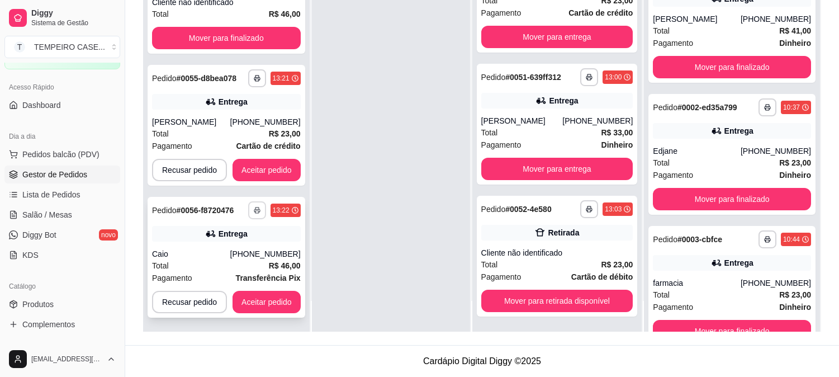
click at [254, 210] on icon "button" at bounding box center [257, 210] width 7 height 7
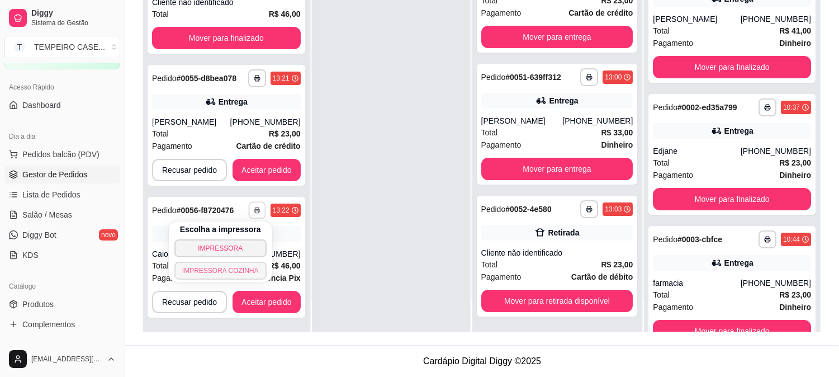
click at [239, 269] on button "IMPRESSORA COZINHA" at bounding box center [220, 271] width 92 height 18
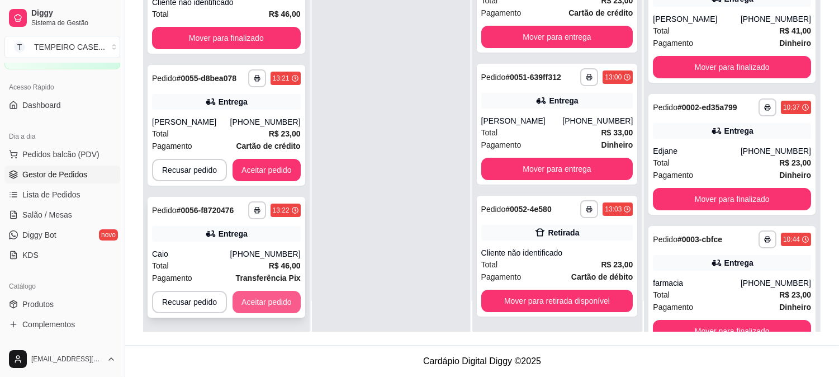
click at [268, 303] on button "Aceitar pedido" at bounding box center [267, 302] width 68 height 22
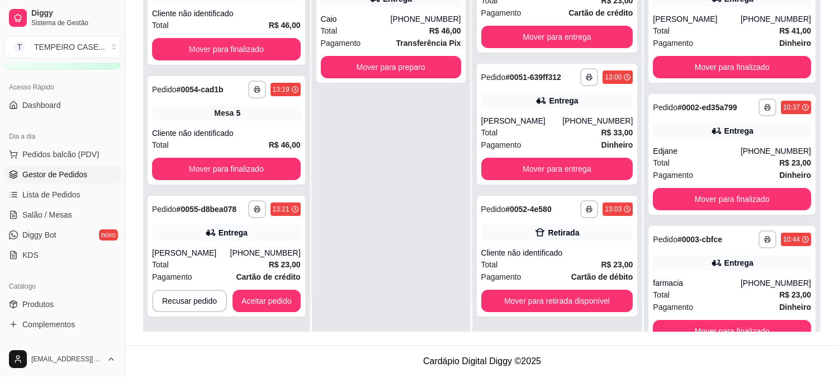
scroll to position [125, 0]
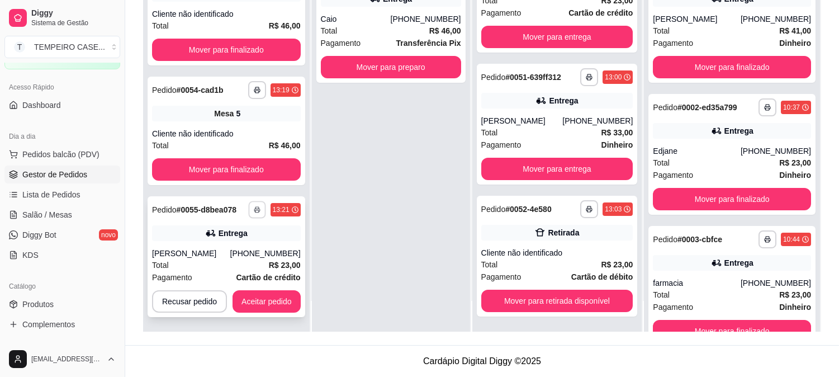
click at [254, 206] on icon "button" at bounding box center [257, 209] width 7 height 7
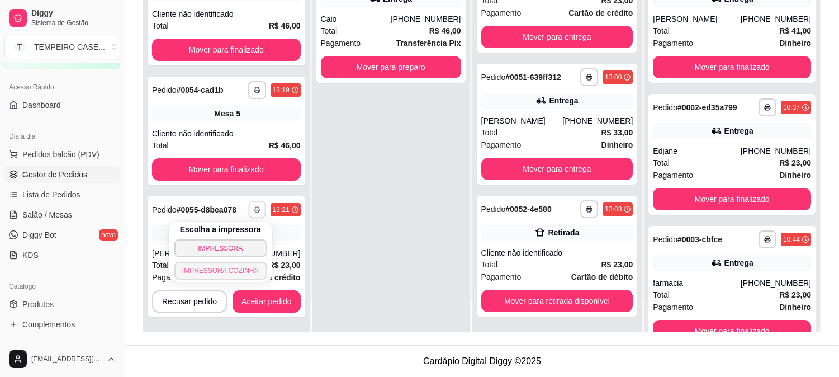
click at [243, 268] on button "IMPRESSORA COZINHA" at bounding box center [220, 271] width 92 height 18
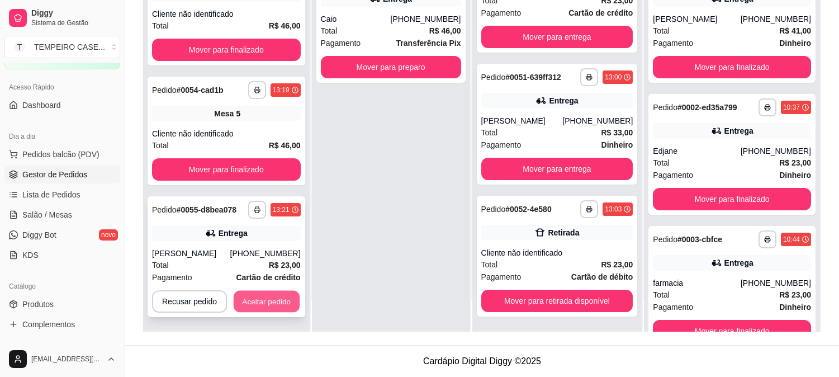
click at [277, 300] on button "Aceitar pedido" at bounding box center [267, 302] width 66 height 22
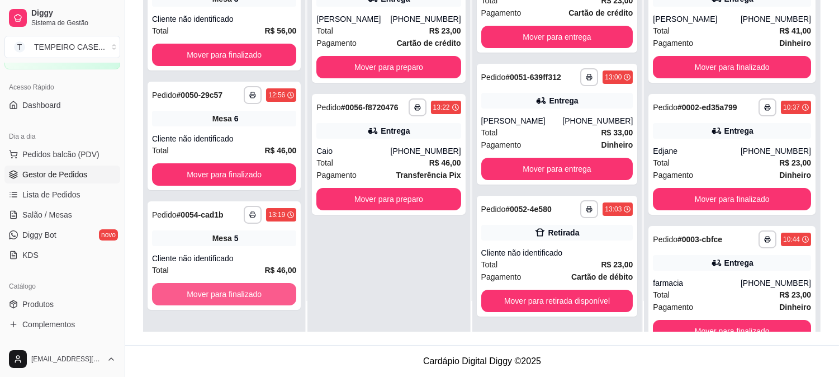
scroll to position [172, 0]
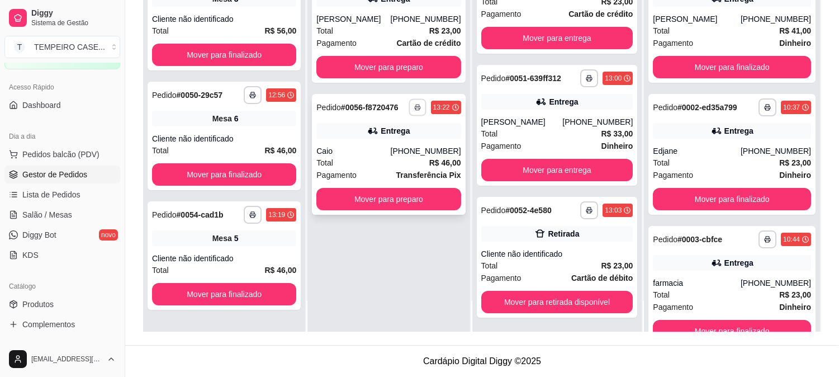
click at [426, 102] on button "button" at bounding box center [417, 106] width 17 height 17
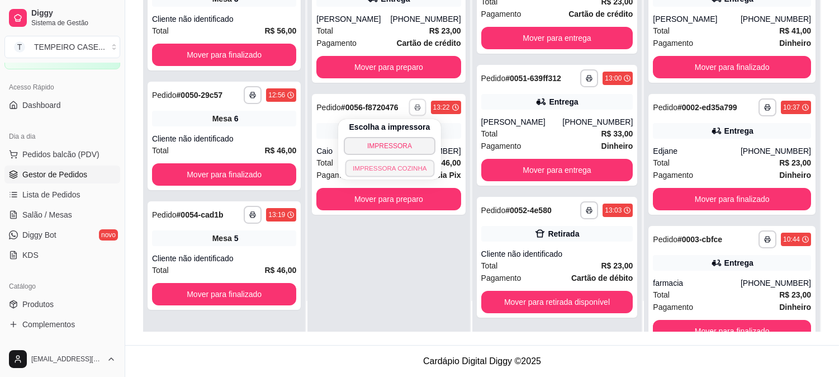
click at [370, 164] on button "IMPRESSORA COZINHA" at bounding box center [389, 167] width 89 height 17
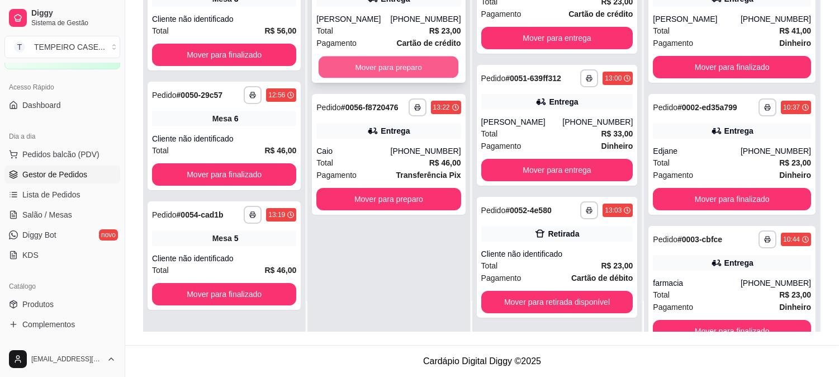
click at [386, 76] on button "Mover para preparo" at bounding box center [389, 67] width 140 height 22
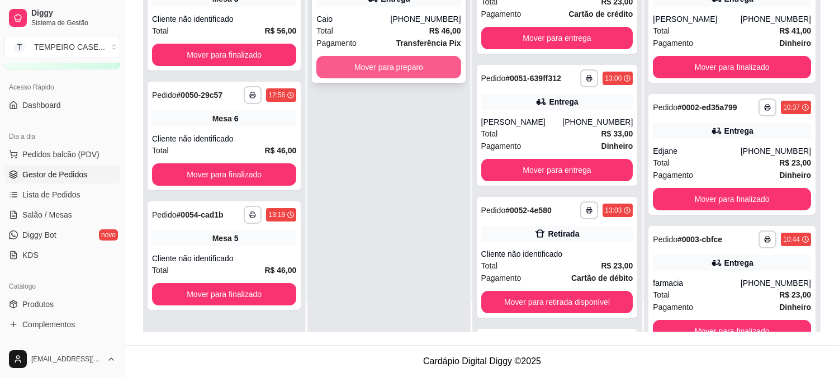
click at [392, 75] on button "Mover para preparo" at bounding box center [388, 67] width 144 height 22
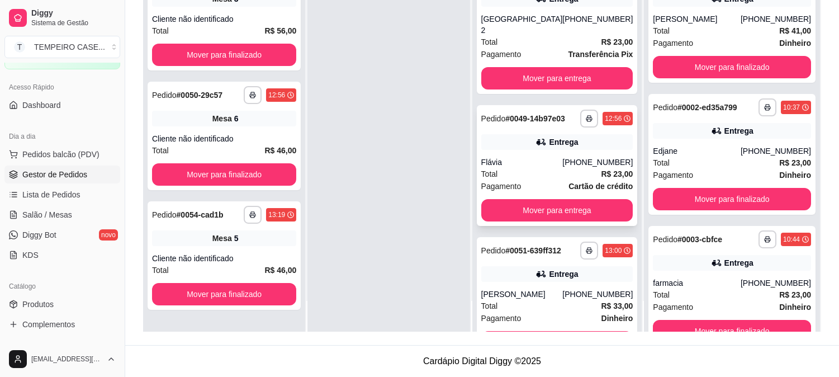
scroll to position [0, 0]
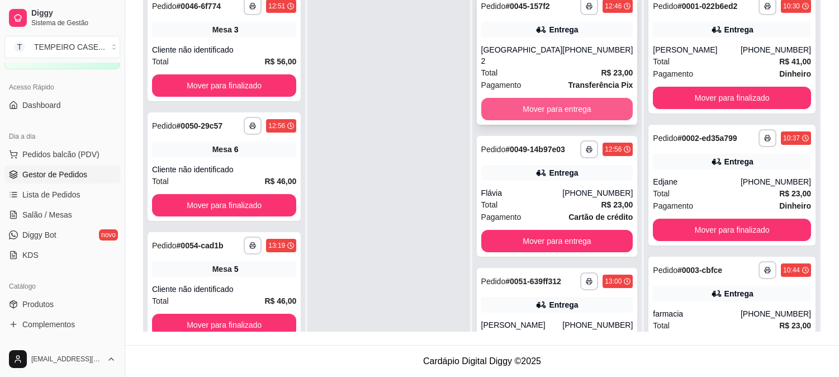
click at [541, 114] on button "Mover para entrega" at bounding box center [557, 109] width 152 height 22
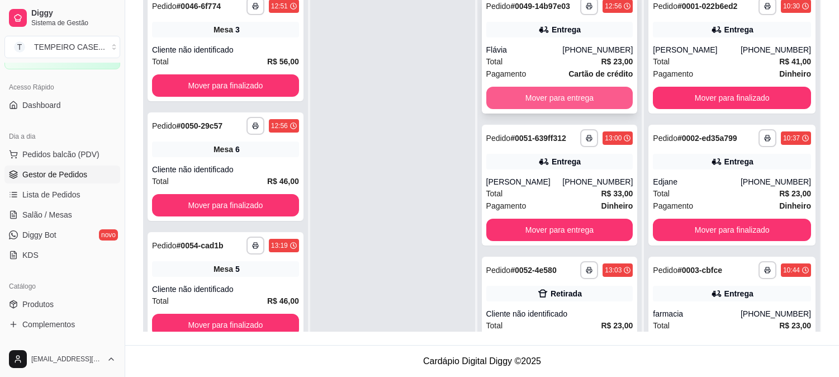
click at [554, 106] on button "Mover para entrega" at bounding box center [559, 98] width 147 height 22
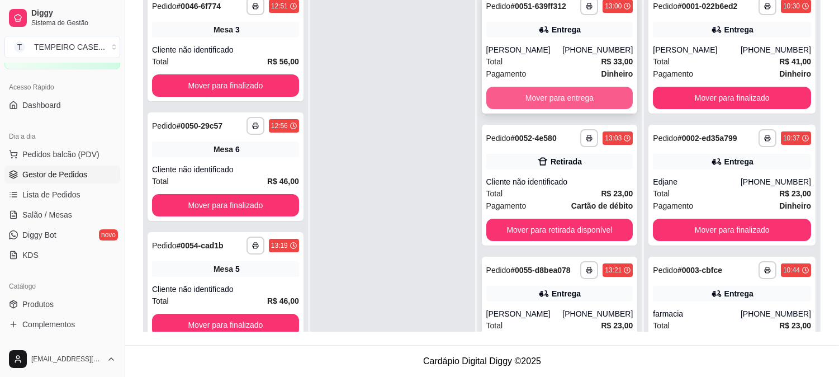
click at [559, 103] on button "Mover para entrega" at bounding box center [559, 98] width 147 height 22
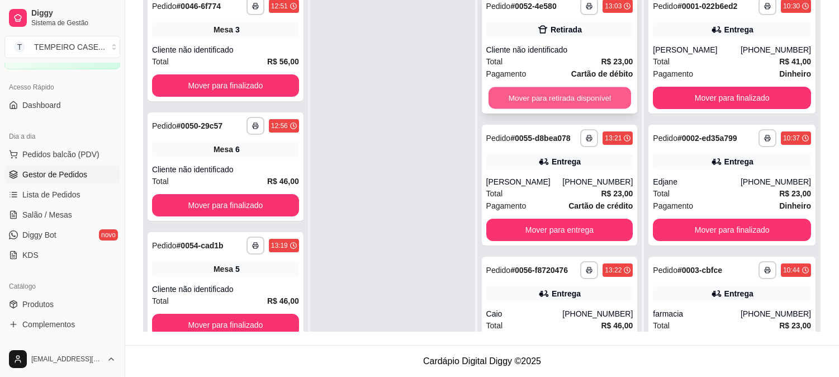
click at [566, 97] on button "Mover para retirada disponível" at bounding box center [560, 98] width 143 height 22
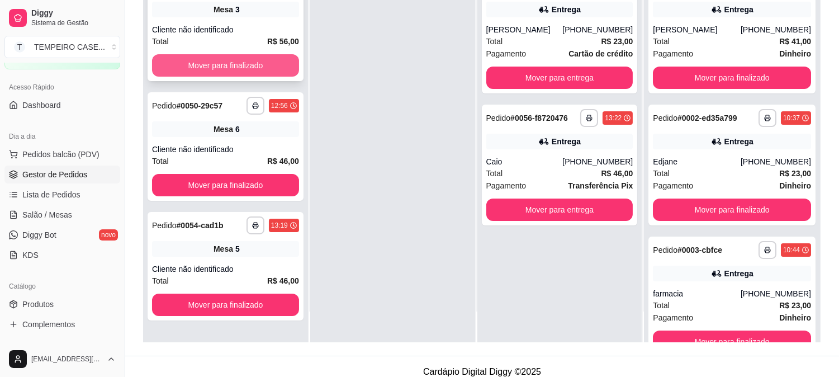
scroll to position [171, 0]
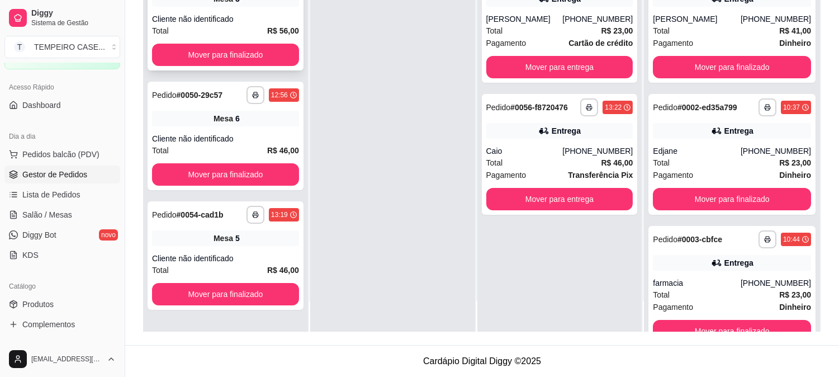
click at [243, 65] on div "**********" at bounding box center [226, 16] width 156 height 108
click at [209, 49] on button "Mover para finalizado" at bounding box center [225, 55] width 143 height 22
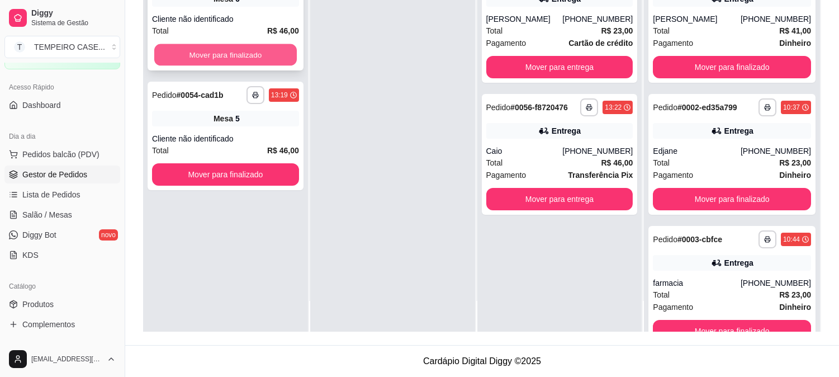
click at [218, 56] on button "Mover para finalizado" at bounding box center [225, 55] width 143 height 22
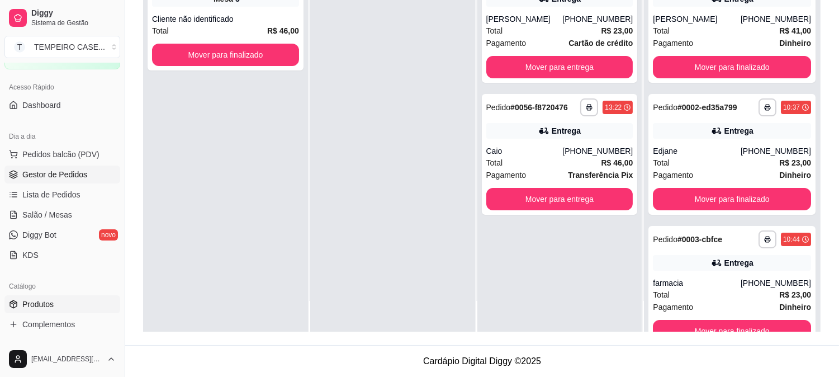
click at [42, 306] on span "Produtos" at bounding box center [37, 304] width 31 height 11
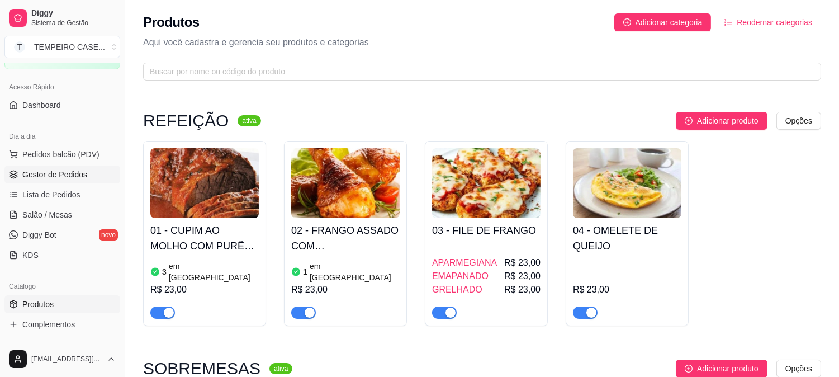
click at [24, 174] on span "Gestor de Pedidos" at bounding box center [54, 174] width 65 height 11
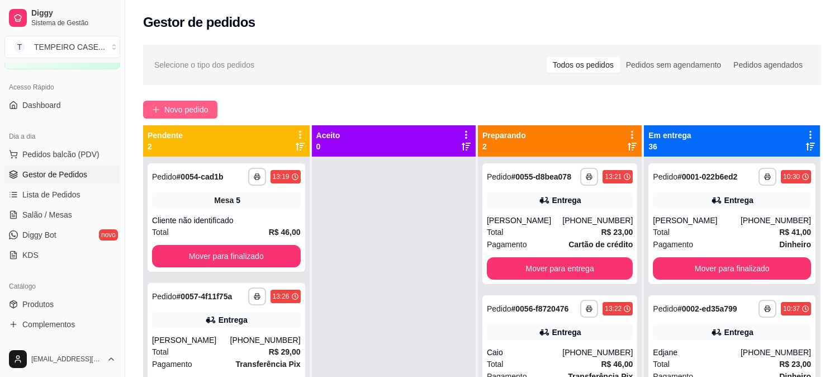
click at [155, 110] on icon "plus" at bounding box center [156, 110] width 8 height 8
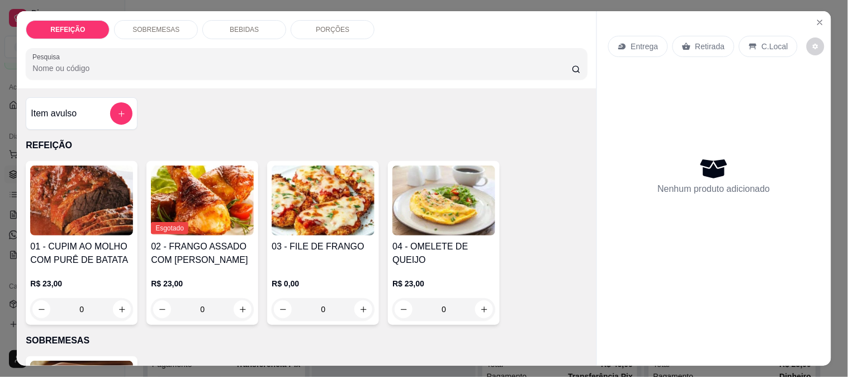
click at [82, 204] on img at bounding box center [81, 200] width 103 height 70
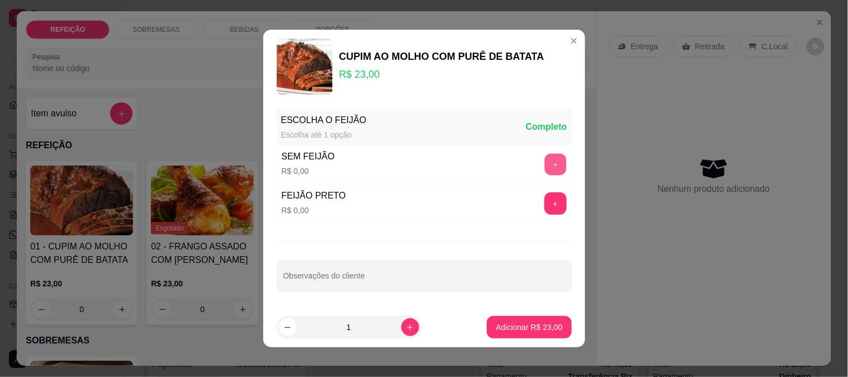
click at [545, 170] on button "+" at bounding box center [556, 165] width 22 height 22
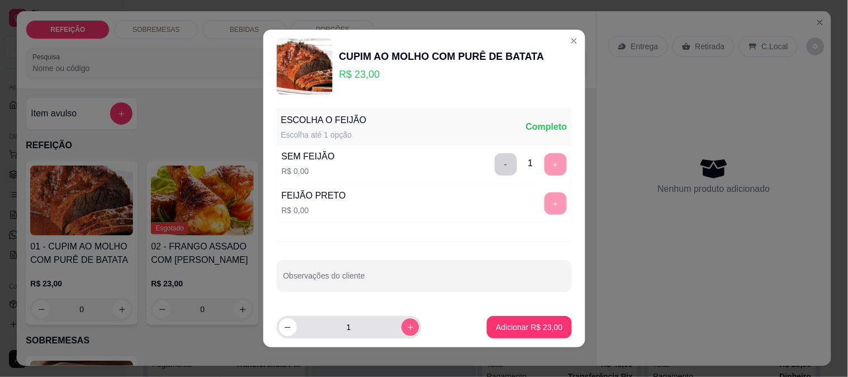
click at [407, 327] on icon "increase-product-quantity" at bounding box center [410, 327] width 6 height 6
type input "2"
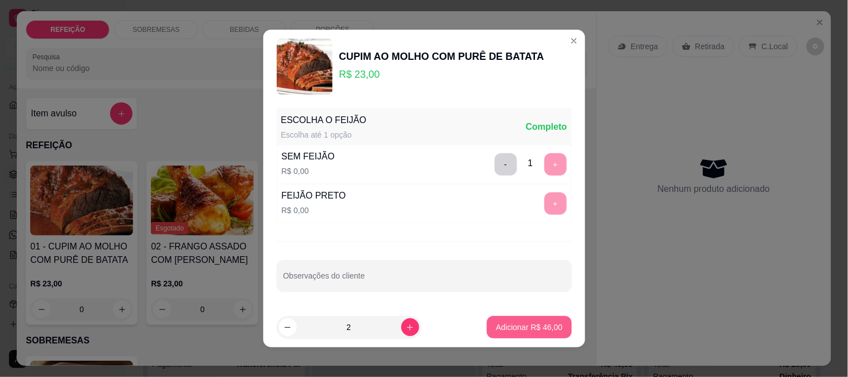
click at [521, 319] on button "Adicionar R$ 46,00" at bounding box center [529, 327] width 84 height 22
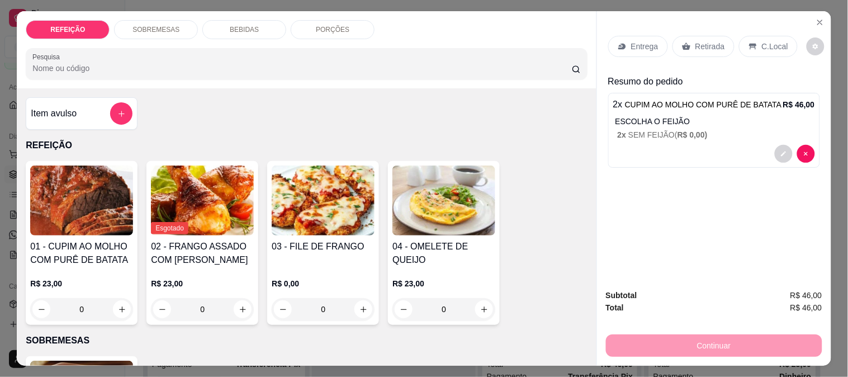
click at [688, 38] on div "Retirada" at bounding box center [704, 46] width 62 height 21
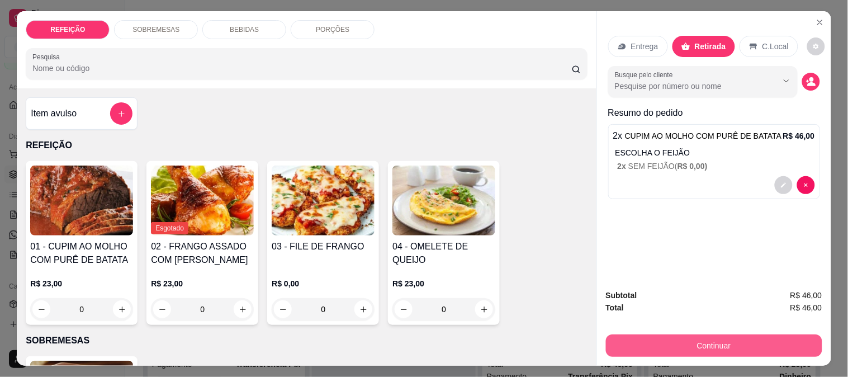
click at [668, 342] on button "Continuar" at bounding box center [714, 345] width 216 height 22
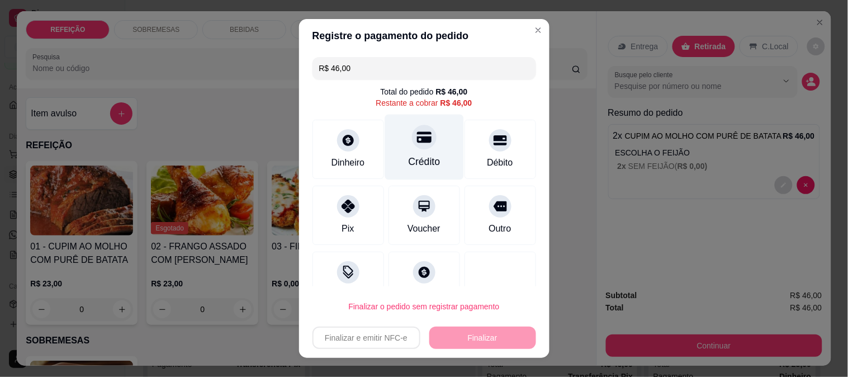
click at [417, 144] on icon at bounding box center [424, 137] width 15 height 15
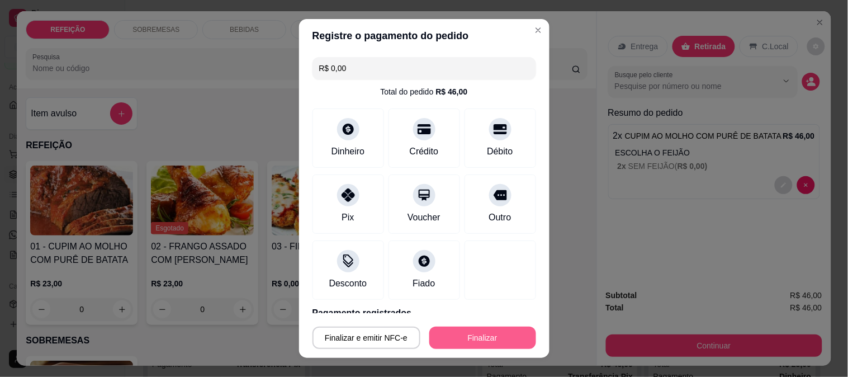
click at [483, 337] on button "Finalizar" at bounding box center [482, 338] width 107 height 22
type input "-R$ 46,00"
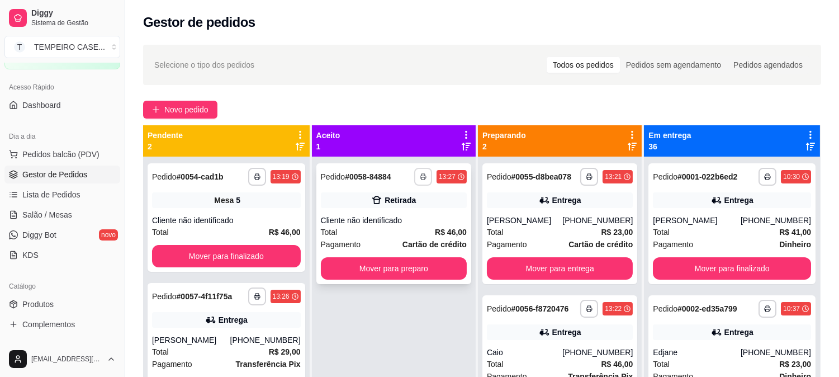
click at [432, 181] on button "button" at bounding box center [423, 177] width 18 height 18
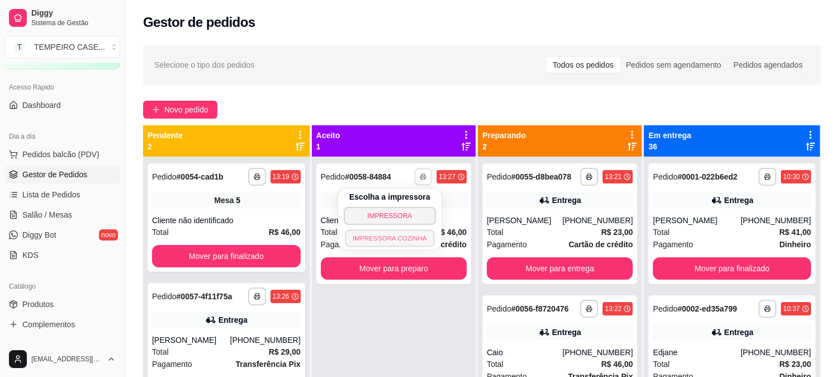
click at [398, 232] on button "IMPRESSORA COZINHA" at bounding box center [389, 237] width 89 height 17
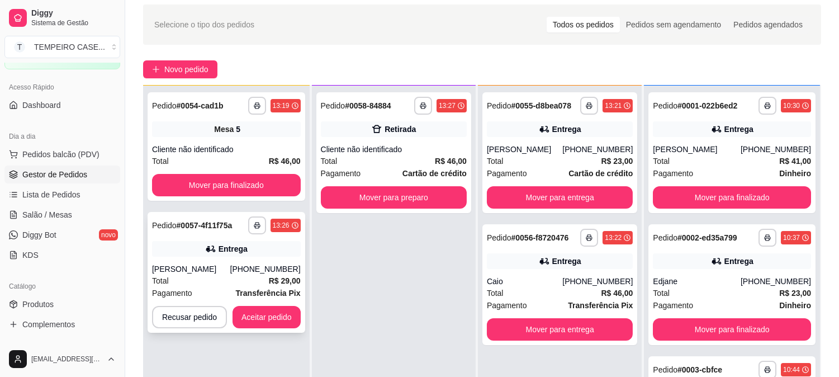
scroll to position [62, 0]
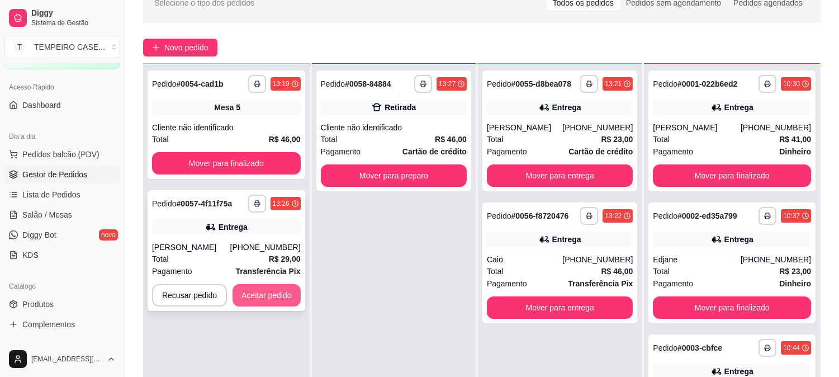
click at [261, 294] on button "Aceitar pedido" at bounding box center [267, 295] width 68 height 22
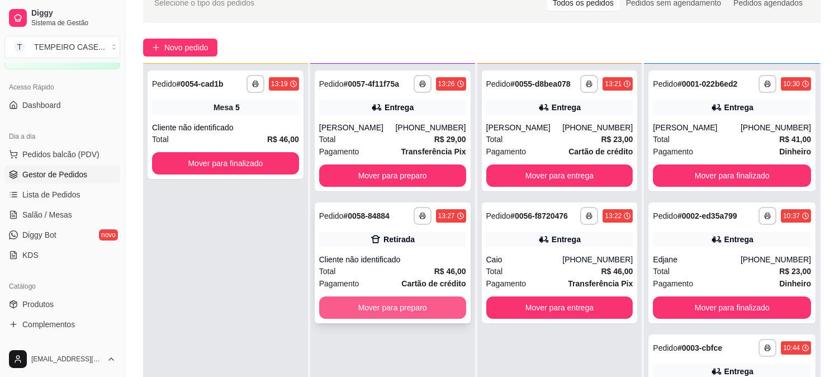
click at [378, 310] on button "Mover para preparo" at bounding box center [392, 307] width 147 height 22
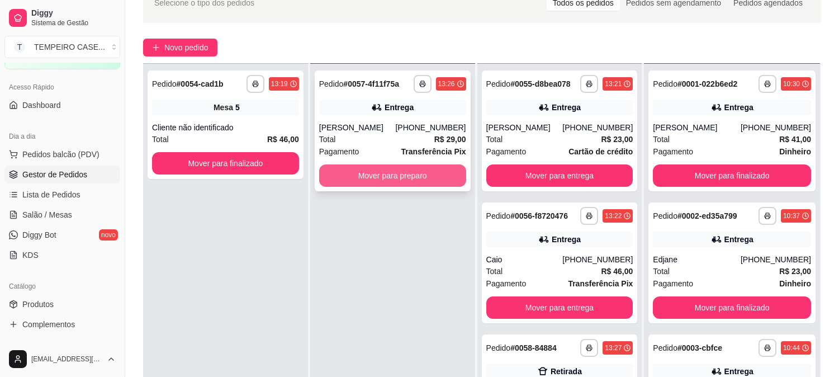
click at [396, 176] on button "Mover para preparo" at bounding box center [392, 175] width 147 height 22
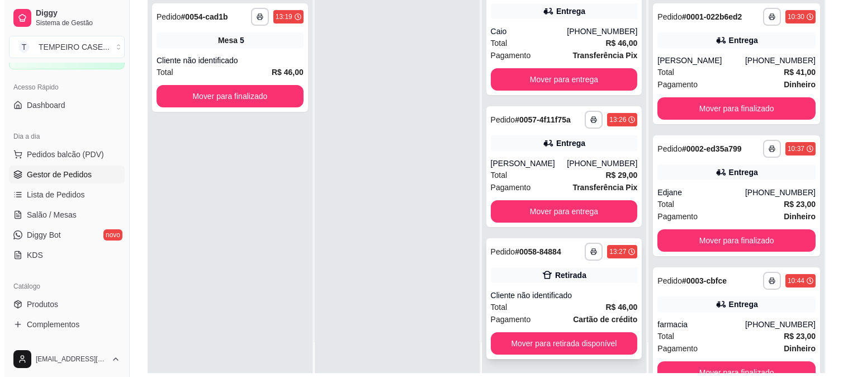
scroll to position [171, 0]
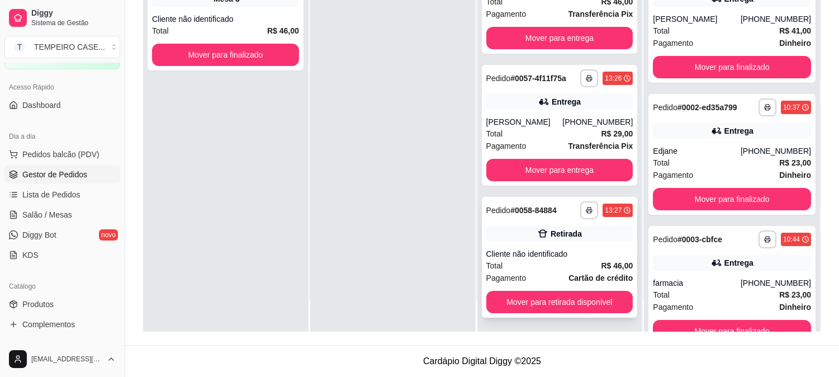
click at [550, 238] on div "Retirada" at bounding box center [559, 234] width 147 height 16
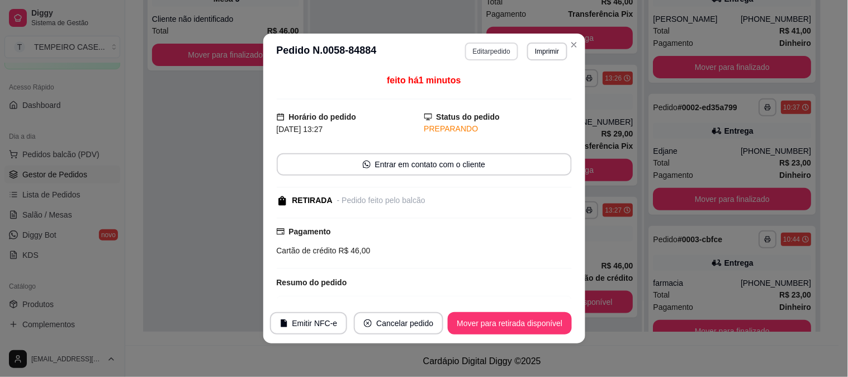
click at [501, 47] on button "Editar pedido" at bounding box center [491, 51] width 53 height 18
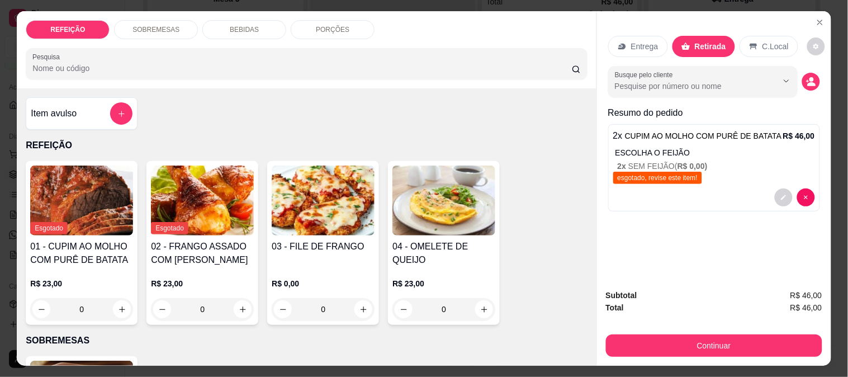
click at [140, 27] on p "SOBREMESAS" at bounding box center [156, 29] width 47 height 9
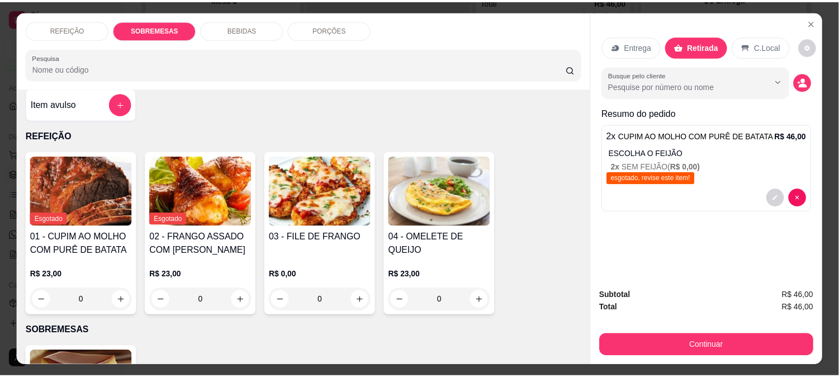
scroll to position [0, 0]
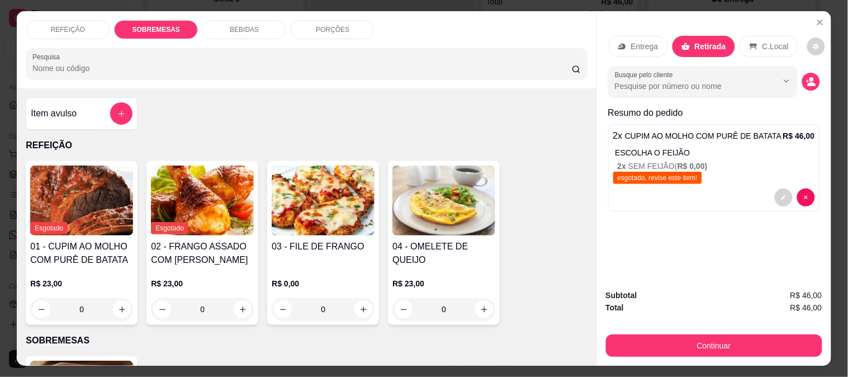
click at [89, 105] on div "Item avulso" at bounding box center [82, 113] width 102 height 22
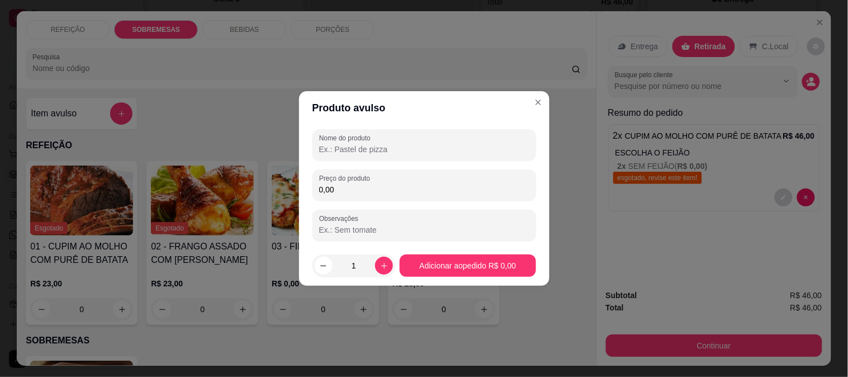
click at [376, 144] on input "Nome do produto" at bounding box center [424, 149] width 210 height 11
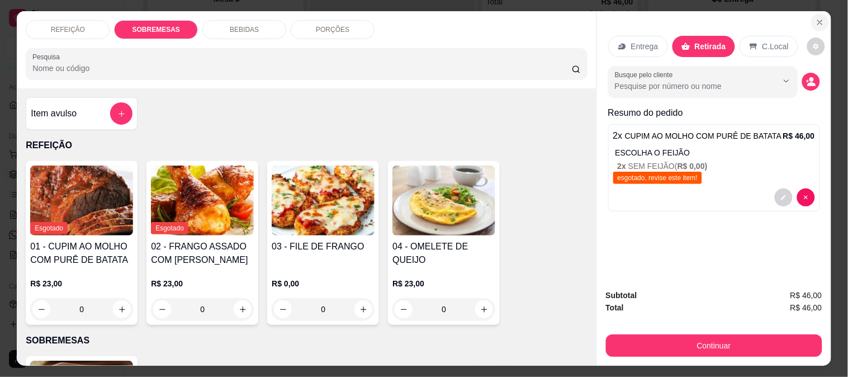
click at [818, 20] on icon "Close" at bounding box center [820, 22] width 4 height 4
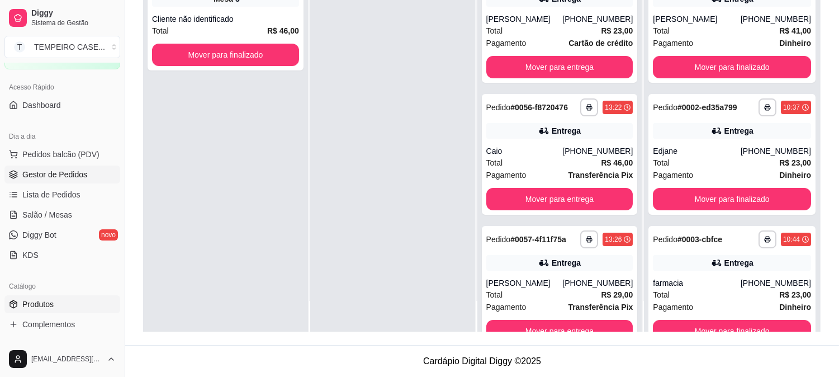
click at [53, 309] on span "Produtos" at bounding box center [37, 304] width 31 height 11
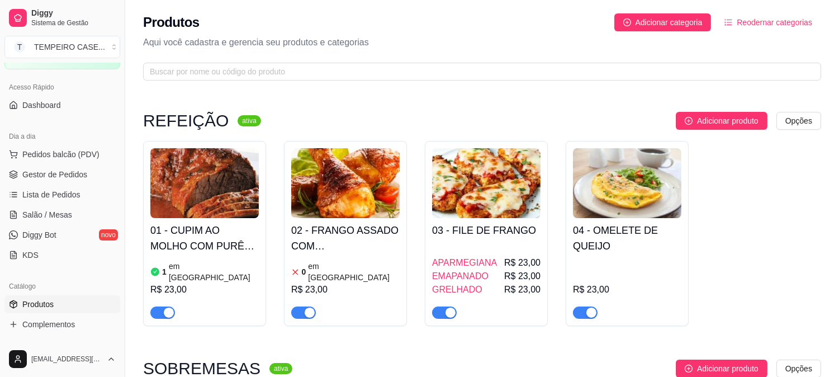
click at [229, 235] on h4 "01 - CUPIM AO MOLHO COM PURÊ DE BATATA" at bounding box center [204, 238] width 108 height 31
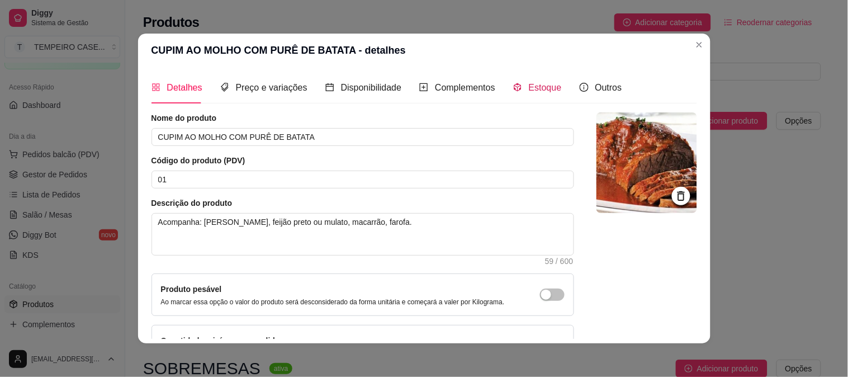
click at [529, 86] on span "Estoque" at bounding box center [545, 88] width 33 height 10
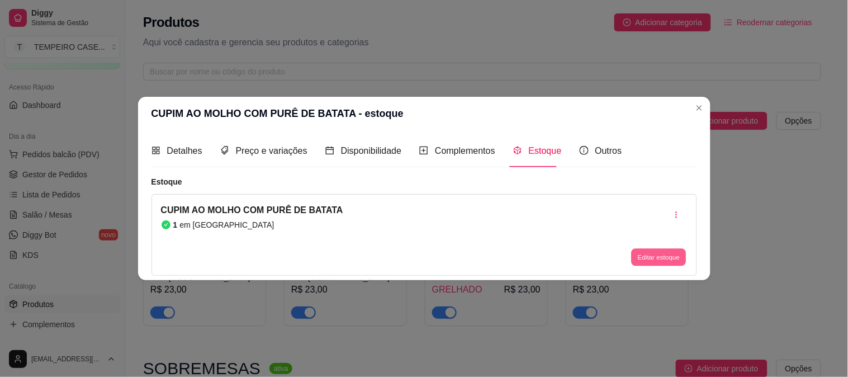
click at [654, 262] on button "Editar estoque" at bounding box center [659, 256] width 55 height 17
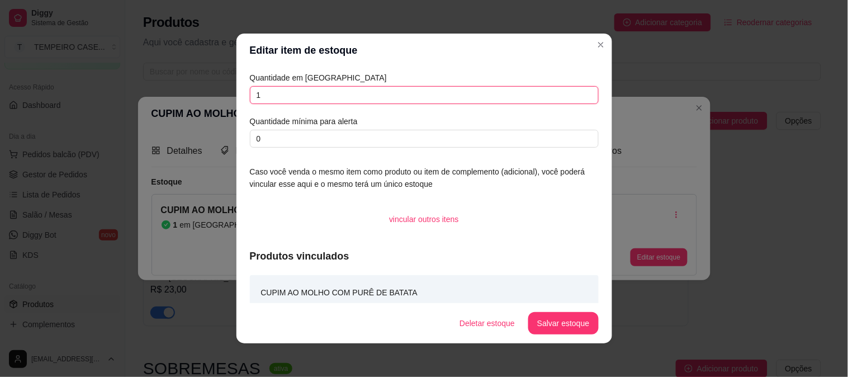
drag, startPoint x: 283, startPoint y: 103, endPoint x: 171, endPoint y: 98, distance: 112.5
click at [171, 98] on div "Editar item de estoque Quantidade em estoque 1 Quantidade mínima para alerta 0 …" at bounding box center [424, 188] width 848 height 377
type input "0"
click at [564, 327] on button "Salvar estoque" at bounding box center [563, 323] width 70 height 22
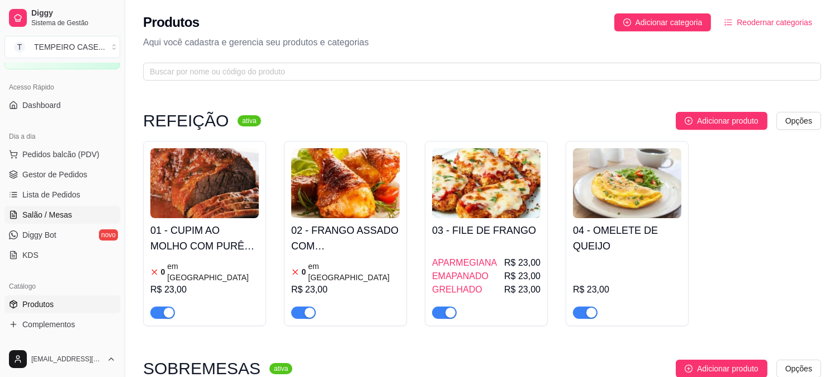
click at [65, 210] on span "Salão / Mesas" at bounding box center [47, 214] width 50 height 11
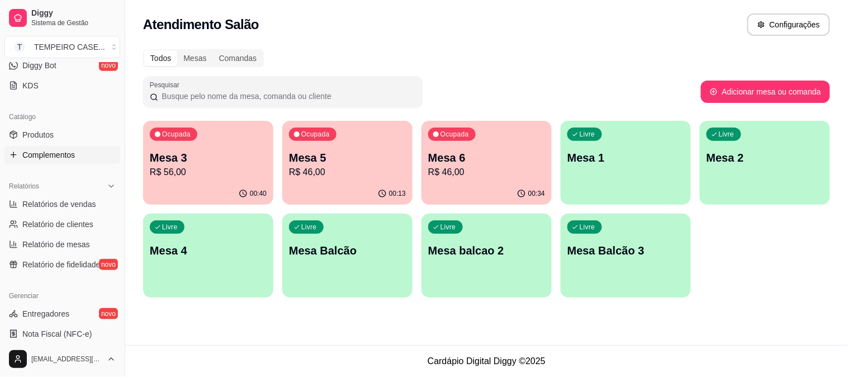
scroll to position [248, 0]
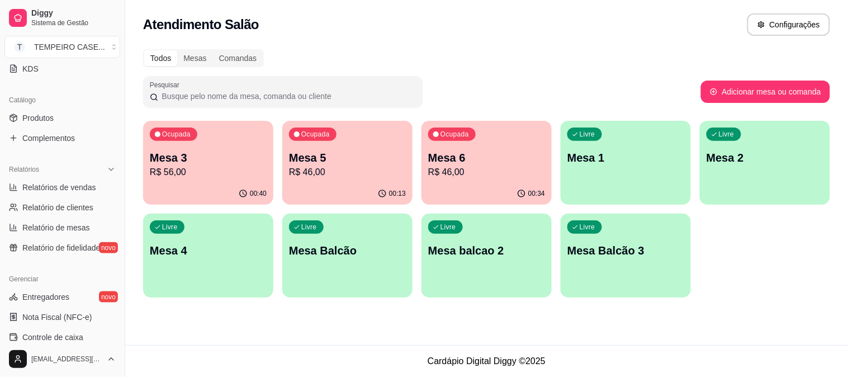
click at [507, 187] on div "00:34" at bounding box center [487, 194] width 130 height 22
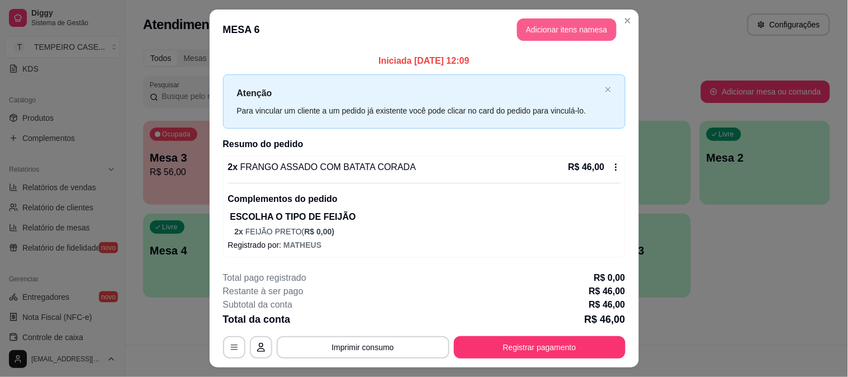
click at [535, 21] on button "Adicionar itens na mesa" at bounding box center [567, 29] width 100 height 22
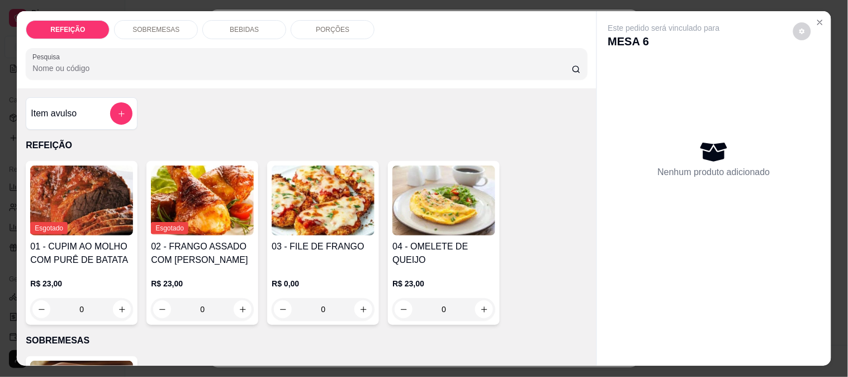
click at [223, 21] on div "BEBIDAS" at bounding box center [244, 29] width 84 height 19
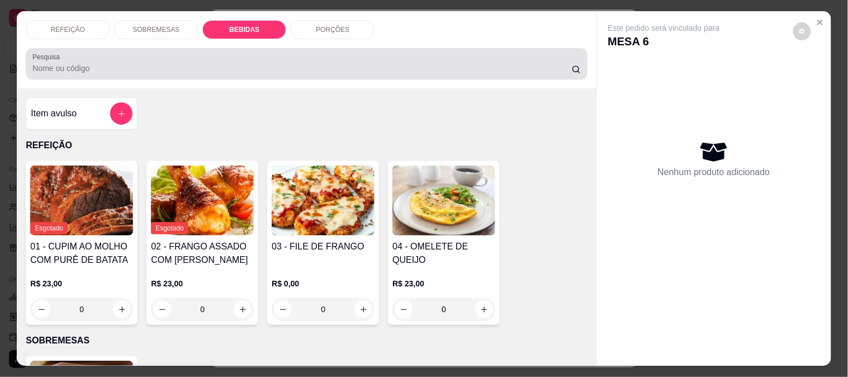
scroll to position [29, 0]
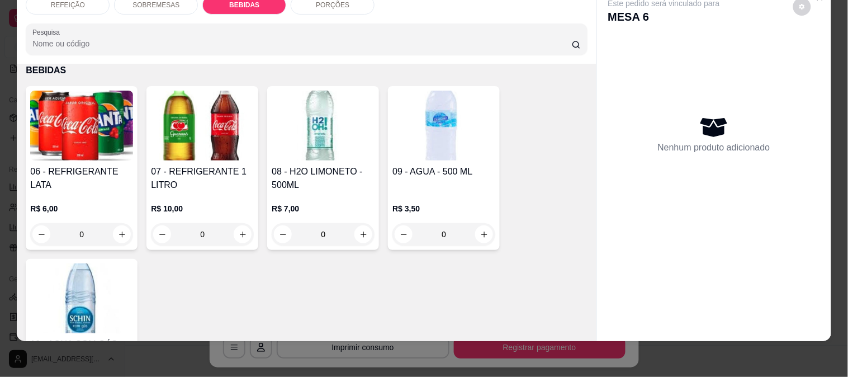
click at [204, 179] on h4 "07 - REFRIGERANTE 1 LITRO" at bounding box center [202, 178] width 103 height 27
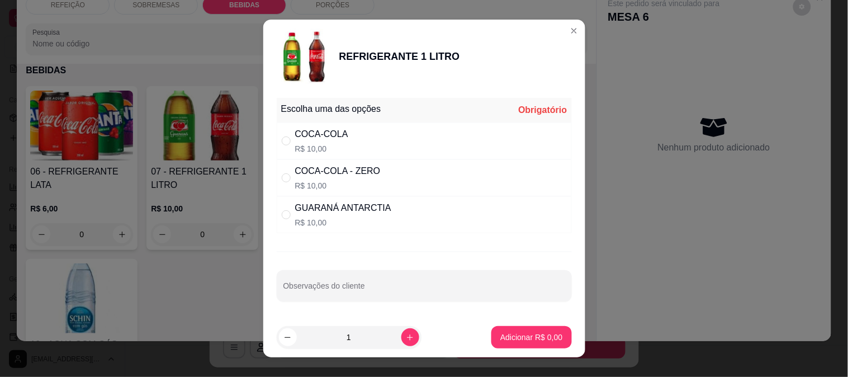
click at [353, 213] on div "GUARANÁ ANTARCTIA" at bounding box center [343, 207] width 96 height 13
radio input "true"
click at [535, 340] on p "Adicionar R$ 10,00" at bounding box center [529, 337] width 67 height 11
type input "1"
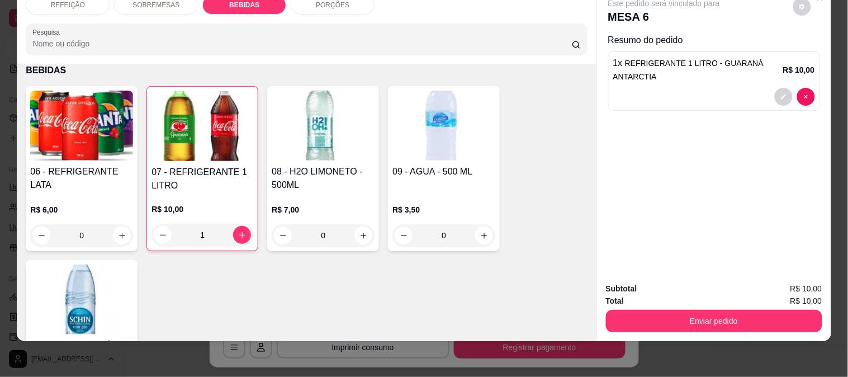
click at [745, 316] on button "Enviar pedido" at bounding box center [714, 321] width 216 height 22
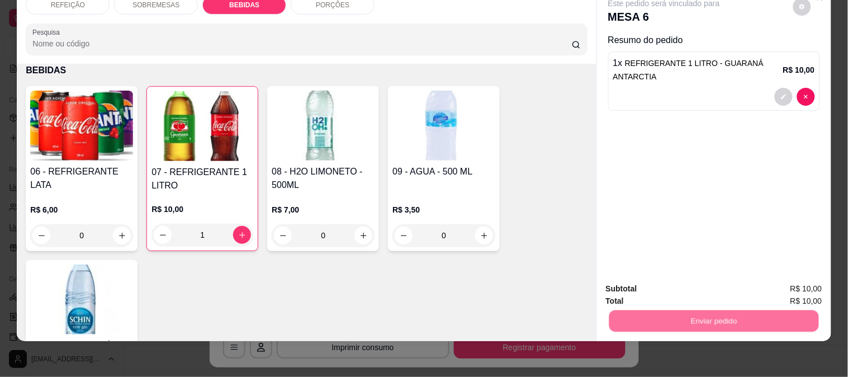
click at [644, 278] on button "Não registrar e enviar pedido" at bounding box center [677, 283] width 116 height 21
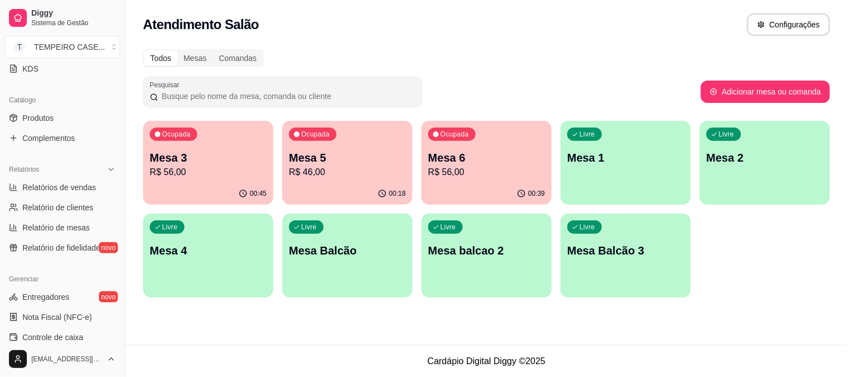
click at [749, 237] on div "Ocupada Mesa 3 R$ 56,00 00:45 Ocupada Mesa 5 R$ 46,00 00:18 Ocupada Mesa 6 R$ 5…" at bounding box center [486, 209] width 687 height 177
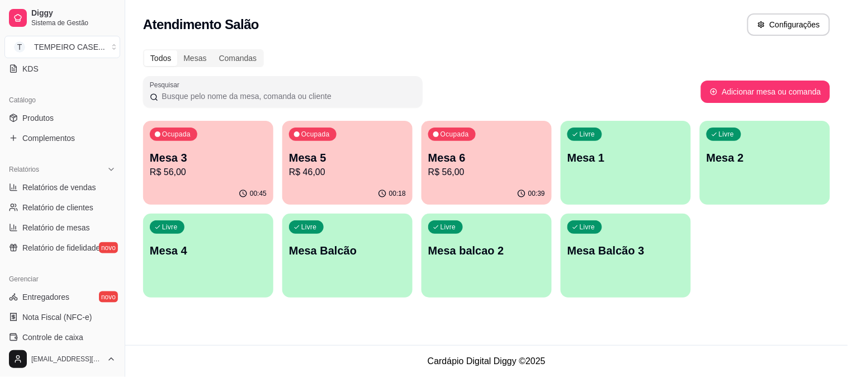
click at [748, 237] on div "Ocupada Mesa 3 R$ 56,00 00:45 Ocupada Mesa 5 R$ 46,00 00:18 Ocupada Mesa 6 R$ 5…" at bounding box center [486, 209] width 687 height 177
click at [196, 185] on div "00:45" at bounding box center [208, 194] width 130 height 22
click at [456, 154] on p "Mesa 6" at bounding box center [486, 158] width 117 height 16
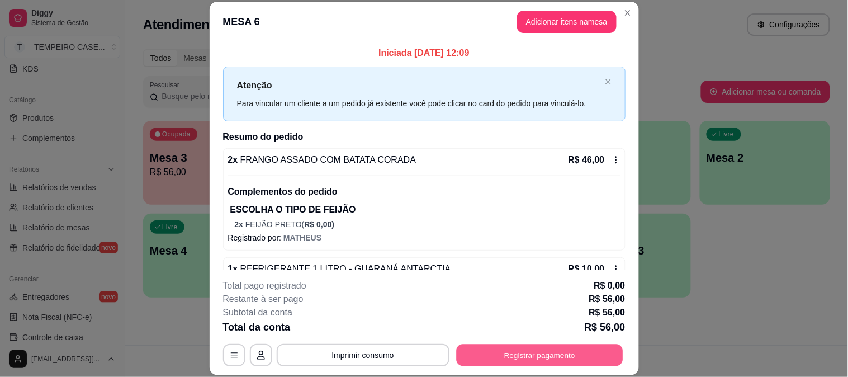
click at [510, 345] on button "Registrar pagamento" at bounding box center [539, 355] width 167 height 22
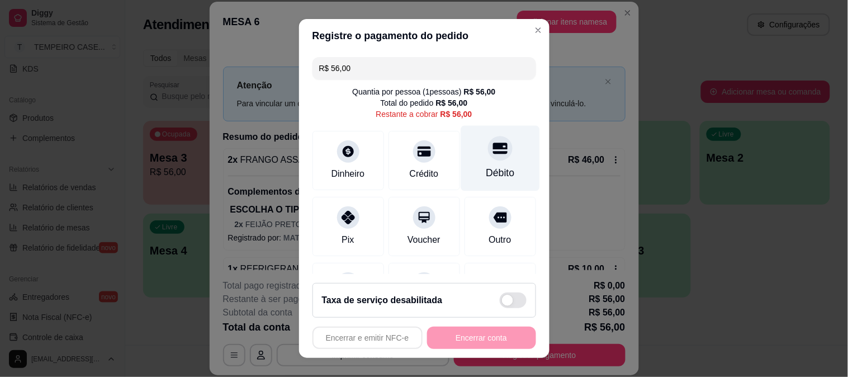
click at [467, 159] on div "Débito" at bounding box center [500, 157] width 79 height 65
type input "R$ 0,00"
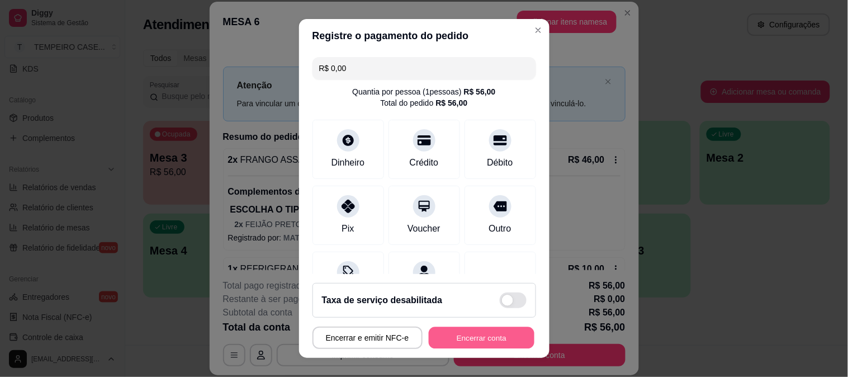
click at [470, 339] on button "Encerrar conta" at bounding box center [482, 338] width 106 height 22
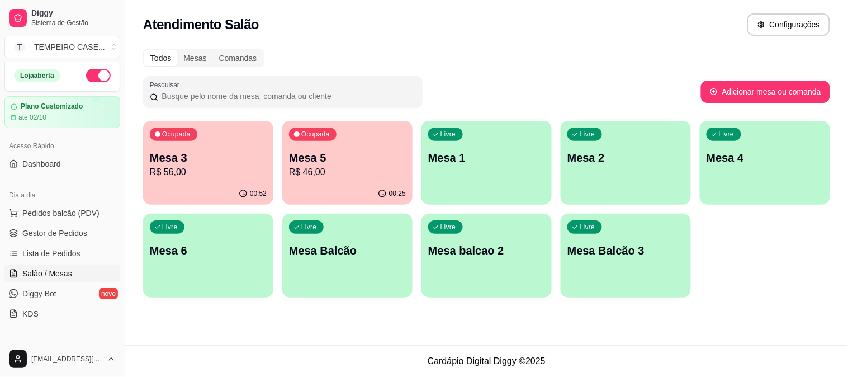
scroll to position [0, 0]
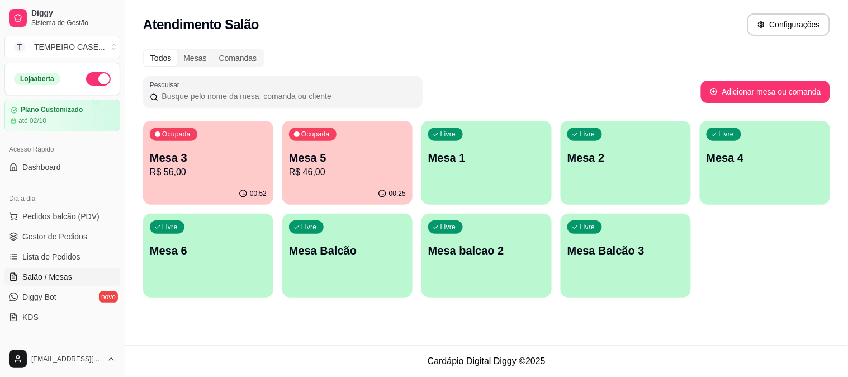
click at [196, 152] on p "Mesa 3" at bounding box center [208, 158] width 117 height 16
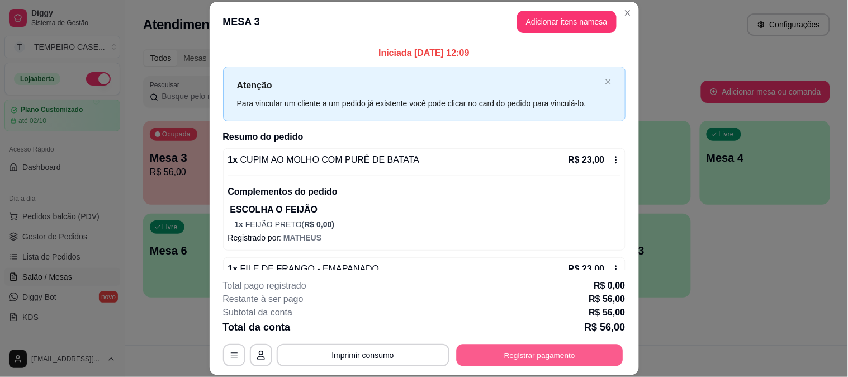
click at [541, 351] on button "Registrar pagamento" at bounding box center [539, 355] width 167 height 22
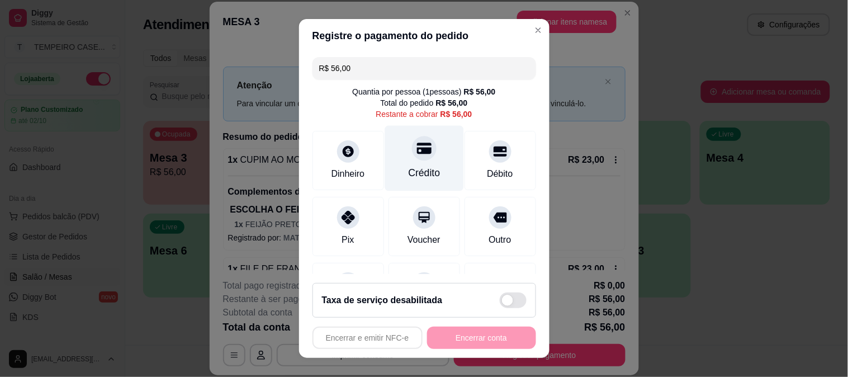
click at [412, 159] on div at bounding box center [424, 148] width 25 height 25
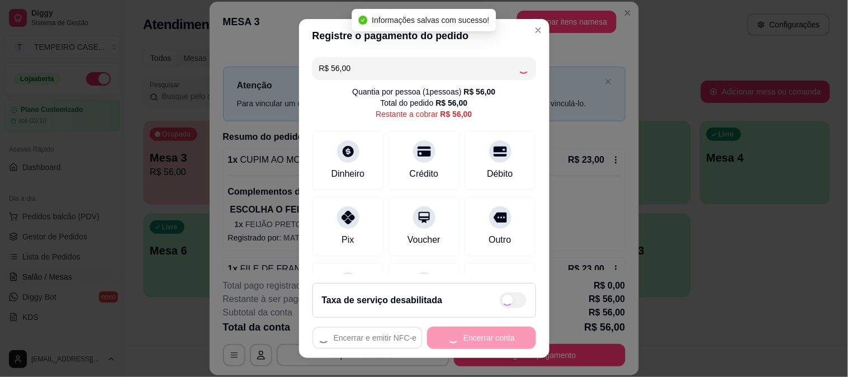
type input "R$ 0,00"
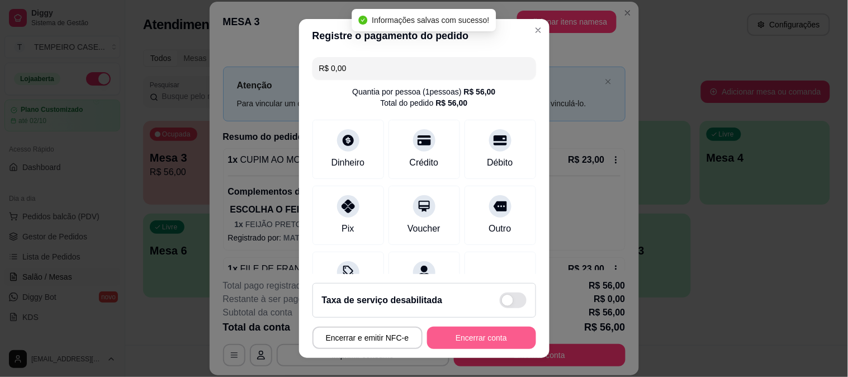
click at [482, 339] on button "Encerrar conta" at bounding box center [481, 338] width 109 height 22
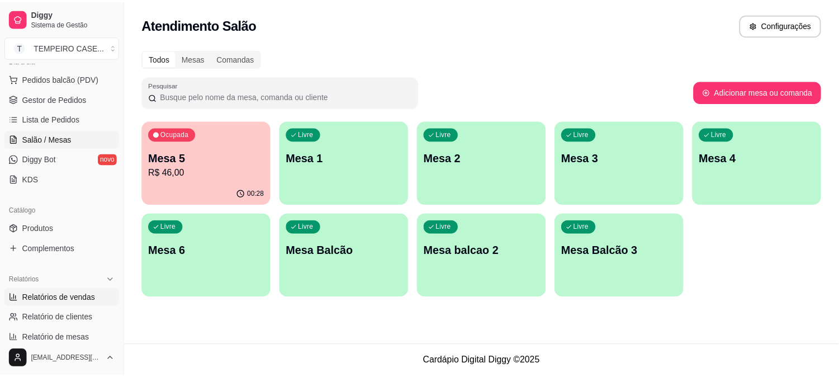
scroll to position [186, 0]
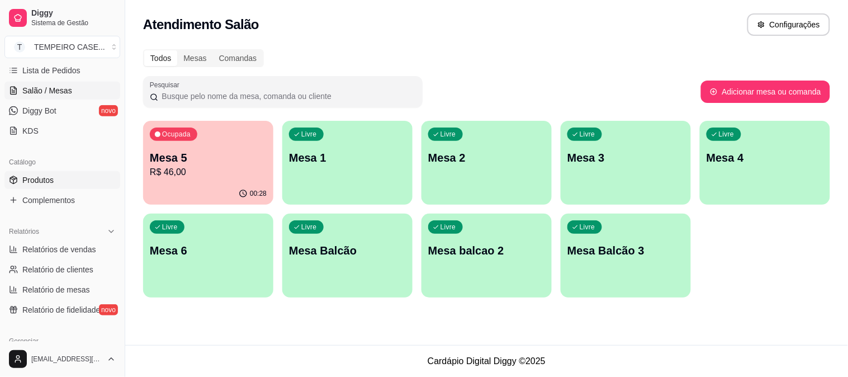
click at [40, 177] on span "Produtos" at bounding box center [37, 179] width 31 height 11
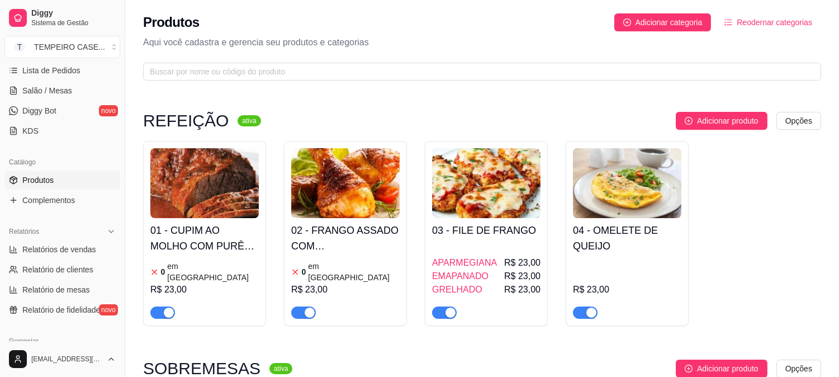
click at [341, 263] on article "em [GEOGRAPHIC_DATA]" at bounding box center [354, 272] width 92 height 22
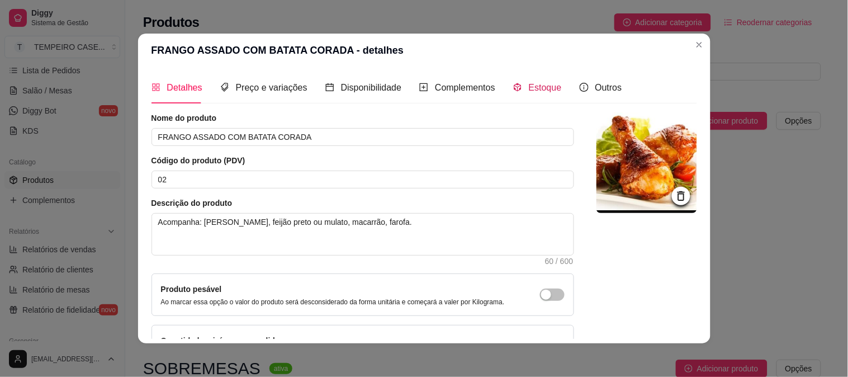
click at [529, 86] on span "Estoque" at bounding box center [545, 88] width 33 height 10
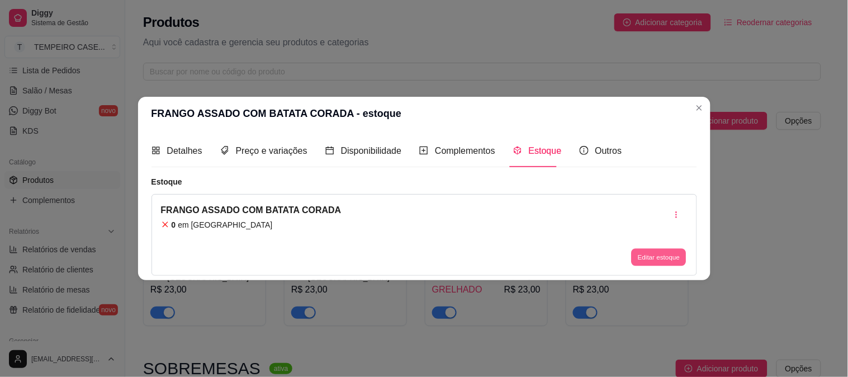
click at [668, 254] on button "Editar estoque" at bounding box center [659, 256] width 55 height 17
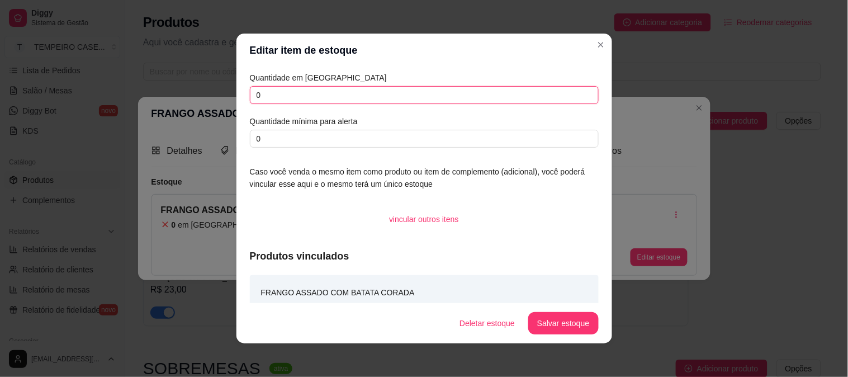
drag, startPoint x: 273, startPoint y: 97, endPoint x: 186, endPoint y: 82, distance: 88.4
click at [186, 82] on div "Editar item de estoque Quantidade em estoque 0 Quantidade mínima para alerta 0 …" at bounding box center [424, 188] width 848 height 377
type input "1"
click at [574, 323] on button "Salvar estoque" at bounding box center [563, 323] width 70 height 22
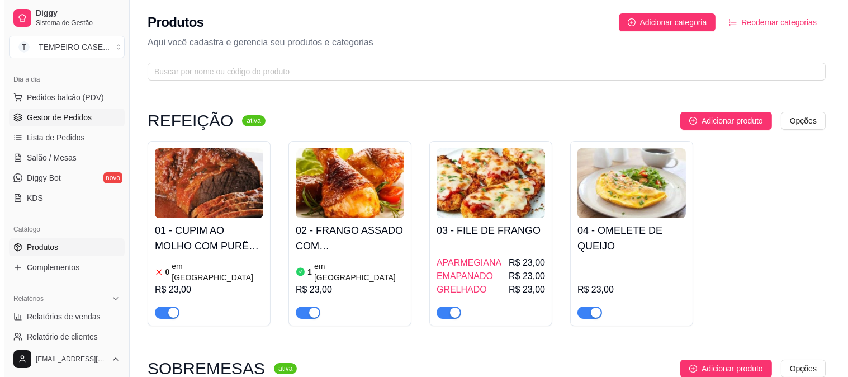
scroll to position [62, 0]
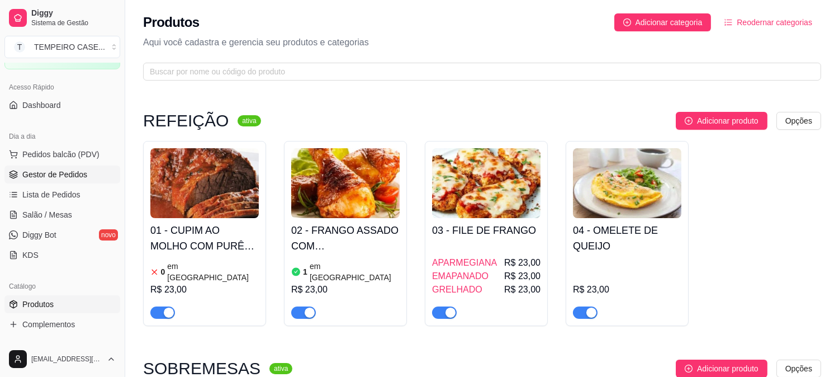
click at [45, 176] on span "Gestor de Pedidos" at bounding box center [54, 174] width 65 height 11
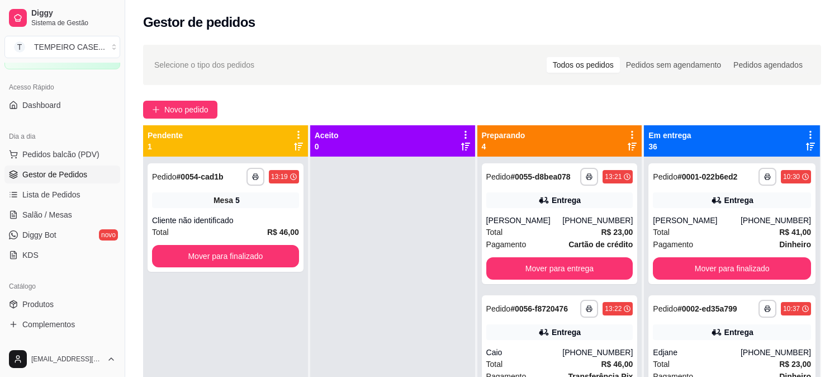
click at [170, 91] on div "**********" at bounding box center [482, 276] width 714 height 477
click at [173, 106] on span "Novo pedido" at bounding box center [186, 109] width 44 height 12
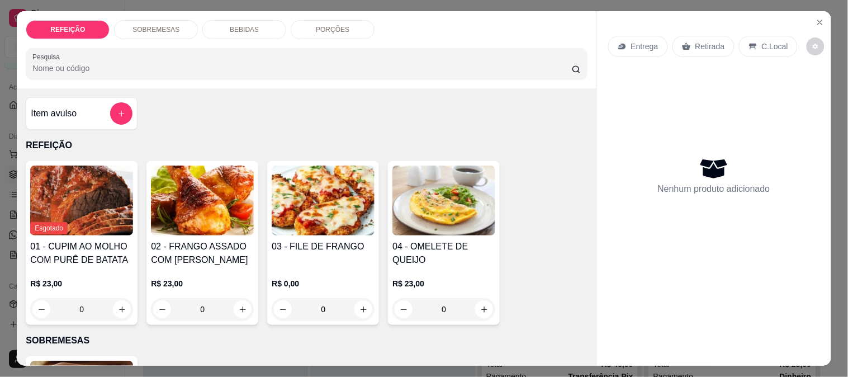
click at [214, 208] on img at bounding box center [202, 200] width 103 height 70
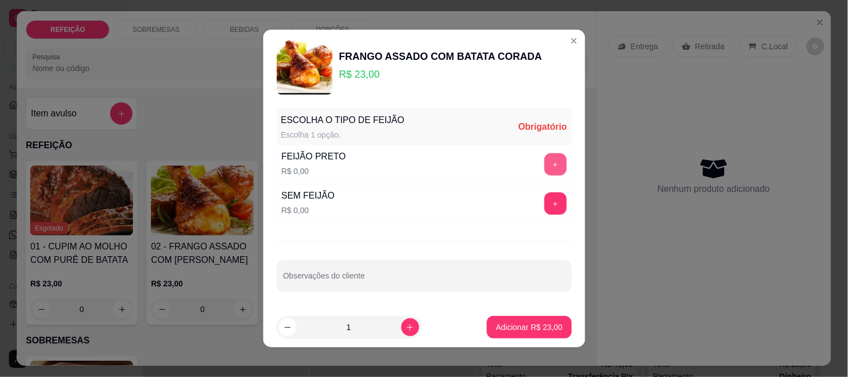
click at [545, 163] on button "+" at bounding box center [556, 164] width 22 height 22
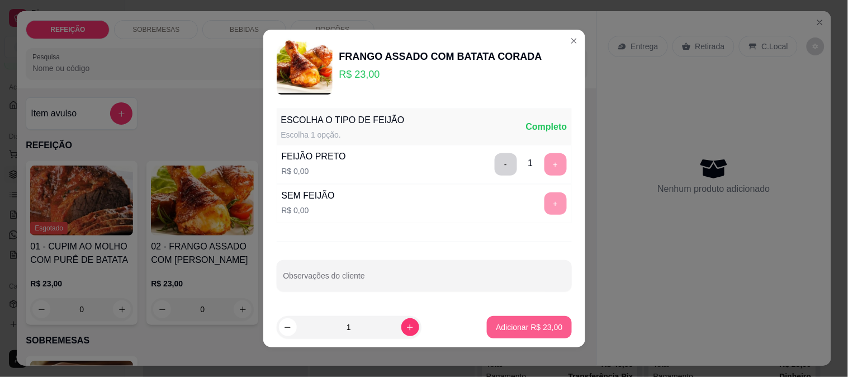
click at [523, 323] on p "Adicionar R$ 23,00" at bounding box center [529, 326] width 67 height 11
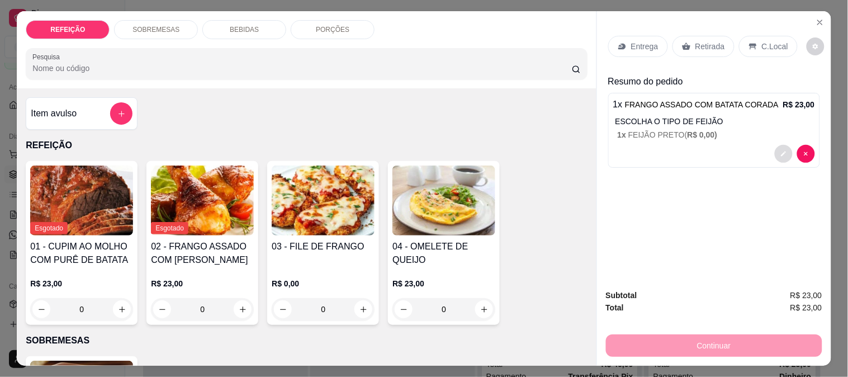
click at [778, 145] on button "decrease-product-quantity" at bounding box center [784, 154] width 18 height 18
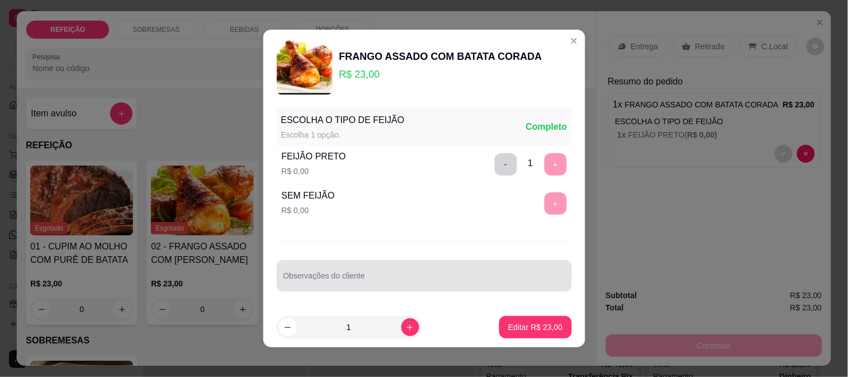
click at [390, 283] on input "Observações do cliente" at bounding box center [424, 280] width 282 height 11
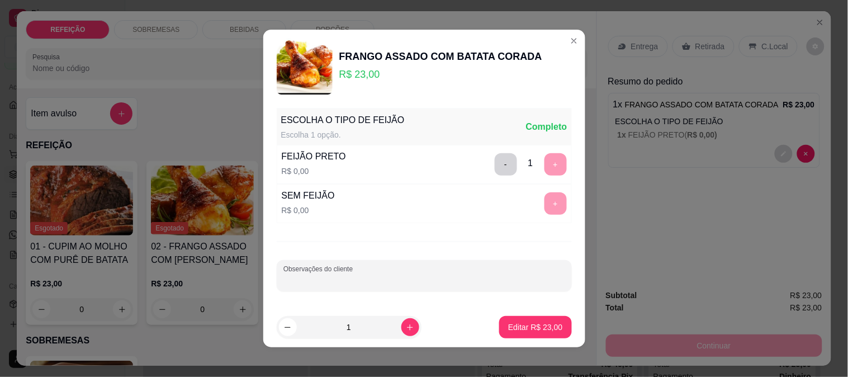
paste input "Sem arroz macarrão e sem farofa"
type input "Sem arroz macarrão e sem farofa"
click at [524, 333] on button "Editar R$ 23,00" at bounding box center [535, 327] width 72 height 22
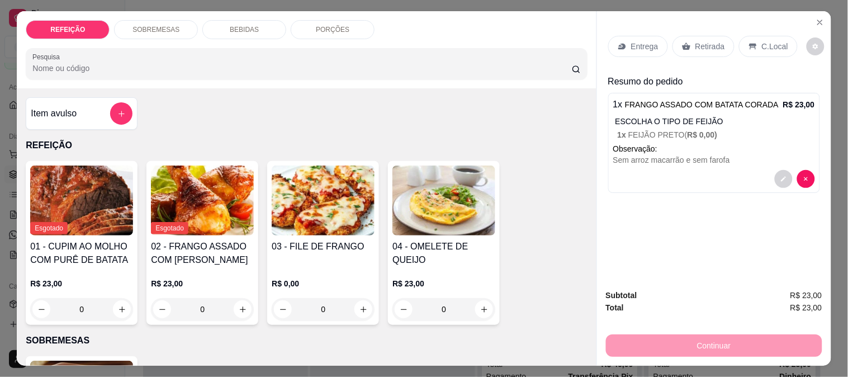
click at [650, 42] on p "Entrega" at bounding box center [644, 46] width 27 height 11
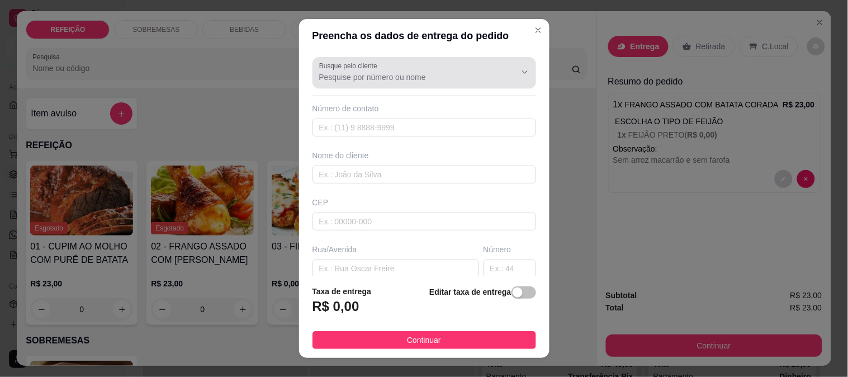
click at [342, 68] on label "Busque pelo cliente" at bounding box center [350, 66] width 62 height 10
click at [342, 72] on input "Busque pelo cliente" at bounding box center [408, 77] width 179 height 11
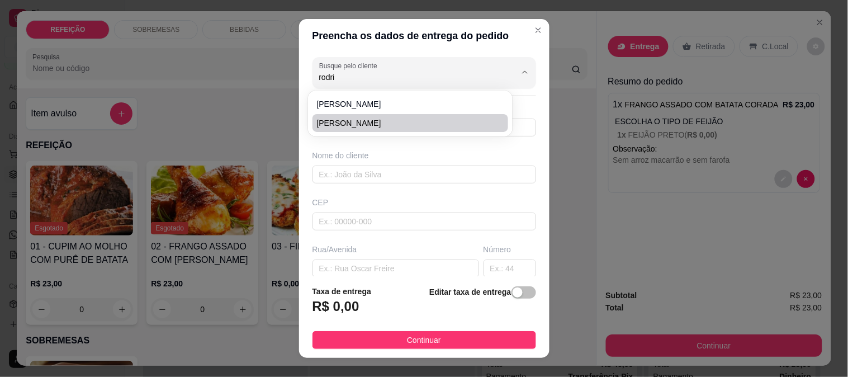
click at [359, 119] on span "[PERSON_NAME]" at bounding box center [405, 122] width 176 height 11
type input "[PERSON_NAME]"
type input "8173455245"
type input "[PERSON_NAME]"
type input "55590000"
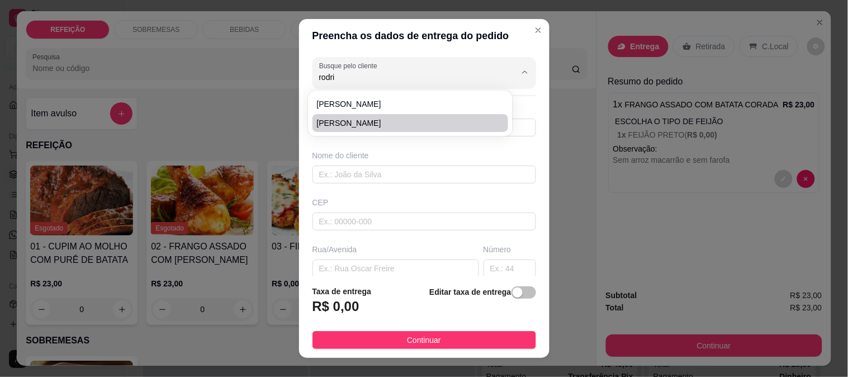
type input "Vila de todos os santos"
type input "08"
type input "IPOJUCA"
type input "Casa 2"
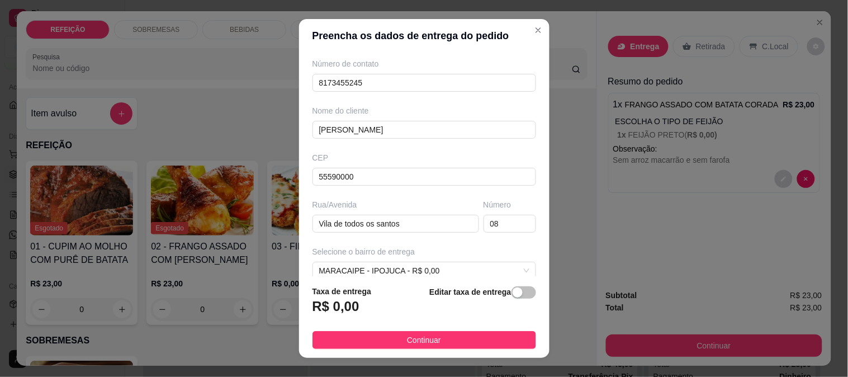
scroll to position [62, 0]
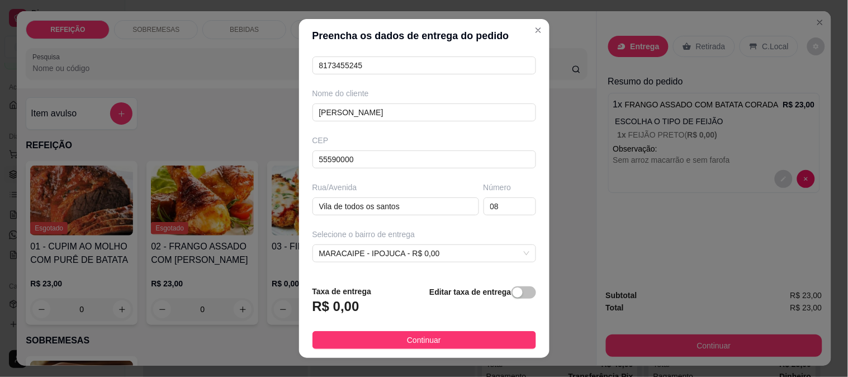
type input "[PERSON_NAME]"
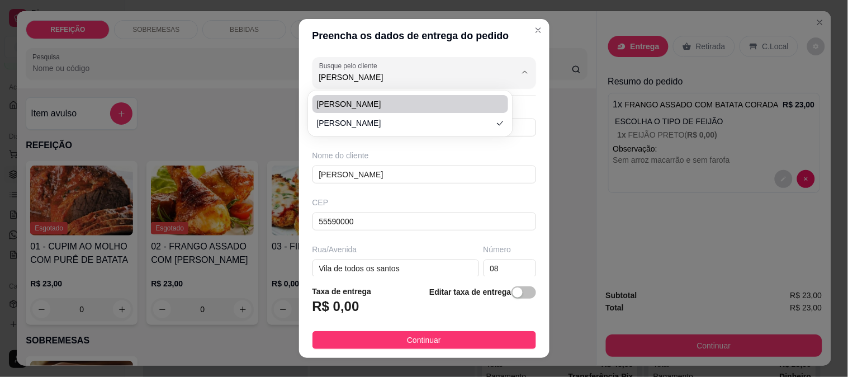
click at [361, 108] on span "[PERSON_NAME]" at bounding box center [405, 103] width 176 height 11
type input "8197747378"
type input "[PERSON_NAME]"
type input "abrir portão e deixar na mesa"
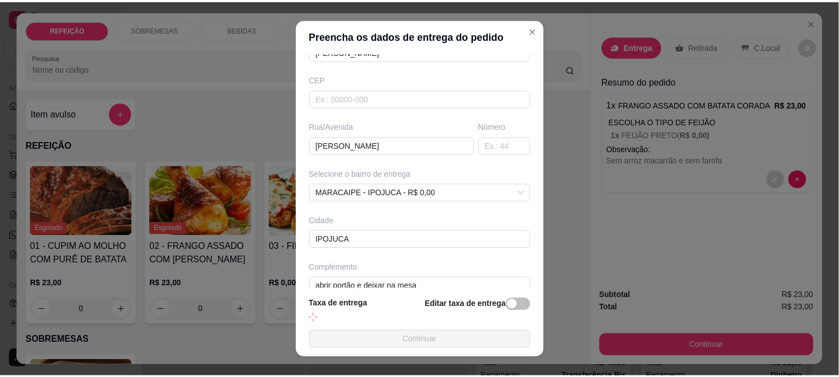
scroll to position [124, 0]
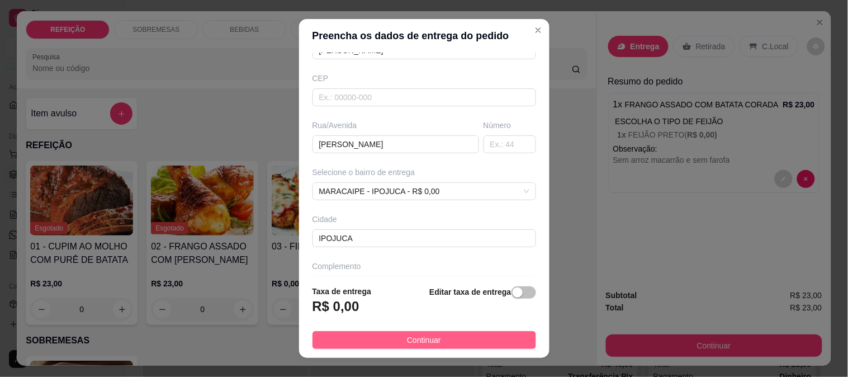
click at [386, 339] on button "Continuar" at bounding box center [425, 340] width 224 height 18
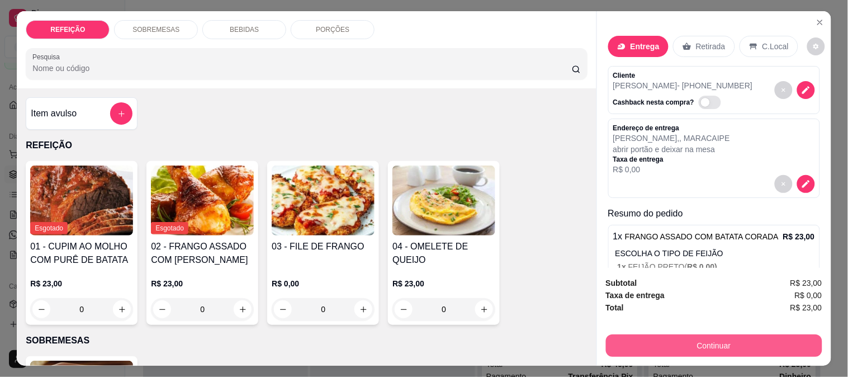
click at [722, 344] on button "Continuar" at bounding box center [714, 345] width 216 height 22
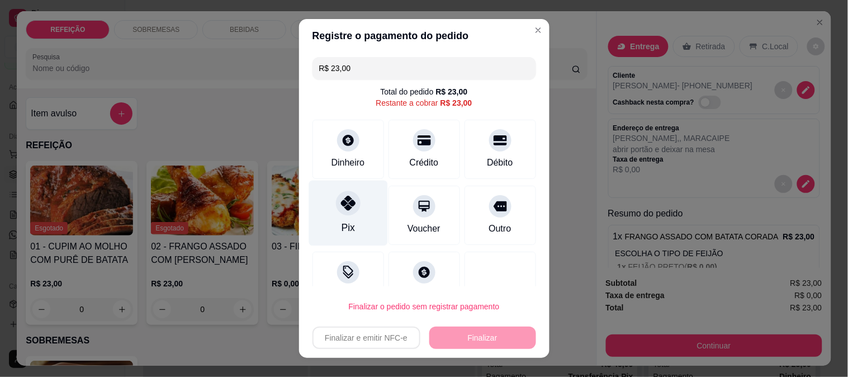
click at [344, 225] on div "Pix" at bounding box center [347, 227] width 13 height 15
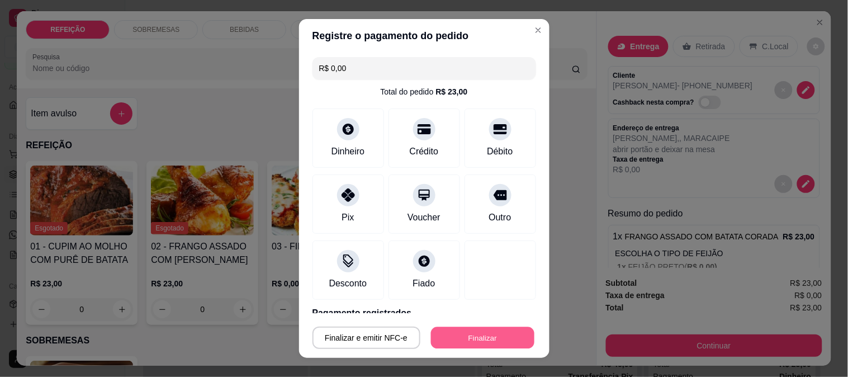
click at [483, 339] on button "Finalizar" at bounding box center [482, 338] width 103 height 22
type input "-R$ 23,00"
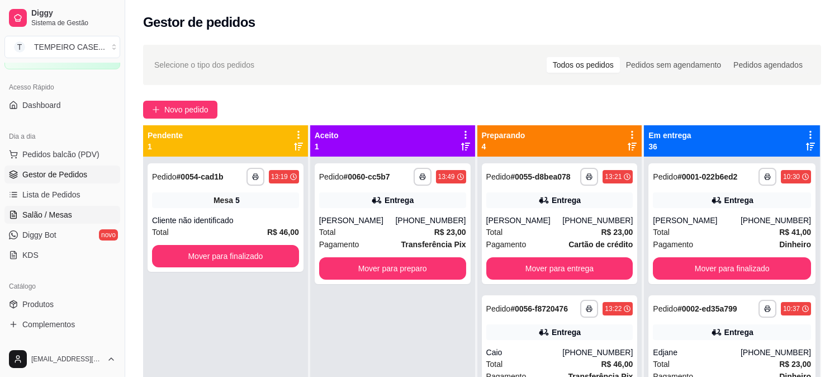
click at [42, 219] on span "Salão / Mesas" at bounding box center [47, 214] width 50 height 11
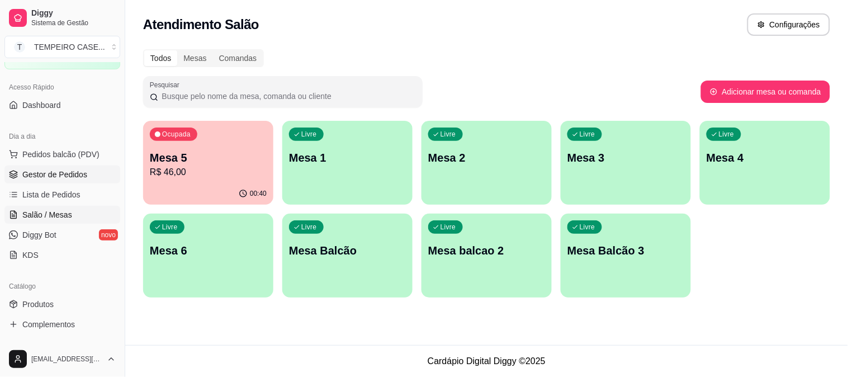
click at [25, 179] on span "Gestor de Pedidos" at bounding box center [54, 174] width 65 height 11
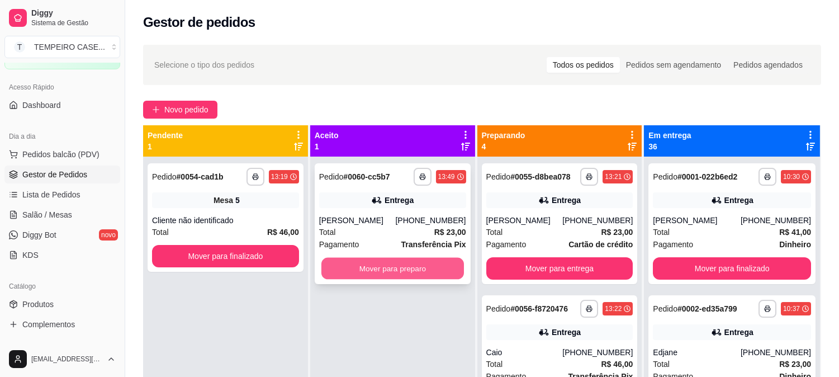
click at [364, 263] on button "Mover para preparo" at bounding box center [392, 269] width 143 height 22
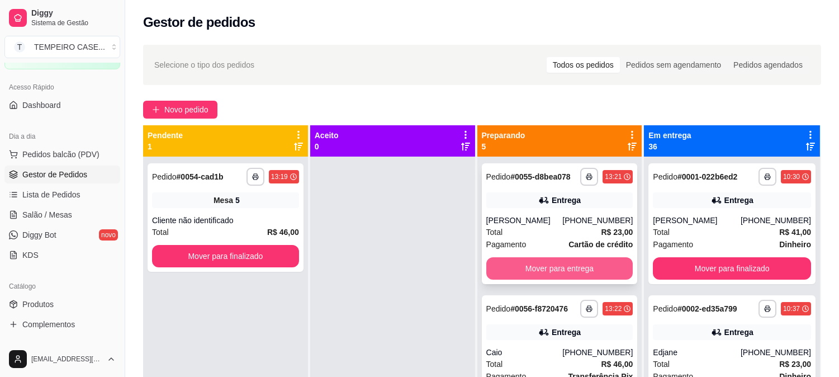
click at [506, 270] on button "Mover para entrega" at bounding box center [559, 268] width 147 height 22
click at [540, 272] on button "Mover para entrega" at bounding box center [560, 269] width 143 height 22
click at [550, 271] on button "Mover para entrega" at bounding box center [559, 268] width 147 height 22
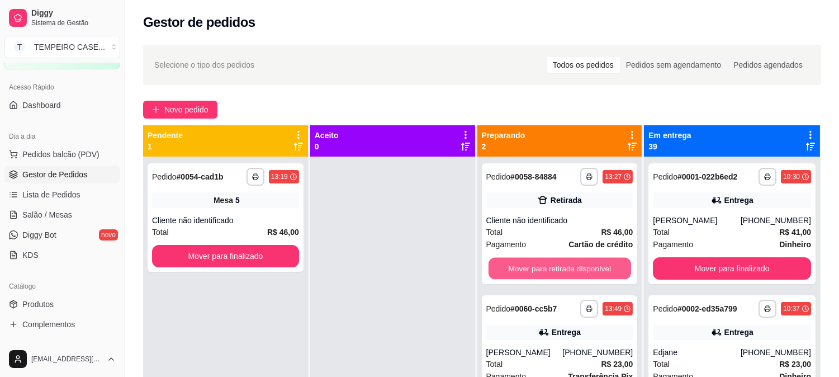
click at [552, 271] on button "Mover para retirada disponível" at bounding box center [560, 269] width 143 height 22
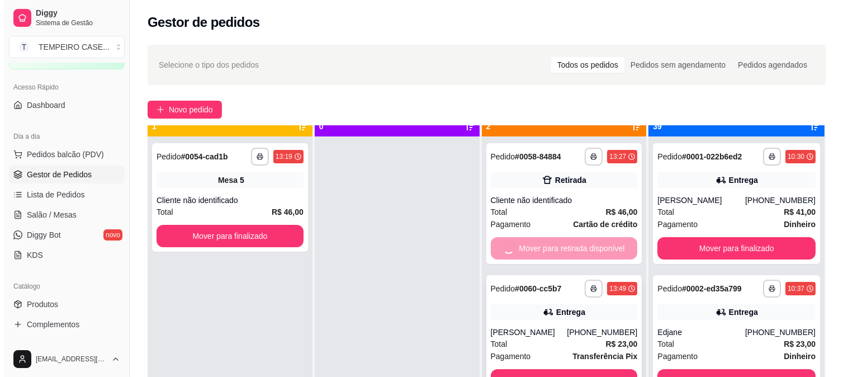
scroll to position [31, 0]
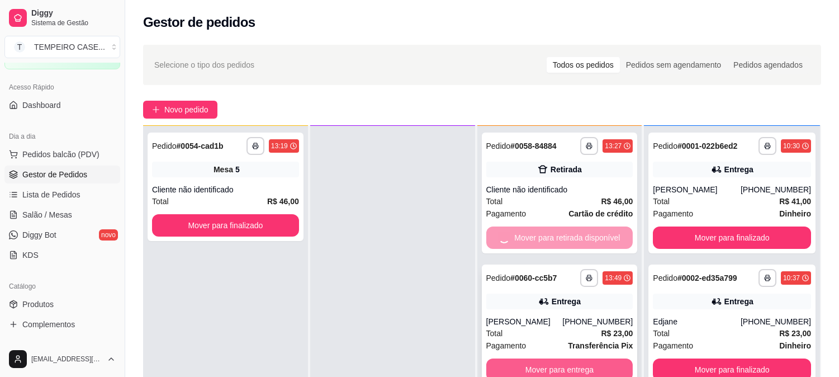
click at [540, 366] on div "**********" at bounding box center [559, 314] width 165 height 377
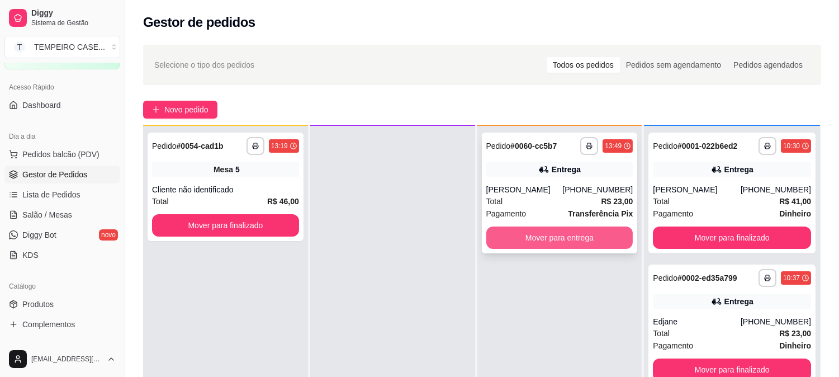
click at [580, 238] on button "Mover para entrega" at bounding box center [559, 237] width 147 height 22
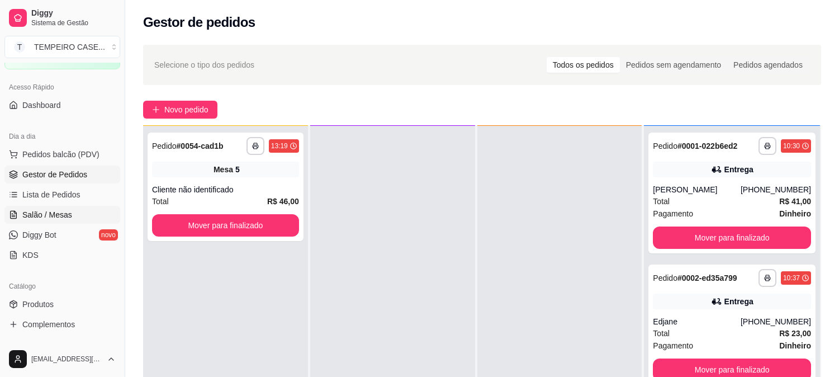
click at [63, 221] on link "Salão / Mesas" at bounding box center [62, 215] width 116 height 18
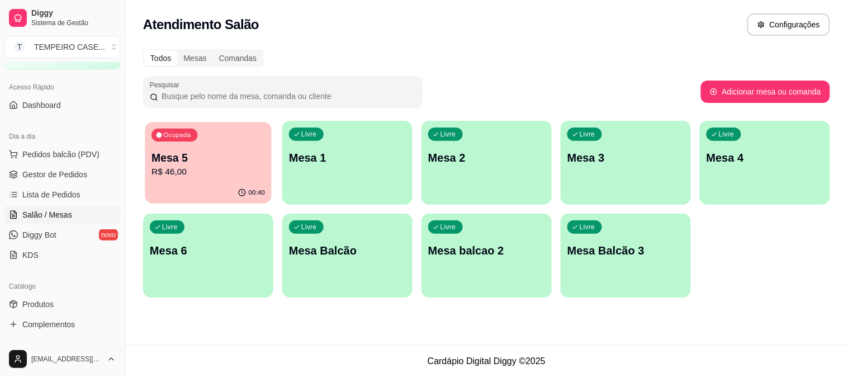
click at [182, 165] on p "R$ 46,00" at bounding box center [208, 171] width 113 height 13
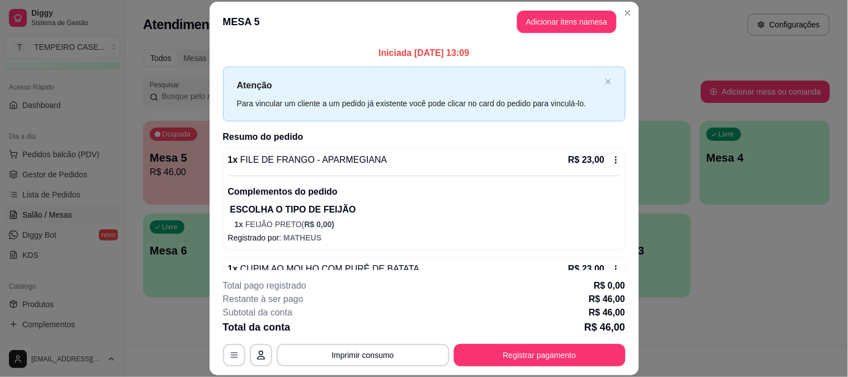
click at [526, 25] on button "Adicionar itens na mesa" at bounding box center [567, 22] width 100 height 22
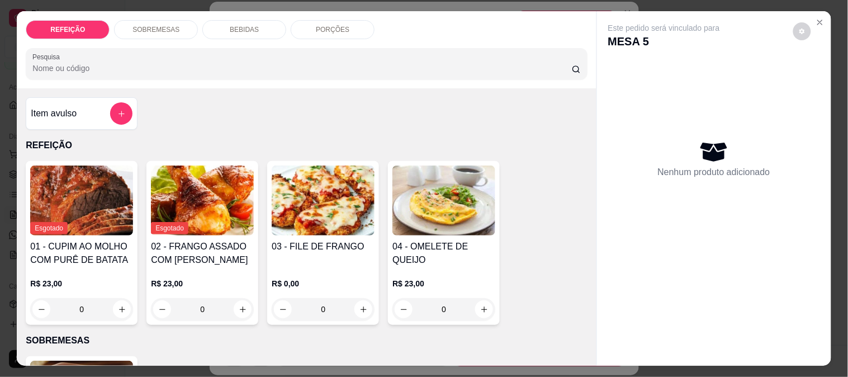
click at [221, 27] on div "BEBIDAS" at bounding box center [244, 29] width 84 height 19
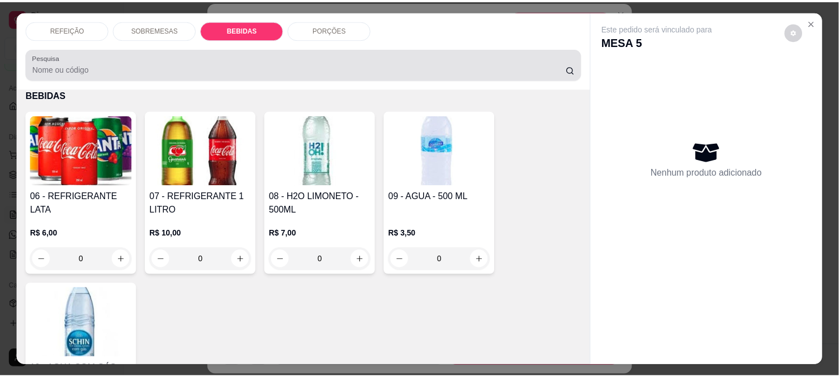
scroll to position [29, 0]
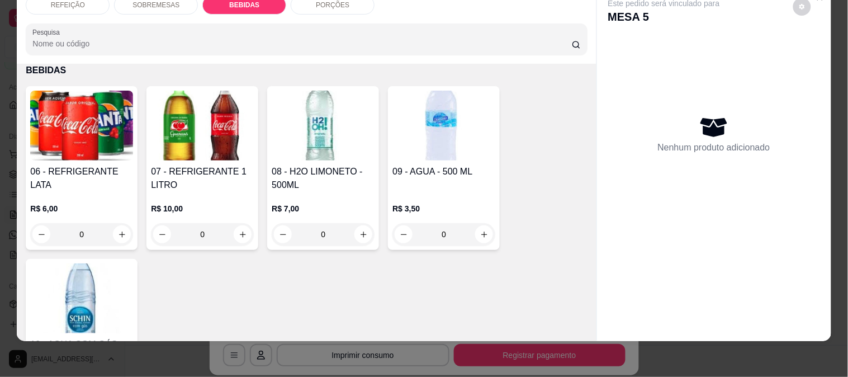
click at [319, 135] on img at bounding box center [323, 126] width 103 height 70
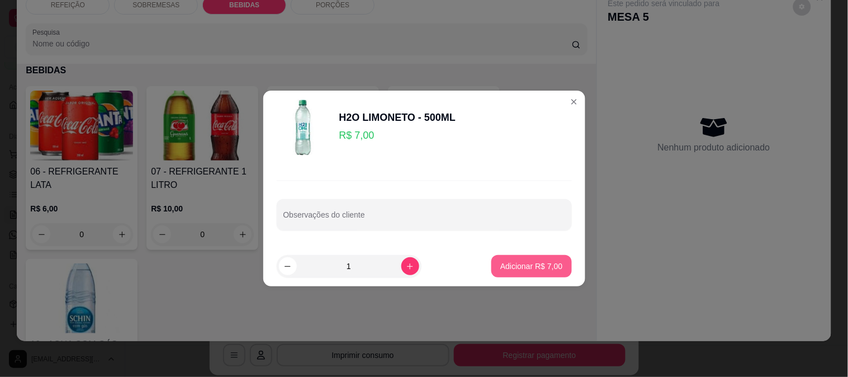
click at [510, 259] on button "Adicionar R$ 7,00" at bounding box center [531, 266] width 80 height 22
type input "1"
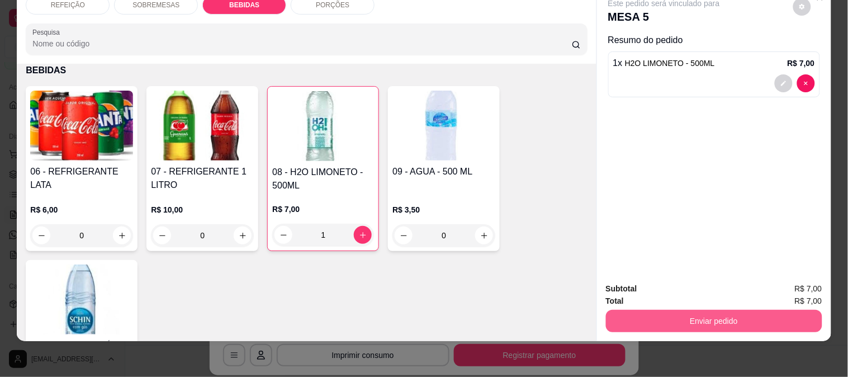
click at [704, 310] on button "Enviar pedido" at bounding box center [714, 321] width 216 height 22
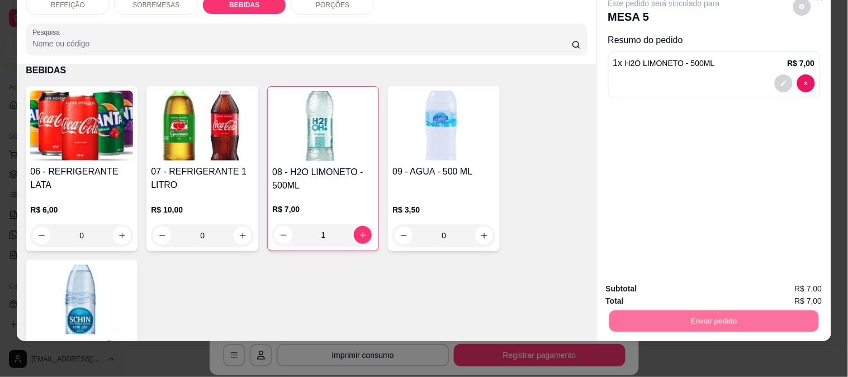
click at [675, 278] on button "Não registrar e enviar pedido" at bounding box center [677, 283] width 116 height 21
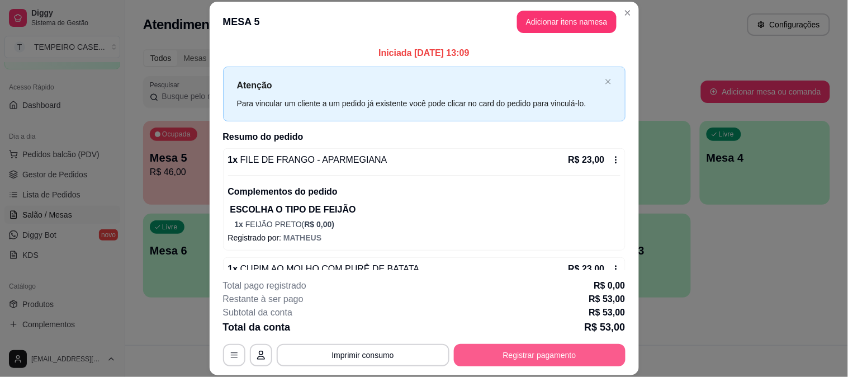
click at [550, 351] on button "Registrar pagamento" at bounding box center [540, 355] width 172 height 22
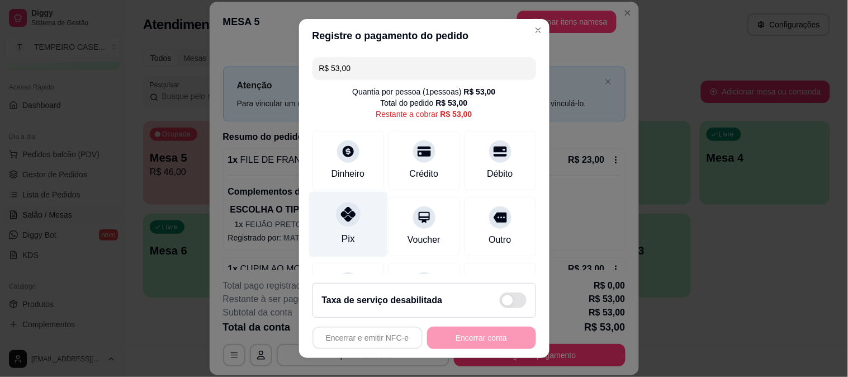
click at [346, 215] on icon at bounding box center [347, 214] width 15 height 15
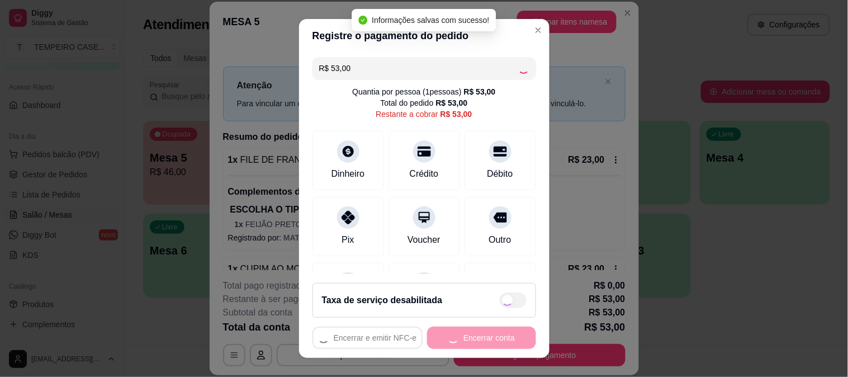
type input "R$ 0,00"
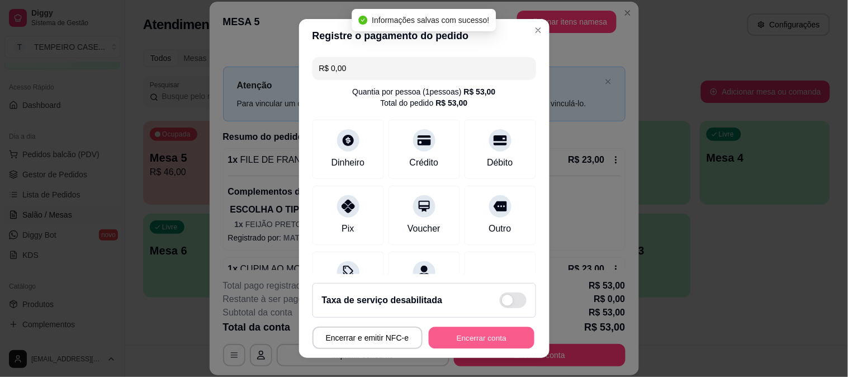
click at [472, 341] on button "Encerrar conta" at bounding box center [482, 338] width 106 height 22
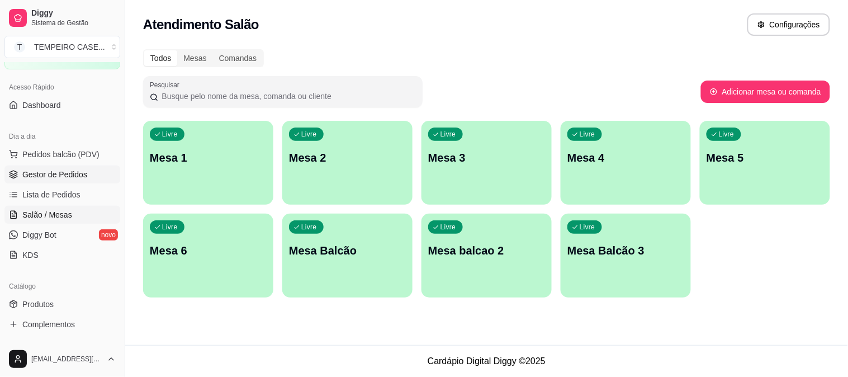
click at [42, 177] on span "Gestor de Pedidos" at bounding box center [54, 174] width 65 height 11
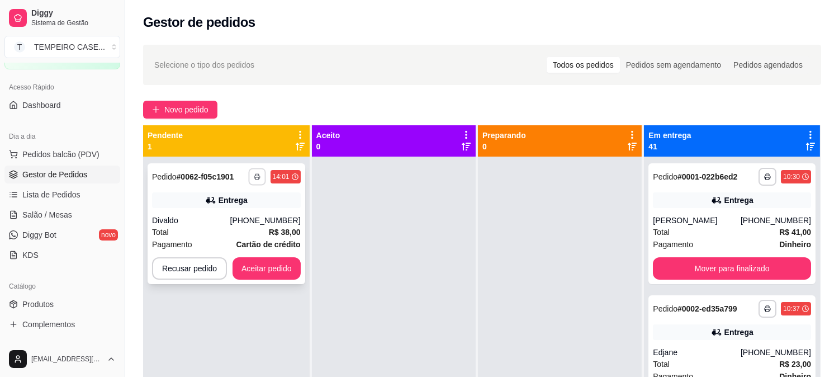
click at [253, 182] on button "button" at bounding box center [256, 176] width 17 height 17
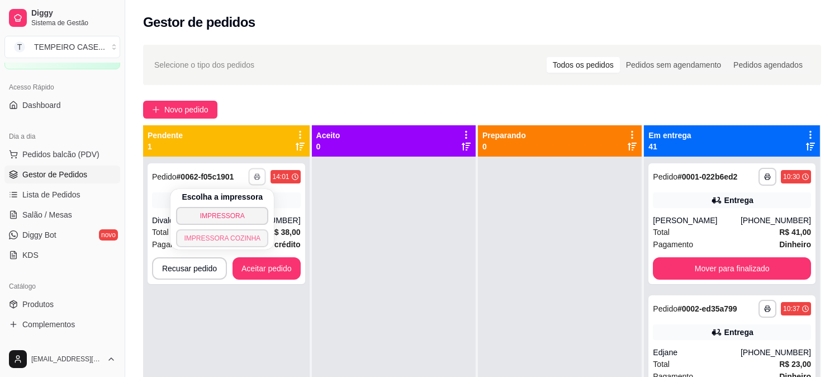
click at [225, 240] on button "IMPRESSORA COZINHA" at bounding box center [222, 238] width 92 height 18
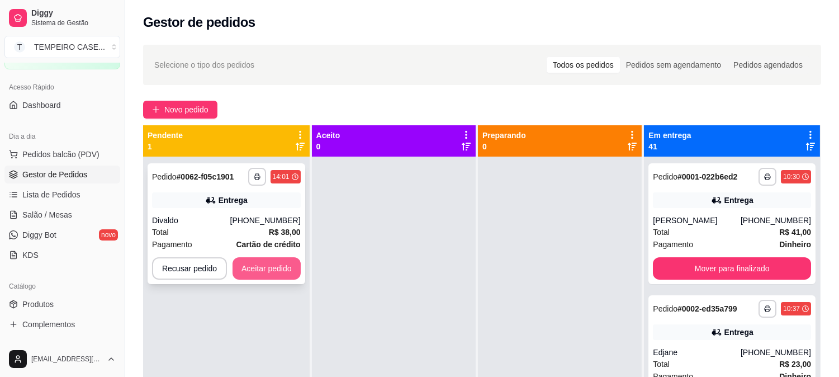
click at [266, 266] on button "Aceitar pedido" at bounding box center [267, 268] width 68 height 22
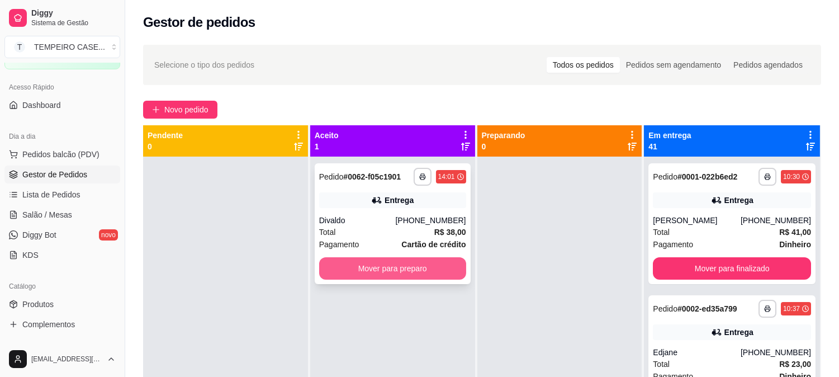
click at [400, 267] on button "Mover para preparo" at bounding box center [392, 268] width 147 height 22
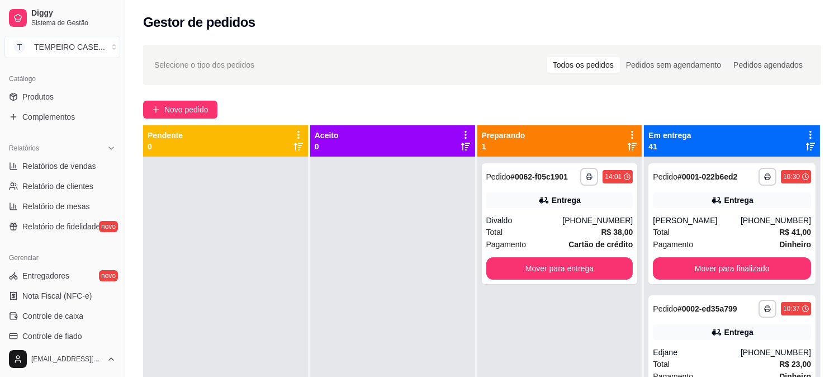
scroll to position [310, 0]
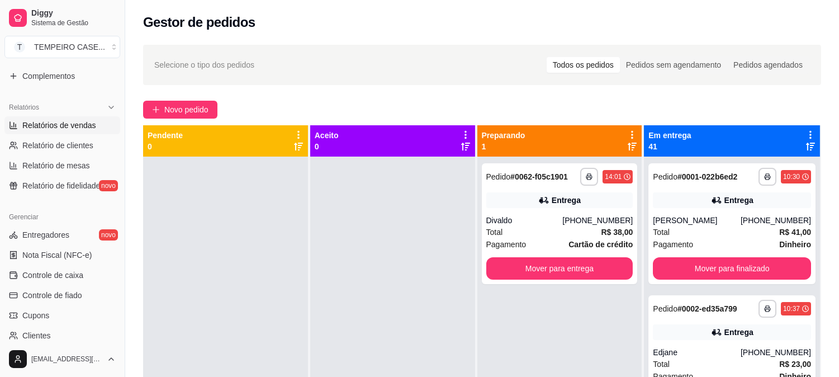
click at [63, 120] on span "Relatórios de vendas" at bounding box center [59, 125] width 74 height 11
select select "ALL"
select select "0"
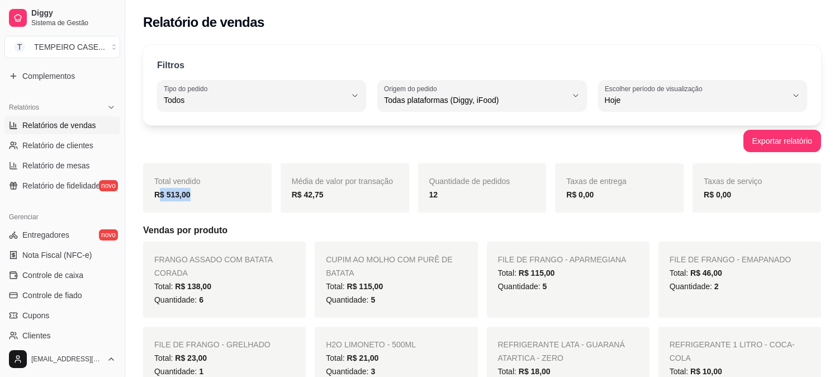
drag, startPoint x: 159, startPoint y: 193, endPoint x: 192, endPoint y: 199, distance: 33.0
click at [192, 199] on div "R$ 513,00" at bounding box center [207, 194] width 106 height 13
click at [165, 203] on div "Total vendido R$ 513,00" at bounding box center [207, 187] width 129 height 49
drag, startPoint x: 155, startPoint y: 194, endPoint x: 202, endPoint y: 192, distance: 46.5
click at [202, 192] on div "R$ 513,00" at bounding box center [207, 194] width 106 height 13
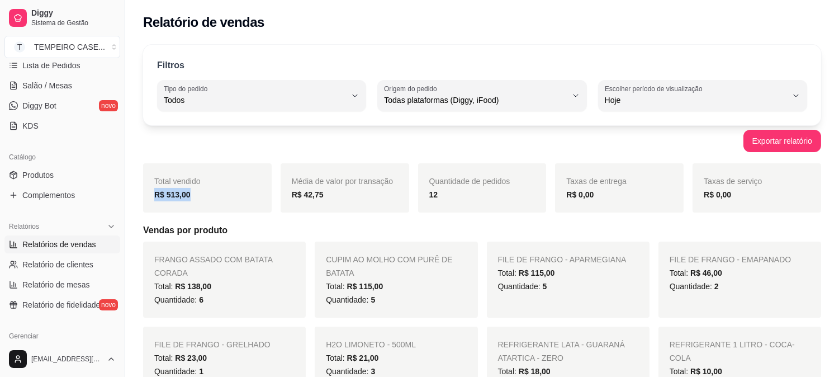
scroll to position [186, 0]
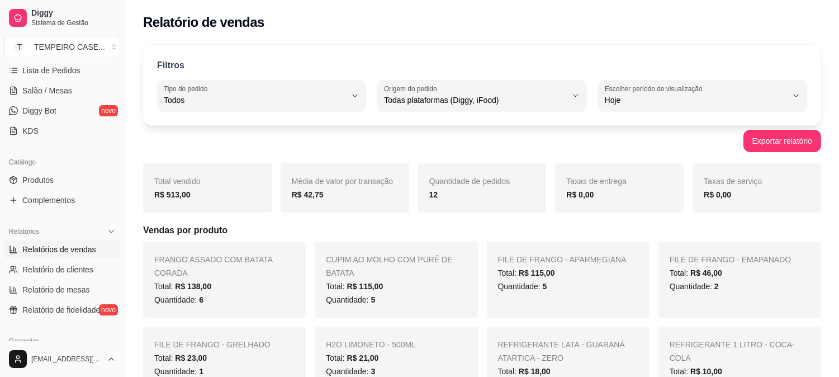
click at [73, 87] on link "Salão / Mesas" at bounding box center [62, 91] width 116 height 18
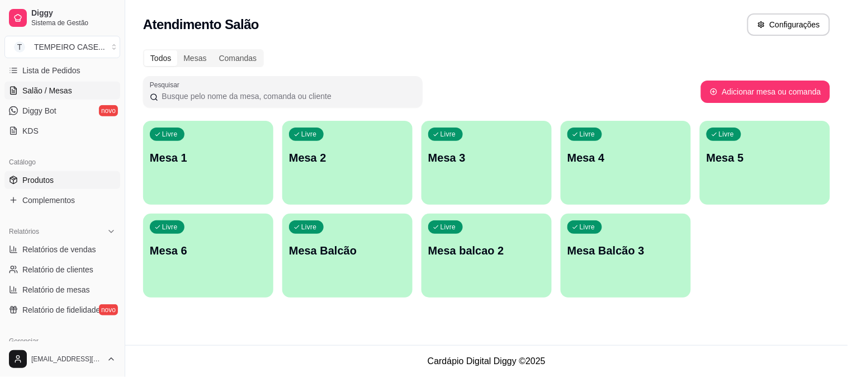
click at [54, 171] on link "Produtos" at bounding box center [62, 180] width 116 height 18
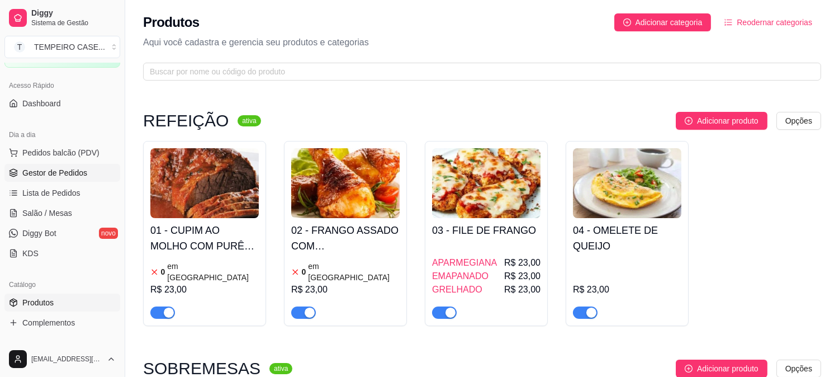
scroll to position [62, 0]
click at [54, 182] on link "Gestor de Pedidos" at bounding box center [62, 174] width 116 height 18
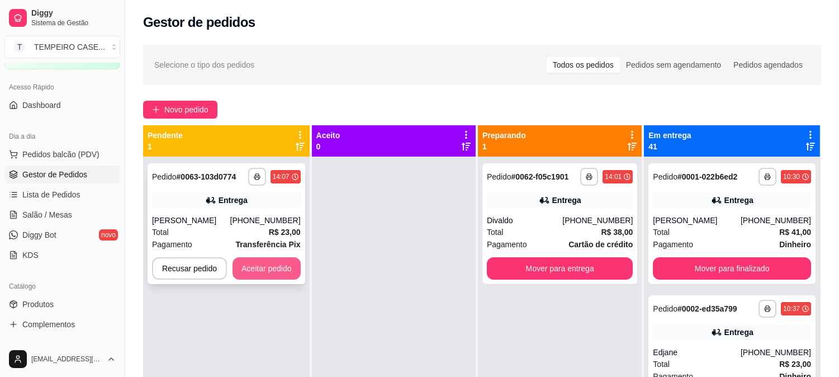
click at [278, 264] on button "Aceitar pedido" at bounding box center [267, 268] width 68 height 22
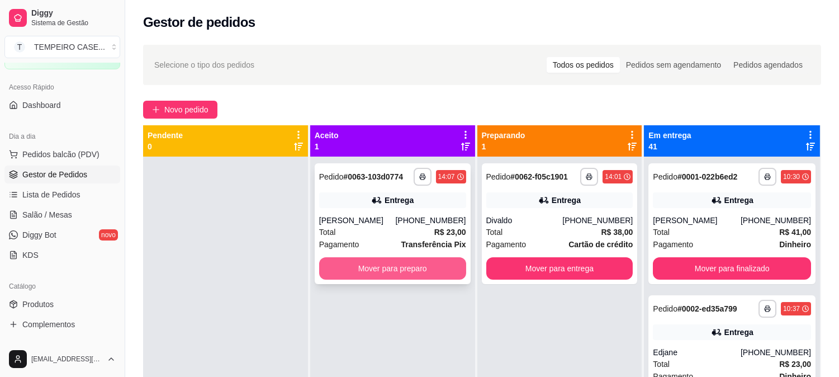
click at [410, 269] on button "Mover para preparo" at bounding box center [392, 268] width 147 height 22
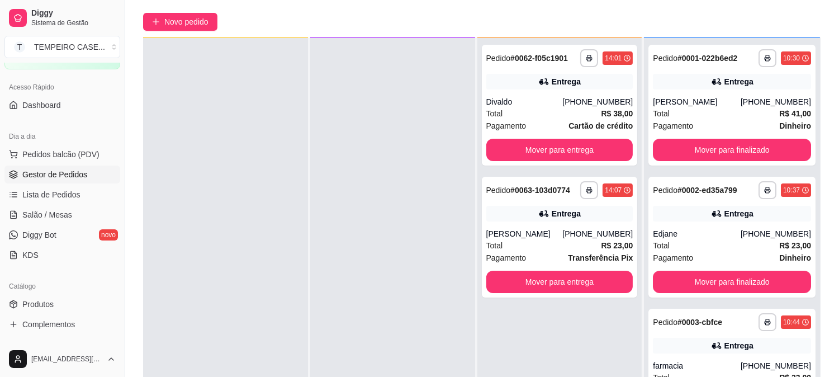
scroll to position [171, 0]
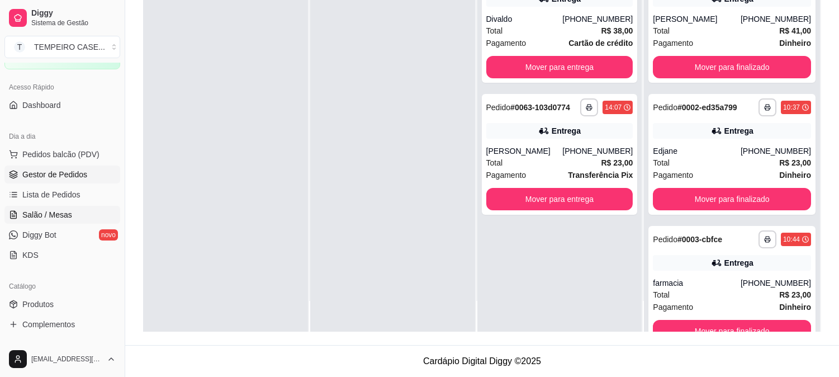
click at [63, 214] on span "Salão / Mesas" at bounding box center [47, 214] width 50 height 11
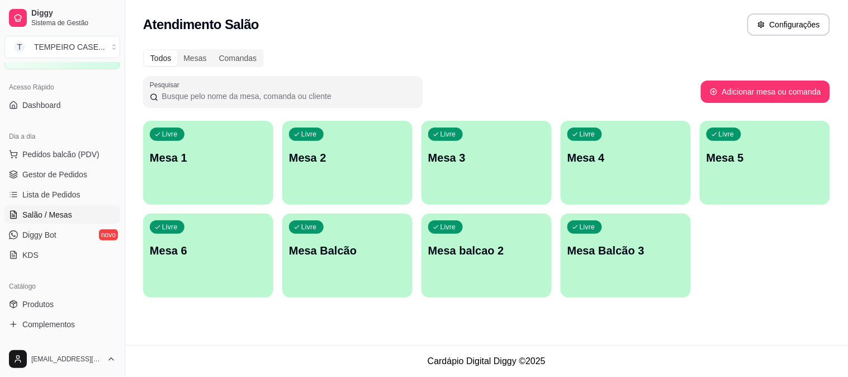
click at [193, 260] on div "Livre Mesa 6" at bounding box center [208, 249] width 130 height 70
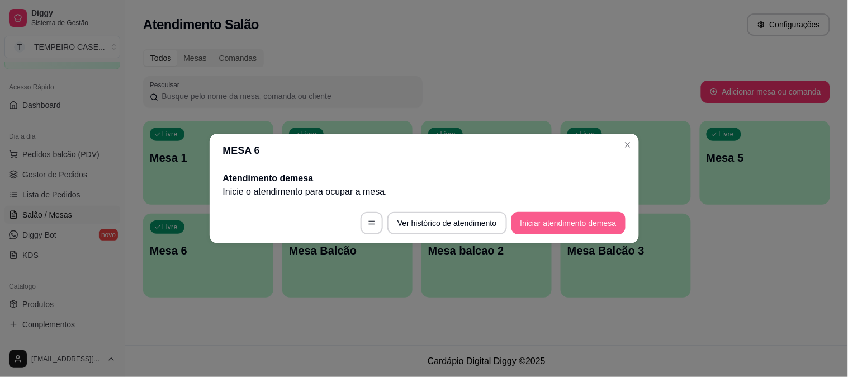
click at [583, 221] on button "Iniciar atendimento de mesa" at bounding box center [569, 223] width 114 height 22
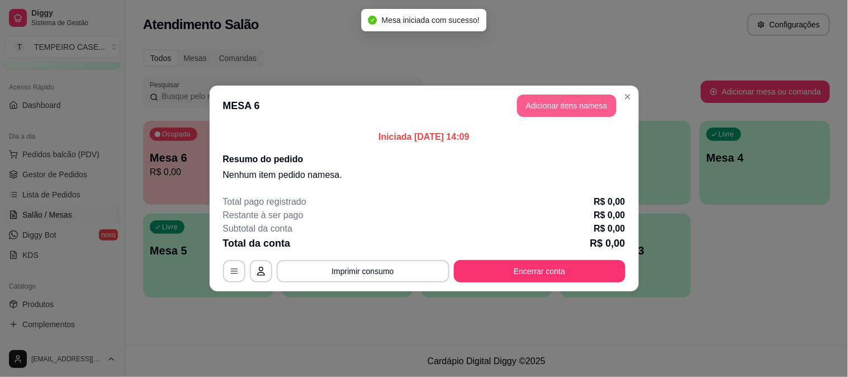
click at [545, 102] on button "Adicionar itens na mesa" at bounding box center [567, 105] width 100 height 22
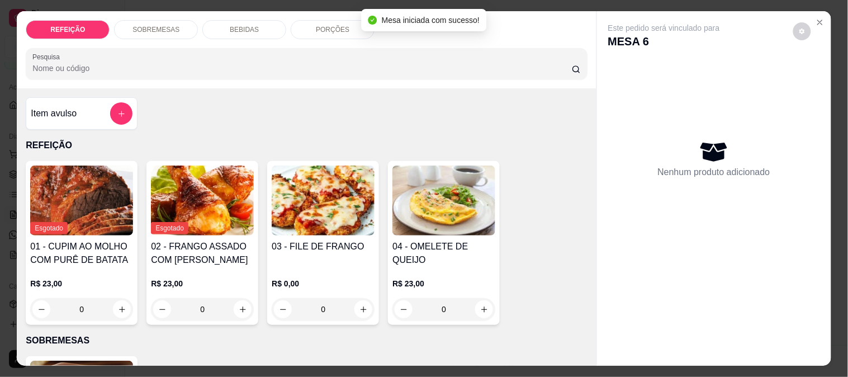
click at [348, 213] on img at bounding box center [323, 200] width 103 height 70
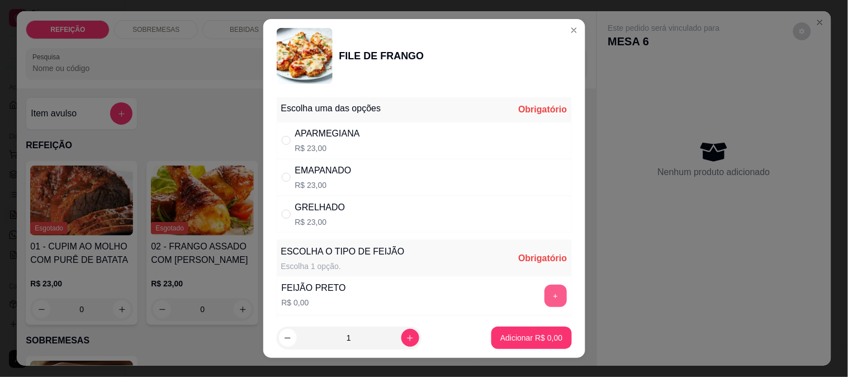
click at [545, 292] on button "+" at bounding box center [556, 296] width 22 height 22
click at [296, 149] on p "R$ 23,00" at bounding box center [327, 148] width 65 height 11
radio input "true"
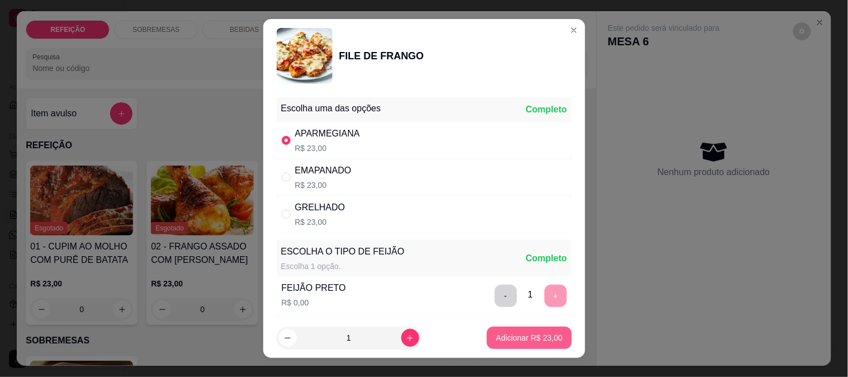
click at [496, 338] on p "Adicionar R$ 23,00" at bounding box center [529, 337] width 67 height 11
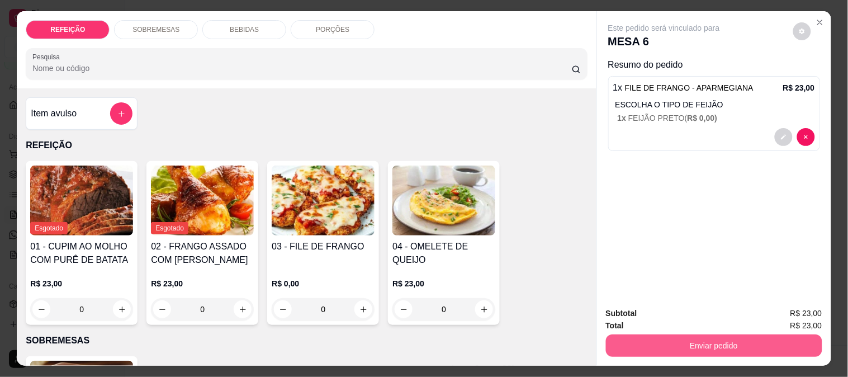
click at [678, 342] on button "Enviar pedido" at bounding box center [714, 345] width 216 height 22
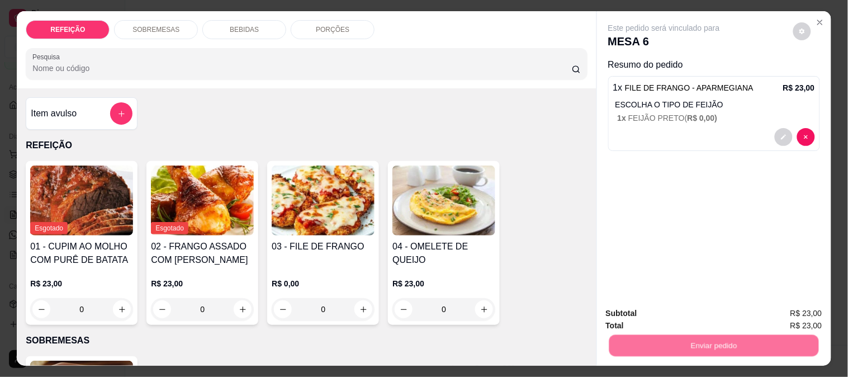
click at [662, 312] on button "Não registrar e enviar pedido" at bounding box center [677, 313] width 113 height 21
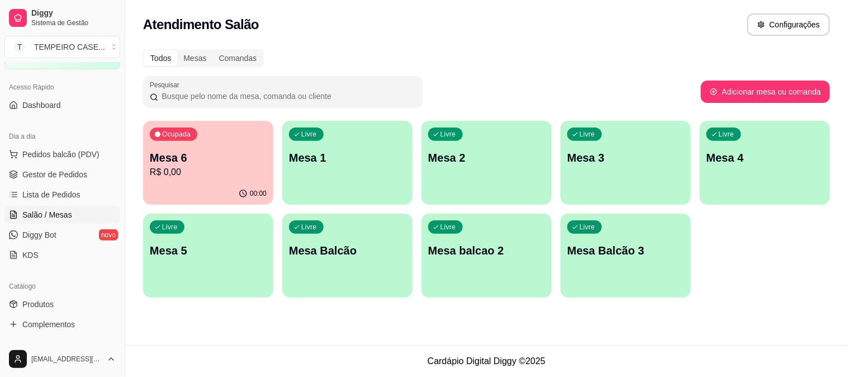
click at [168, 151] on p "Mesa 6" at bounding box center [208, 158] width 117 height 16
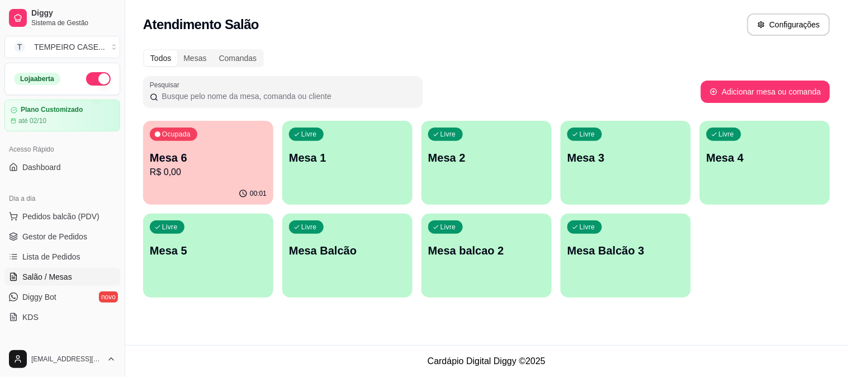
click at [88, 79] on button "button" at bounding box center [98, 78] width 25 height 13
click at [54, 259] on span "Lista de Pedidos" at bounding box center [51, 256] width 58 height 11
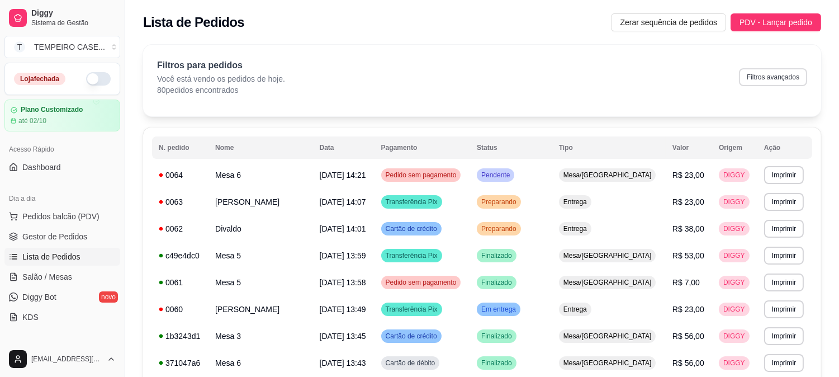
click at [759, 77] on button "Filtros avançados" at bounding box center [773, 77] width 68 height 18
select select "0"
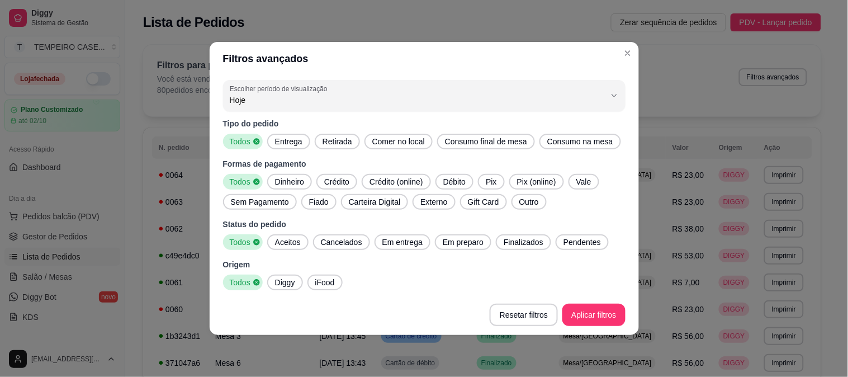
click at [291, 145] on span "Entrega" at bounding box center [289, 141] width 36 height 11
click at [418, 141] on span "Comer no local" at bounding box center [399, 141] width 62 height 11
click at [481, 137] on span "Consumo final de mesa" at bounding box center [489, 141] width 91 height 11
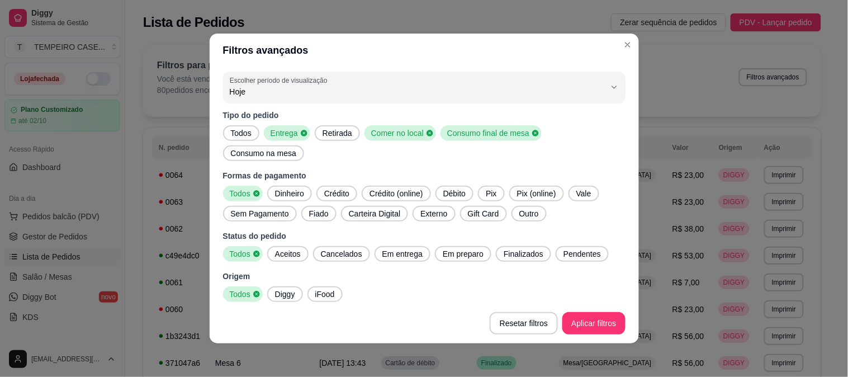
click at [418, 139] on span "Comer no local" at bounding box center [396, 132] width 59 height 11
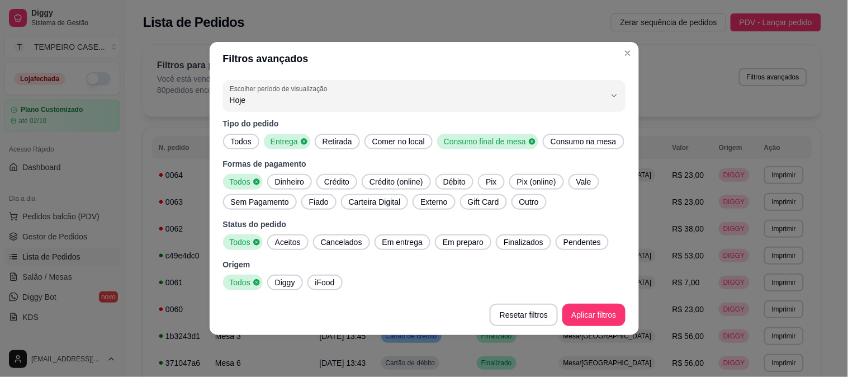
click at [529, 140] on icon at bounding box center [532, 141] width 6 height 6
click at [282, 244] on span "Aceitos" at bounding box center [288, 242] width 35 height 11
click at [412, 247] on span "Em entrega" at bounding box center [402, 242] width 49 height 11
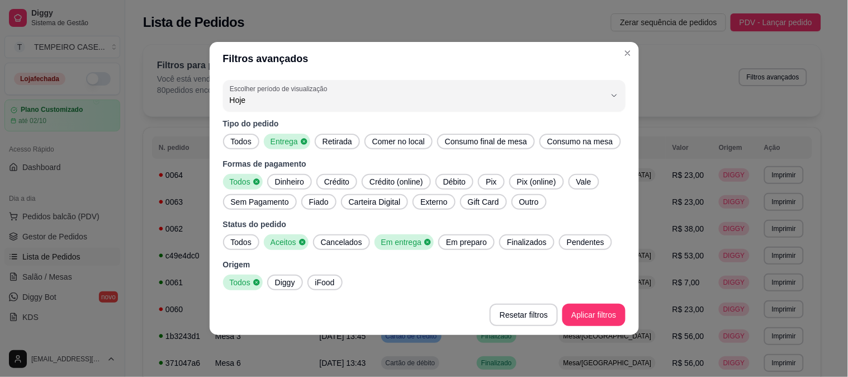
drag, startPoint x: 456, startPoint y: 244, endPoint x: 562, endPoint y: 256, distance: 107.5
click at [461, 244] on span "Em preparo" at bounding box center [467, 242] width 50 height 11
click at [544, 246] on span "Finalizados" at bounding box center [530, 242] width 49 height 11
click at [569, 240] on span "Pendentes" at bounding box center [592, 242] width 46 height 11
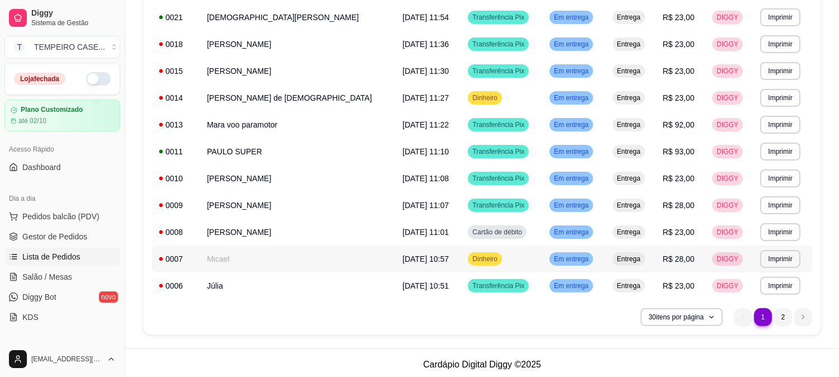
scroll to position [670, 0]
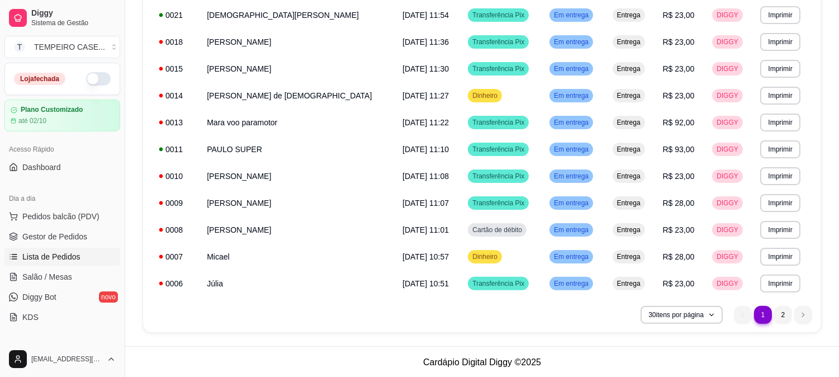
click at [780, 314] on li "2" at bounding box center [783, 315] width 18 height 18
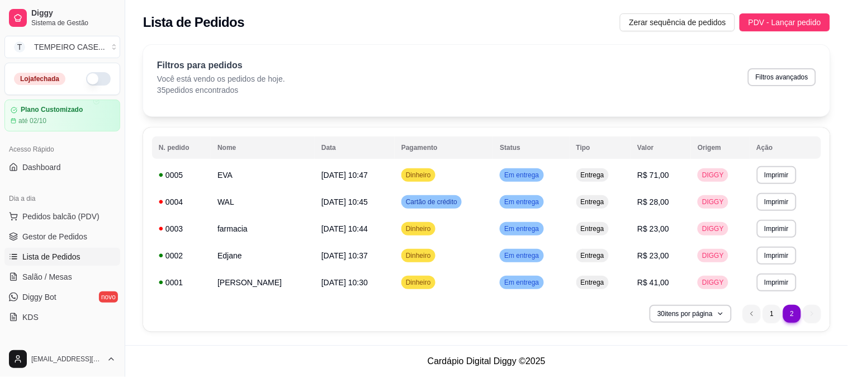
click at [249, 48] on div "Filtros para pedidos Você está vendo os pedidos de hoje. 35 pedidos encontrados…" at bounding box center [486, 81] width 687 height 72
click at [238, 41] on div "**********" at bounding box center [486, 191] width 723 height 307
click at [264, 63] on p "Filtros para pedidos" at bounding box center [221, 65] width 128 height 13
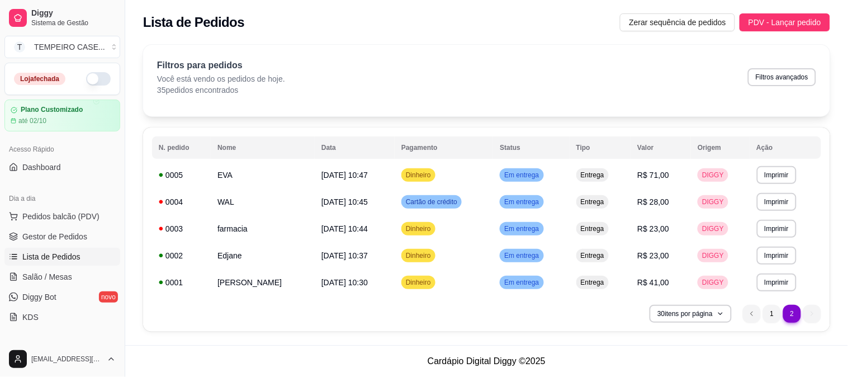
click at [264, 63] on p "Filtros para pedidos" at bounding box center [221, 65] width 128 height 13
click at [57, 232] on span "Gestor de Pedidos" at bounding box center [54, 236] width 65 height 11
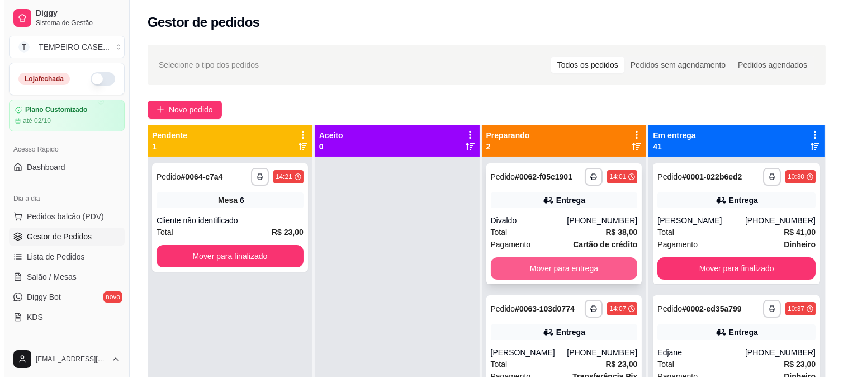
scroll to position [31, 0]
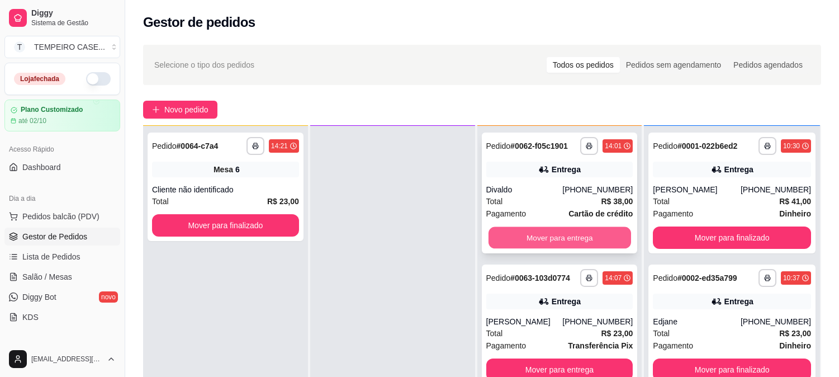
click at [565, 236] on button "Mover para entrega" at bounding box center [560, 238] width 143 height 22
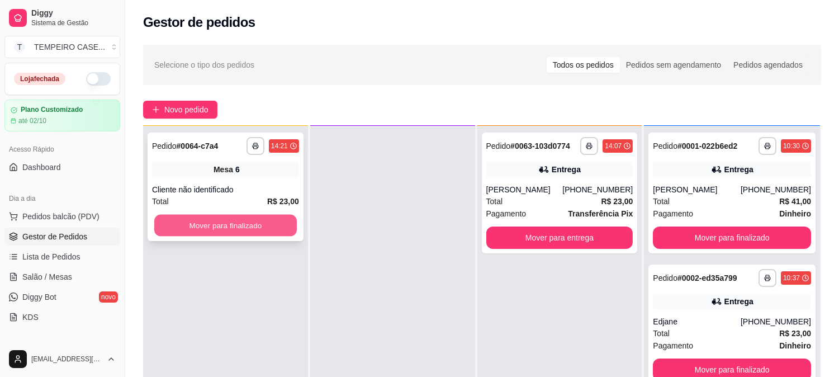
click at [207, 232] on button "Mover para finalizado" at bounding box center [225, 226] width 143 height 22
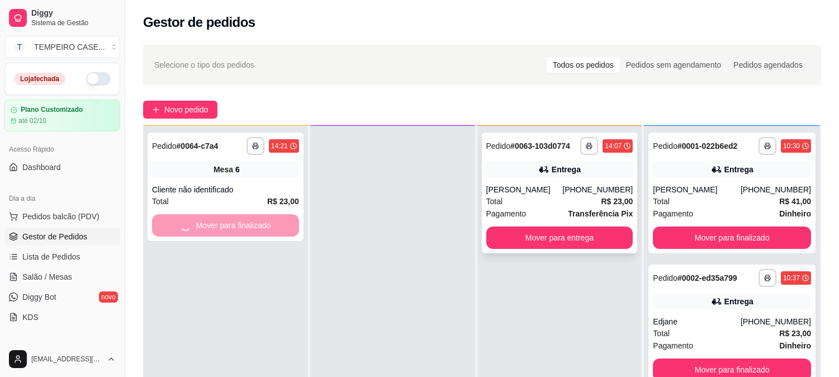
click at [543, 229] on button "Mover para entrega" at bounding box center [559, 237] width 147 height 22
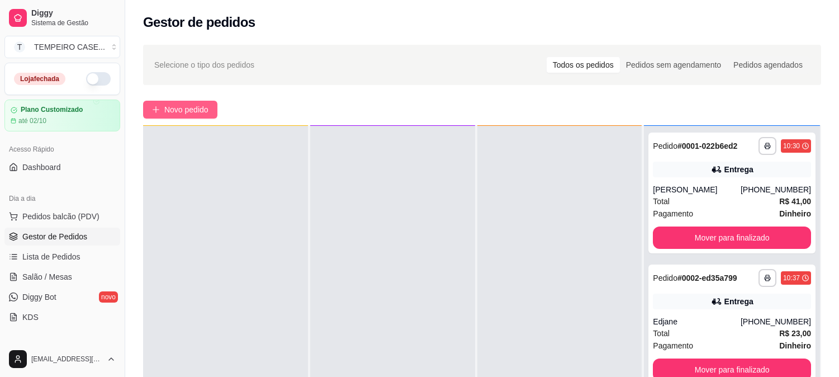
click at [172, 108] on span "Novo pedido" at bounding box center [186, 109] width 44 height 12
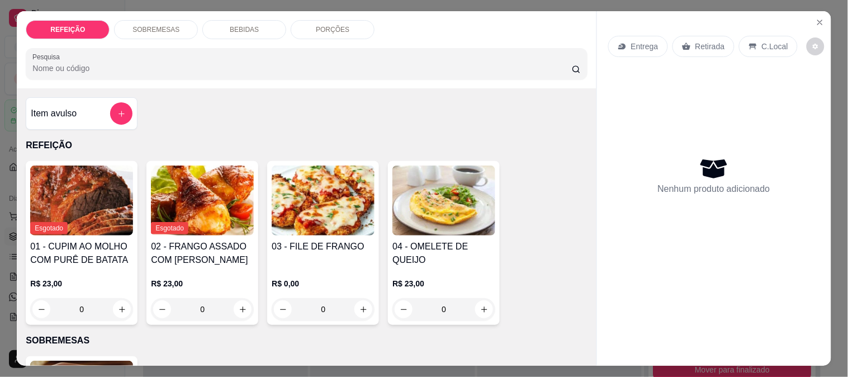
click at [422, 183] on img at bounding box center [443, 200] width 103 height 70
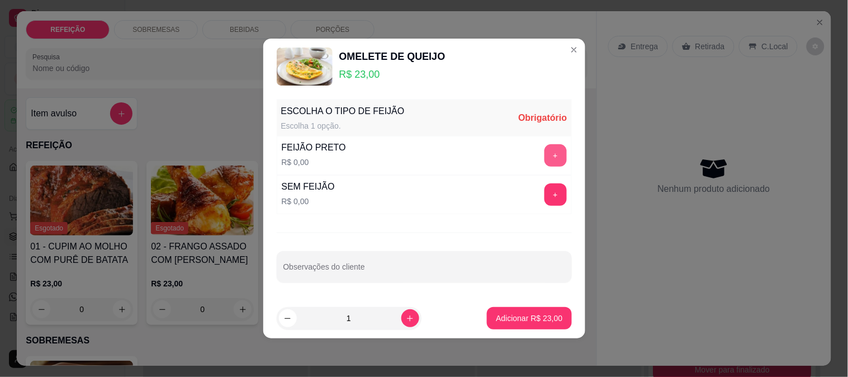
click at [545, 154] on button "+" at bounding box center [556, 155] width 22 height 22
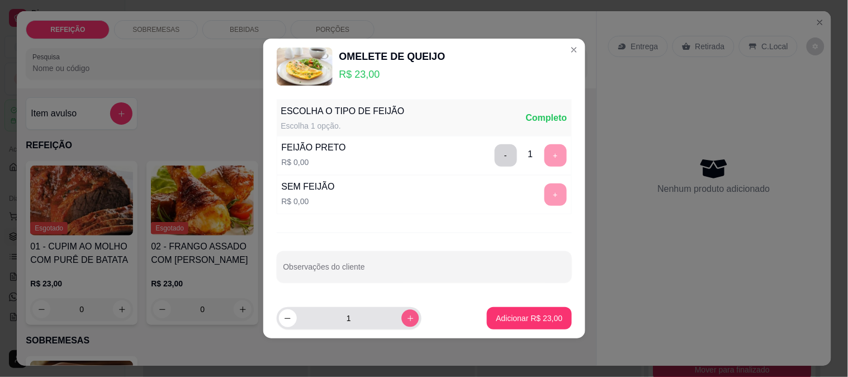
click at [407, 314] on button "increase-product-quantity" at bounding box center [409, 318] width 17 height 17
type input "2"
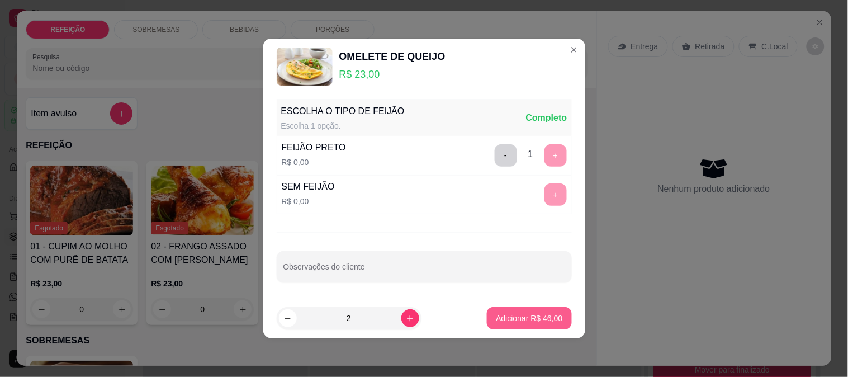
click at [507, 311] on button "Adicionar R$ 46,00" at bounding box center [529, 318] width 84 height 22
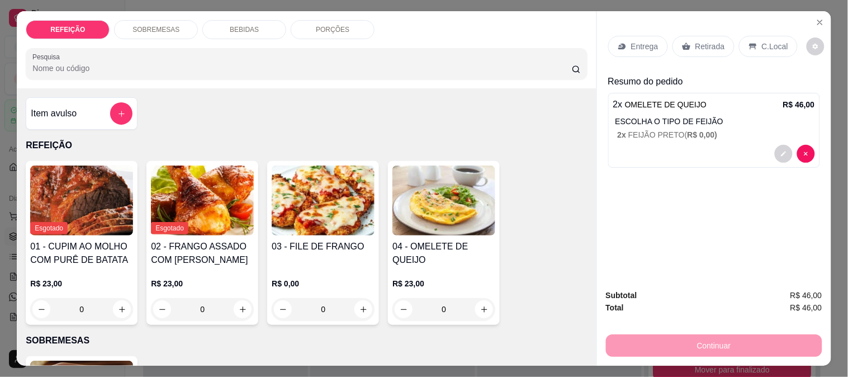
click at [649, 48] on div "Entrega" at bounding box center [638, 46] width 60 height 21
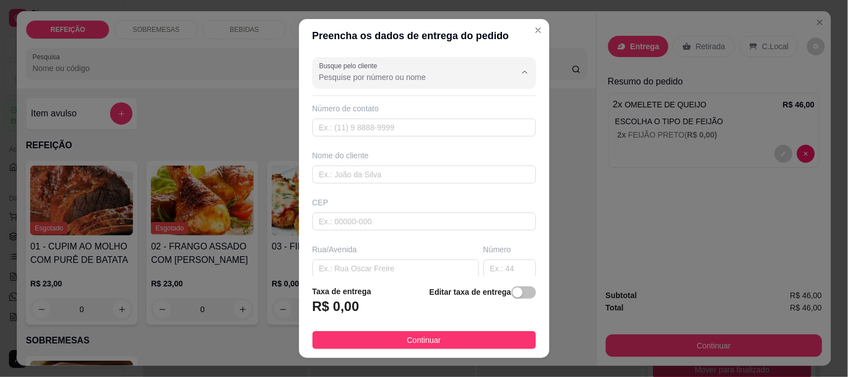
click at [370, 72] on input "Busque pelo cliente" at bounding box center [408, 77] width 179 height 11
paste input "Divaldo"
click at [351, 79] on input "Divaldo" at bounding box center [408, 77] width 179 height 11
click at [360, 77] on input "Divaldo" at bounding box center [408, 77] width 179 height 11
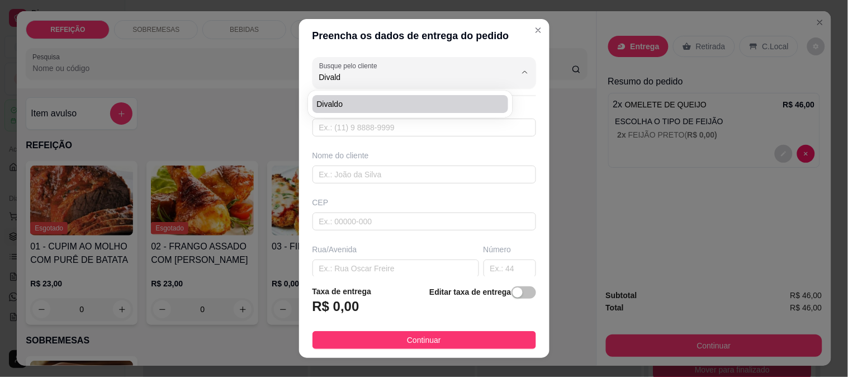
click at [338, 112] on li "Divaldo" at bounding box center [411, 104] width 196 height 18
type input "Divaldo"
type input "41997118405"
type input "Divaldo"
type input "[PERSON_NAME],"
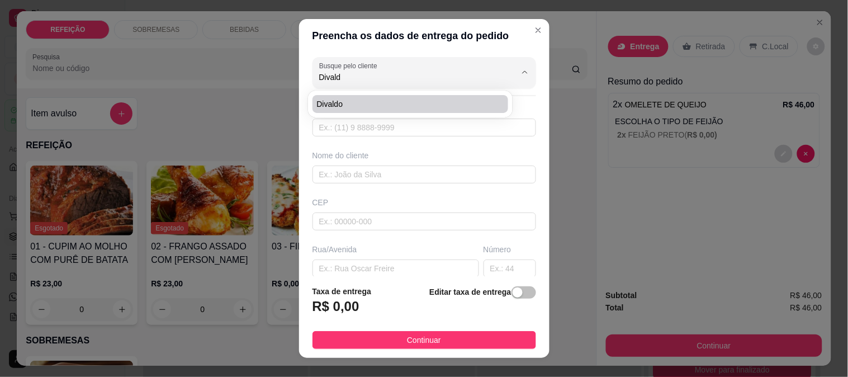
type input "98"
type input "IPOJUCA"
type input "[GEOGRAPHIC_DATA], rua do condomínio chalaça, fica entre os dois materiais de c…"
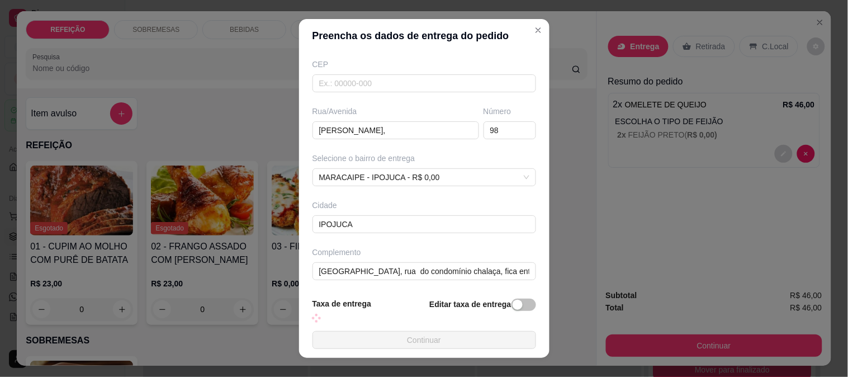
scroll to position [141, 0]
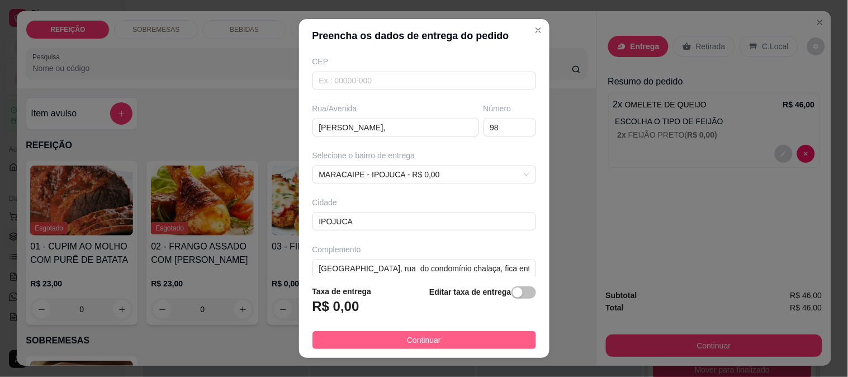
type input "Divaldo"
click at [381, 334] on button "Continuar" at bounding box center [425, 340] width 224 height 18
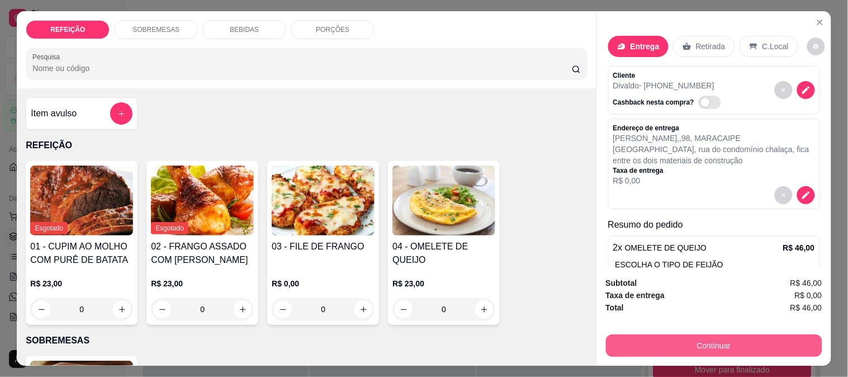
click at [687, 342] on button "Continuar" at bounding box center [714, 345] width 216 height 22
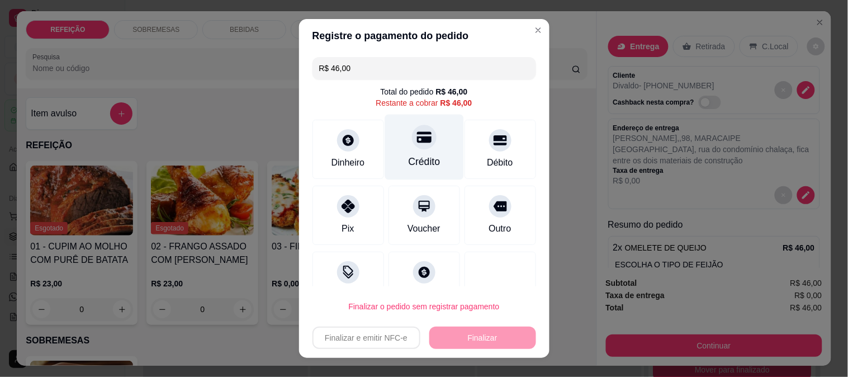
click at [412, 147] on div at bounding box center [424, 137] width 25 height 25
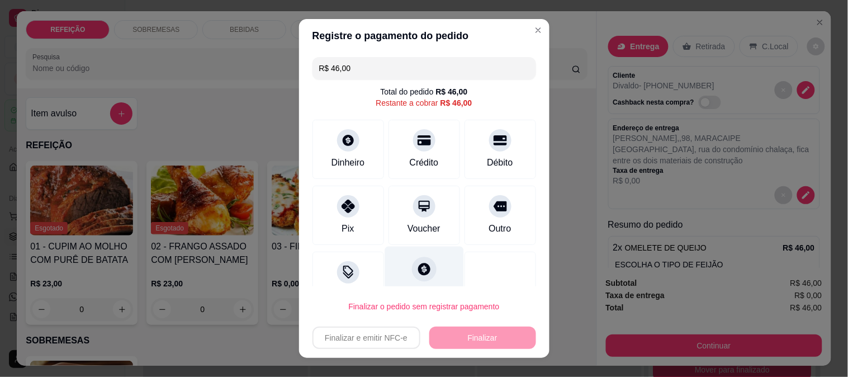
type input "R$ 0,00"
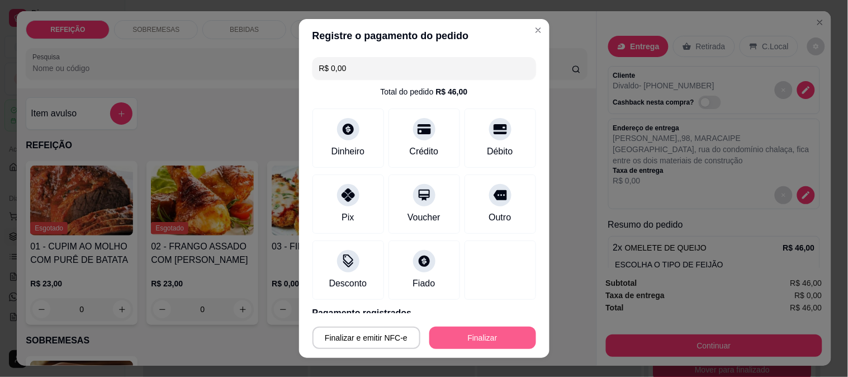
click at [463, 333] on button "Finalizar" at bounding box center [482, 338] width 107 height 22
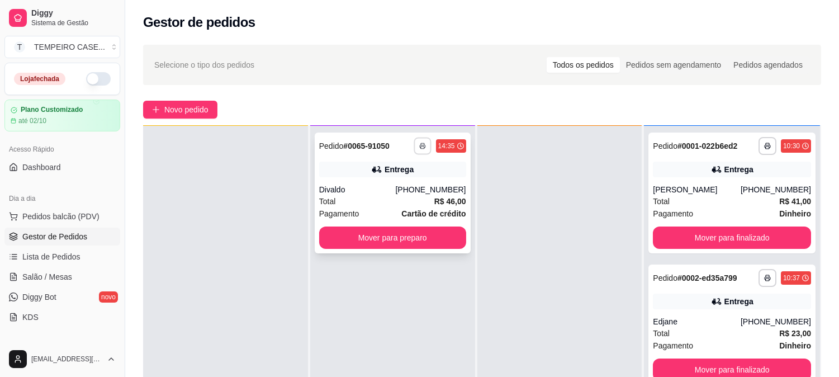
click at [428, 141] on button "button" at bounding box center [422, 145] width 17 height 17
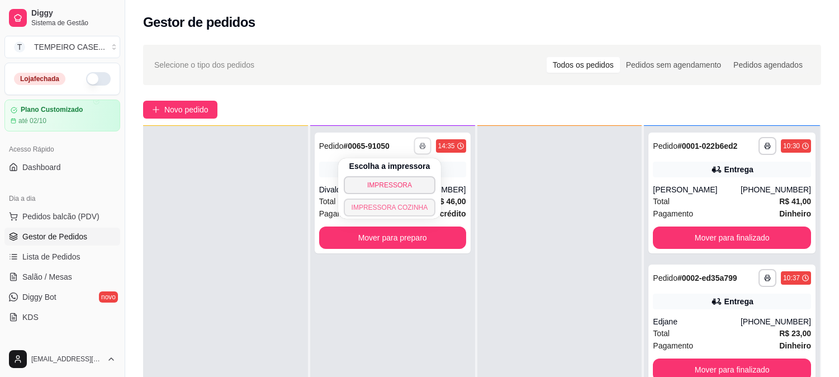
click at [414, 211] on button "IMPRESSORA COZINHA" at bounding box center [390, 207] width 92 height 18
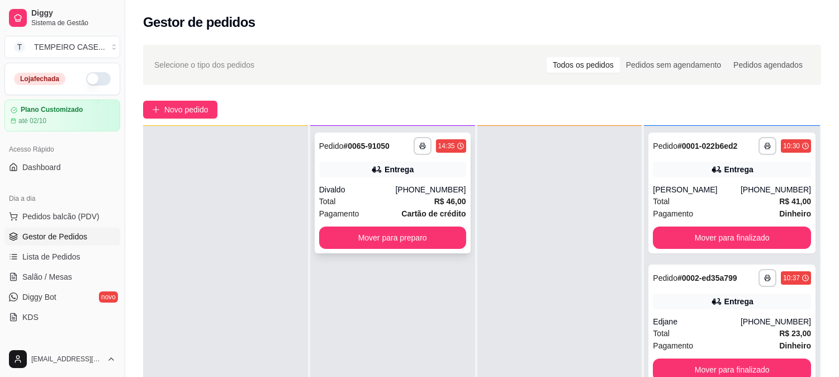
click at [420, 196] on div "Total R$ 46,00" at bounding box center [392, 201] width 147 height 12
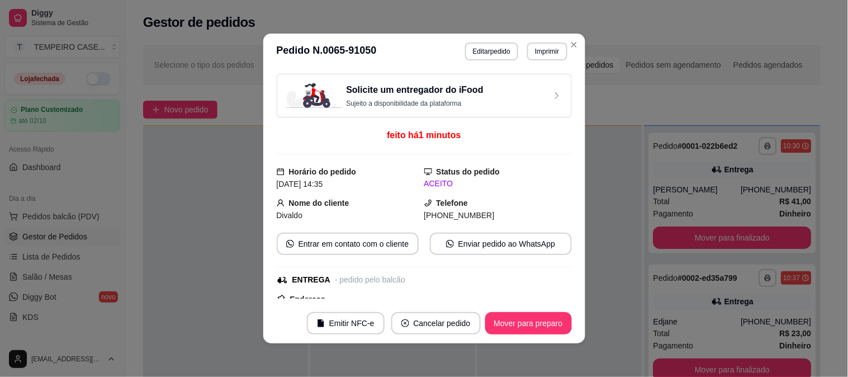
click at [474, 59] on button "Editar pedido" at bounding box center [491, 51] width 53 height 18
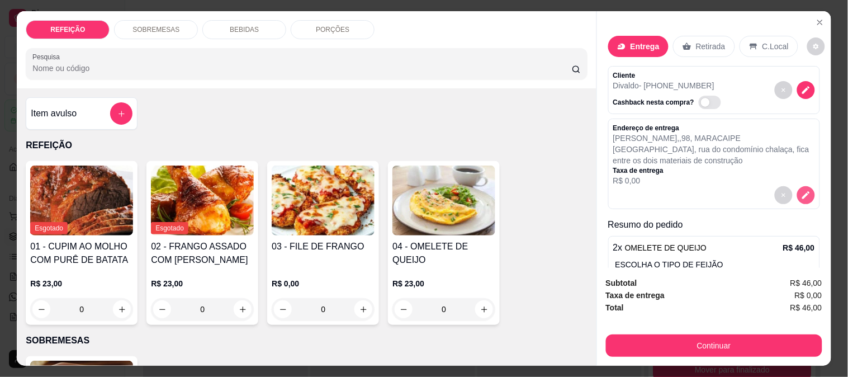
click at [798, 189] on button "decrease-product-quantity" at bounding box center [806, 195] width 18 height 18
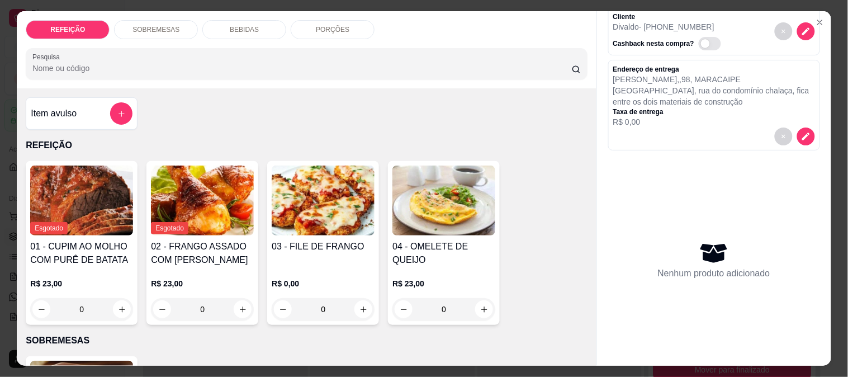
click at [89, 110] on div "Item avulso" at bounding box center [82, 113] width 102 height 22
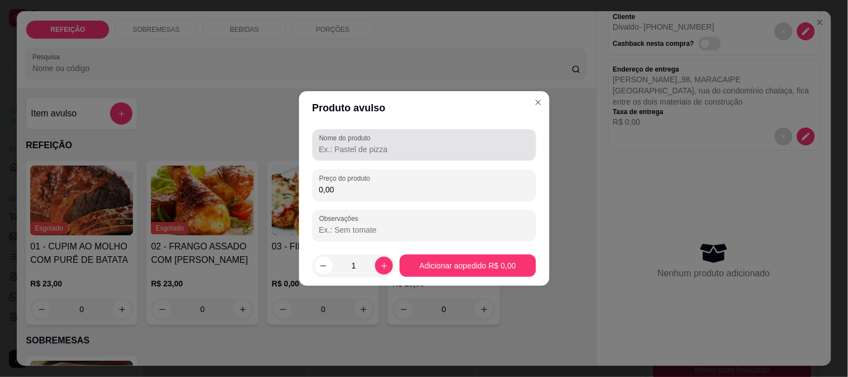
click at [335, 152] on input "Nome do produto" at bounding box center [424, 149] width 210 height 11
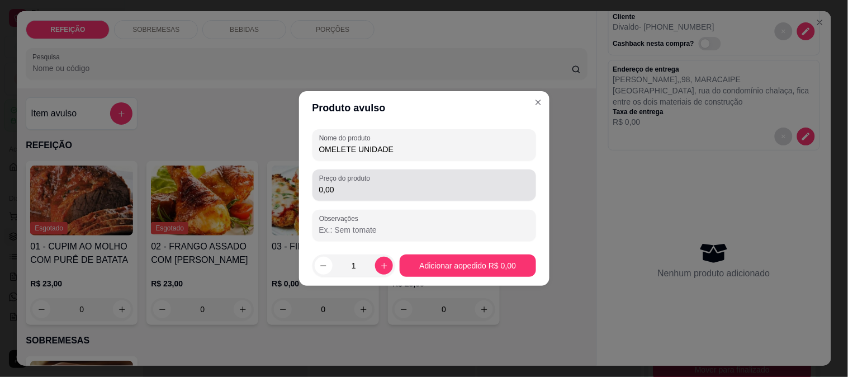
type input "OMELETE UNIDADE"
click at [381, 188] on input "0,00" at bounding box center [424, 189] width 210 height 11
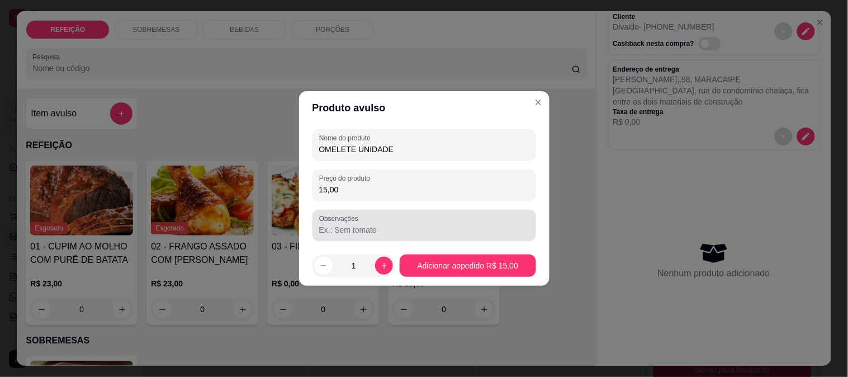
type input "15,00"
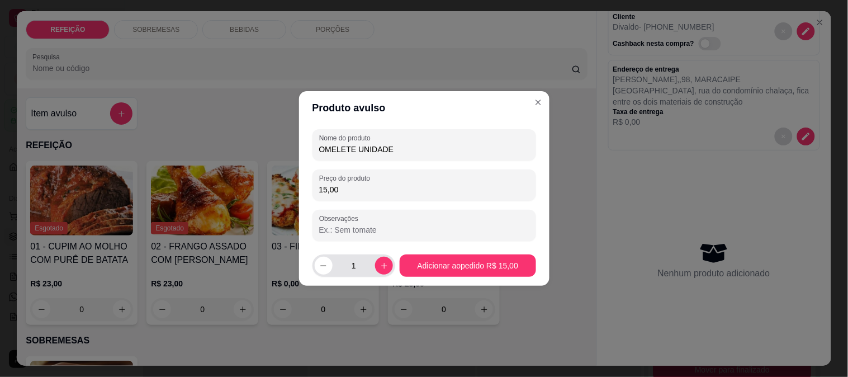
click at [379, 255] on div "1" at bounding box center [354, 265] width 79 height 22
click at [385, 263] on icon "increase-product-quantity" at bounding box center [384, 266] width 8 height 8
type input "2"
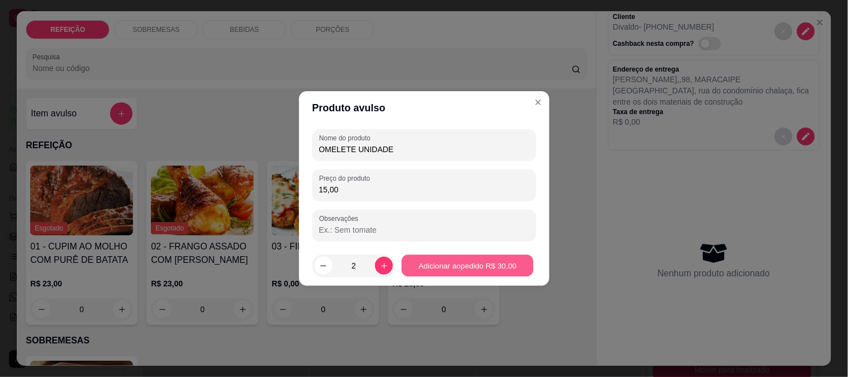
scroll to position [30, 0]
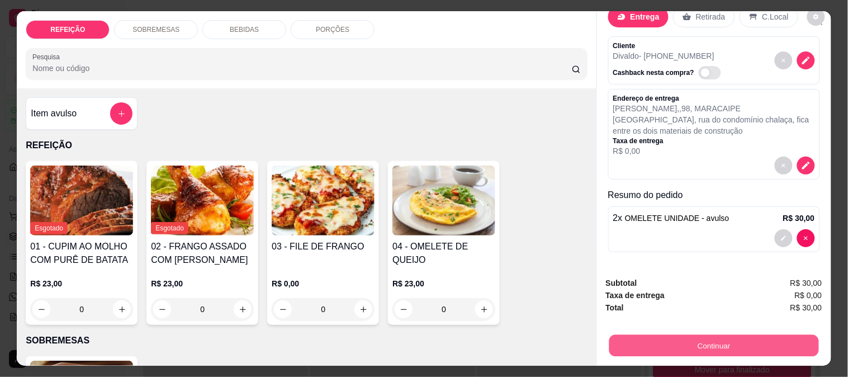
click at [645, 334] on button "Continuar" at bounding box center [714, 345] width 210 height 22
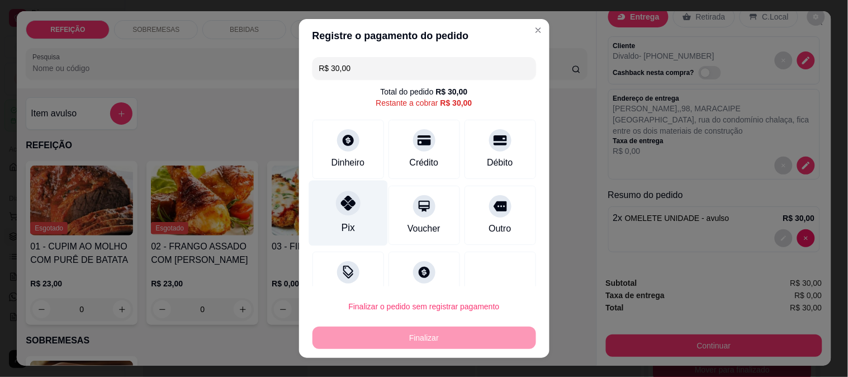
click at [343, 204] on icon at bounding box center [347, 203] width 15 height 15
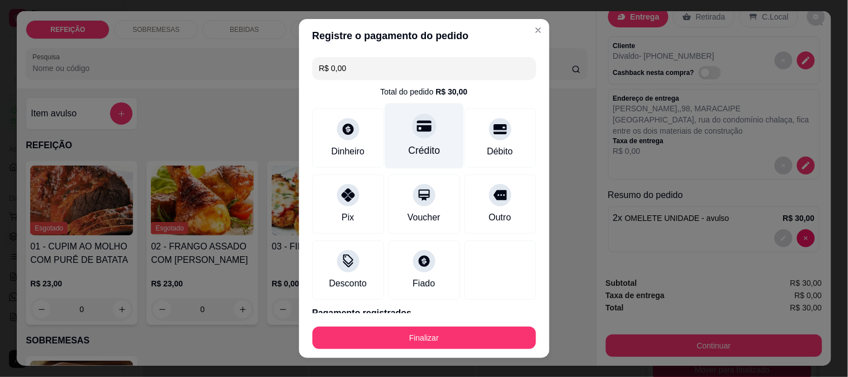
click at [417, 126] on icon at bounding box center [424, 126] width 15 height 15
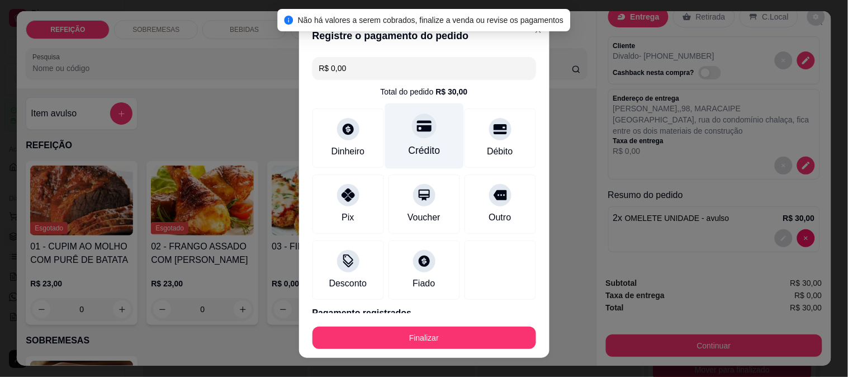
click at [420, 144] on div "Crédito" at bounding box center [424, 150] width 32 height 15
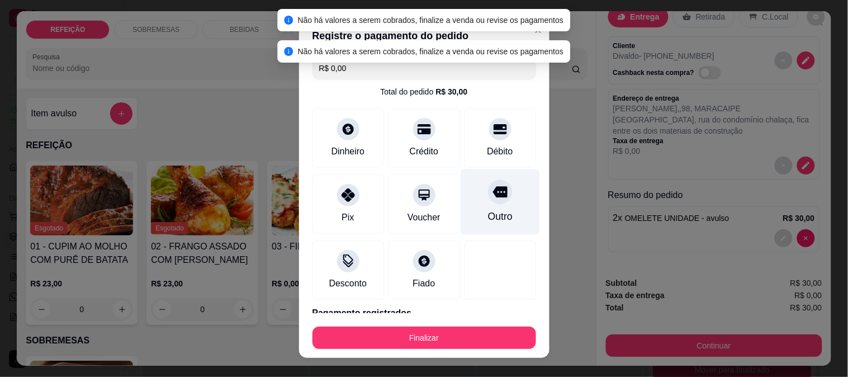
scroll to position [48, 0]
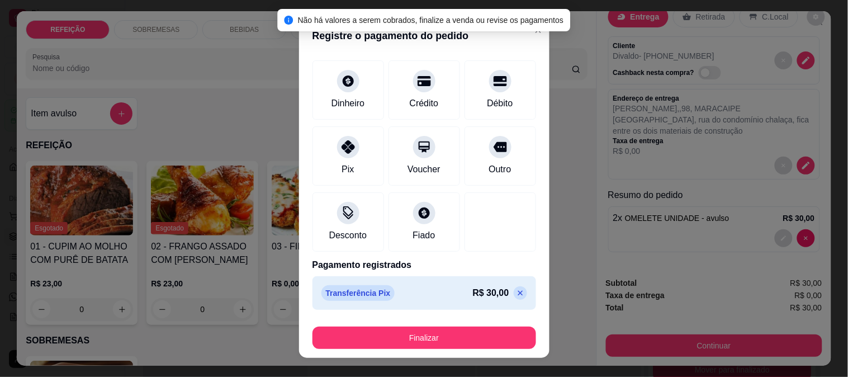
click at [516, 289] on icon at bounding box center [520, 292] width 9 height 9
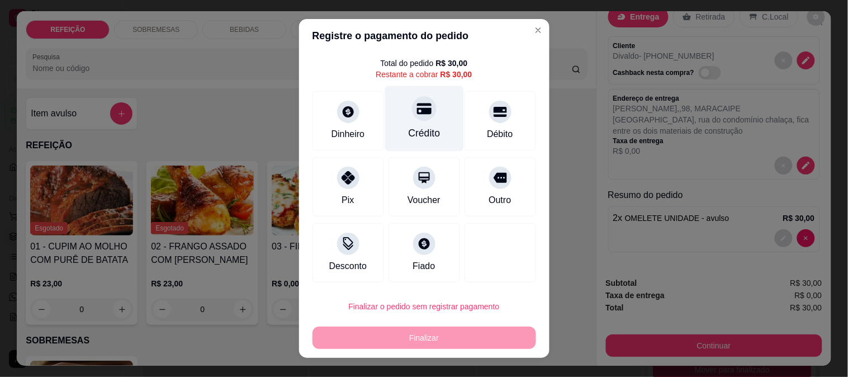
click at [397, 109] on div "Crédito" at bounding box center [424, 118] width 79 height 65
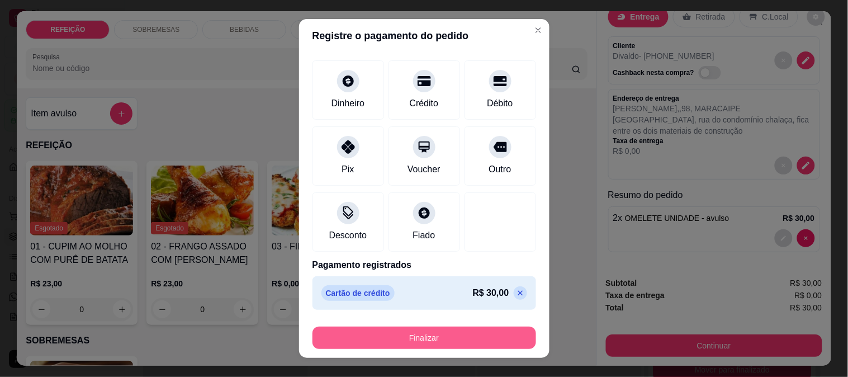
click at [422, 336] on button "Finalizar" at bounding box center [425, 338] width 224 height 22
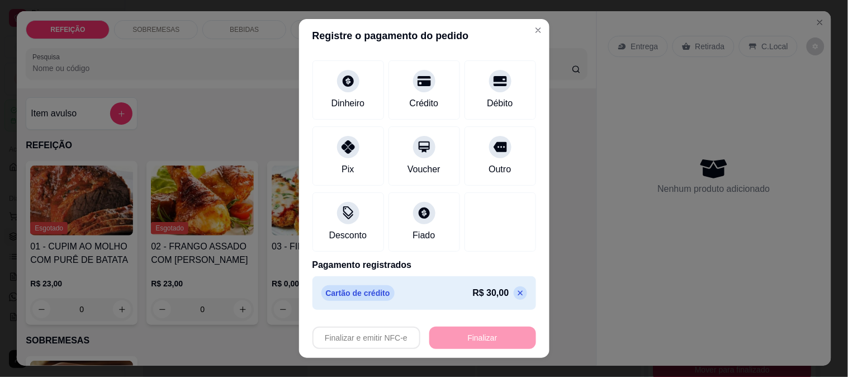
type input "-R$ 30,00"
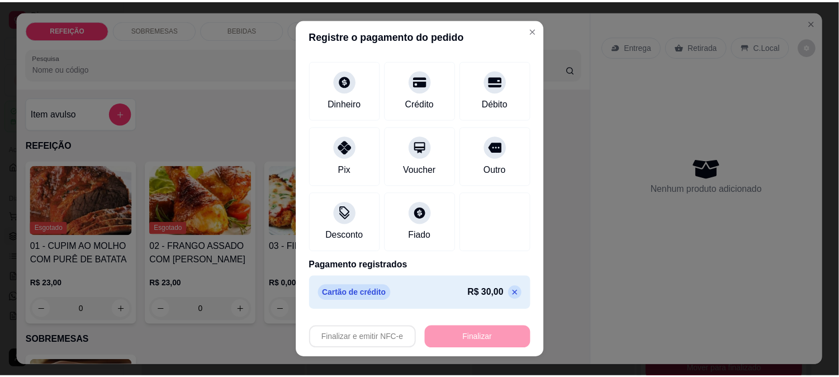
scroll to position [0, 0]
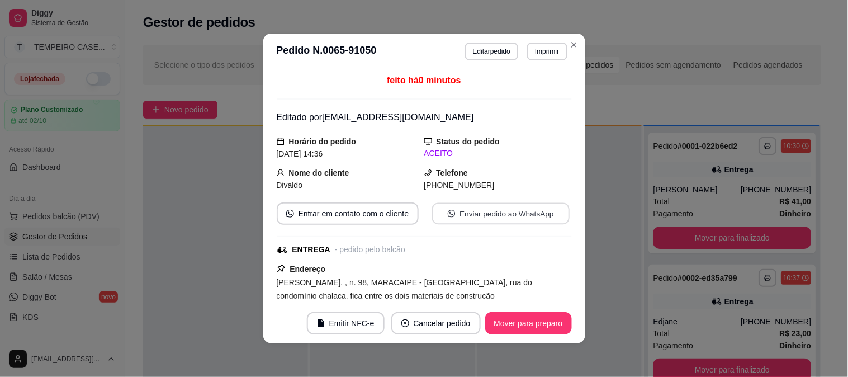
click at [453, 214] on button "Enviar pedido ao WhatsApp" at bounding box center [501, 214] width 138 height 22
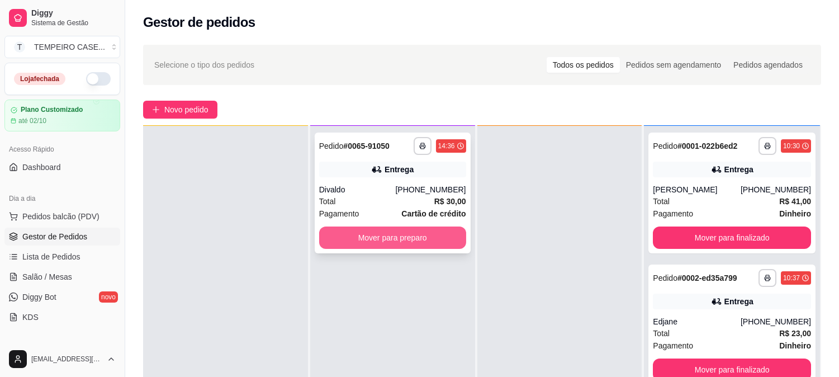
click at [442, 234] on button "Mover para preparo" at bounding box center [392, 237] width 147 height 22
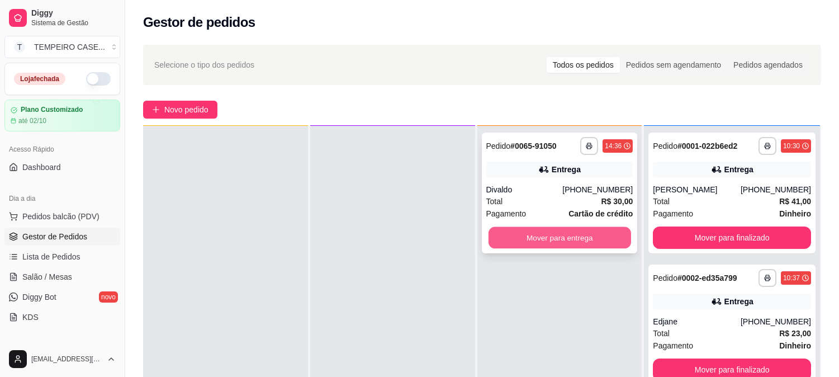
click at [567, 239] on button "Mover para entrega" at bounding box center [560, 238] width 143 height 22
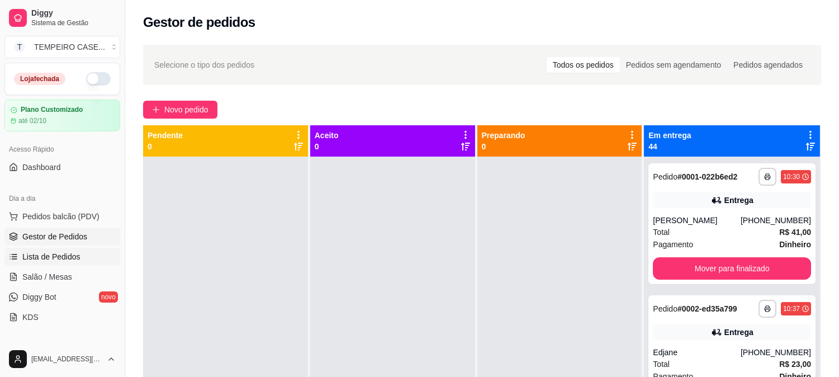
click at [64, 259] on span "Lista de Pedidos" at bounding box center [51, 256] width 58 height 11
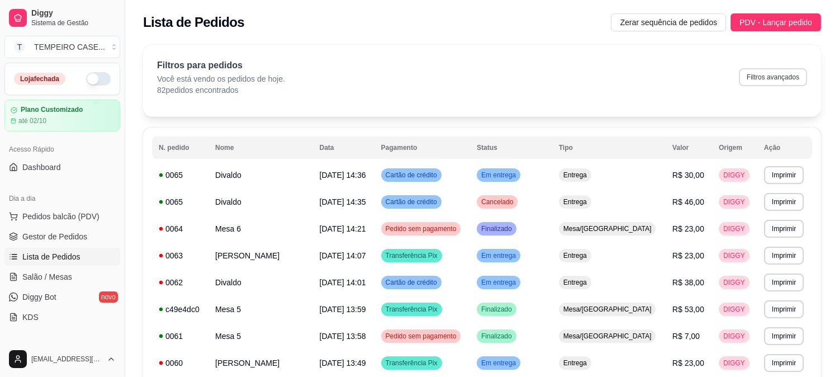
click at [763, 81] on button "Filtros avançados" at bounding box center [773, 77] width 68 height 18
select select "0"
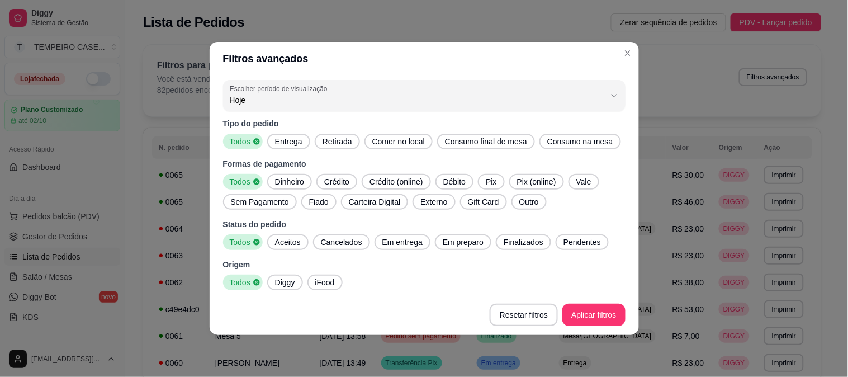
click at [302, 142] on span "Entrega" at bounding box center [289, 141] width 36 height 11
click at [297, 246] on span "Aceitos" at bounding box center [288, 242] width 35 height 11
click at [387, 244] on span "Em entrega" at bounding box center [402, 242] width 49 height 11
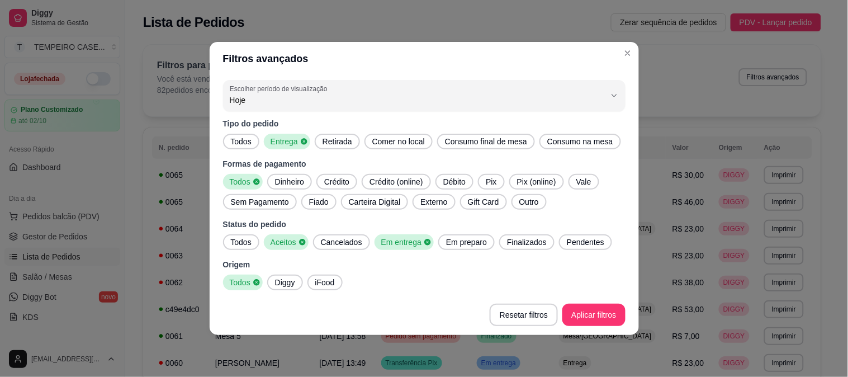
click at [463, 243] on span "Em preparo" at bounding box center [467, 242] width 50 height 11
drag, startPoint x: 509, startPoint y: 241, endPoint x: 563, endPoint y: 247, distance: 54.5
click at [510, 241] on span "Finalizados" at bounding box center [530, 242] width 49 height 11
click at [572, 243] on span "Pendentes" at bounding box center [592, 242] width 46 height 11
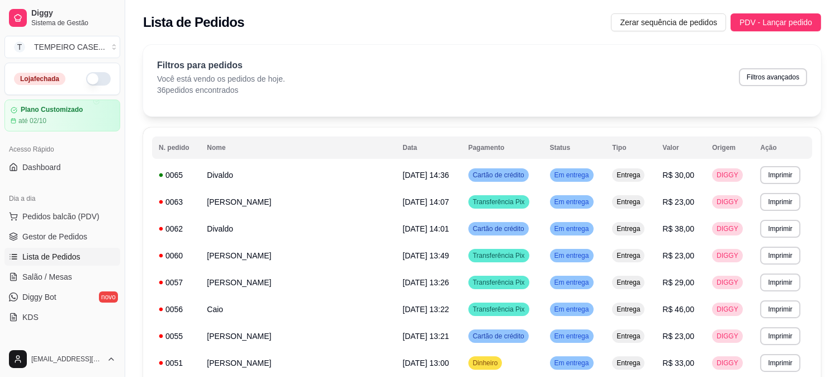
click at [692, 69] on div "Filtros para pedidos Você está vendo os pedidos de hoje. 36 pedidos encontrados…" at bounding box center [482, 77] width 650 height 37
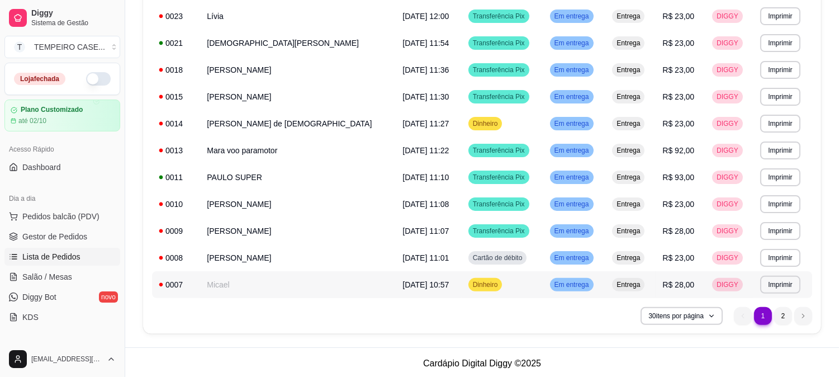
scroll to position [670, 0]
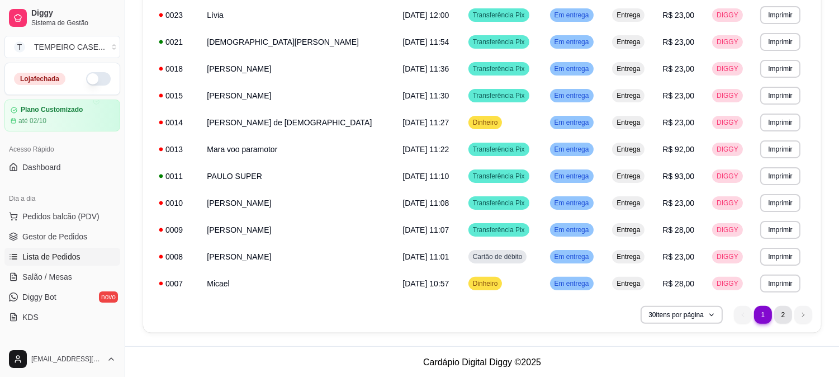
click at [781, 313] on li "2" at bounding box center [783, 315] width 18 height 18
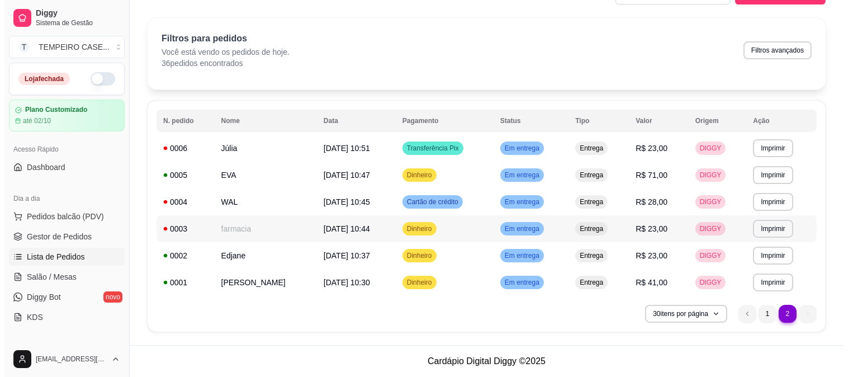
scroll to position [26, 0]
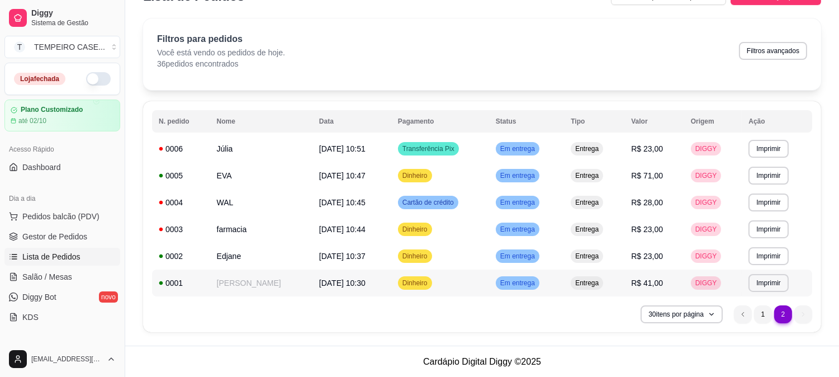
click at [236, 281] on td "[PERSON_NAME]" at bounding box center [261, 282] width 102 height 27
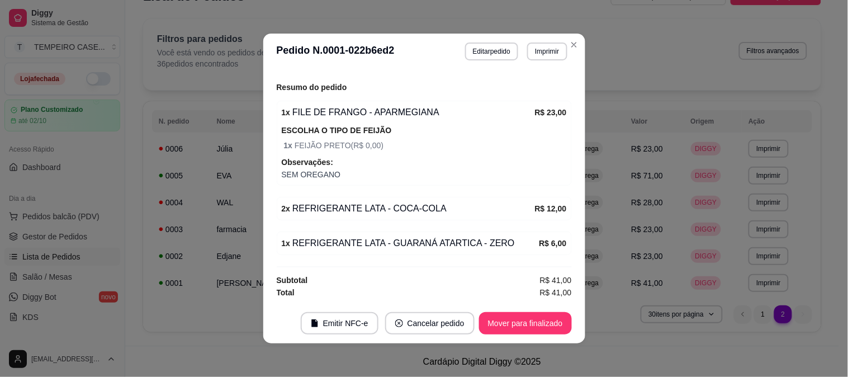
scroll to position [333, 0]
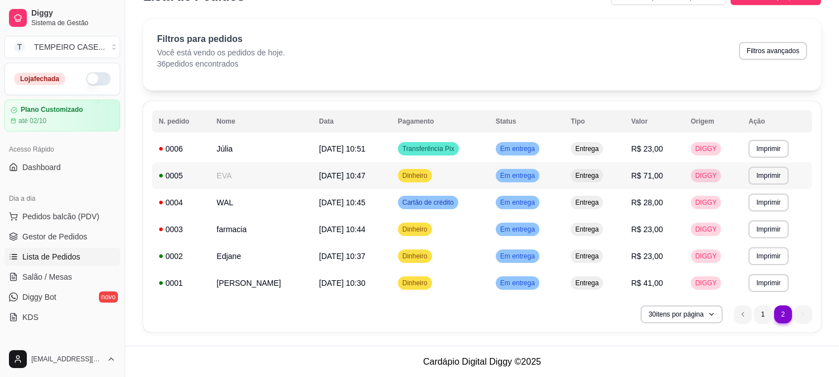
click at [291, 181] on td "EVA" at bounding box center [261, 175] width 102 height 27
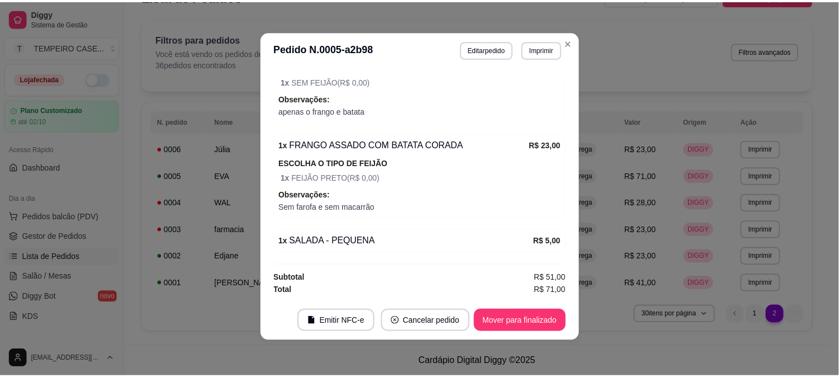
scroll to position [395, 0]
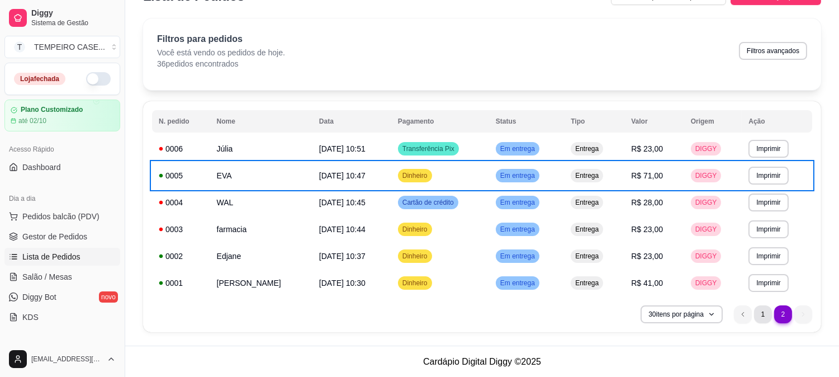
click at [768, 319] on li "1" at bounding box center [763, 314] width 18 height 18
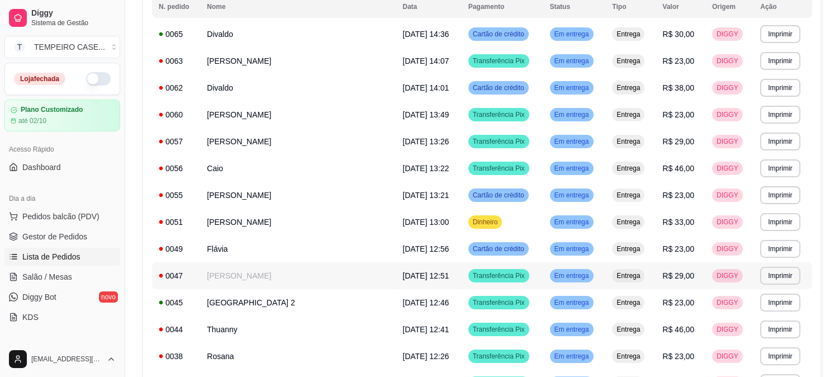
scroll to position [111, 0]
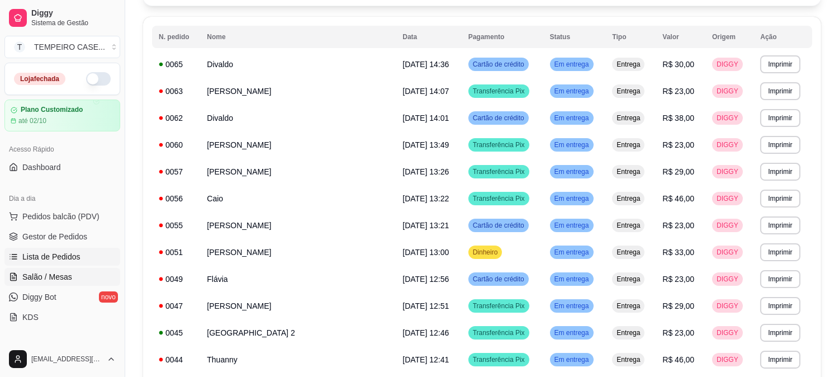
click at [53, 275] on span "Salão / Mesas" at bounding box center [47, 276] width 50 height 11
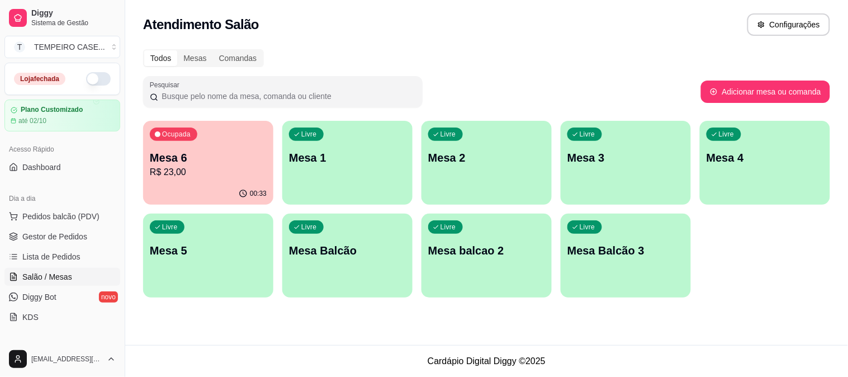
click at [237, 163] on p "Mesa 6" at bounding box center [208, 158] width 117 height 16
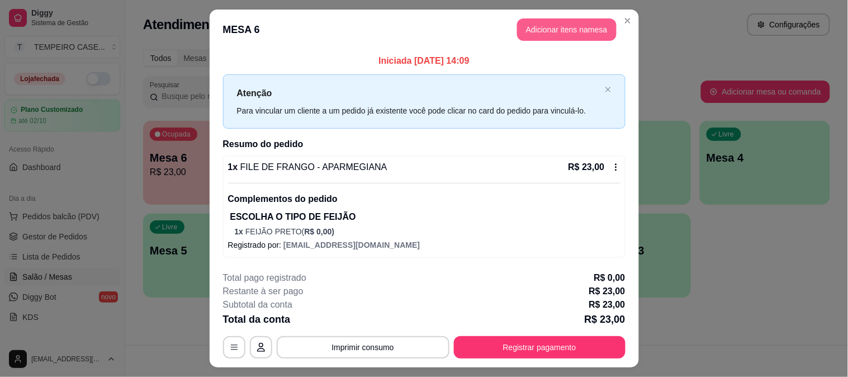
click at [540, 21] on button "Adicionar itens na mesa" at bounding box center [567, 29] width 100 height 22
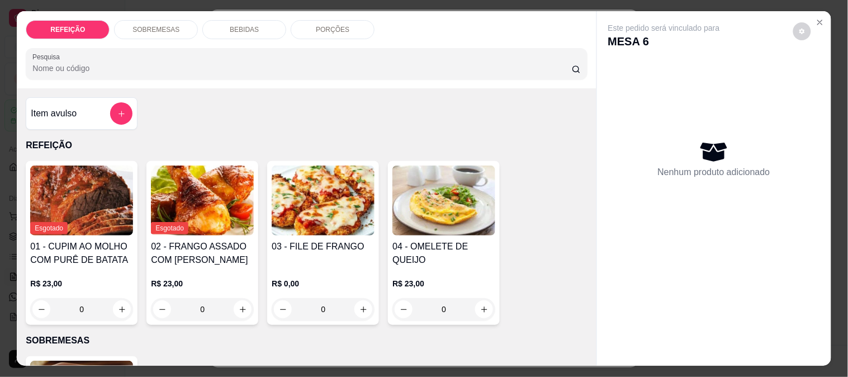
click at [256, 22] on div "BEBIDAS" at bounding box center [244, 29] width 84 height 19
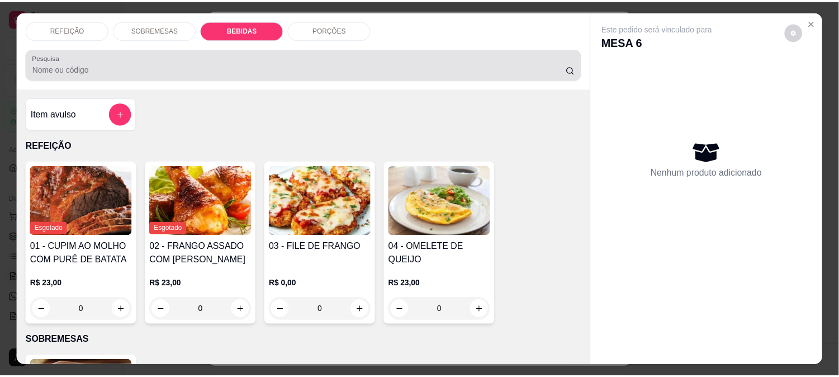
scroll to position [29, 0]
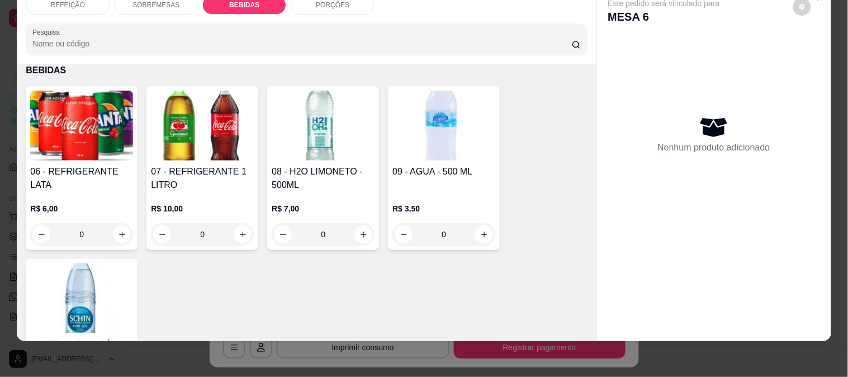
click at [344, 165] on h4 "08 - H2O LIMONETO - 500ML" at bounding box center [323, 178] width 103 height 27
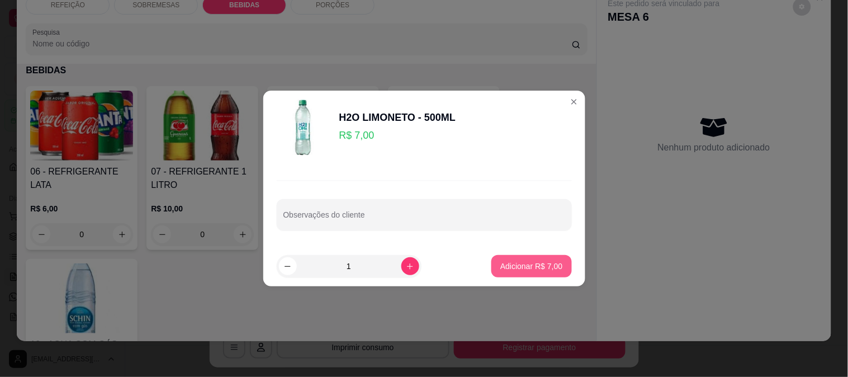
click at [551, 264] on p "Adicionar R$ 7,00" at bounding box center [531, 266] width 62 height 11
type input "1"
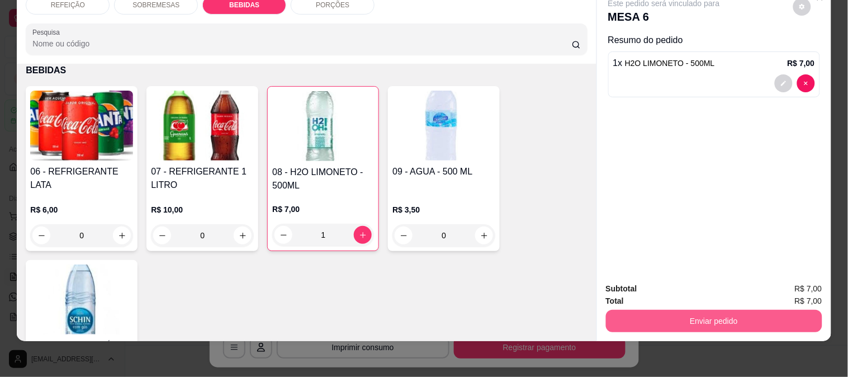
click at [690, 316] on button "Enviar pedido" at bounding box center [714, 321] width 216 height 22
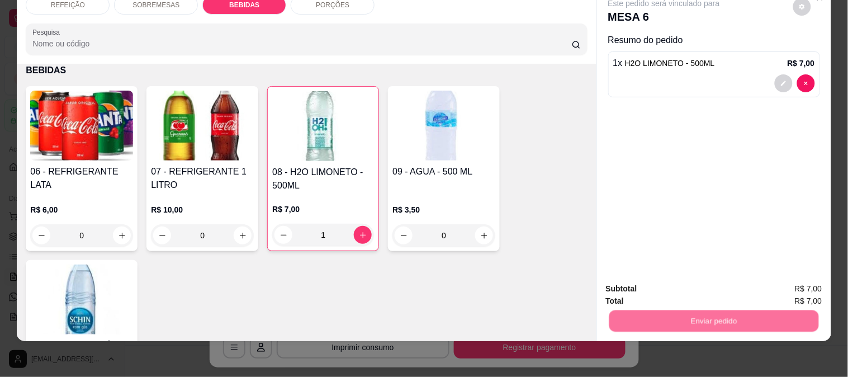
click at [667, 285] on button "Não registrar e enviar pedido" at bounding box center [677, 283] width 116 height 21
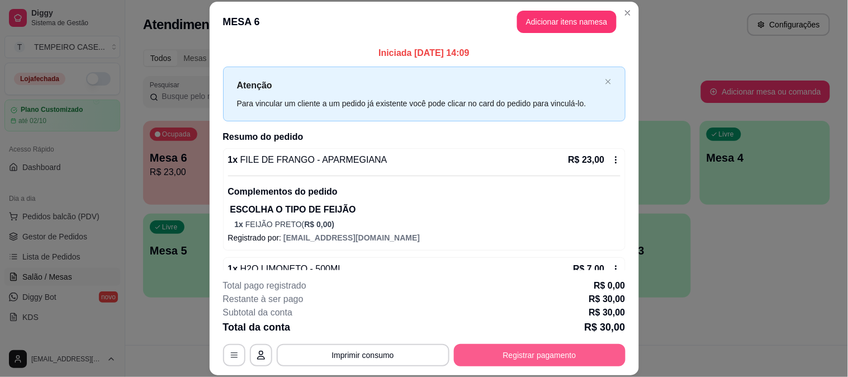
click at [575, 351] on button "Registrar pagamento" at bounding box center [540, 355] width 172 height 22
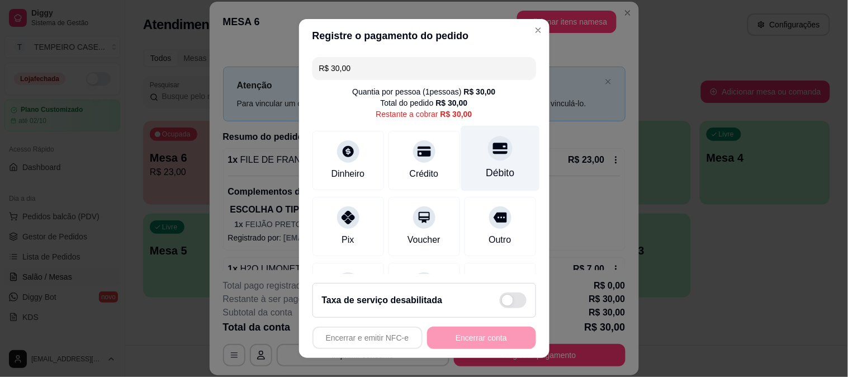
click at [488, 159] on div at bounding box center [500, 148] width 25 height 25
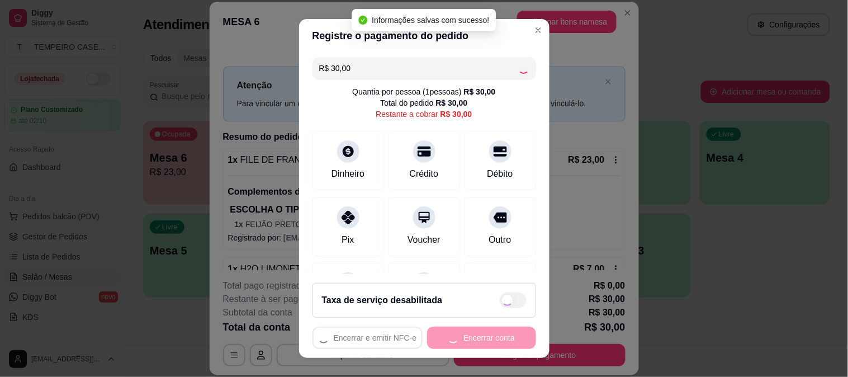
type input "R$ 0,00"
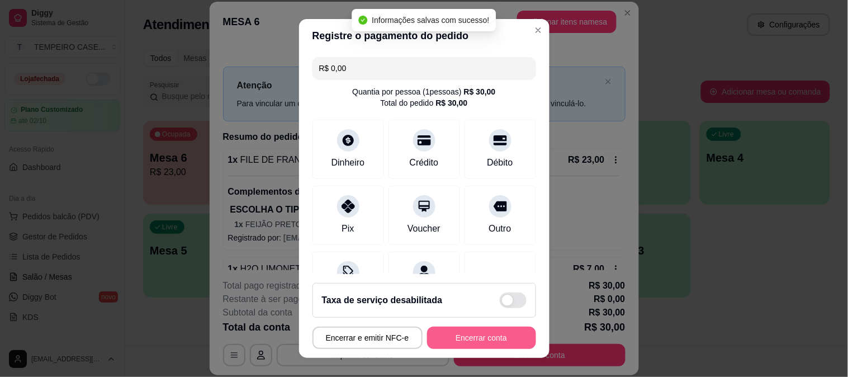
click at [469, 340] on button "Encerrar conta" at bounding box center [481, 338] width 109 height 22
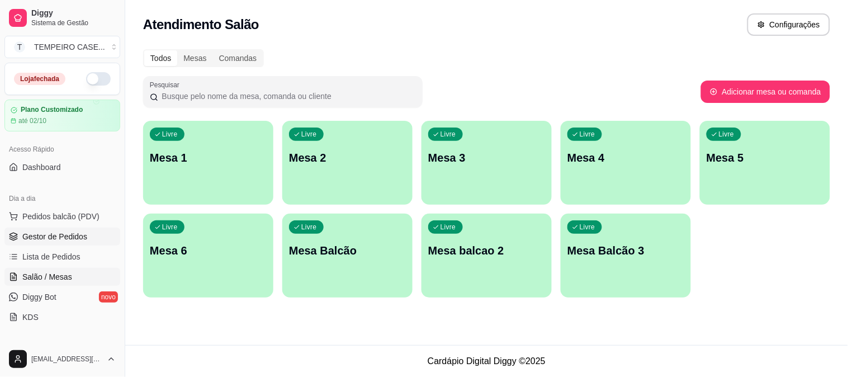
click at [57, 239] on span "Gestor de Pedidos" at bounding box center [54, 236] width 65 height 11
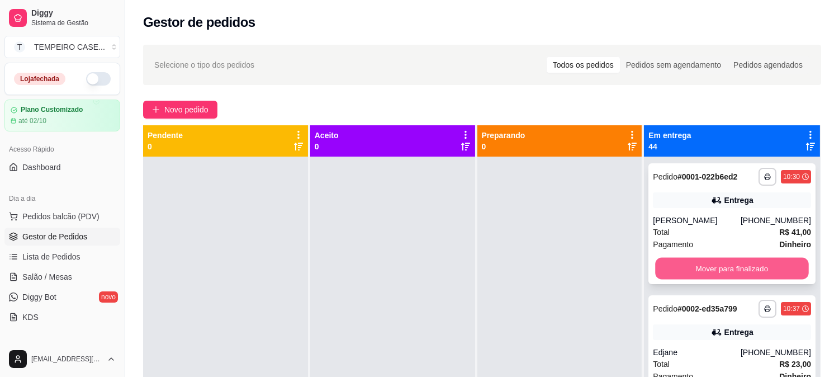
click at [703, 266] on button "Mover para finalizado" at bounding box center [732, 269] width 153 height 22
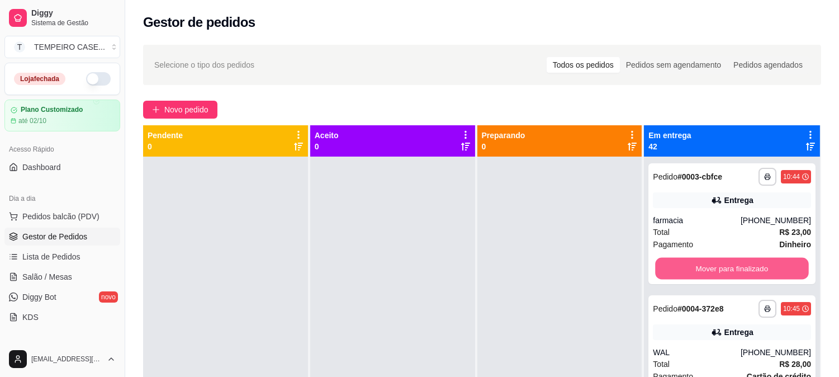
click at [713, 265] on button "Mover para finalizado" at bounding box center [732, 269] width 153 height 22
click at [742, 272] on button "Mover para finalizado" at bounding box center [732, 268] width 158 height 22
click at [748, 272] on button "Mover para finalizado" at bounding box center [732, 269] width 153 height 22
click at [755, 271] on button "Mover para finalizado" at bounding box center [732, 269] width 153 height 22
click at [762, 269] on button "Mover para finalizado" at bounding box center [732, 268] width 158 height 22
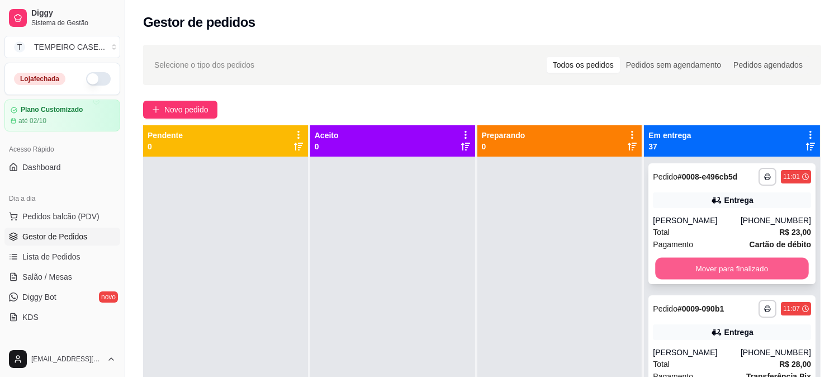
click at [742, 268] on button "Mover para finalizado" at bounding box center [732, 269] width 153 height 22
click at [719, 266] on button "Mover para finalizado" at bounding box center [732, 268] width 158 height 22
click at [733, 266] on button "Mover para finalizado" at bounding box center [732, 268] width 158 height 22
click at [692, 268] on button "Mover para finalizado" at bounding box center [732, 268] width 158 height 22
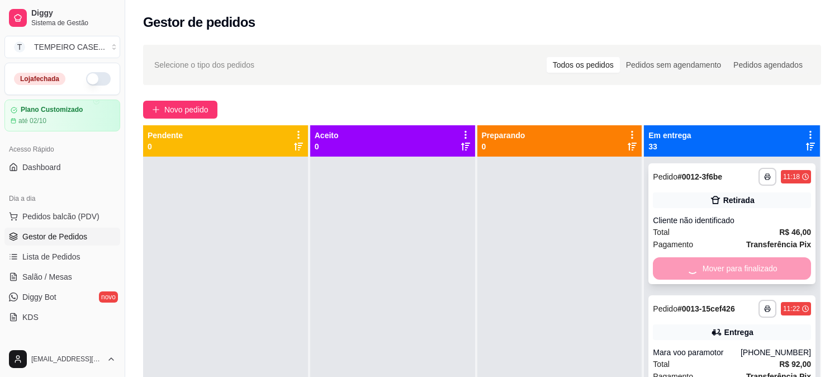
click at [708, 272] on div "Mover para finalizado" at bounding box center [732, 268] width 158 height 22
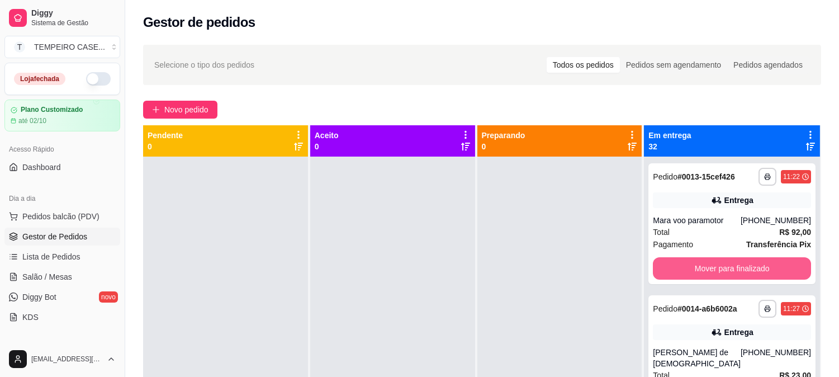
click at [708, 272] on button "Mover para finalizado" at bounding box center [732, 268] width 158 height 22
click at [713, 271] on div "Mover para finalizado" at bounding box center [732, 268] width 158 height 22
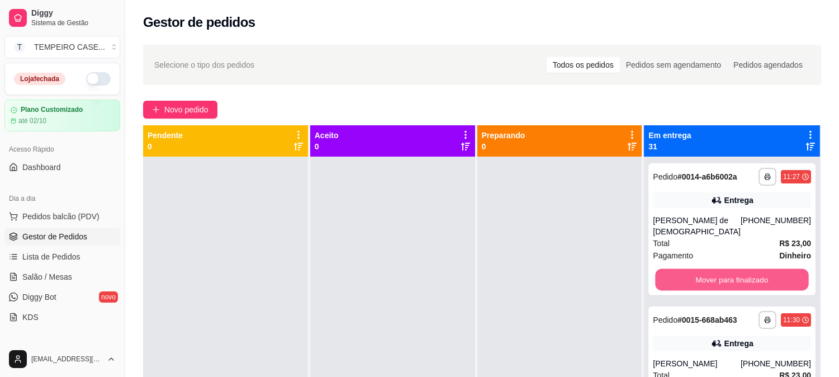
click at [720, 269] on button "Mover para finalizado" at bounding box center [732, 280] width 153 height 22
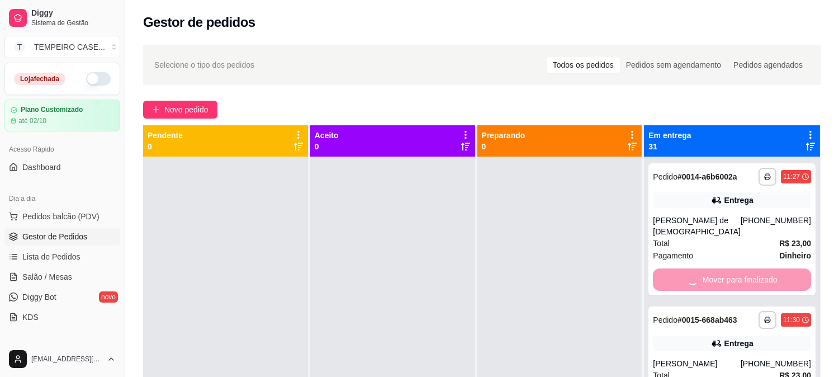
click at [720, 268] on div "Mover para finalizado" at bounding box center [732, 279] width 158 height 22
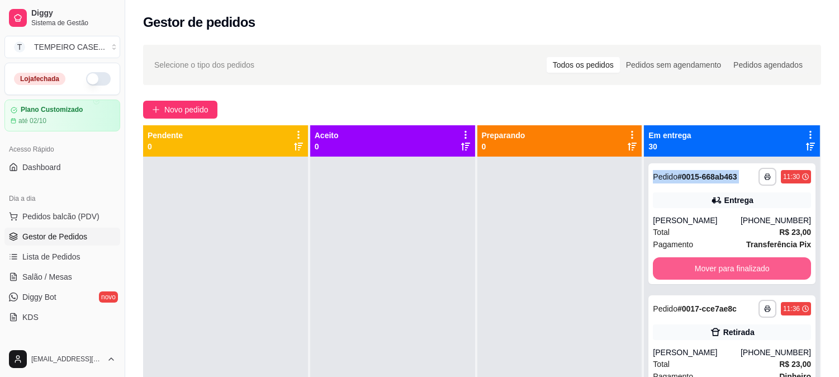
click at [721, 266] on button "Mover para finalizado" at bounding box center [732, 268] width 158 height 22
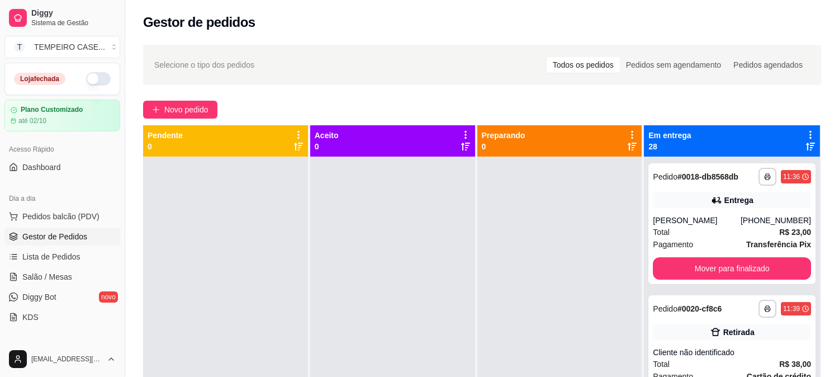
click at [721, 266] on div "**********" at bounding box center [732, 223] width 167 height 121
click at [713, 277] on button "Mover para finalizado" at bounding box center [732, 268] width 158 height 22
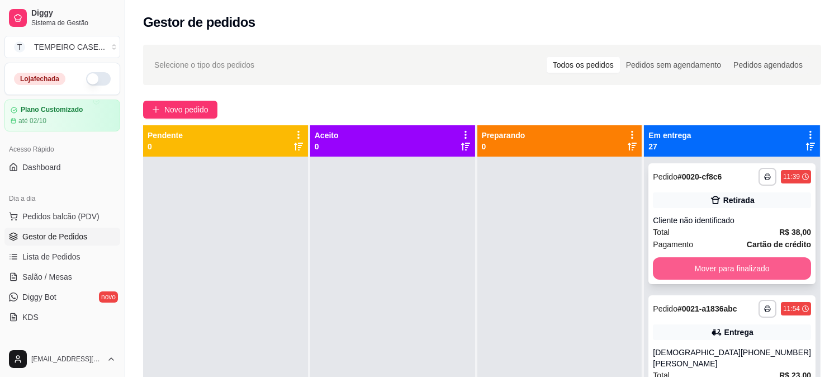
click at [718, 277] on button "Mover para finalizado" at bounding box center [732, 268] width 158 height 22
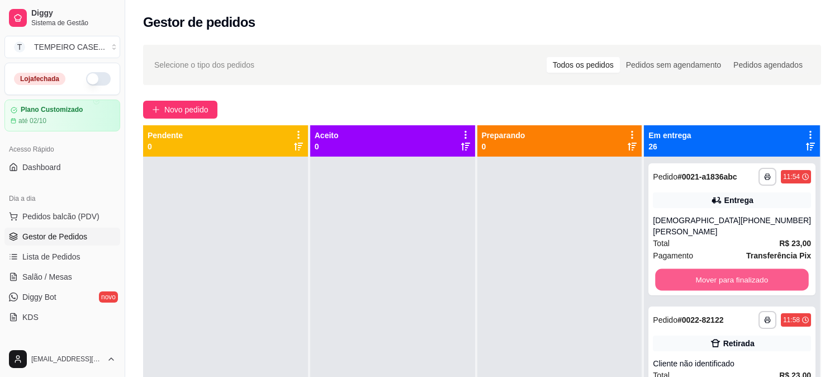
click at [718, 277] on button "Mover para finalizado" at bounding box center [732, 280] width 153 height 22
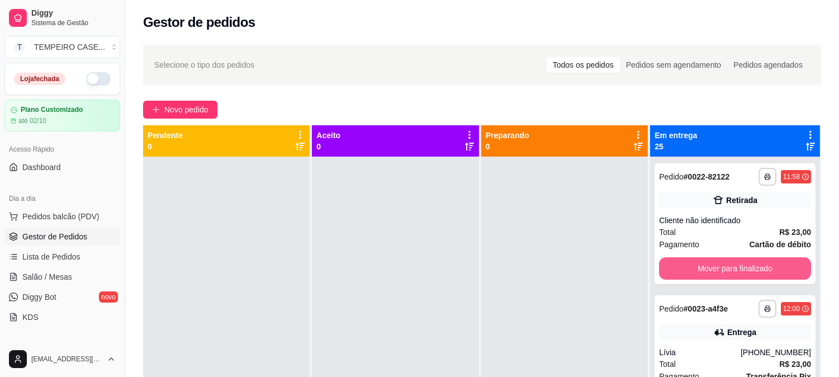
click at [720, 277] on button "Mover para finalizado" at bounding box center [735, 268] width 152 height 22
click at [720, 277] on button "Mover para finalizado" at bounding box center [735, 269] width 148 height 22
click at [720, 277] on button "Mover para finalizado" at bounding box center [735, 268] width 152 height 22
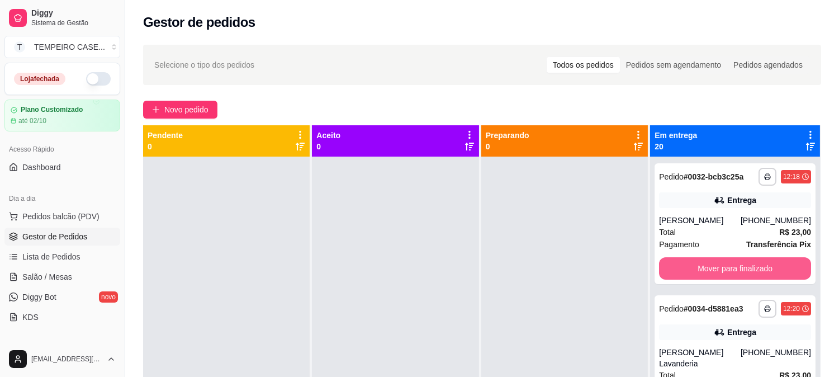
click at [720, 277] on button "Mover para finalizado" at bounding box center [735, 268] width 152 height 22
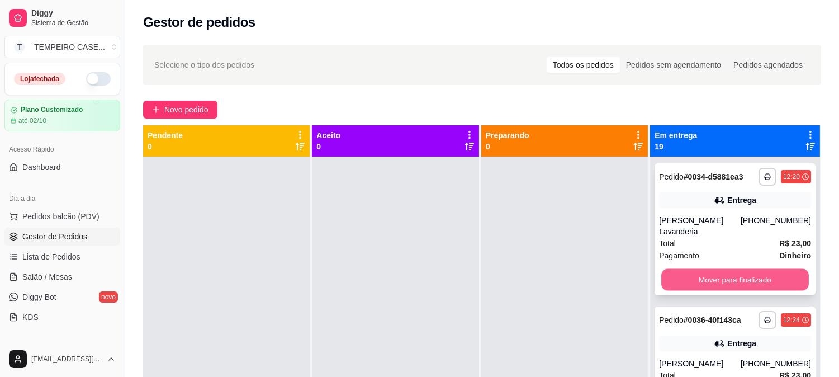
click at [727, 269] on button "Mover para finalizado" at bounding box center [735, 280] width 148 height 22
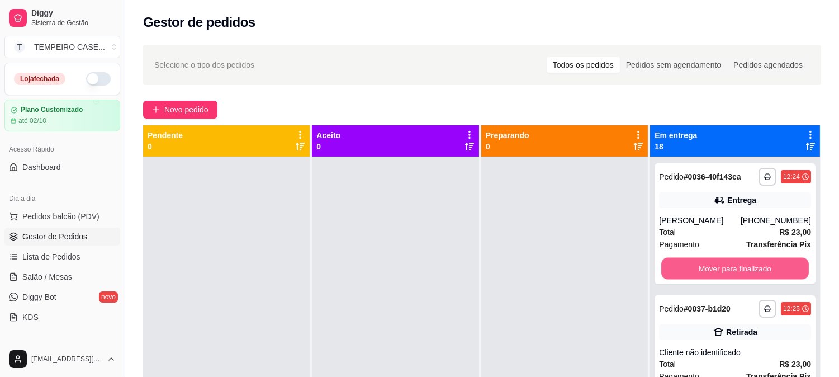
click at [725, 269] on button "Mover para finalizado" at bounding box center [735, 269] width 148 height 22
click at [725, 269] on button "Mover para finalizado" at bounding box center [735, 268] width 152 height 22
click at [725, 269] on button "Mover para finalizado" at bounding box center [735, 269] width 148 height 22
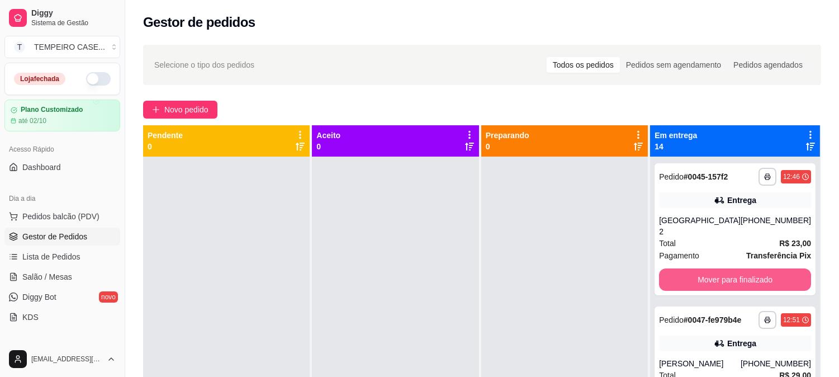
click at [725, 269] on button "Mover para finalizado" at bounding box center [735, 279] width 152 height 22
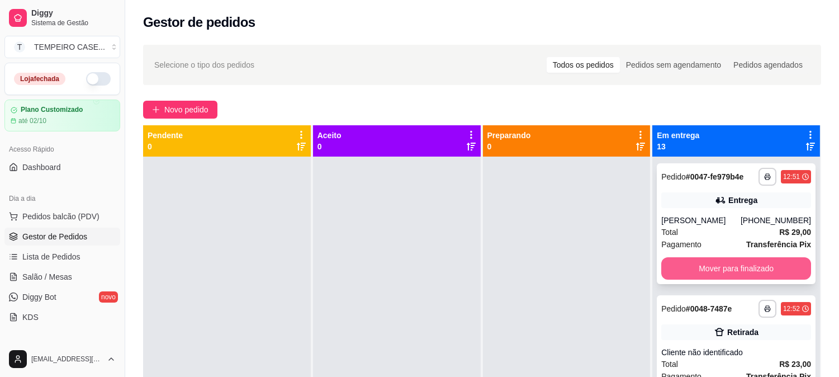
click at [723, 277] on button "Mover para finalizado" at bounding box center [736, 268] width 150 height 22
click at [723, 277] on button "Mover para finalizado" at bounding box center [736, 269] width 145 height 22
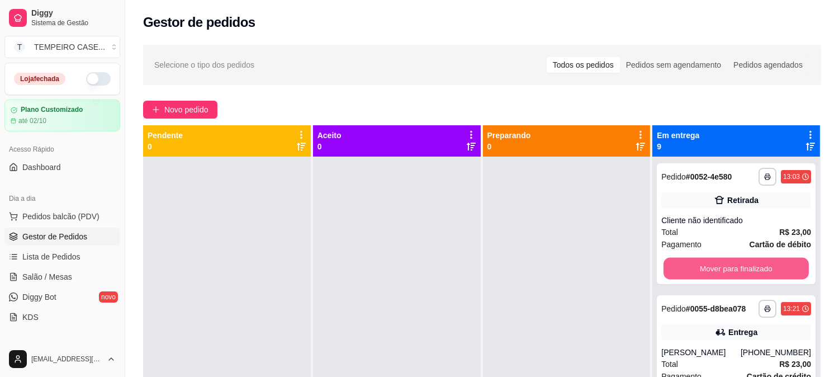
click at [723, 277] on button "Mover para finalizado" at bounding box center [736, 269] width 145 height 22
click at [723, 277] on button "Mover para finalizado" at bounding box center [736, 268] width 150 height 22
click at [723, 277] on button "Mover para finalizado" at bounding box center [736, 269] width 145 height 22
click at [723, 277] on button "Mover para finalizado" at bounding box center [736, 268] width 150 height 22
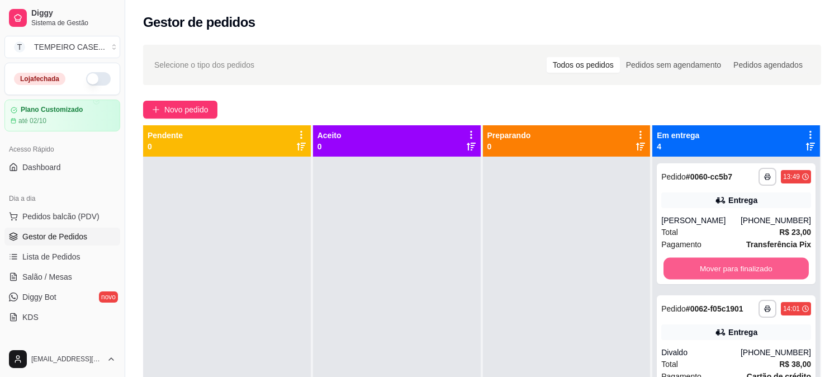
click at [723, 277] on button "Mover para finalizado" at bounding box center [736, 269] width 145 height 22
click at [723, 277] on button "Mover para finalizado" at bounding box center [736, 268] width 150 height 22
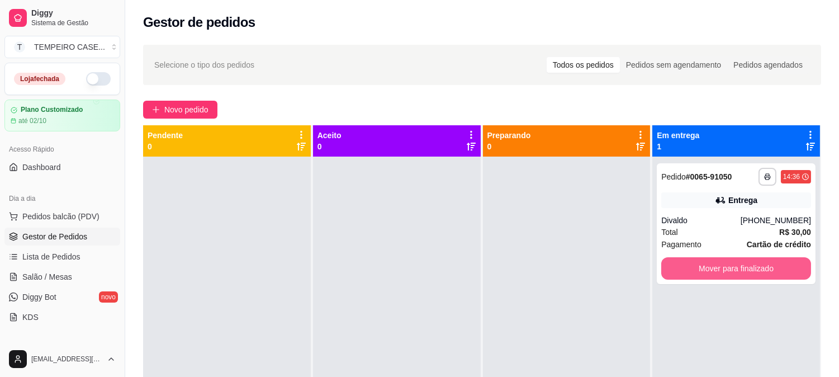
click at [723, 277] on button "Mover para finalizado" at bounding box center [736, 268] width 150 height 22
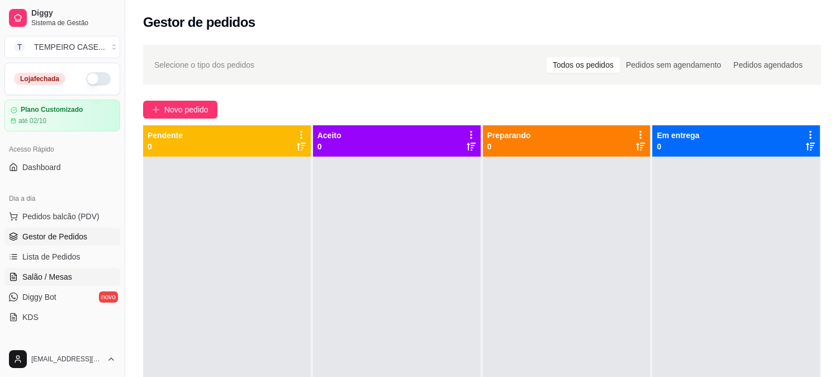
click at [53, 269] on link "Salão / Mesas" at bounding box center [62, 277] width 116 height 18
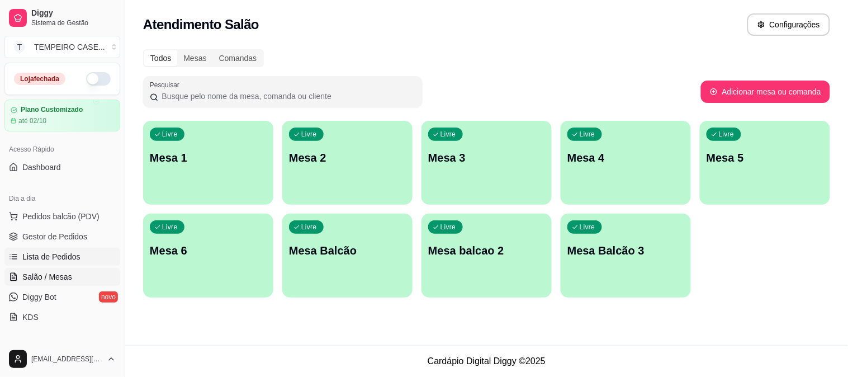
click at [62, 249] on link "Lista de Pedidos" at bounding box center [62, 257] width 116 height 18
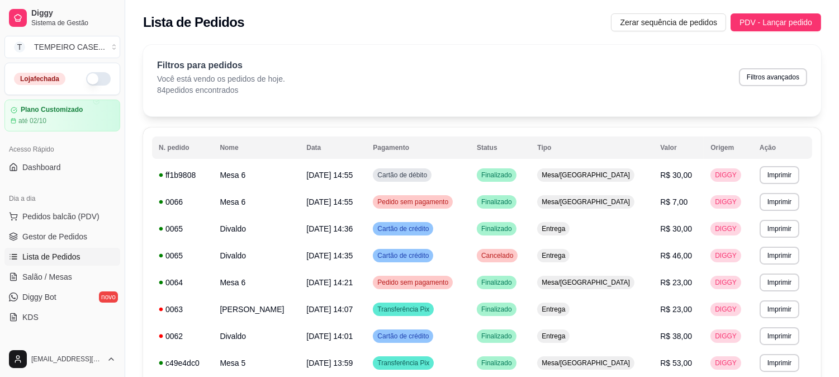
click at [759, 75] on button "Filtros avançados" at bounding box center [773, 77] width 68 height 18
select select "0"
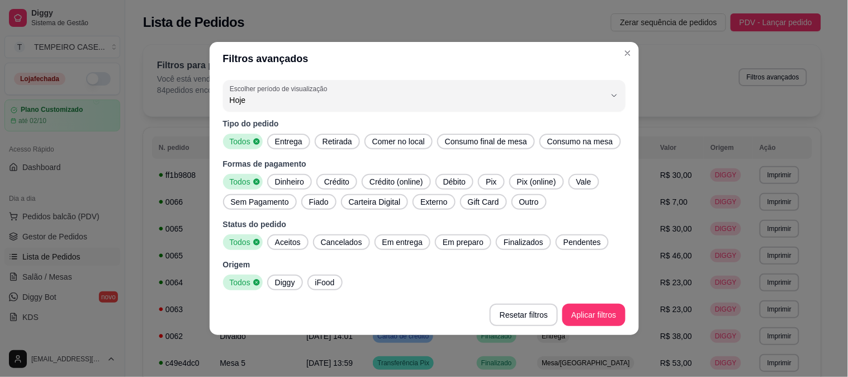
click at [297, 140] on span "Entrega" at bounding box center [289, 141] width 36 height 11
drag, startPoint x: 287, startPoint y: 241, endPoint x: 437, endPoint y: 238, distance: 149.3
click at [288, 241] on span "Aceitos" at bounding box center [288, 242] width 35 height 11
drag, startPoint x: 387, startPoint y: 232, endPoint x: 466, endPoint y: 244, distance: 79.8
click at [395, 232] on div "Status do pedido Todos Aceitos Cancelados Em entrega Em preparo Finalizados Pen…" at bounding box center [424, 234] width 403 height 31
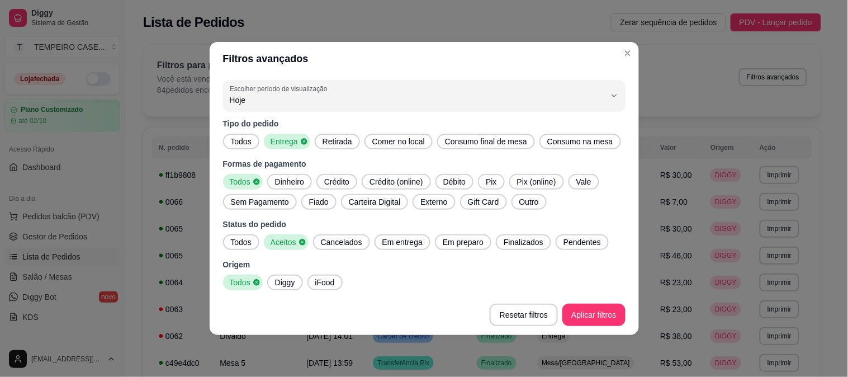
drag, startPoint x: 407, startPoint y: 243, endPoint x: 473, endPoint y: 243, distance: 66.0
click at [411, 243] on span "Em entrega" at bounding box center [402, 242] width 49 height 11
click at [473, 243] on span "Em preparo" at bounding box center [467, 242] width 50 height 11
click at [544, 241] on span "Finalizados" at bounding box center [530, 242] width 49 height 11
click at [575, 241] on span "Pendentes" at bounding box center [592, 242] width 46 height 11
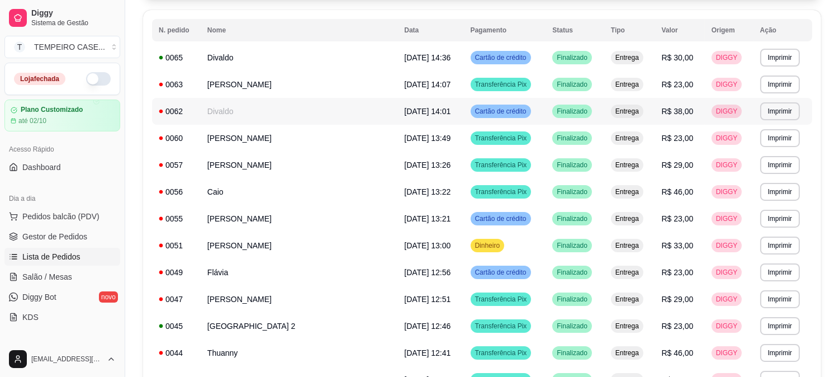
scroll to position [124, 0]
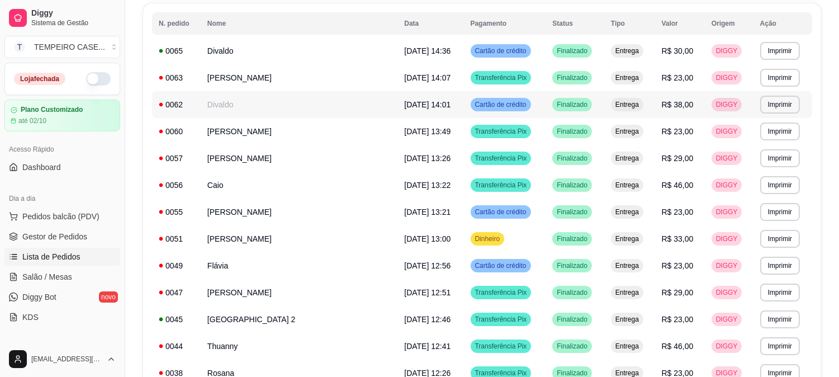
click at [404, 107] on span "[DATE] 14:01" at bounding box center [427, 104] width 46 height 9
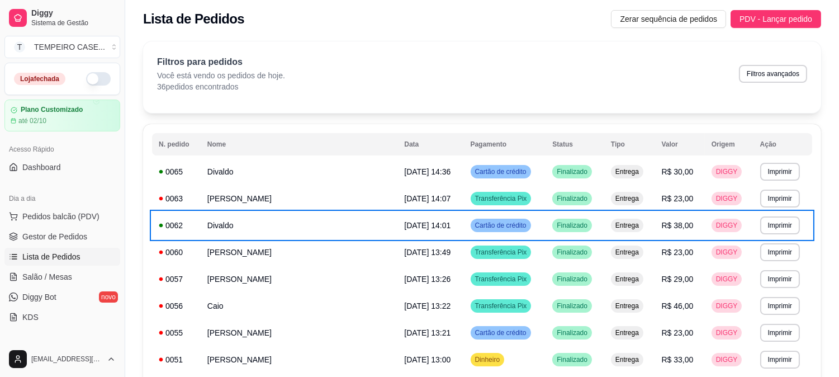
scroll to position [0, 0]
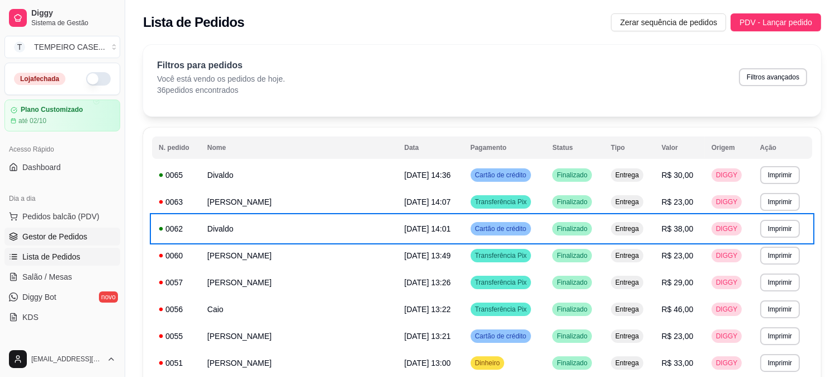
click at [51, 237] on span "Gestor de Pedidos" at bounding box center [54, 236] width 65 height 11
